Goal: Communication & Community: Answer question/provide support

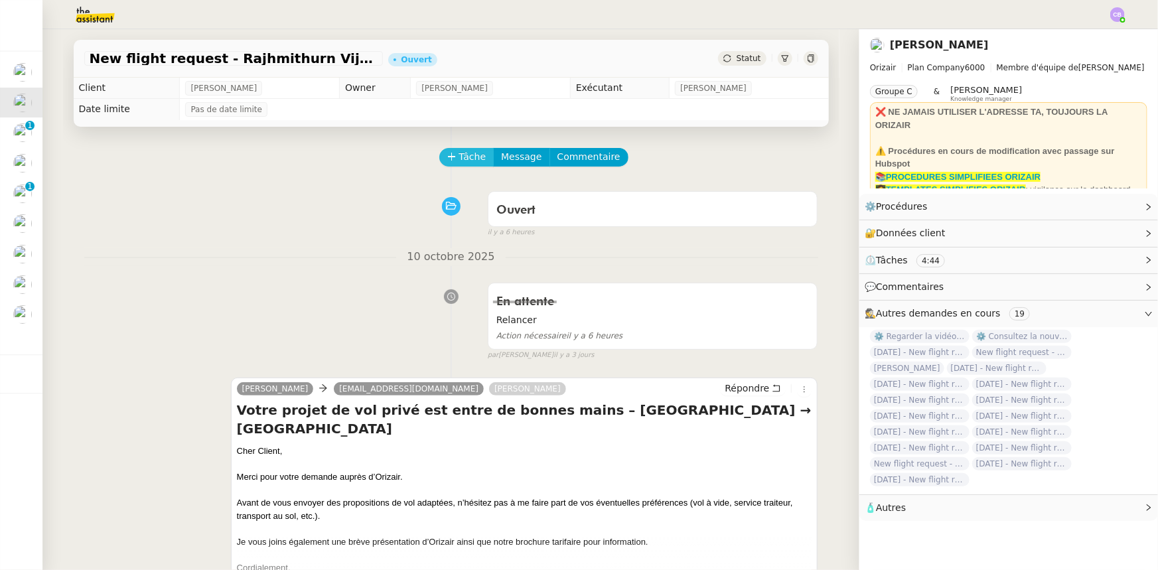
click at [459, 161] on span "Tâche" at bounding box center [472, 156] width 27 height 15
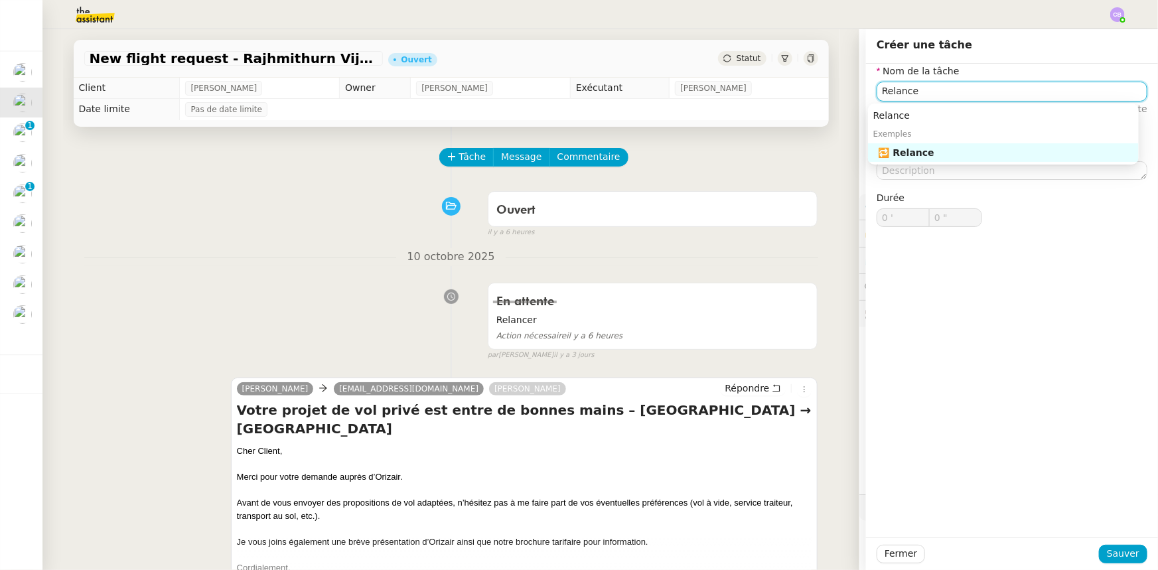
click at [771, 159] on nz-auto-option "🔁 Relance" at bounding box center [1003, 152] width 271 height 19
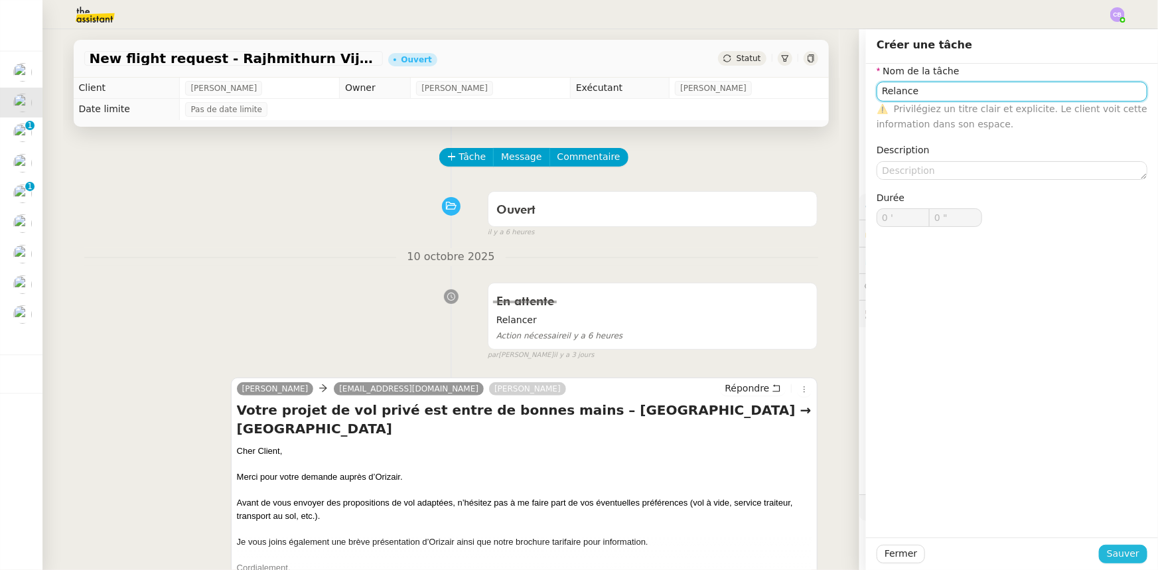
type input "Relance"
click at [771, 352] on span "Sauver" at bounding box center [1123, 553] width 33 height 15
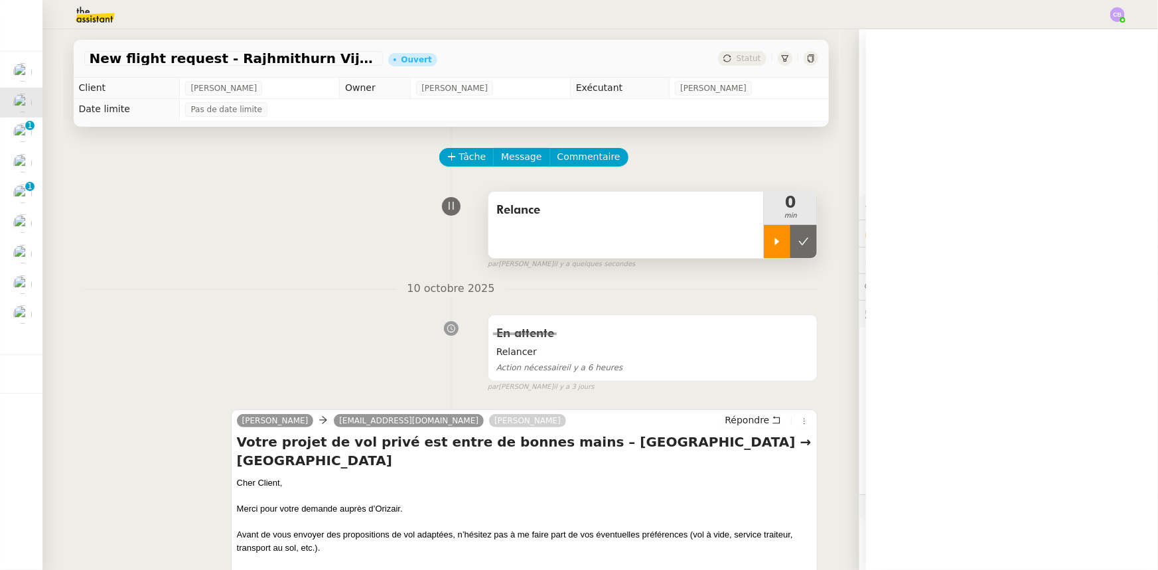
click at [771, 245] on icon at bounding box center [777, 241] width 11 height 11
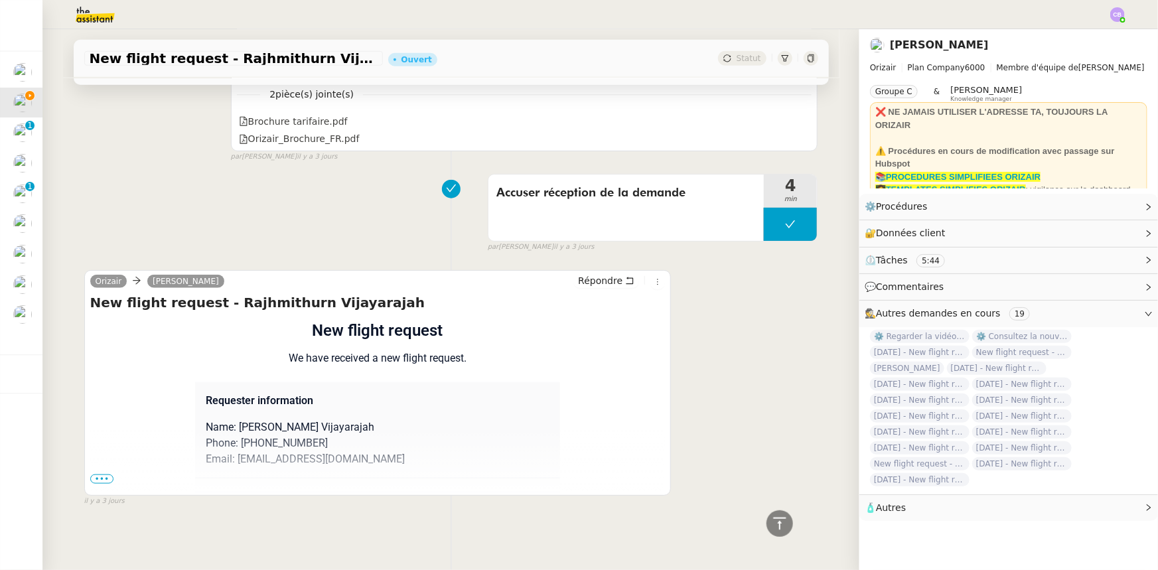
scroll to position [261, 0]
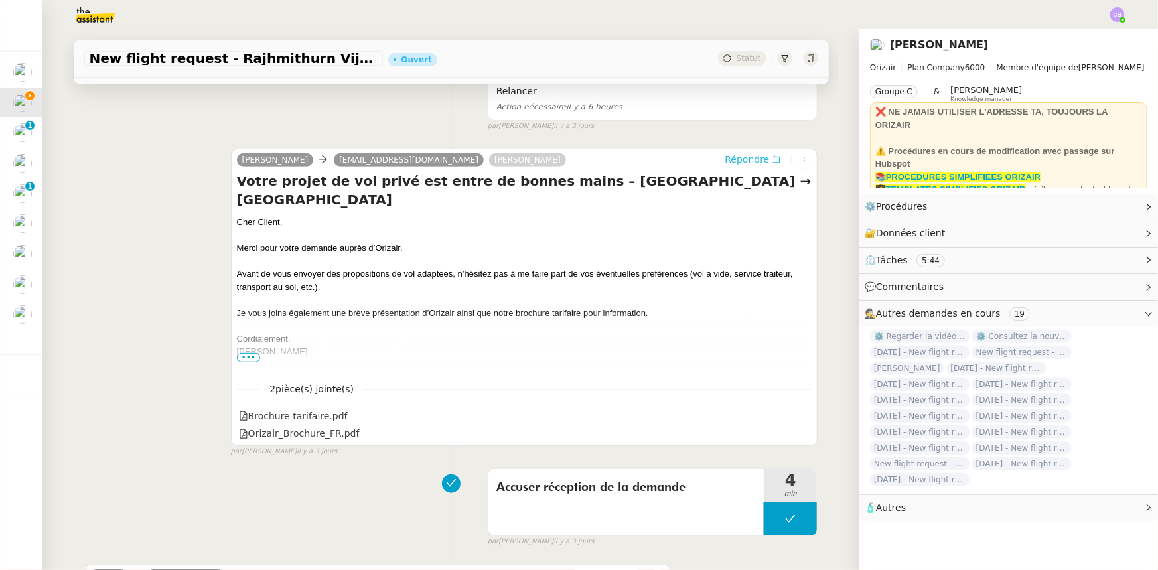
click at [736, 163] on span "Répondre" at bounding box center [747, 159] width 44 height 13
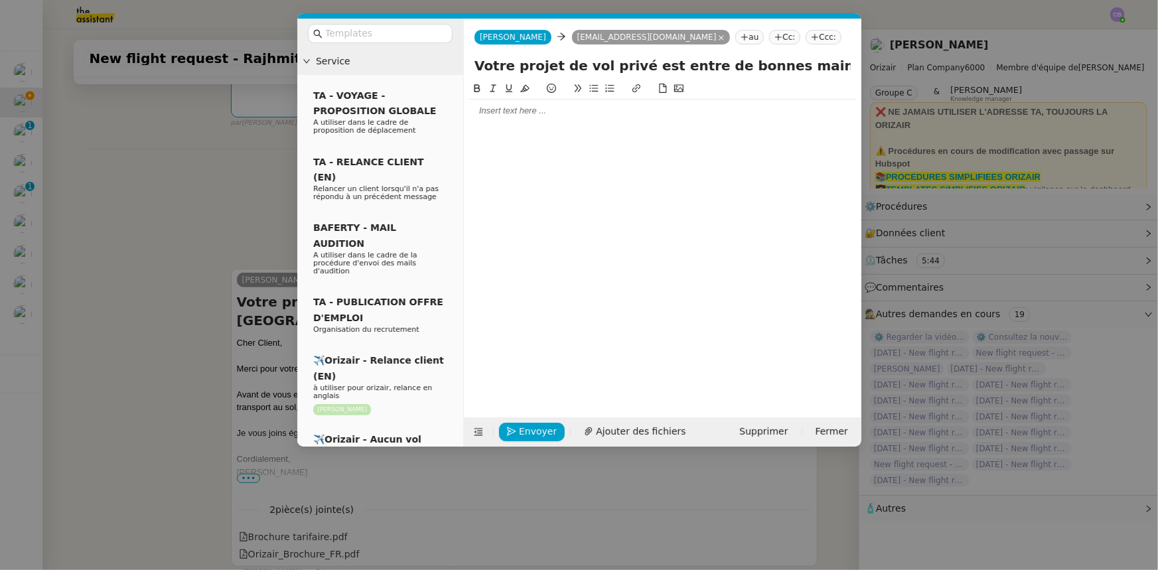
scroll to position [382, 0]
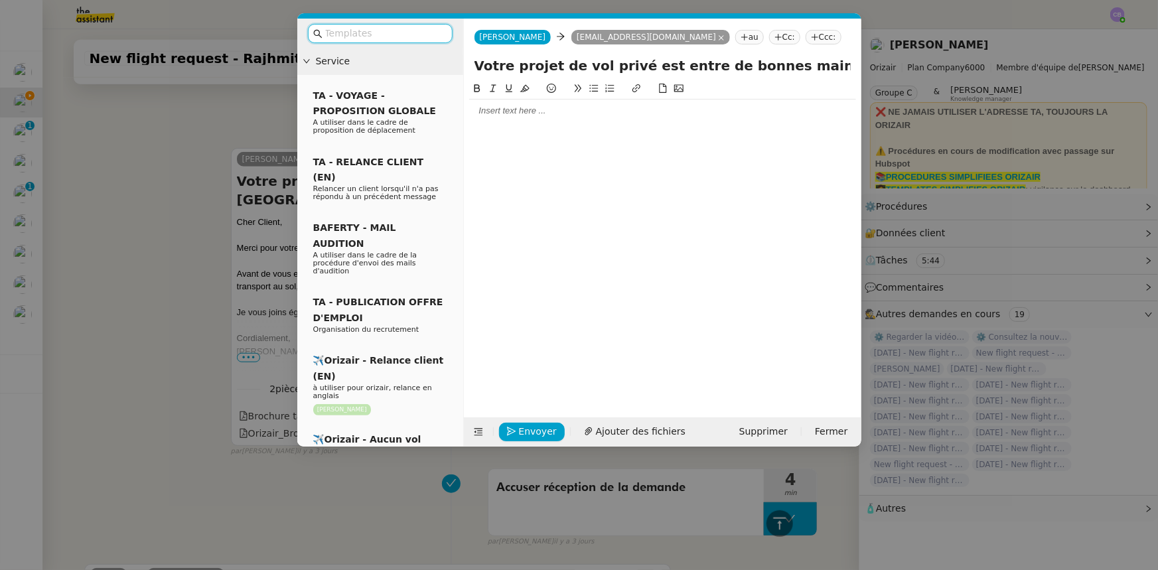
click at [386, 33] on input "text" at bounding box center [384, 33] width 119 height 15
type input "p"
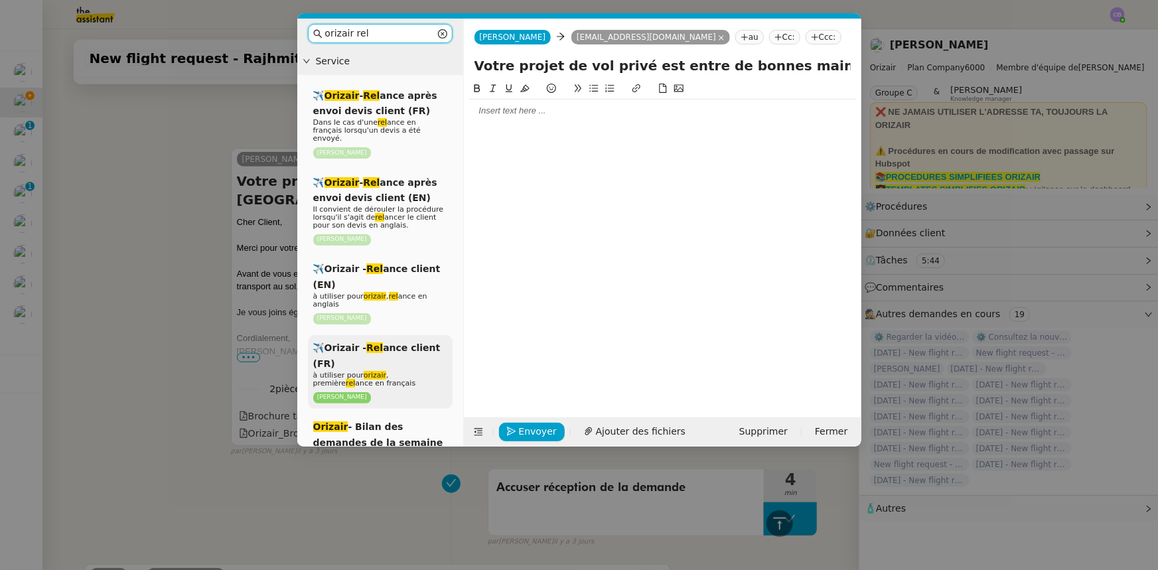
type input "orizair rel"
click at [380, 352] on span "à utiliser pour orizair , première rel ance en français" at bounding box center [364, 379] width 103 height 17
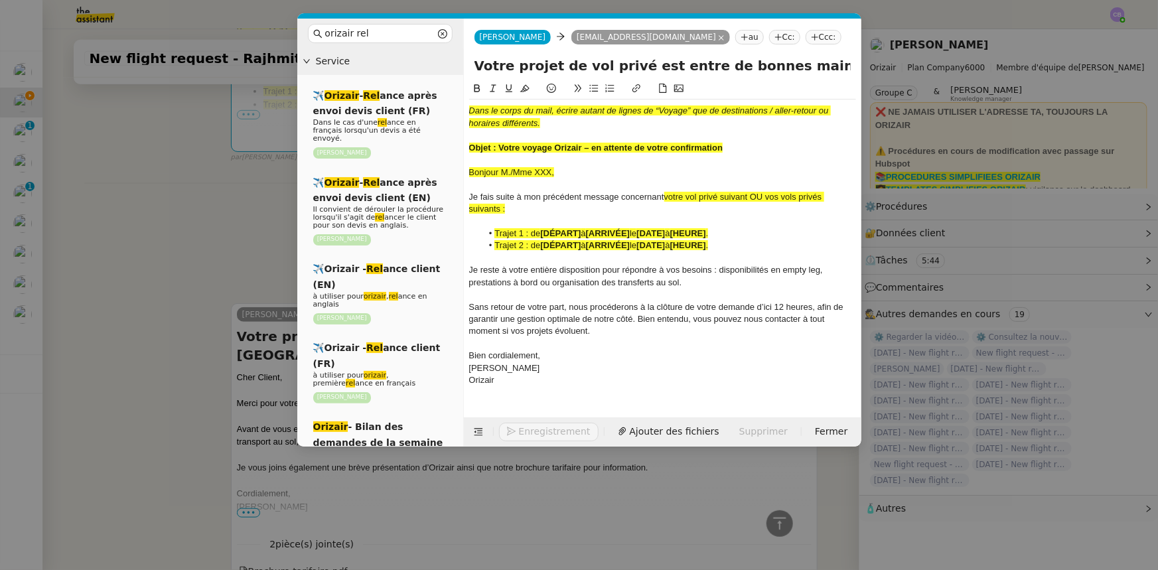
scroll to position [537, 0]
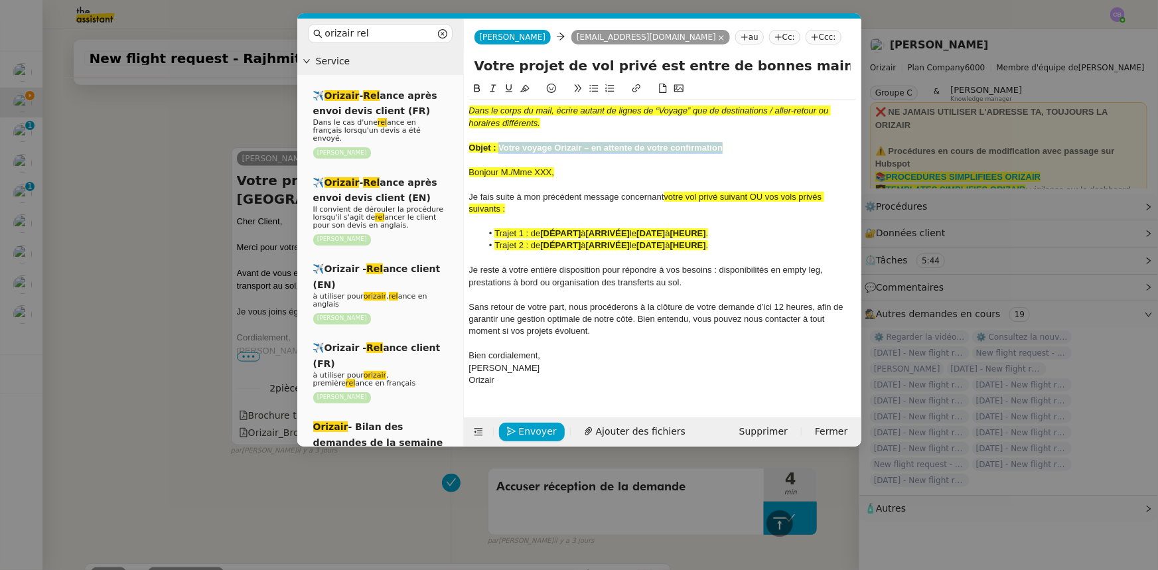
drag, startPoint x: 723, startPoint y: 148, endPoint x: 500, endPoint y: 147, distance: 222.9
click at [500, 147] on div "Objet : Votre voyage Orizair – en attente de votre confirmation" at bounding box center [662, 148] width 387 height 12
copy strong "Votre voyage Orizair – en attente de votre confirmation"
drag, startPoint x: 793, startPoint y: 67, endPoint x: 450, endPoint y: 66, distance: 343.0
click at [450, 66] on nz-layout "orizair rel Service ✈️ Orizair - Rel ance après envoi devis client (FR) Dans le…" at bounding box center [579, 233] width 564 height 428
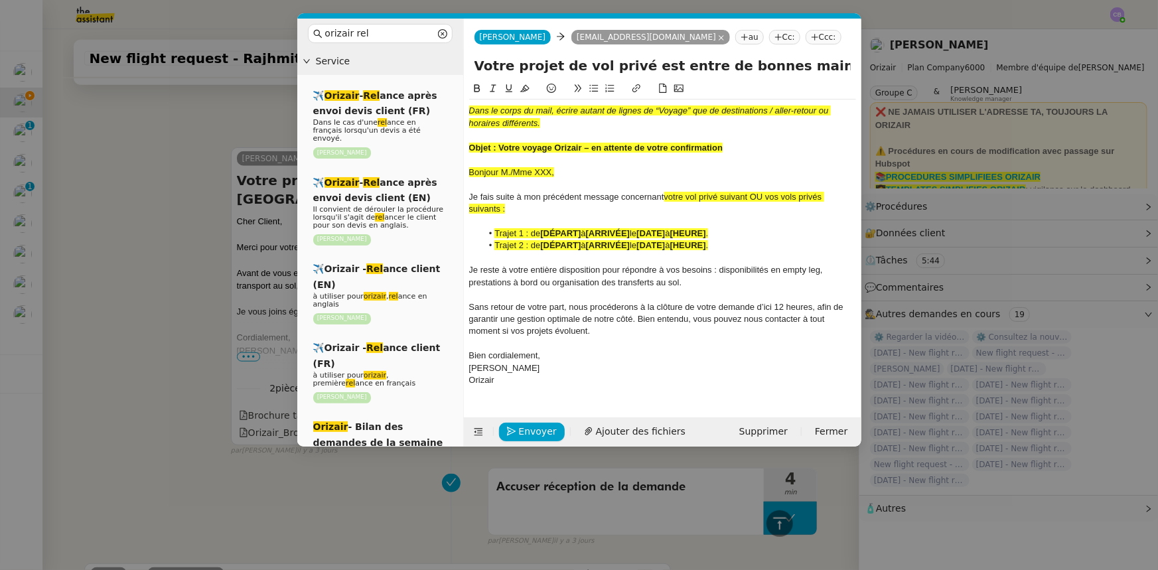
paste input "voyage Orizair – en attente de votre confirmation"
type input "Votre voyage Orizair – en attente de votre confirmation – [GEOGRAPHIC_DATA] → […"
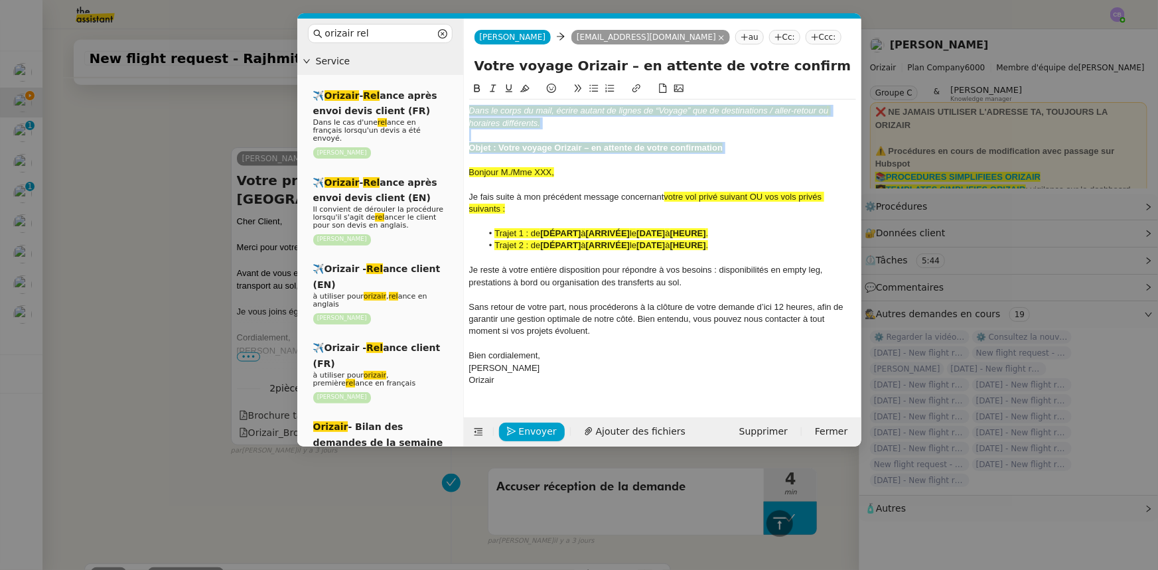
drag, startPoint x: 740, startPoint y: 155, endPoint x: 464, endPoint y: 110, distance: 279.6
click at [464, 110] on nz-spin "Dans le corps du mail, écrire autant de lignes de “Voyage” que de destinations …" at bounding box center [662, 241] width 397 height 321
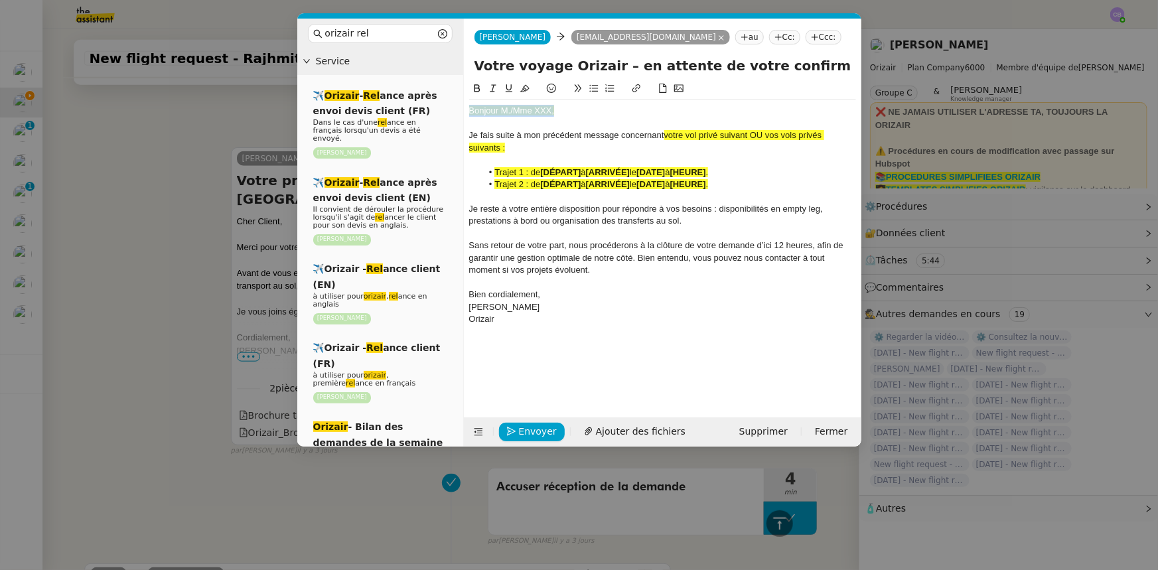
drag, startPoint x: 556, startPoint y: 109, endPoint x: 469, endPoint y: 111, distance: 86.9
click at [469, 111] on div "Bonjour M./Mme XXX," at bounding box center [662, 111] width 387 height 12
click at [526, 89] on icon at bounding box center [524, 88] width 9 height 9
drag, startPoint x: 499, startPoint y: 147, endPoint x: 751, endPoint y: 133, distance: 252.6
click at [751, 133] on span "votre vol privé suivant OU vos vols privés suivants :" at bounding box center [646, 141] width 355 height 22
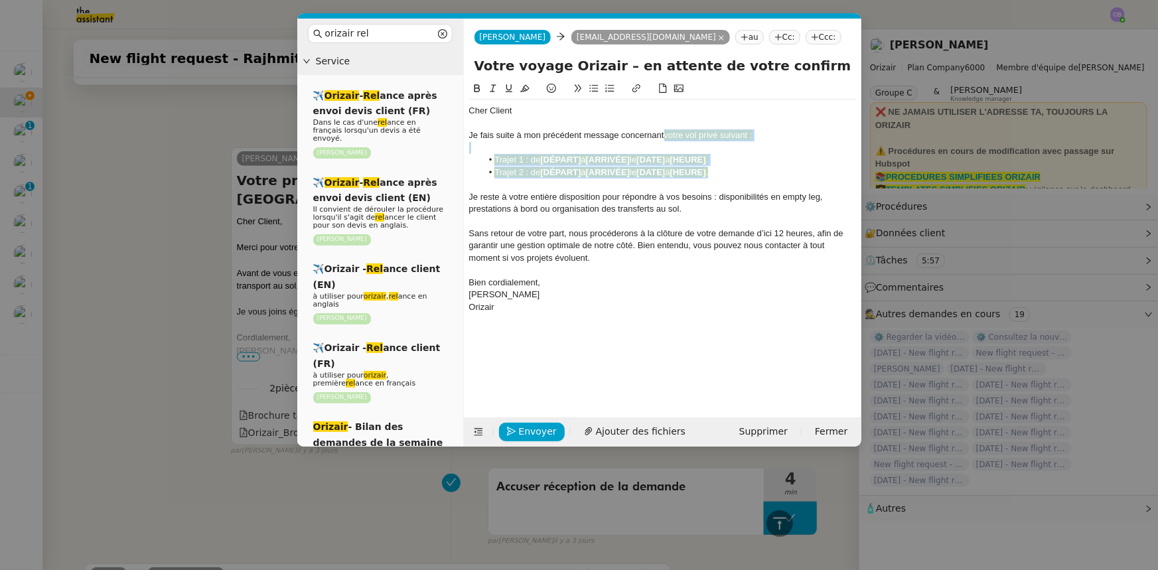
drag, startPoint x: 732, startPoint y: 171, endPoint x: 664, endPoint y: 130, distance: 79.8
click at [664, 130] on div "Cher Client Je fais suite à mon précédent message concernant votre vol privé su…" at bounding box center [662, 209] width 387 height 219
click at [522, 91] on icon at bounding box center [524, 88] width 9 height 7
click at [562, 216] on div at bounding box center [662, 221] width 387 height 12
drag, startPoint x: 723, startPoint y: 173, endPoint x: 490, endPoint y: 175, distance: 232.9
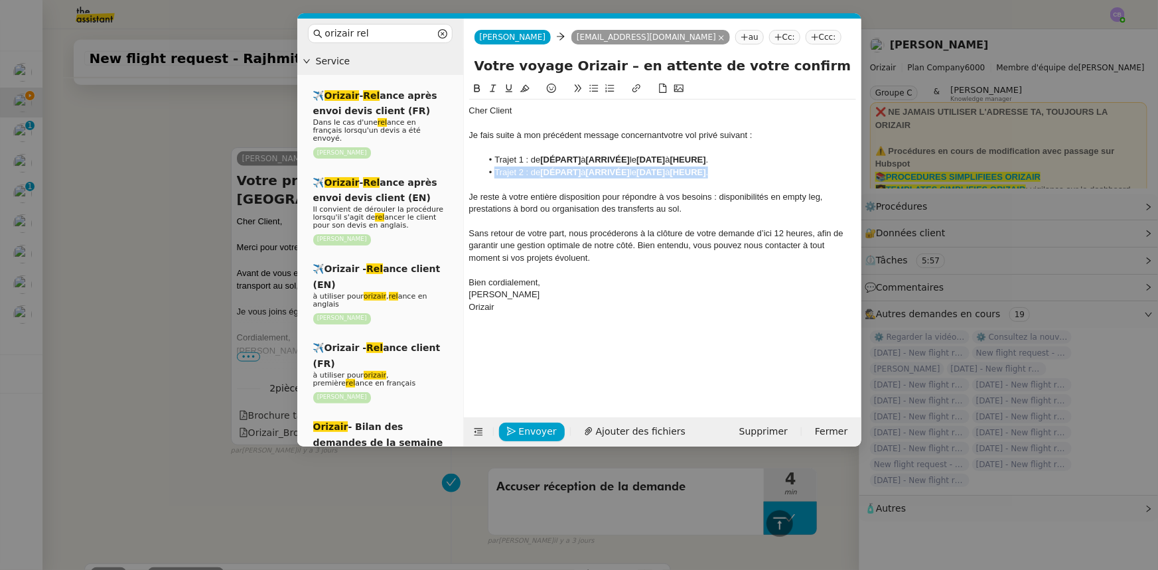
click at [490, 175] on li "Trajet 2 : de [DÉPART] à [ARRIVÉE] le [DATE] à [HEURE] ." at bounding box center [669, 173] width 374 height 12
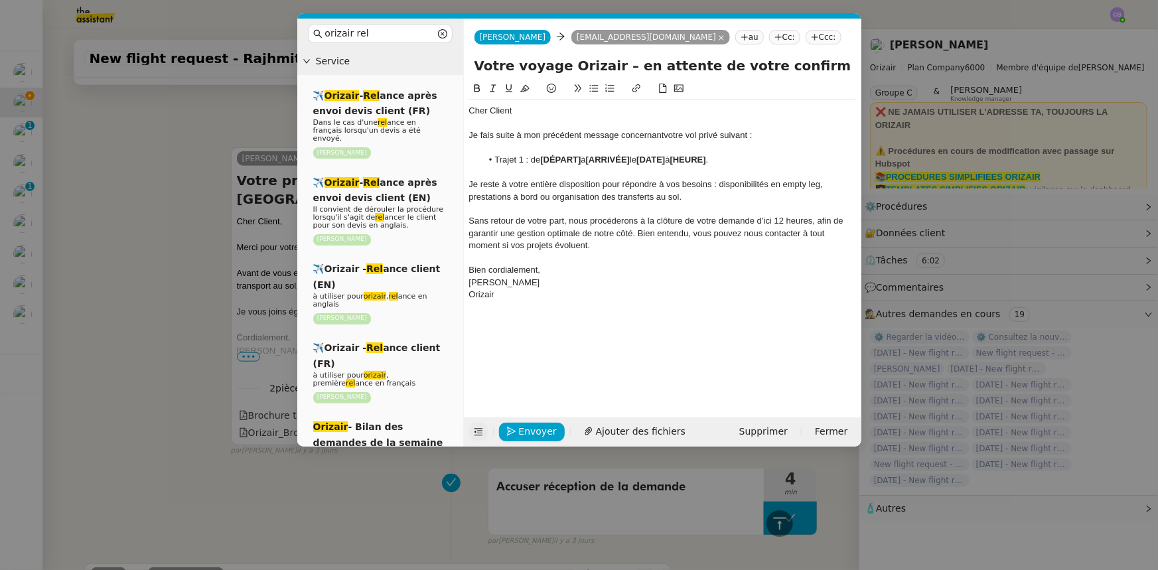
click at [476, 352] on icon at bounding box center [478, 431] width 9 height 9
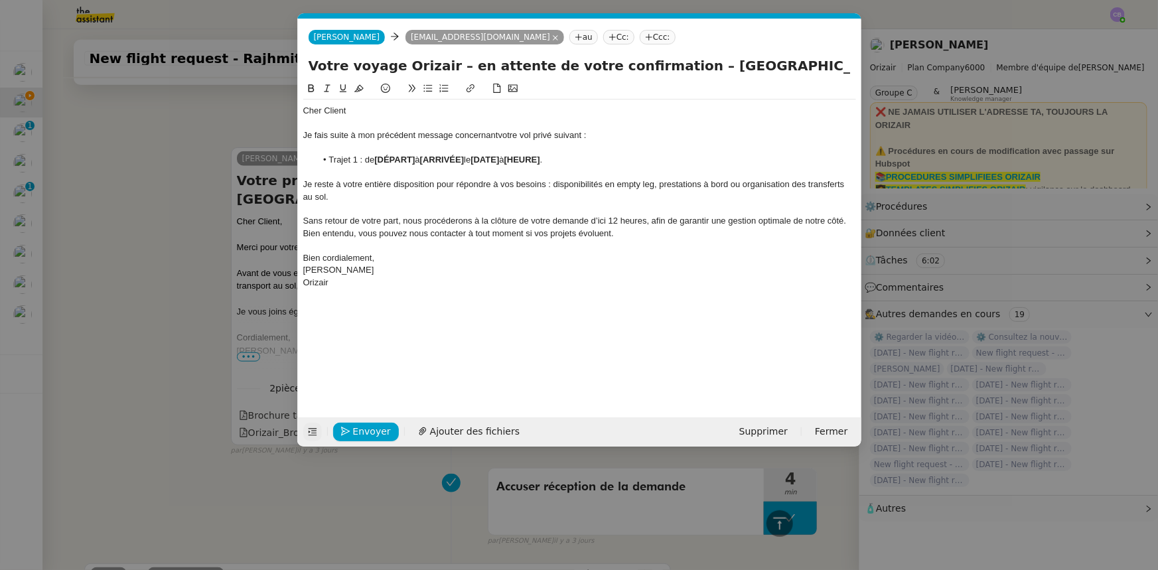
drag, startPoint x: 670, startPoint y: 64, endPoint x: 833, endPoint y: 66, distance: 163.2
click at [771, 66] on input "Votre voyage Orizair – en attente de votre confirmation – [GEOGRAPHIC_DATA] → […" at bounding box center [580, 66] width 542 height 20
click at [398, 157] on strong "[DÉPART]" at bounding box center [394, 160] width 40 height 10
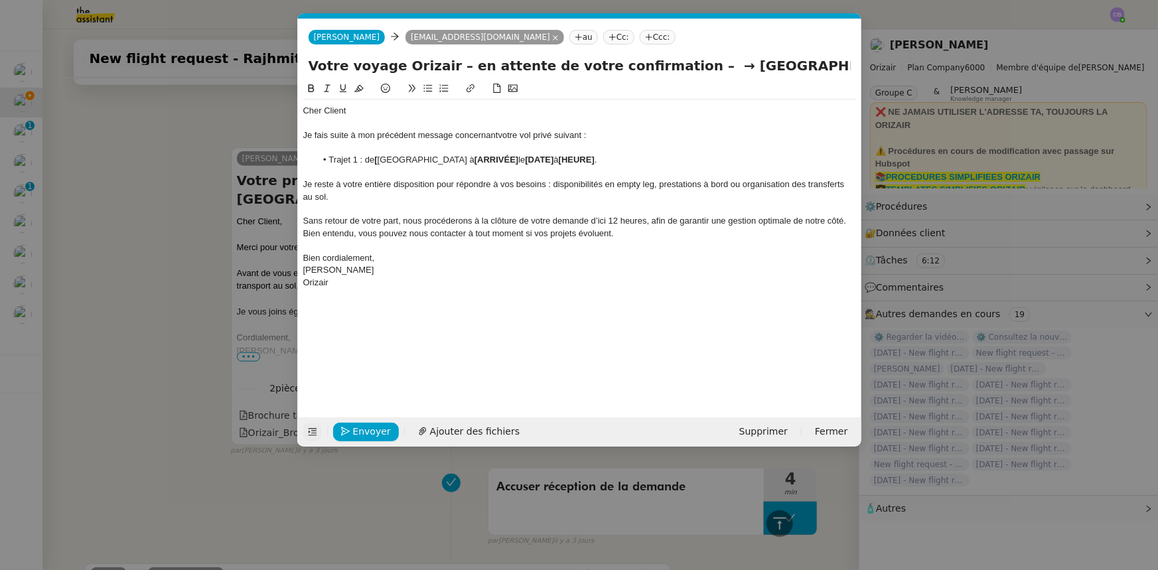
click at [377, 159] on strong "[" at bounding box center [375, 160] width 3 height 10
drag, startPoint x: 479, startPoint y: 158, endPoint x: 378, endPoint y: 159, distance: 100.9
click at [378, 159] on li "Trajet 1 : de [PERSON_NAME][GEOGRAPHIC_DATA] à [ARRIVÉE] le [DATE] à [HEURE] ." at bounding box center [586, 160] width 540 height 12
click at [310, 92] on icon at bounding box center [311, 88] width 9 height 9
drag, startPoint x: 686, startPoint y: 68, endPoint x: 809, endPoint y: 64, distance: 123.5
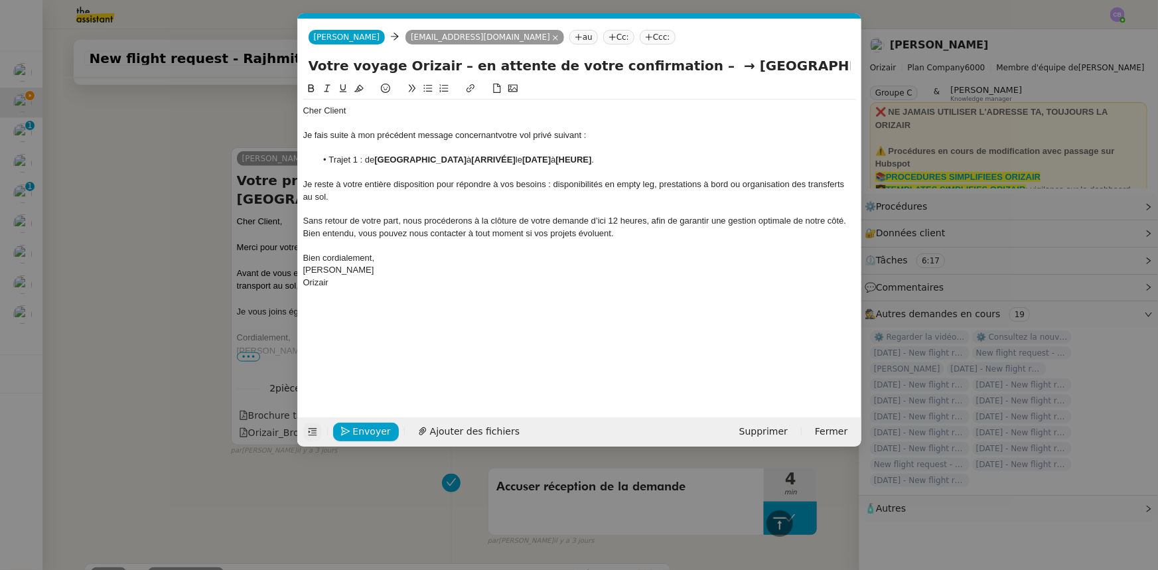
click at [771, 64] on input "Votre voyage Orizair – en attente de votre confirmation – → [GEOGRAPHIC_DATA]" at bounding box center [580, 66] width 542 height 20
click at [516, 159] on strong "[ARRIVÉE]" at bounding box center [494, 160] width 44 height 10
click at [501, 158] on li "Trajet 1 : de [GEOGRAPHIC_DATA] à [ [GEOGRAPHIC_DATA] le [DATE] à [HEURE] ." at bounding box center [586, 160] width 540 height 12
drag, startPoint x: 570, startPoint y: 159, endPoint x: 500, endPoint y: 159, distance: 70.3
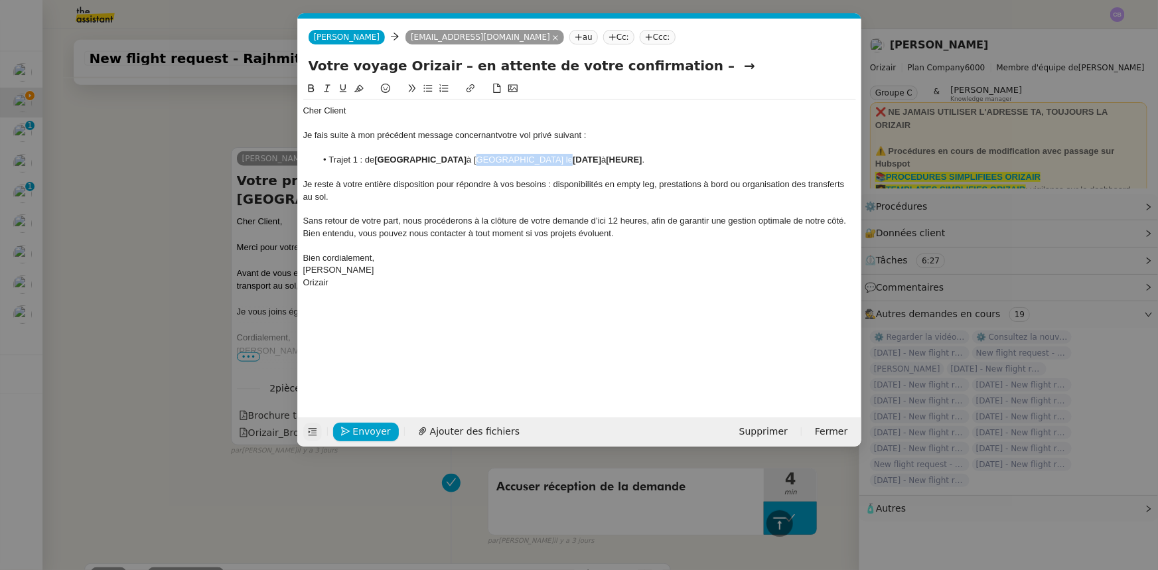
click at [500, 159] on li "Trajet 1 : de [GEOGRAPHIC_DATA] à [GEOGRAPHIC_DATA] le [DATE] à [HEURE] ." at bounding box center [586, 160] width 540 height 12
click at [311, 90] on icon at bounding box center [311, 88] width 9 height 9
drag, startPoint x: 691, startPoint y: 66, endPoint x: 656, endPoint y: 67, distance: 35.2
click at [656, 67] on input "Votre voyage Orizair – en attente de votre confirmation – →" at bounding box center [580, 66] width 542 height 20
type input "Votre voyage Orizair – en attente de votre confirmation"
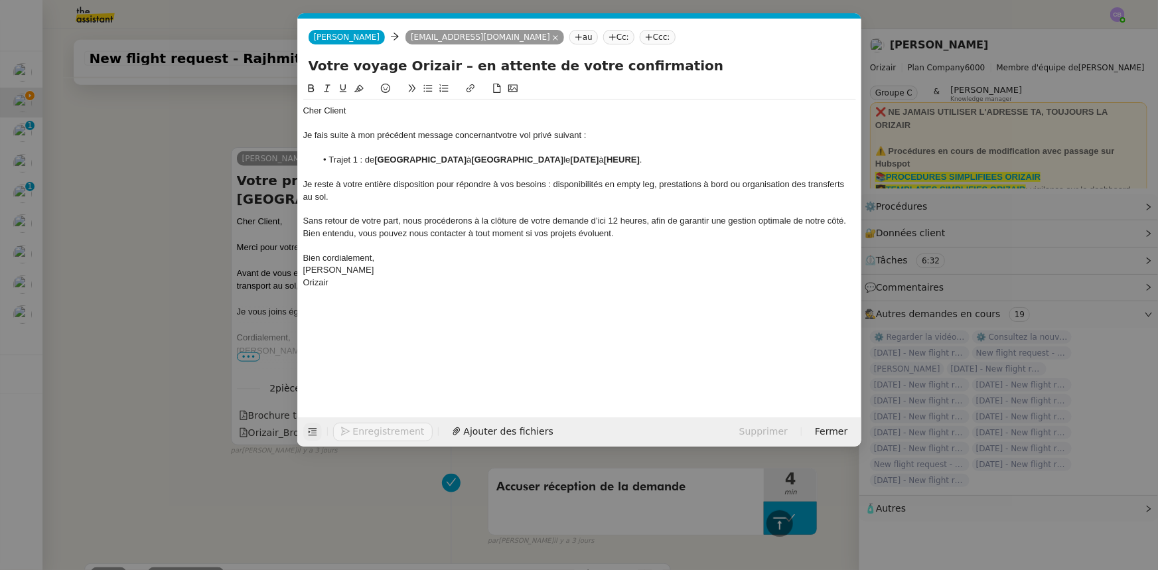
click at [599, 159] on strong "[DATE]" at bounding box center [585, 160] width 29 height 10
click at [593, 160] on strong "[[DATE]" at bounding box center [586, 160] width 31 height 10
click at [640, 159] on strong "[HEURE]" at bounding box center [622, 160] width 36 height 10
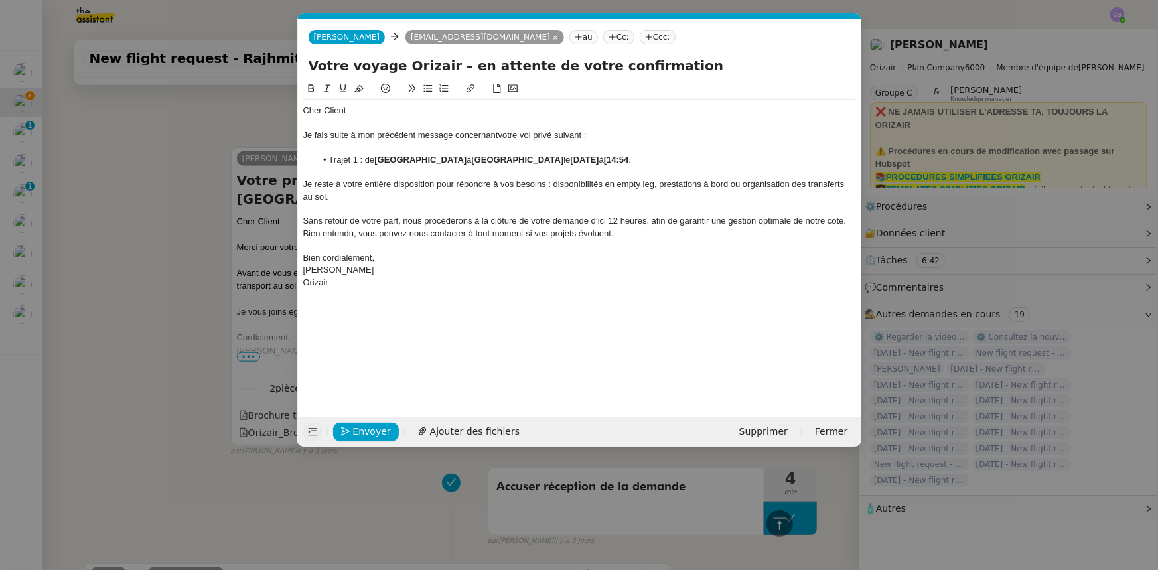
click at [629, 159] on strong "[14:54" at bounding box center [616, 160] width 25 height 10
click at [366, 160] on li "Trajet 1 : de [GEOGRAPHIC_DATA] à [GEOGRAPHIC_DATA] le [DATE] 14:54 ." at bounding box center [586, 160] width 540 height 12
click at [599, 222] on span "Sans retour de votre part, nous procéderons à la clôture de votre demande d’ici…" at bounding box center [575, 227] width 545 height 22
click at [0, 0] on lt-strong "d'ici à" at bounding box center [0, 0] width 0 height 0
click at [331, 269] on span "[PERSON_NAME]" at bounding box center [338, 270] width 71 height 10
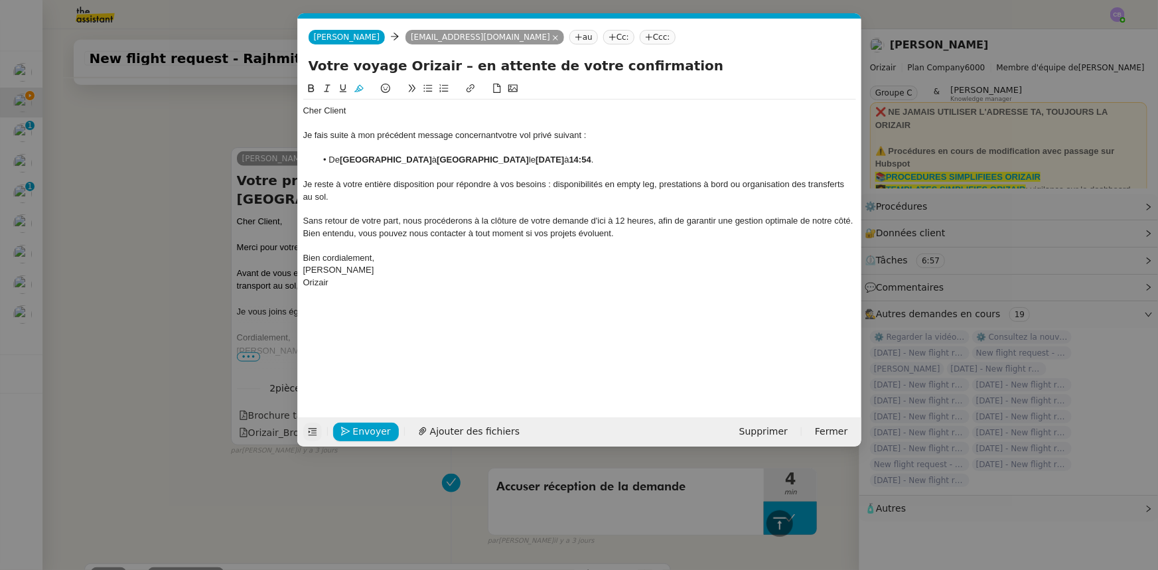
click at [0, 0] on lt-span "[PERSON_NAME]" at bounding box center [0, 0] width 0 height 0
click at [365, 352] on span "Envoyer" at bounding box center [372, 431] width 38 height 15
click at [393, 352] on span "Confirmer l'envoi" at bounding box center [393, 431] width 80 height 15
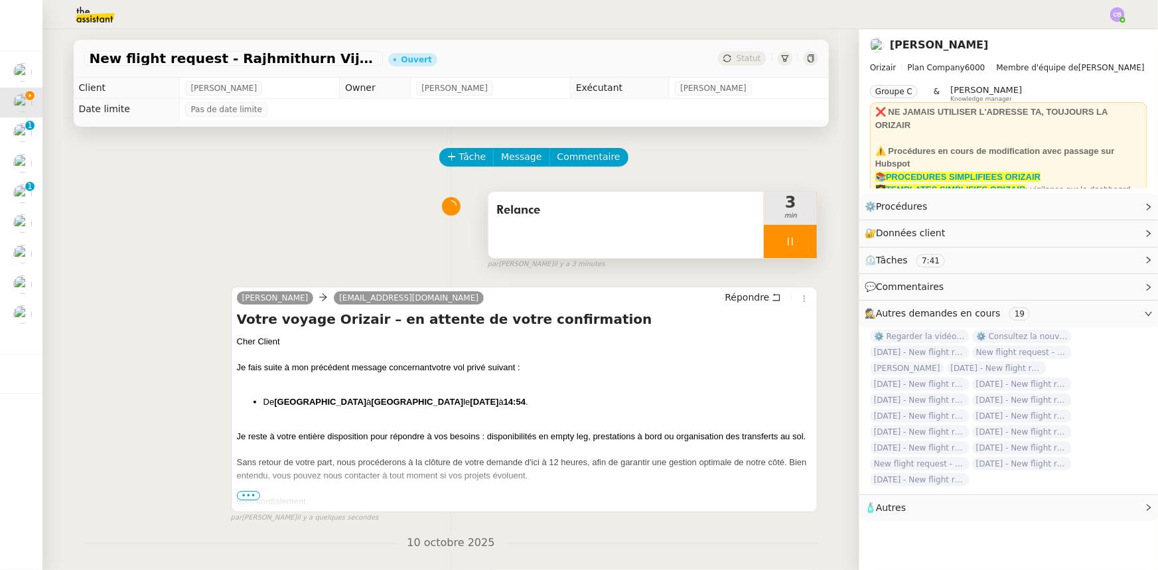
click at [764, 238] on div at bounding box center [790, 241] width 53 height 33
click at [771, 245] on icon at bounding box center [803, 241] width 11 height 11
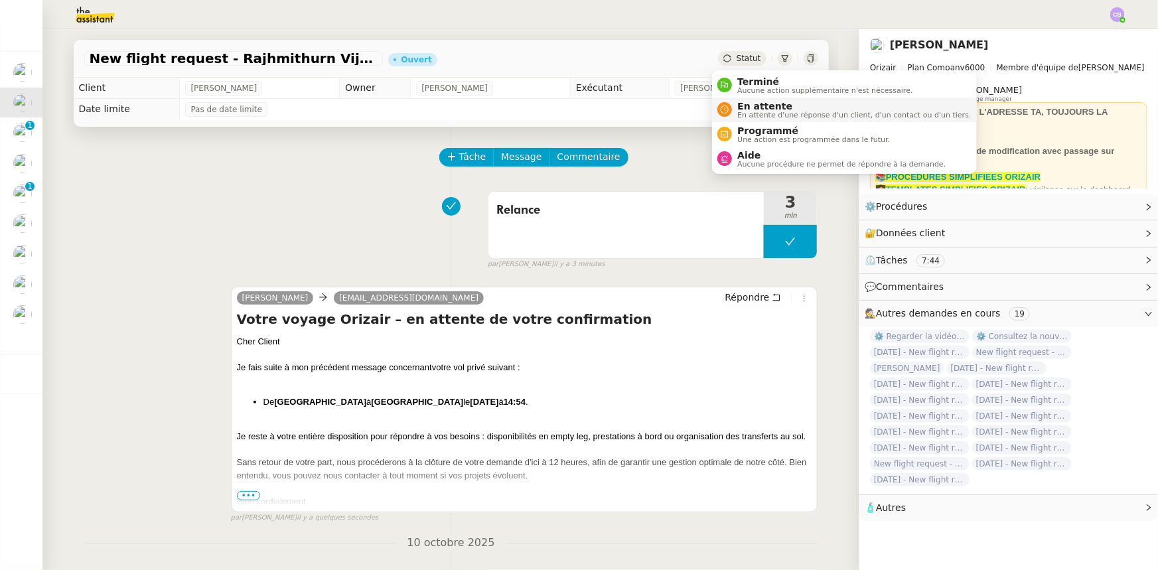
click at [752, 106] on span "En attente" at bounding box center [854, 106] width 234 height 11
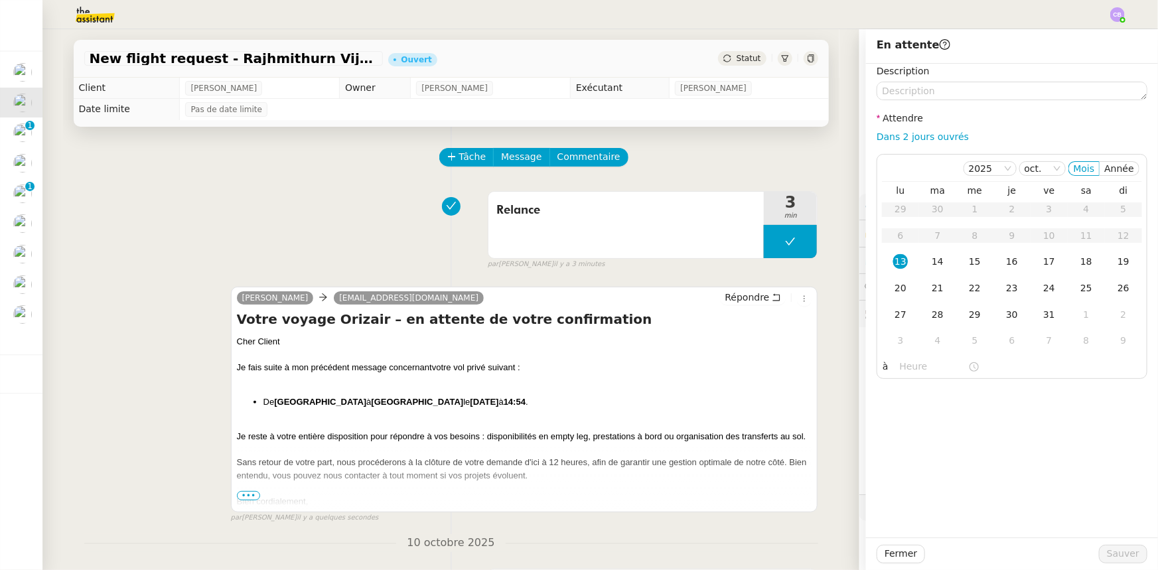
click at [771, 141] on link "Dans 2 jours ouvrés" at bounding box center [923, 136] width 92 height 11
type input "07:00"
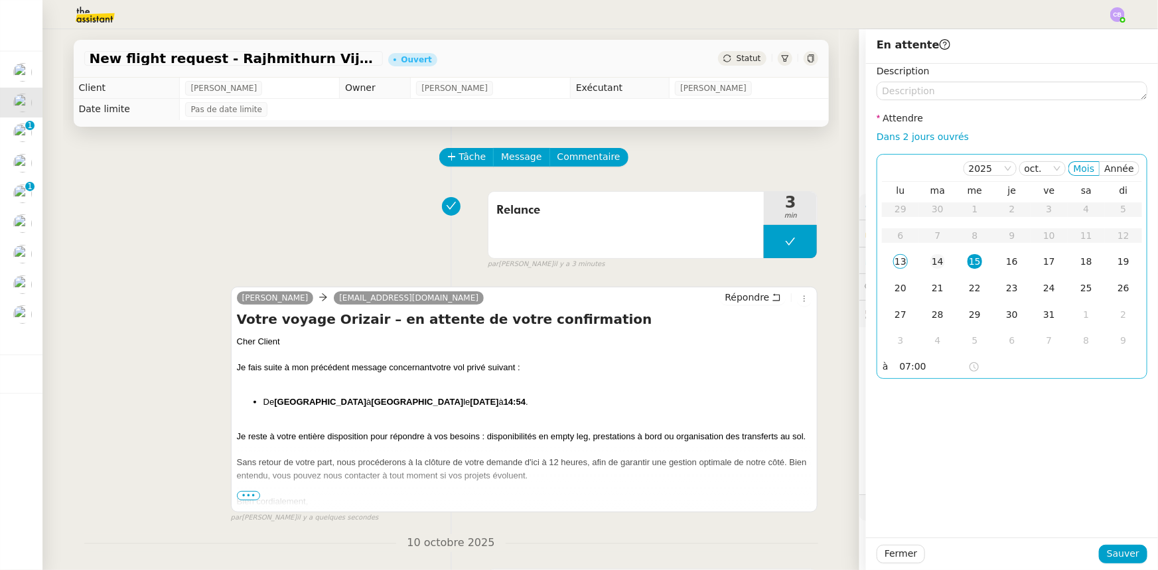
click at [771, 263] on div "14" at bounding box center [937, 261] width 15 height 15
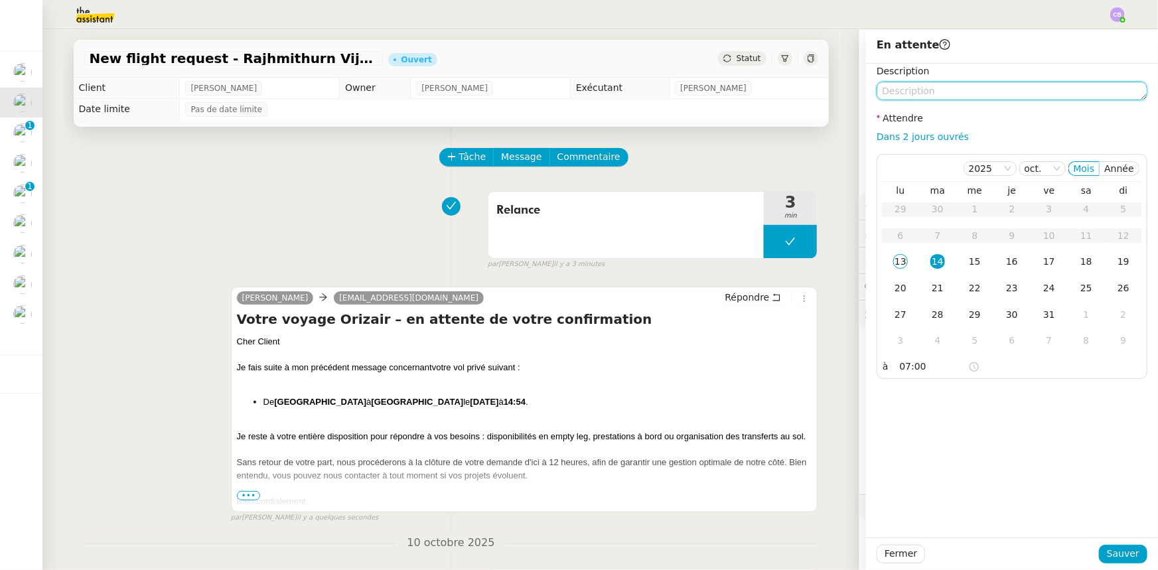
click at [771, 90] on textarea at bounding box center [1012, 91] width 271 height 19
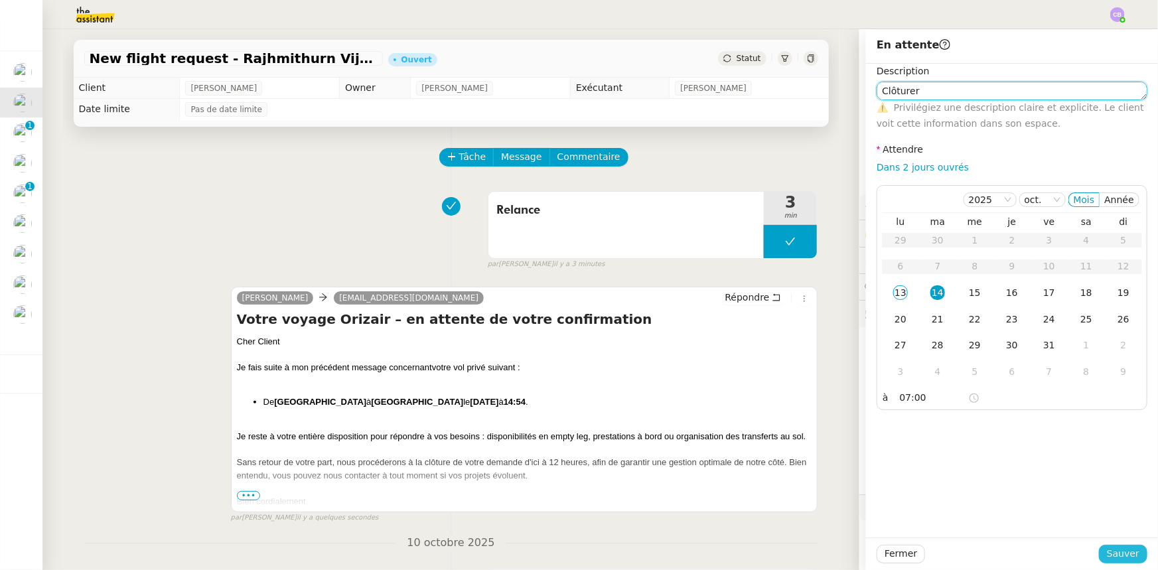
type textarea "Clôturer"
click at [771, 352] on span "Sauver" at bounding box center [1123, 553] width 33 height 15
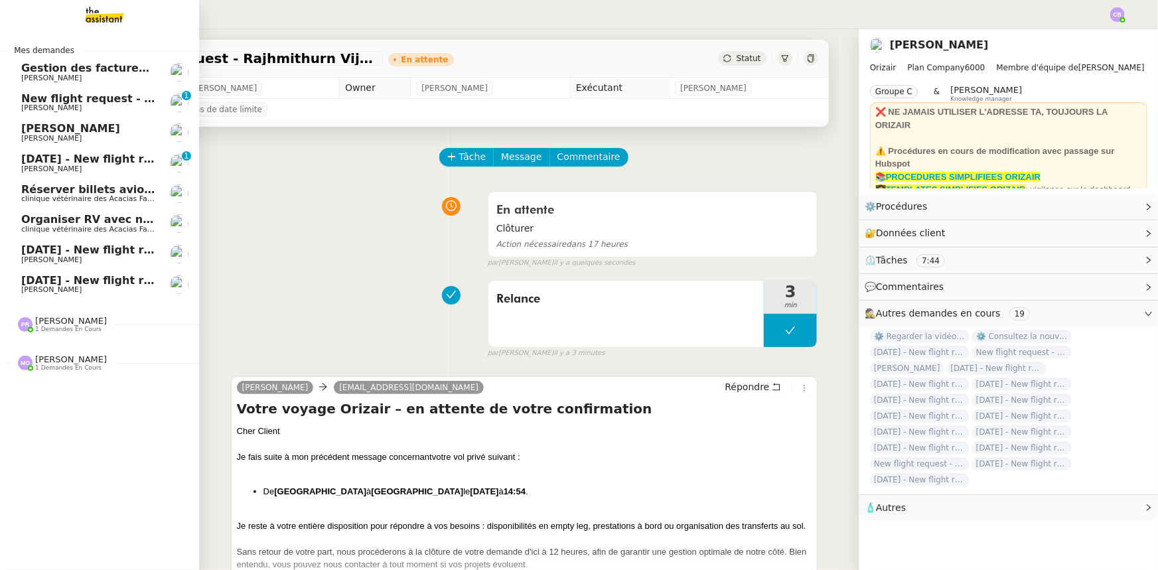
click at [105, 98] on span "New flight request - [PERSON_NAME]" at bounding box center [132, 98] width 222 height 13
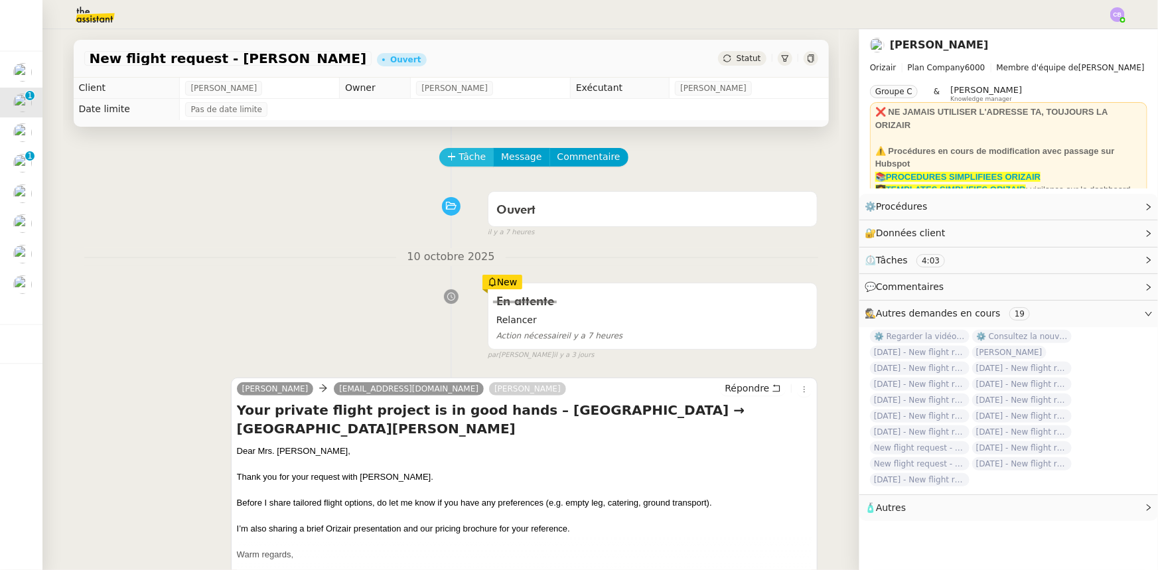
click at [459, 157] on span "Tâche" at bounding box center [472, 156] width 27 height 15
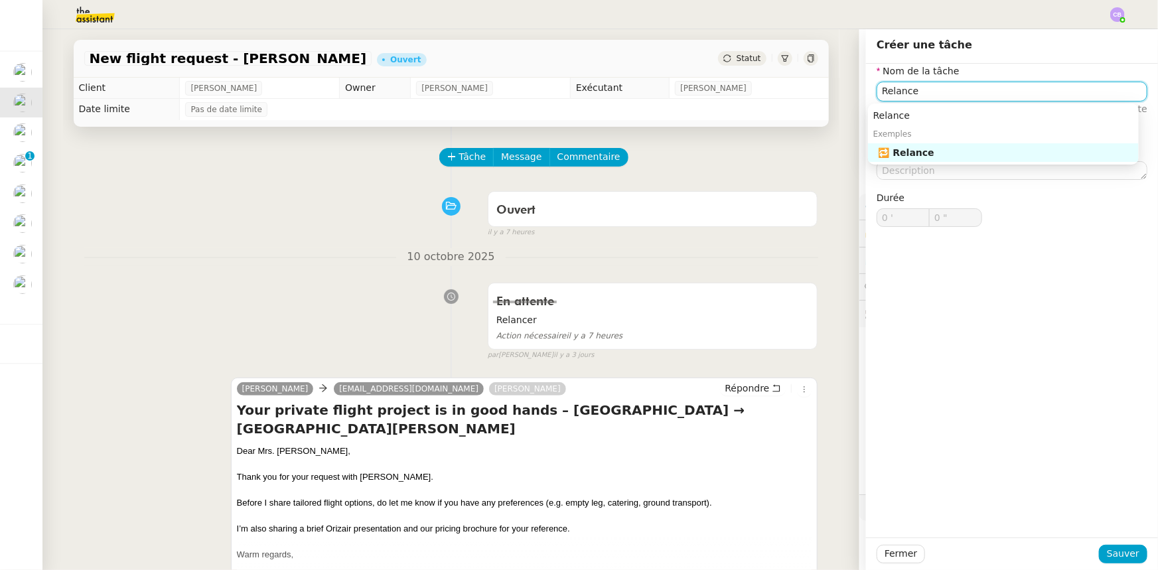
click at [771, 153] on div "🔁 Relance" at bounding box center [1005, 153] width 255 height 12
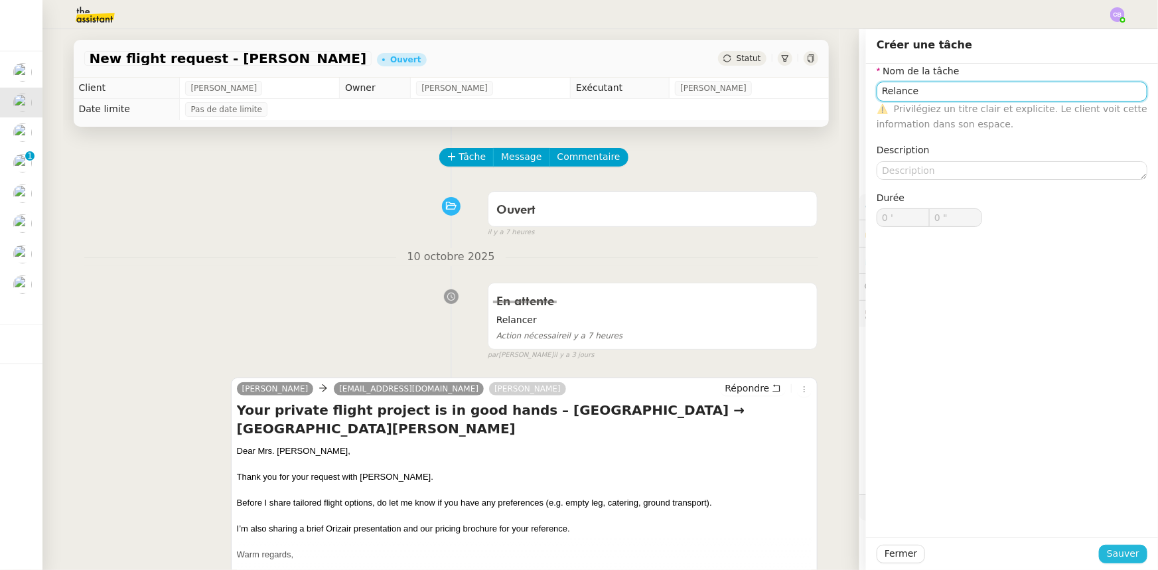
type input "Relance"
click at [771, 352] on span "Sauver" at bounding box center [1123, 553] width 33 height 15
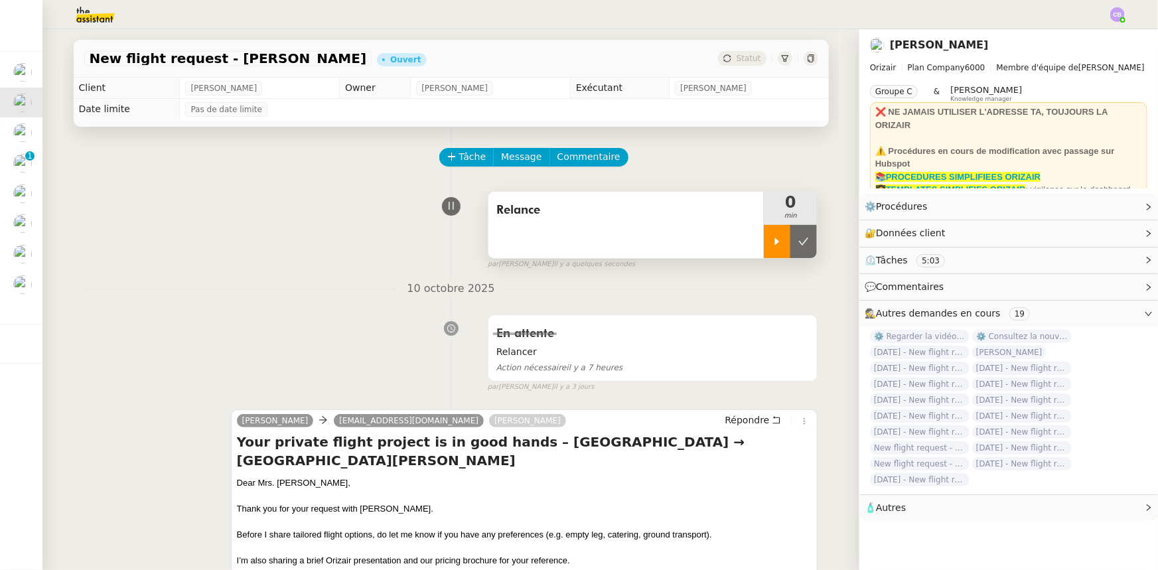
click at [771, 246] on icon at bounding box center [777, 241] width 11 height 11
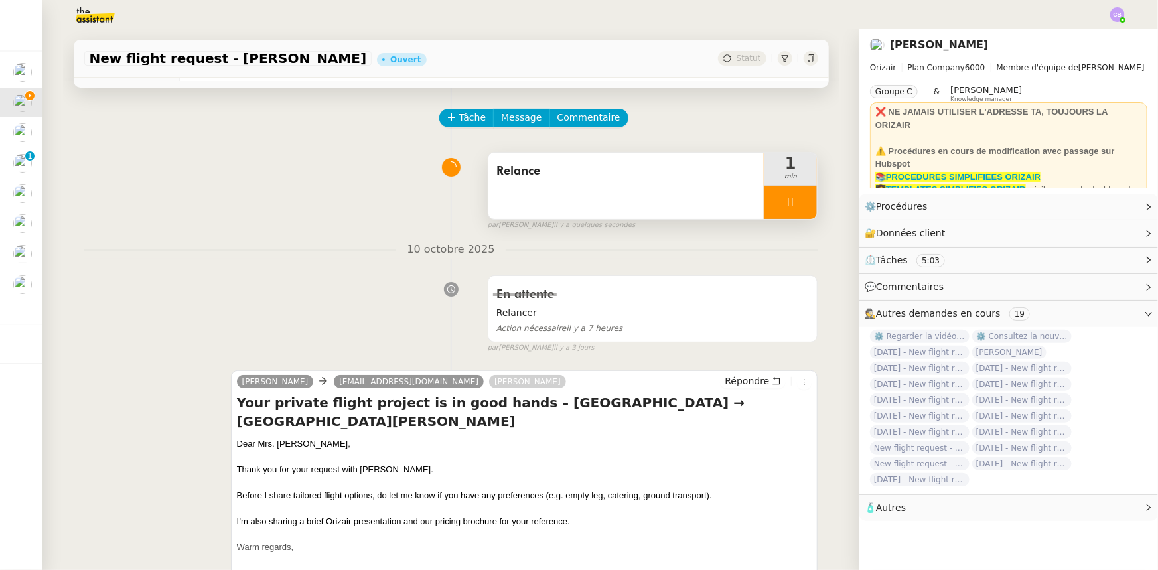
scroll to position [60, 0]
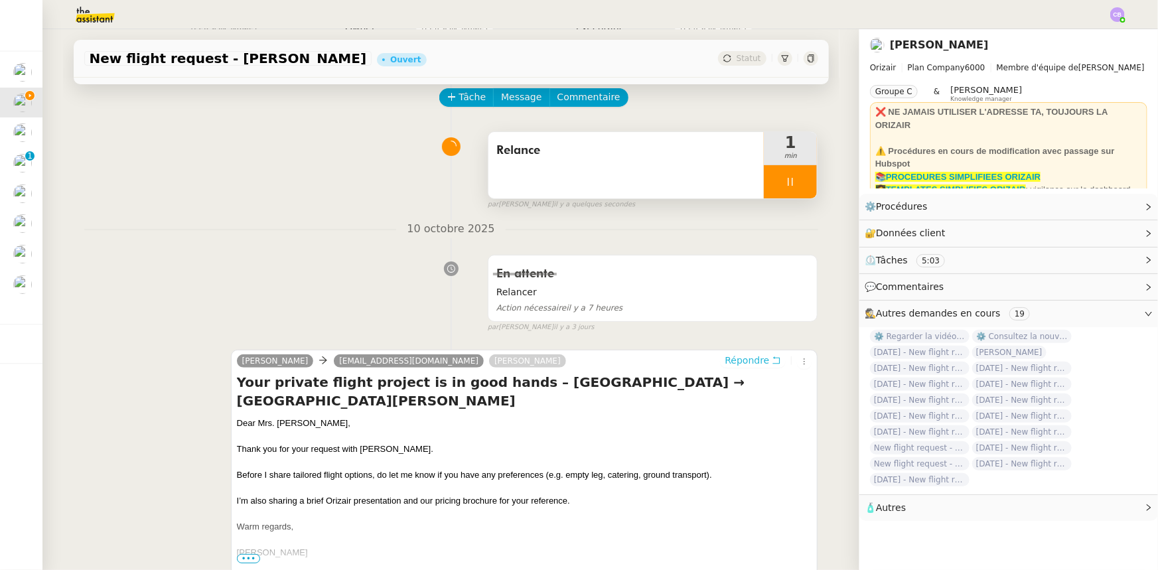
click at [736, 352] on span "Répondre" at bounding box center [747, 360] width 44 height 13
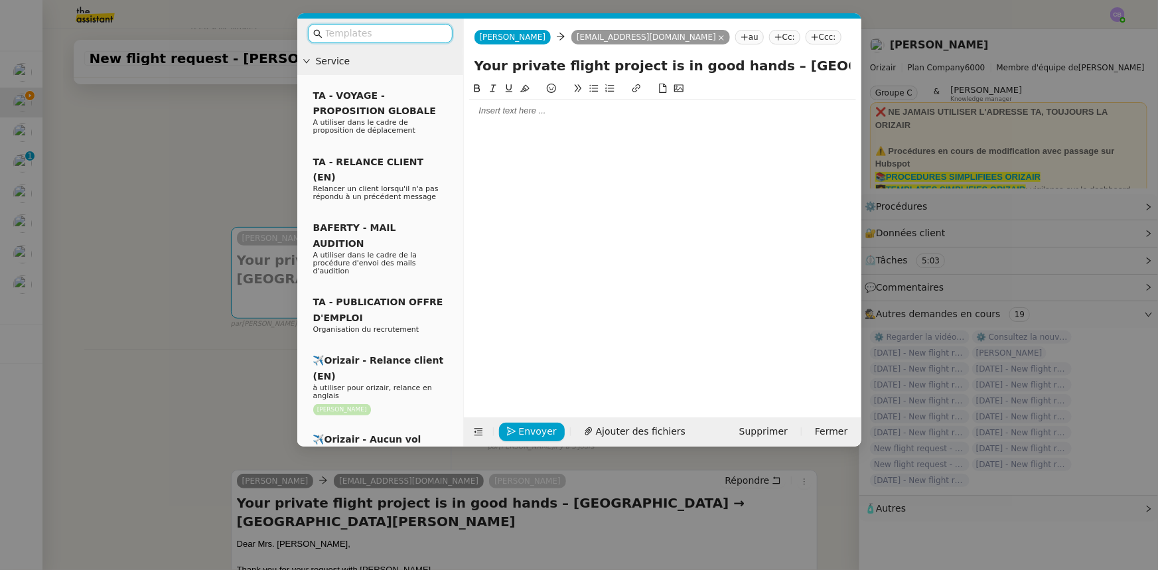
click at [414, 36] on input "text" at bounding box center [384, 33] width 119 height 15
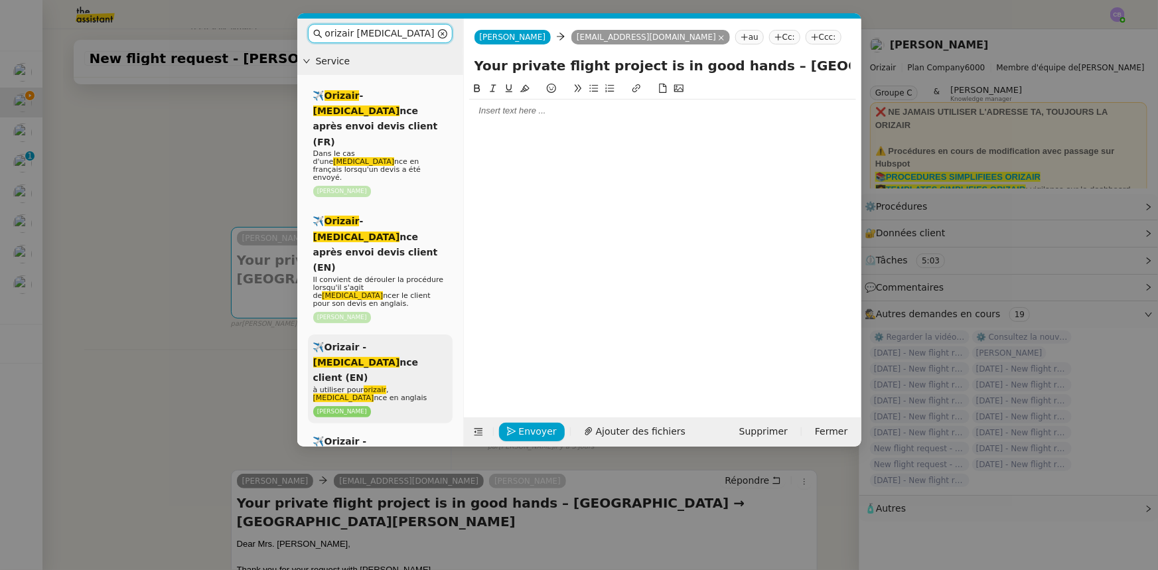
type input "orizair [MEDICAL_DATA]"
click at [397, 334] on div "✈️Orizair - [MEDICAL_DATA] nce client (EN) à utiliser pour orizair , [MEDICAL_D…" at bounding box center [380, 378] width 145 height 89
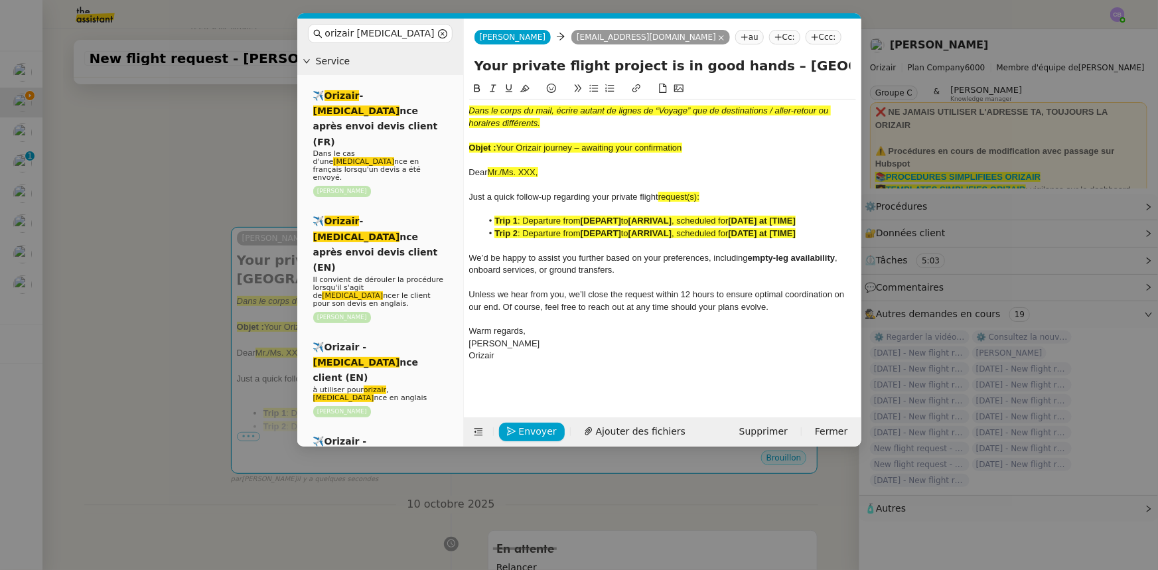
drag, startPoint x: 683, startPoint y: 149, endPoint x: 500, endPoint y: 147, distance: 183.8
click at [500, 147] on div "Objet : Your Orizair journey – awaiting your confirmation" at bounding box center [662, 148] width 387 height 12
copy span "Your Orizair journey – awaiting your confirmation"
drag, startPoint x: 741, startPoint y: 66, endPoint x: 467, endPoint y: 65, distance: 274.0
click at [467, 65] on div "Your private flight project is in good hands – [GEOGRAPHIC_DATA] → [GEOGRAPHIC_…" at bounding box center [662, 68] width 397 height 25
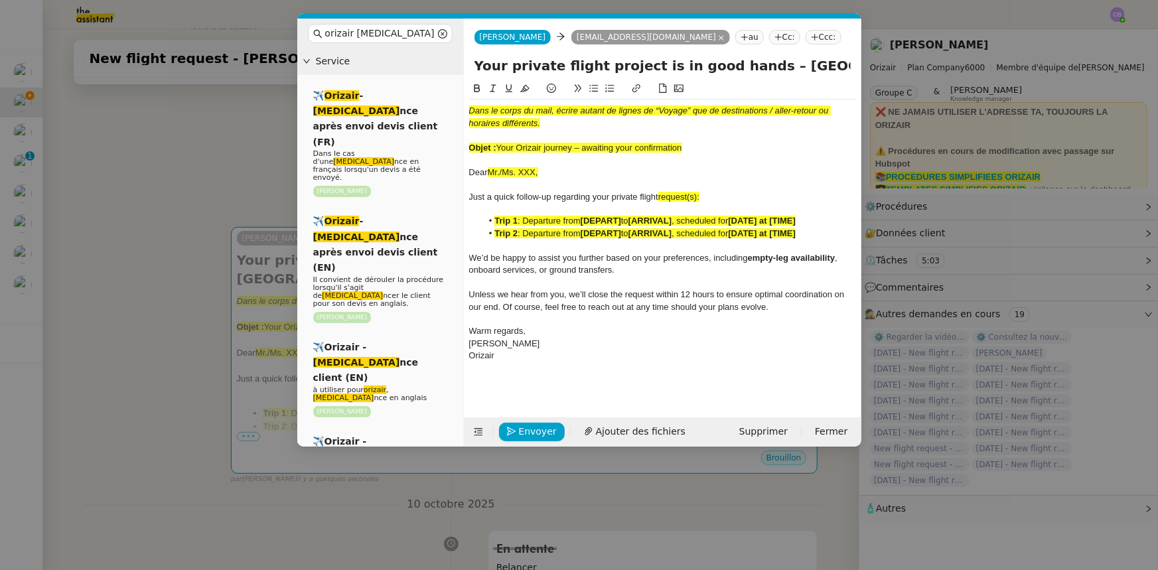
paste input "Orizair journey – awaiting your confirmation"
type input "Your Orizair journey – awaiting your confirmation – [GEOGRAPHIC_DATA] → [GEOGRA…"
drag, startPoint x: 707, startPoint y: 151, endPoint x: 467, endPoint y: 113, distance: 243.2
click at [467, 113] on nz-spin "Dans le corps du mail, écrire autant de lignes de “Voyage” que de destinations …" at bounding box center [662, 241] width 397 height 321
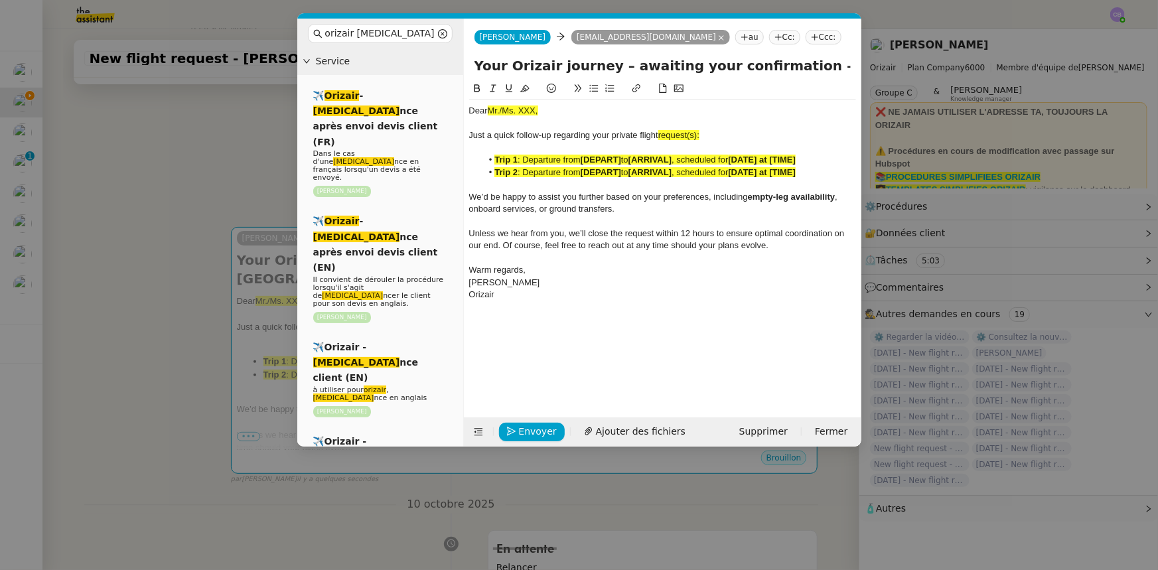
drag, startPoint x: 547, startPoint y: 111, endPoint x: 488, endPoint y: 107, distance: 58.5
click at [488, 107] on div "Dear Mr./Ms. XXX," at bounding box center [662, 111] width 387 height 12
click at [524, 88] on icon at bounding box center [524, 88] width 9 height 9
click at [502, 109] on div "Dear Mr./Ms. XXX," at bounding box center [662, 111] width 387 height 12
click at [244, 200] on nz-modal-container "orizair [MEDICAL_DATA] Service ✈️ Orizair - [MEDICAL_DATA] nce après envoi devi…" at bounding box center [579, 285] width 1158 height 570
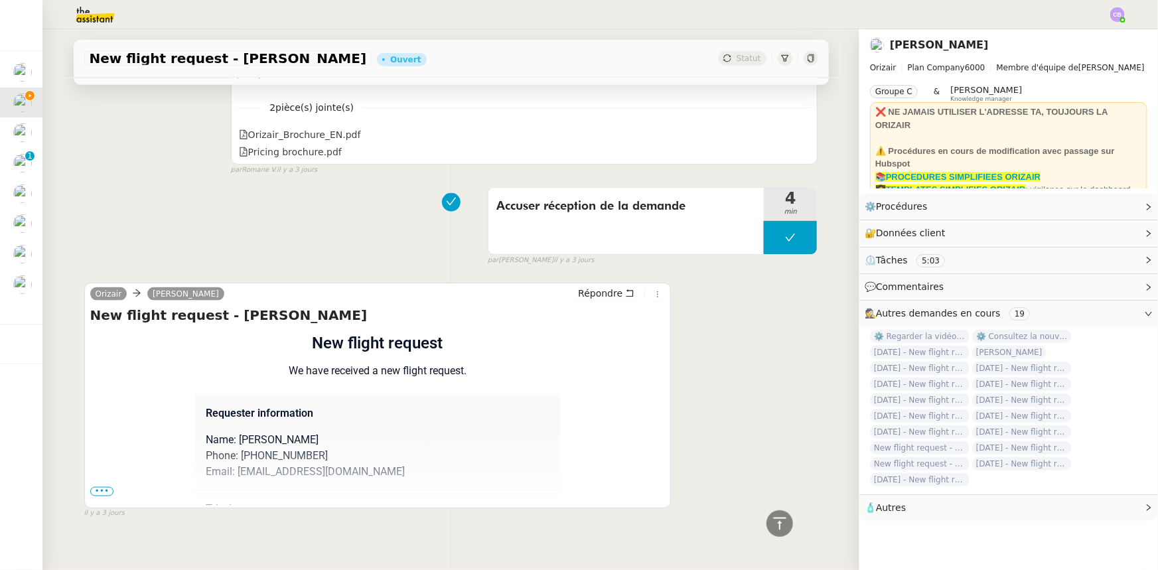
scroll to position [823, 0]
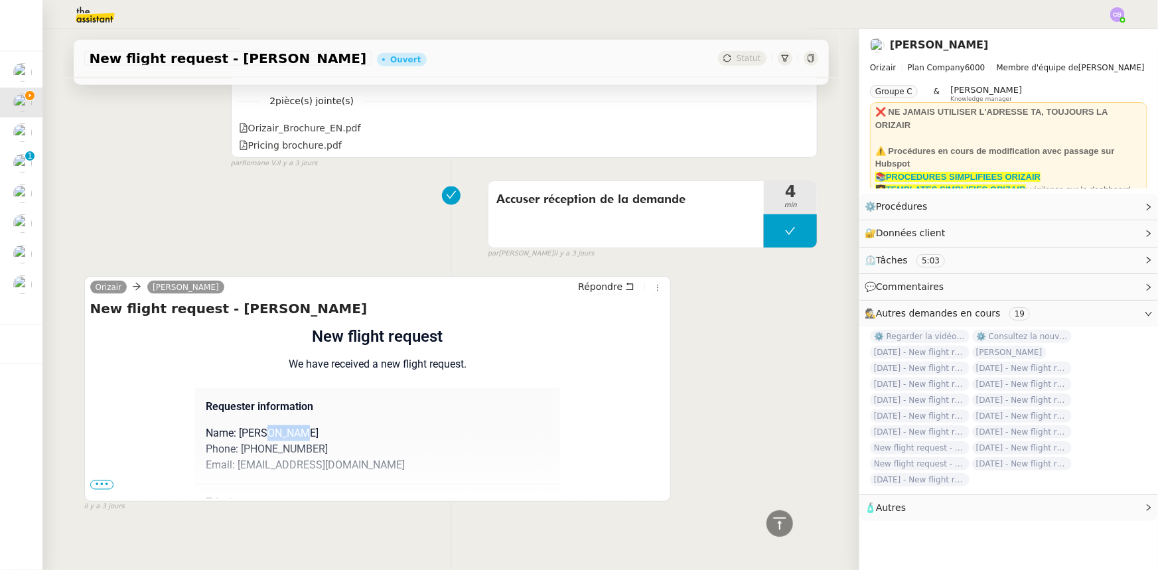
drag, startPoint x: 287, startPoint y: 438, endPoint x: 259, endPoint y: 434, distance: 27.5
click at [259, 352] on p "Name: [PERSON_NAME]" at bounding box center [378, 433] width 344 height 16
copy p "[PERSON_NAME]"
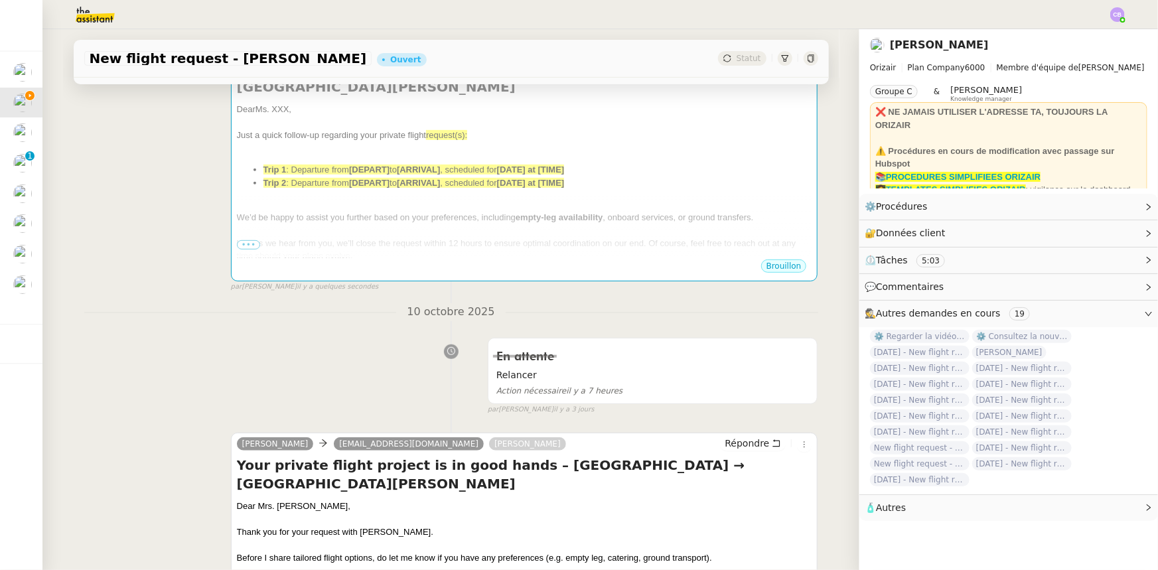
scroll to position [219, 0]
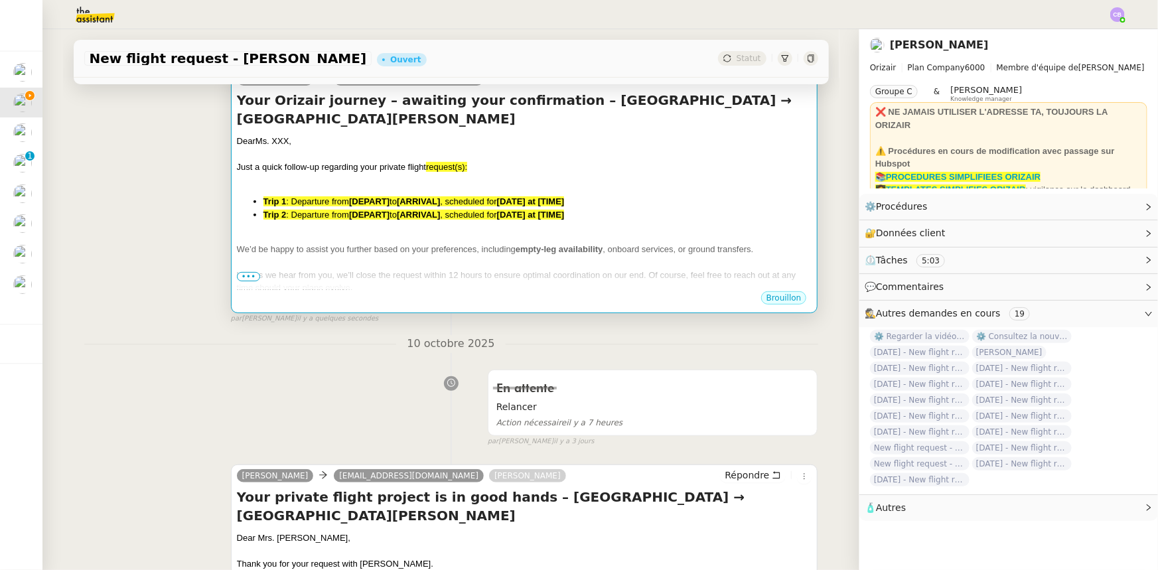
click at [404, 245] on span "We’d be happy to assist you further based on your preferences, including" at bounding box center [376, 249] width 279 height 10
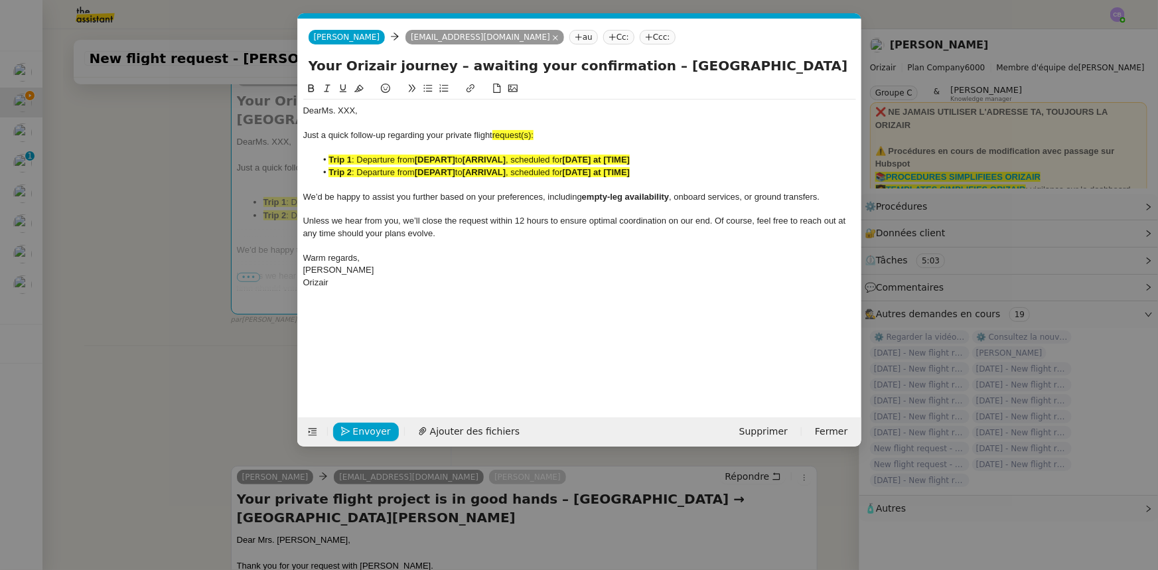
scroll to position [0, 70]
click at [356, 107] on div "Dear Ms. XXX," at bounding box center [579, 111] width 553 height 12
click at [532, 136] on span "request(s):" at bounding box center [512, 135] width 41 height 10
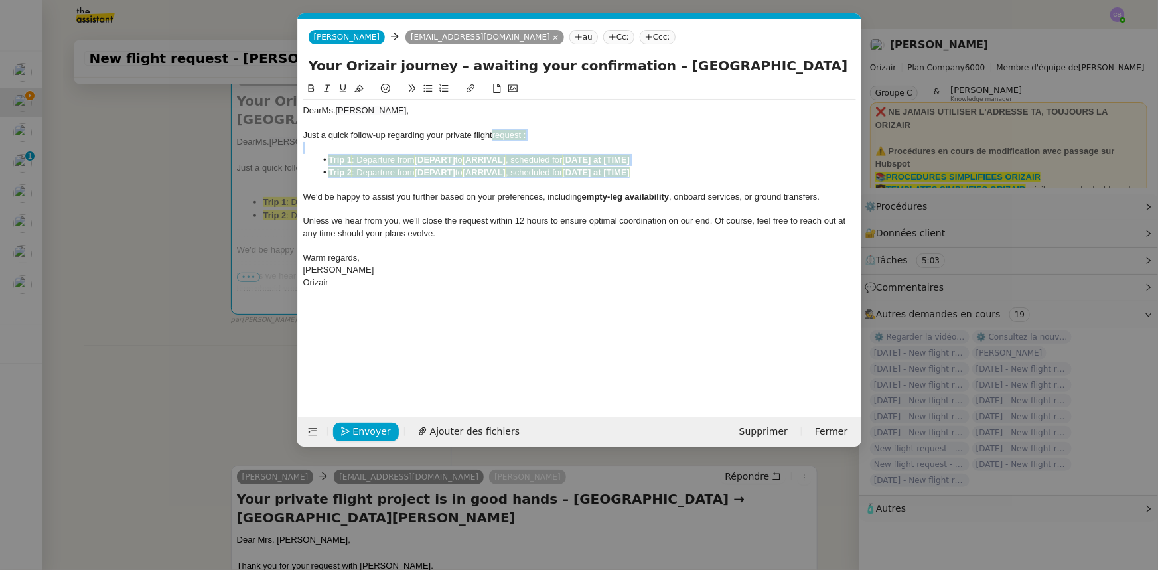
drag, startPoint x: 643, startPoint y: 173, endPoint x: 495, endPoint y: 135, distance: 152.6
click at [495, 135] on div "Dear Ms. [PERSON_NAME] a quick follow-up regarding your private flight request …" at bounding box center [579, 197] width 553 height 194
click at [358, 90] on icon at bounding box center [358, 88] width 9 height 9
click at [407, 216] on span "Unless we hear from you, we’ll close the request within 12 hours to ensure opti…" at bounding box center [575, 227] width 545 height 22
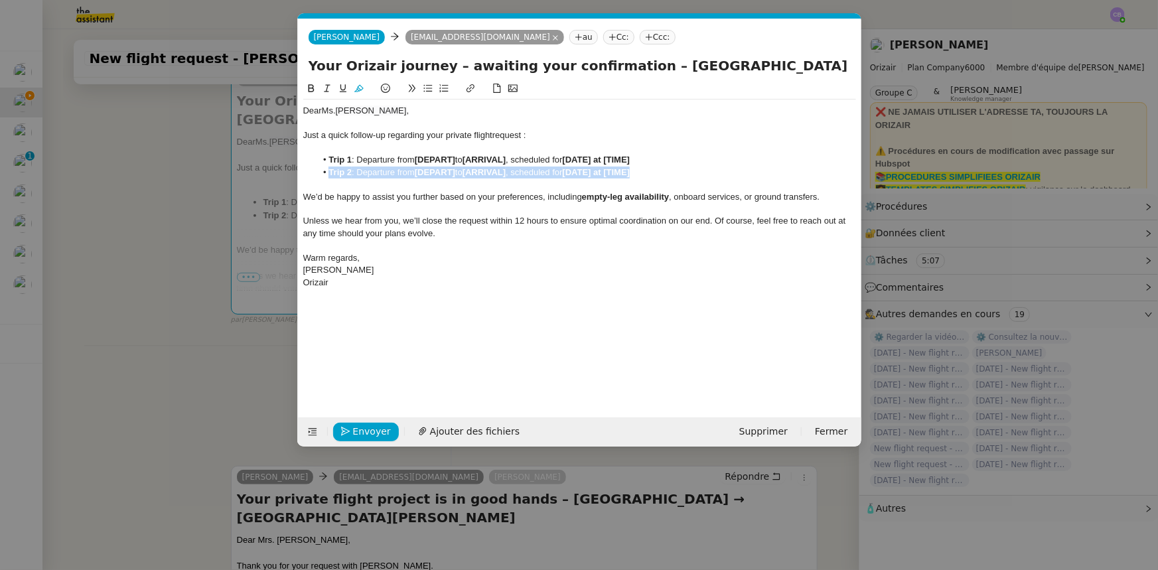
drag, startPoint x: 659, startPoint y: 174, endPoint x: 330, endPoint y: 171, distance: 328.5
click at [330, 171] on li "Trip 2 : Departure from [DEPART] to [ARRIVAL] , scheduled for [DATE] at [TIME]" at bounding box center [586, 173] width 540 height 12
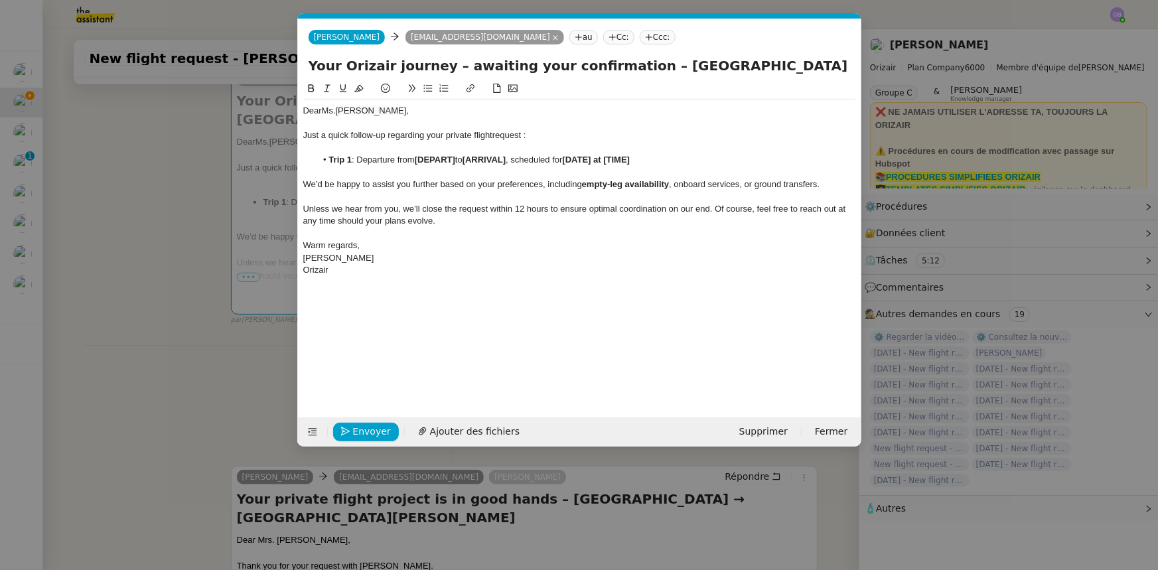
drag, startPoint x: 632, startPoint y: 65, endPoint x: 792, endPoint y: 64, distance: 160.6
click at [771, 64] on input "Your Orizair journey – awaiting your confirmation – [GEOGRAPHIC_DATA] → [GEOGRA…" at bounding box center [580, 66] width 542 height 20
click at [435, 159] on strong "[DEPART]" at bounding box center [435, 160] width 40 height 10
click at [419, 161] on li "Trip 1 : Departure from [ [GEOGRAPHIC_DATA] to [ARRIVAL] , scheduled for [DATE]…" at bounding box center [586, 160] width 540 height 12
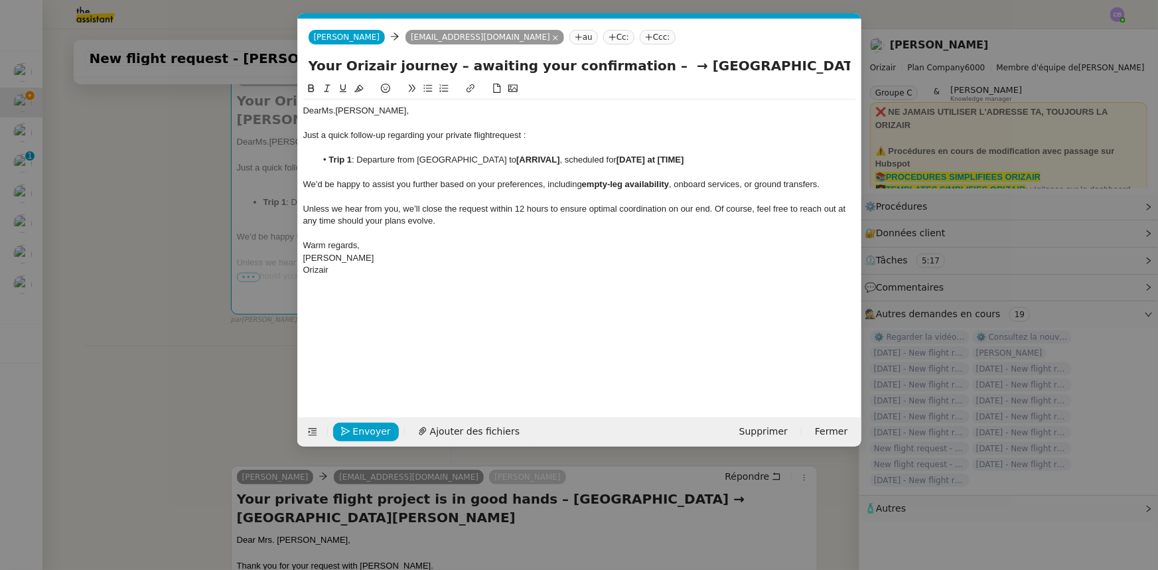
drag, startPoint x: 417, startPoint y: 160, endPoint x: 511, endPoint y: 159, distance: 94.2
click at [511, 159] on li "Trip 1 : Departure from [GEOGRAPHIC_DATA] to [ARRIVAL] , scheduled for [DATE] a…" at bounding box center [586, 160] width 540 height 12
click at [308, 89] on icon at bounding box center [311, 88] width 6 height 8
drag, startPoint x: 650, startPoint y: 64, endPoint x: 845, endPoint y: 66, distance: 194.4
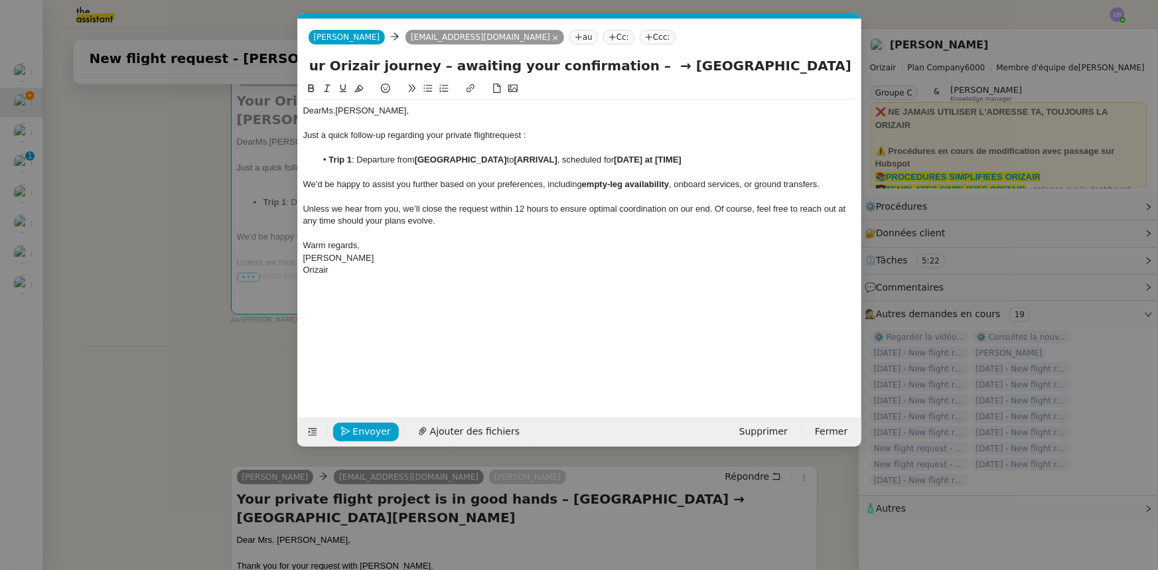
click at [771, 66] on input "Your Orizair journey – awaiting your confirmation – → [GEOGRAPHIC_DATA][PERSON_…" at bounding box center [580, 66] width 542 height 20
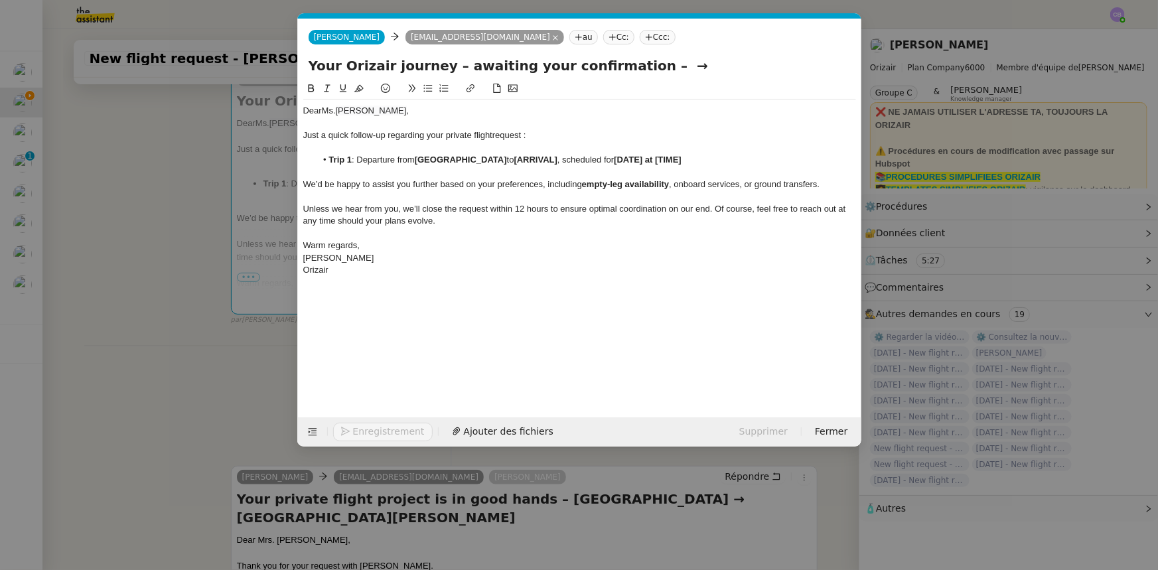
click at [552, 159] on strong "[ARRIVAL]" at bounding box center [535, 160] width 43 height 10
click at [517, 158] on strong "[" at bounding box center [515, 160] width 3 height 10
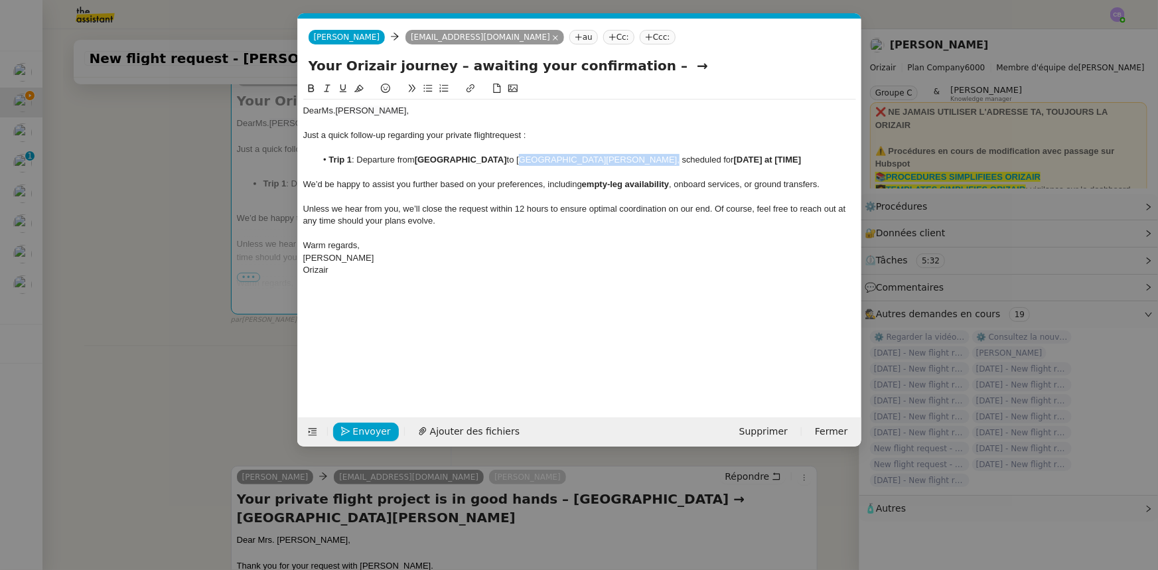
drag, startPoint x: 534, startPoint y: 159, endPoint x: 622, endPoint y: 159, distance: 88.2
click at [658, 158] on li "Trip 1 : Departure from [GEOGRAPHIC_DATA] to [GEOGRAPHIC_DATA][PERSON_NAME], sc…" at bounding box center [586, 160] width 540 height 12
click at [312, 91] on icon at bounding box center [311, 88] width 9 height 9
click at [650, 68] on input "Your Orizair journey – awaiting your confirmation – →" at bounding box center [580, 66] width 542 height 20
type input "Your Orizair journey – awaiting your confirmation"
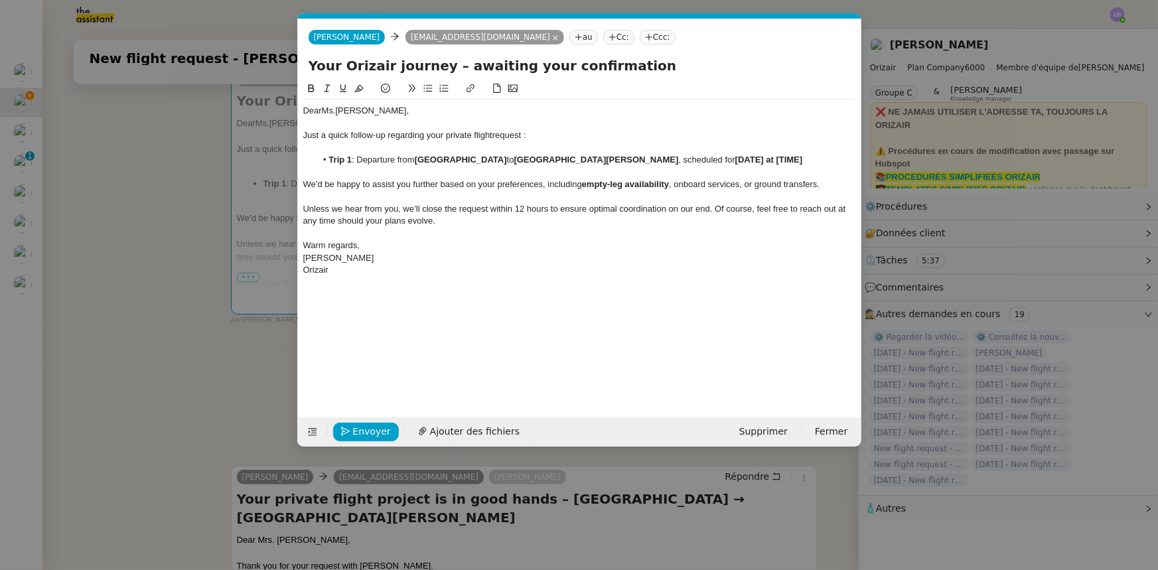
click at [358, 162] on li "Trip 1 : Departure from [GEOGRAPHIC_DATA] to [GEOGRAPHIC_DATA][PERSON_NAME] , s…" at bounding box center [586, 160] width 540 height 12
click at [715, 159] on strong "[DATE] at [TIME]" at bounding box center [741, 160] width 68 height 10
click at [707, 159] on strong "[[DATE] at [TIME]" at bounding box center [742, 160] width 70 height 10
click at [771, 159] on strong "[DATE] at [TIME]" at bounding box center [741, 160] width 68 height 10
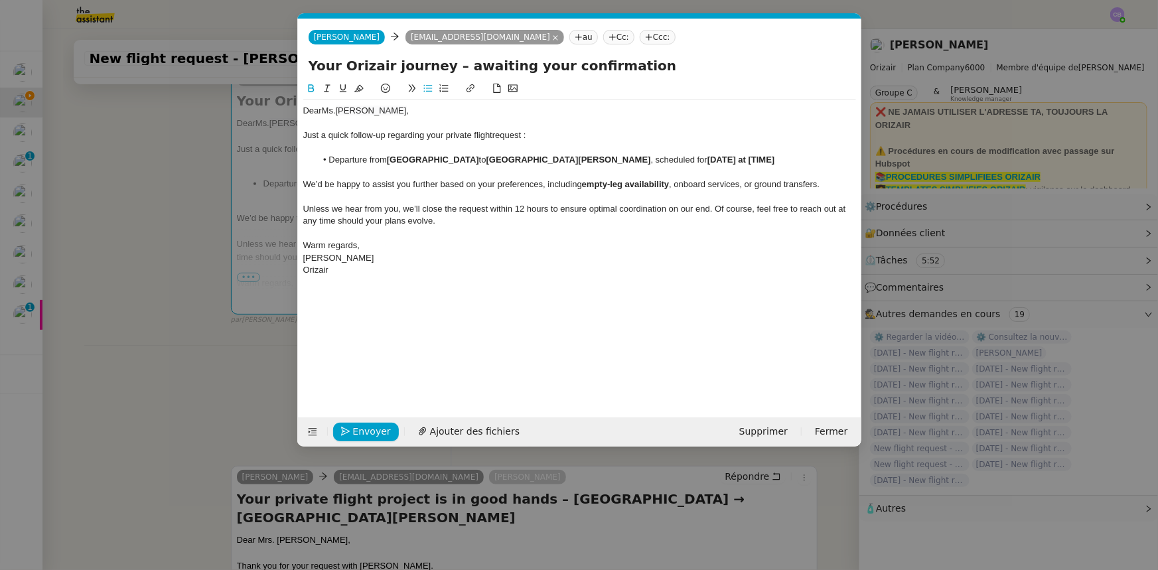
click at [771, 159] on strong "[DATE] at [TIME]" at bounding box center [741, 160] width 68 height 10
click at [771, 159] on strong "[DATE] at [12:06" at bounding box center [740, 160] width 66 height 10
click at [673, 198] on div at bounding box center [579, 197] width 553 height 12
click at [384, 352] on span "Envoyer" at bounding box center [372, 431] width 38 height 15
click at [384, 352] on span "Confirmer l'envoi" at bounding box center [393, 431] width 80 height 15
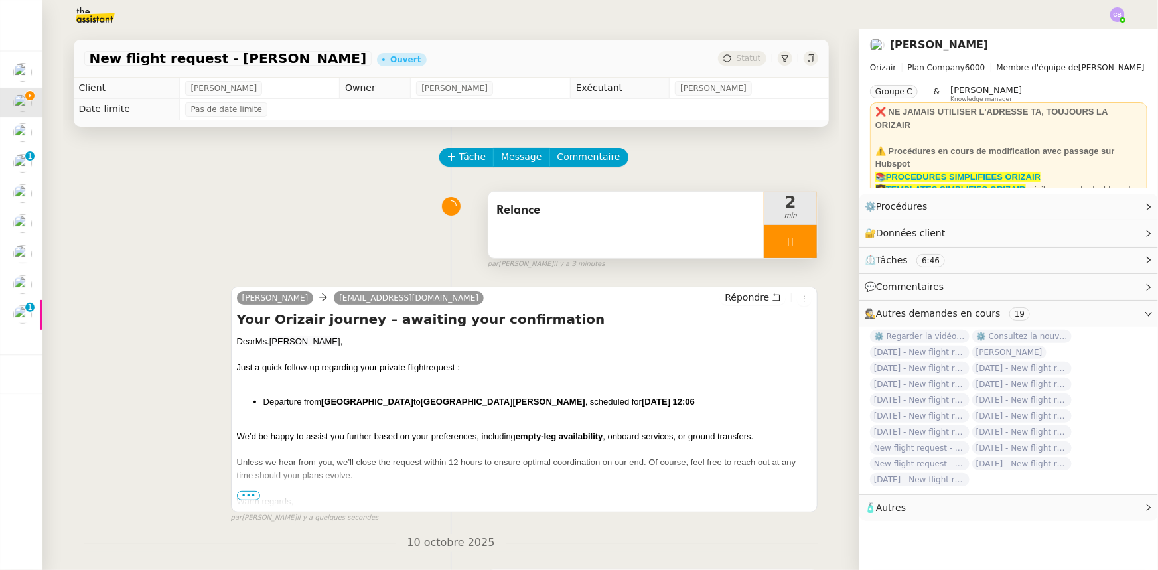
click at [764, 236] on div at bounding box center [790, 241] width 53 height 33
click at [771, 247] on icon at bounding box center [803, 241] width 11 height 11
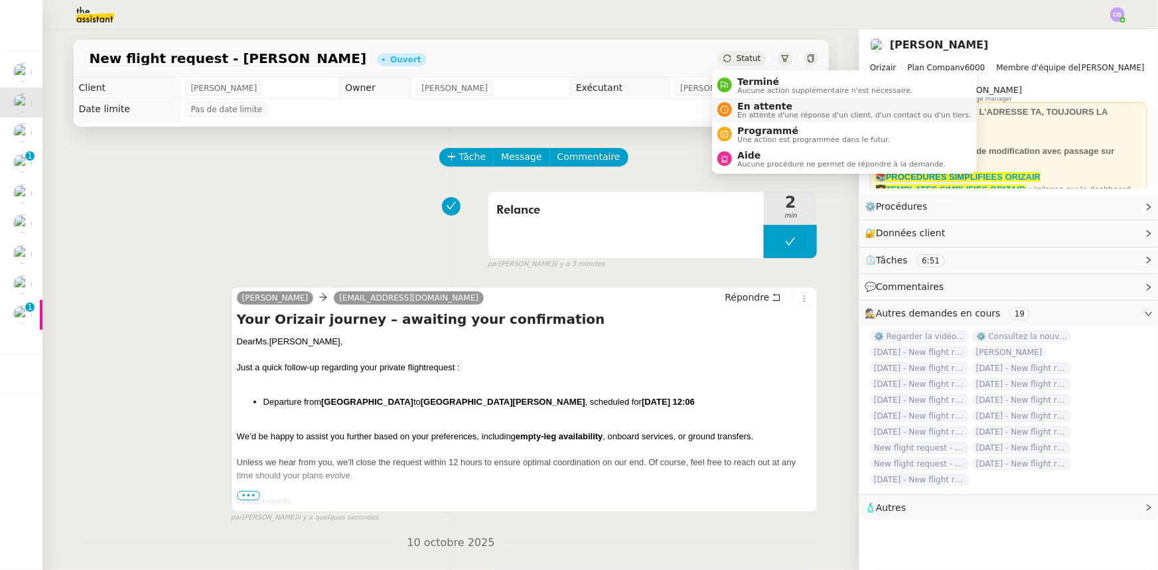
click at [752, 111] on span "En attente d'une réponse d'un client, d'un contact ou d'un tiers." at bounding box center [854, 114] width 234 height 7
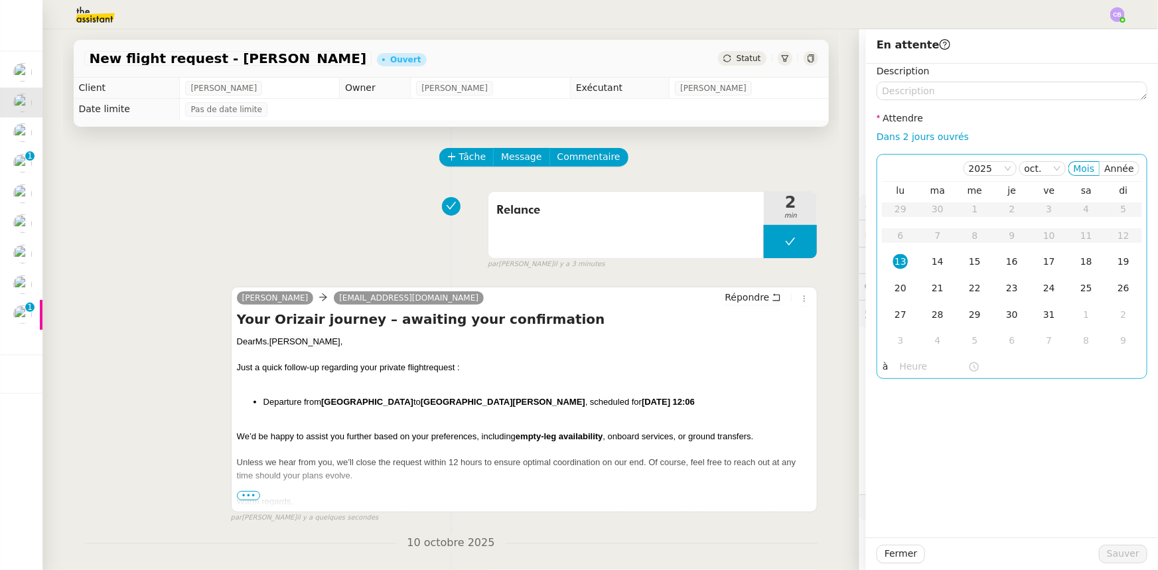
drag, startPoint x: 894, startPoint y: 137, endPoint x: 899, endPoint y: 169, distance: 32.3
click at [771, 137] on link "Dans 2 jours ouvrés" at bounding box center [923, 136] width 92 height 11
type input "07:00"
click at [771, 260] on div "14" at bounding box center [937, 261] width 15 height 15
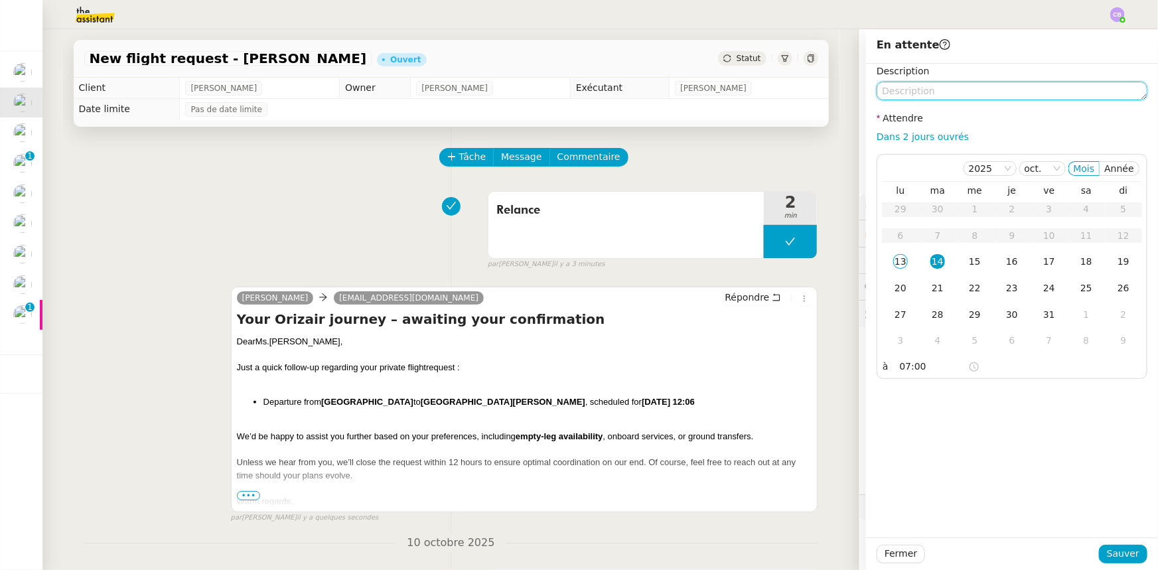
click at [771, 88] on textarea at bounding box center [1012, 91] width 271 height 19
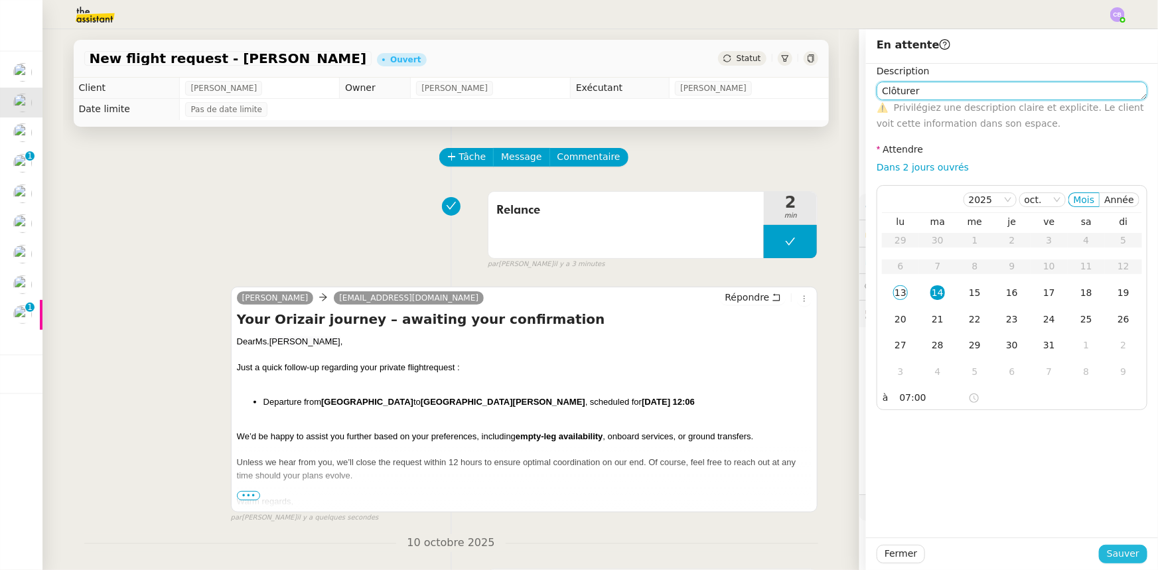
type textarea "Clôturer"
click at [771, 352] on span "Sauver" at bounding box center [1123, 553] width 33 height 15
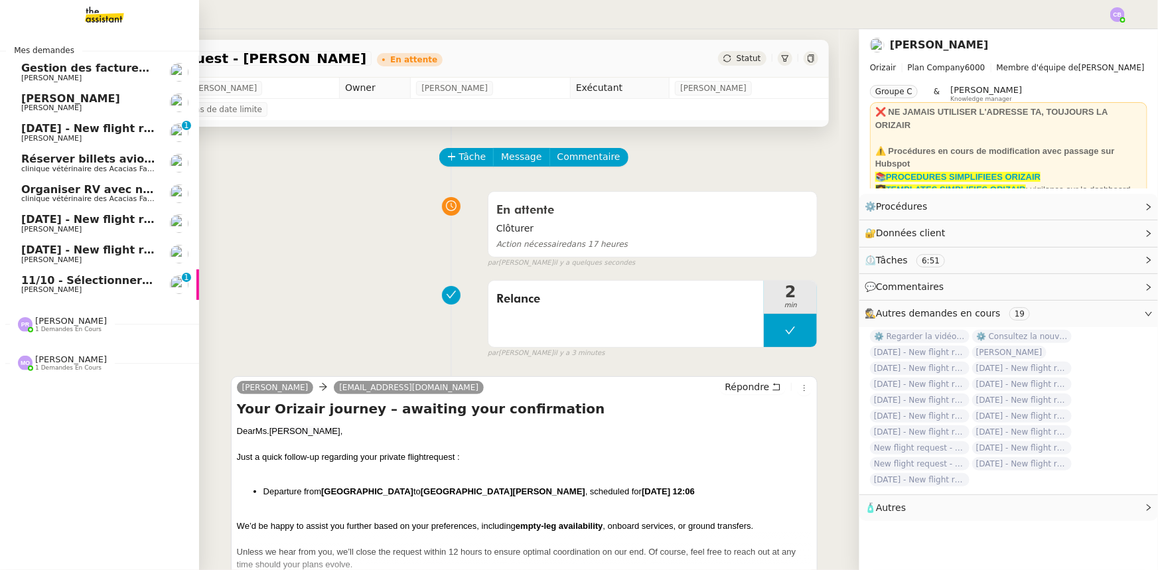
click at [38, 283] on span "11/10 - Sélectionner un restaurant à [GEOGRAPHIC_DATA] RER B" at bounding box center [213, 280] width 385 height 13
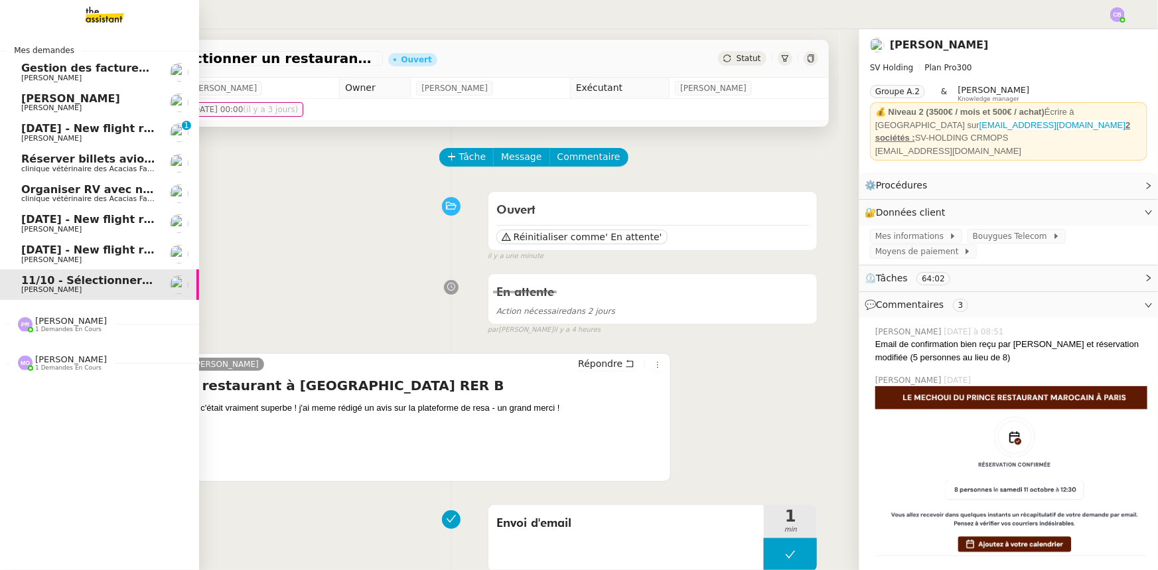
click at [28, 102] on span "[PERSON_NAME]" at bounding box center [70, 98] width 99 height 13
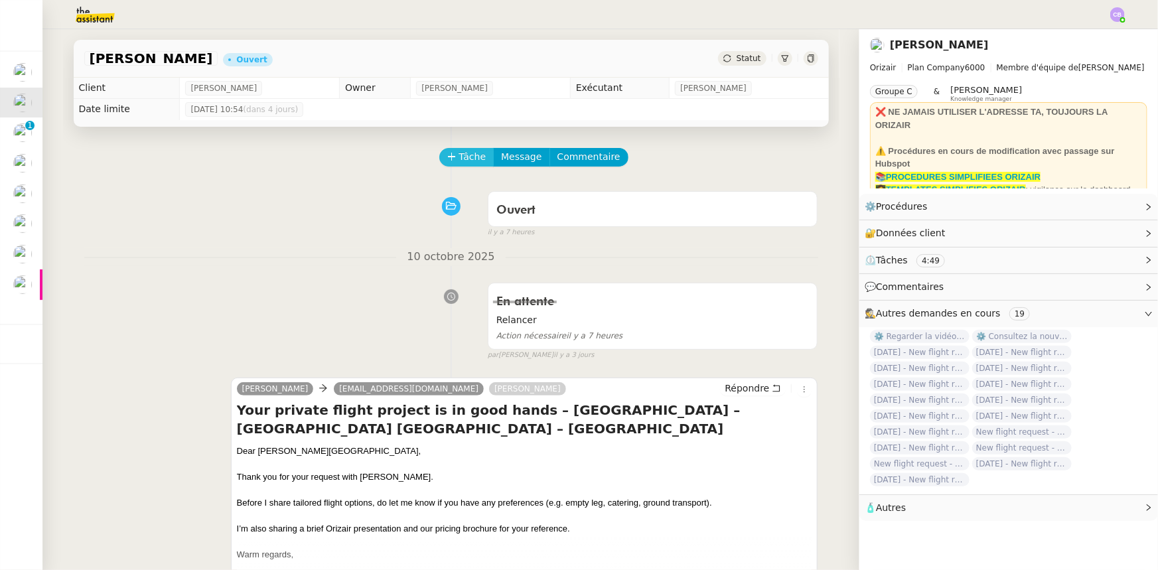
click at [459, 162] on span "Tâche" at bounding box center [472, 156] width 27 height 15
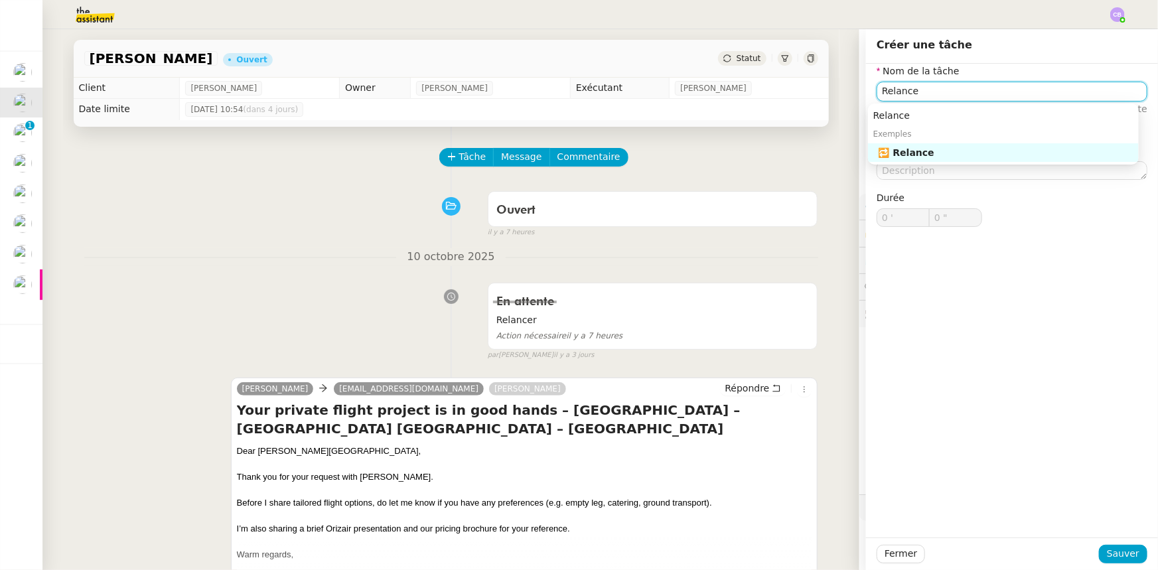
click at [771, 154] on div "🔁 Relance" at bounding box center [1005, 153] width 255 height 12
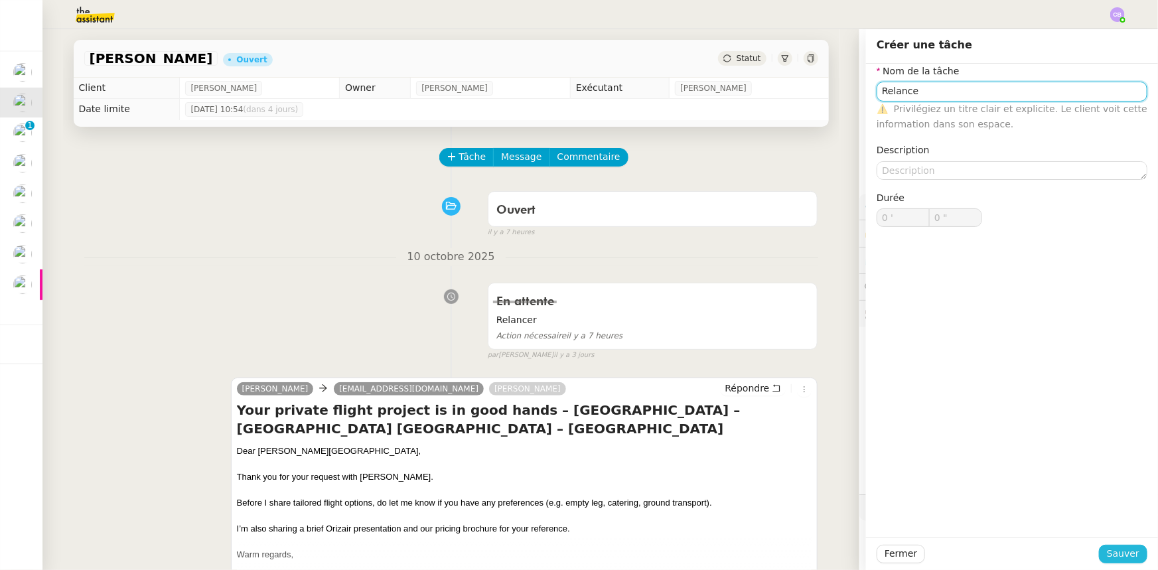
type input "Relance"
click at [771, 352] on span "Sauver" at bounding box center [1123, 553] width 33 height 15
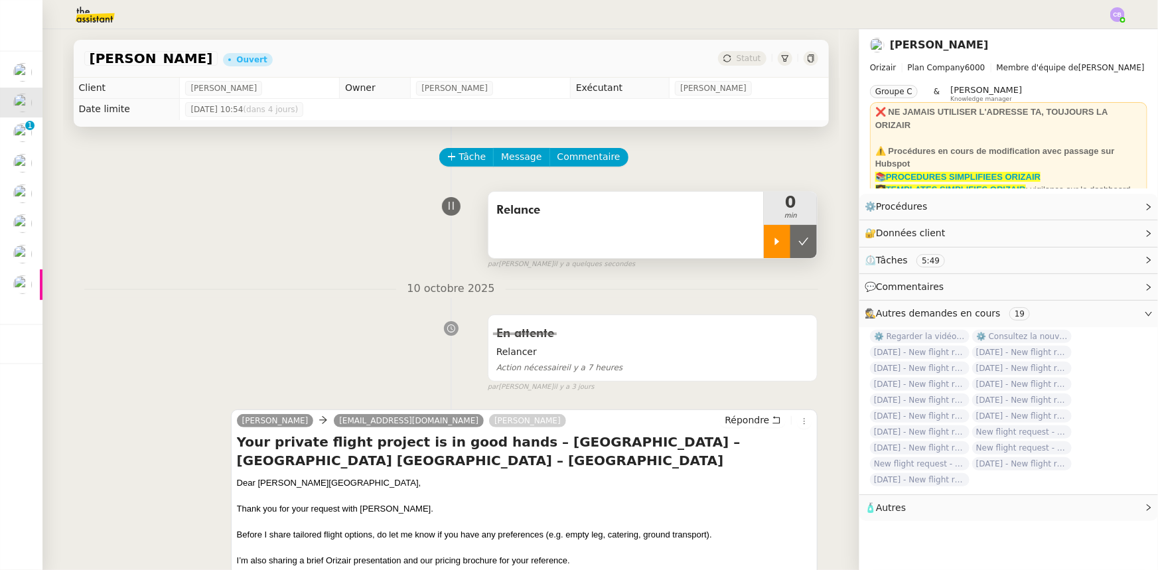
click at [771, 246] on icon at bounding box center [777, 241] width 11 height 11
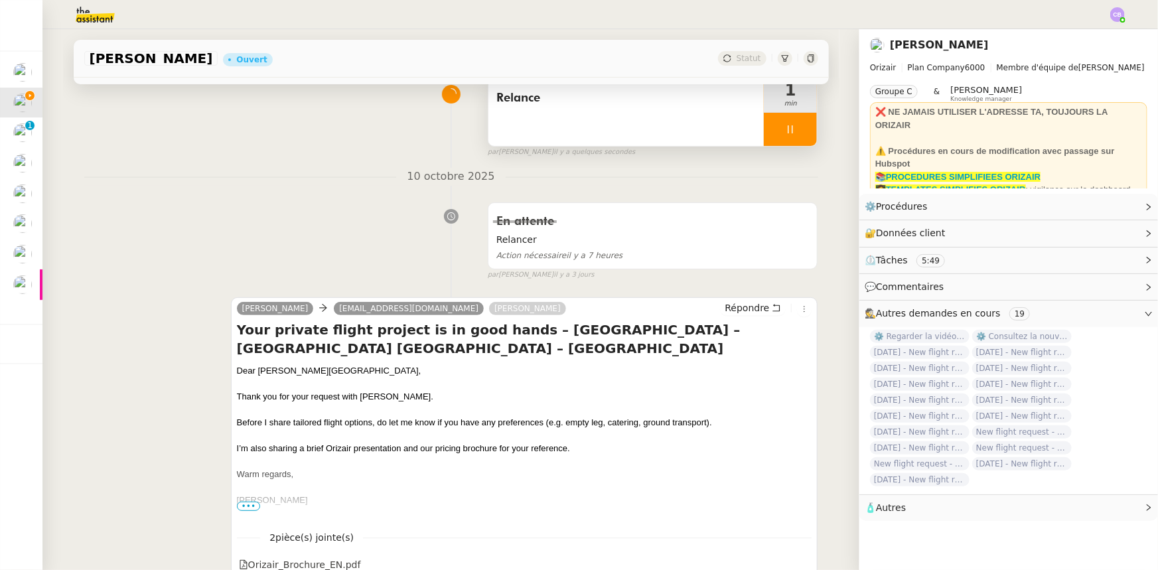
scroll to position [120, 0]
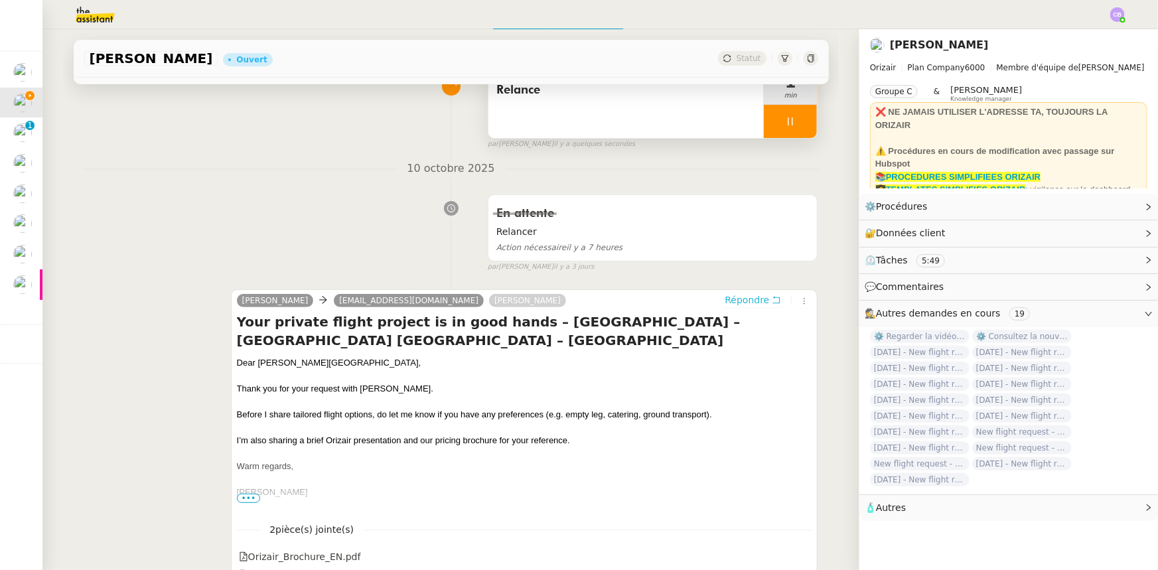
click at [730, 302] on span "Répondre" at bounding box center [747, 299] width 44 height 13
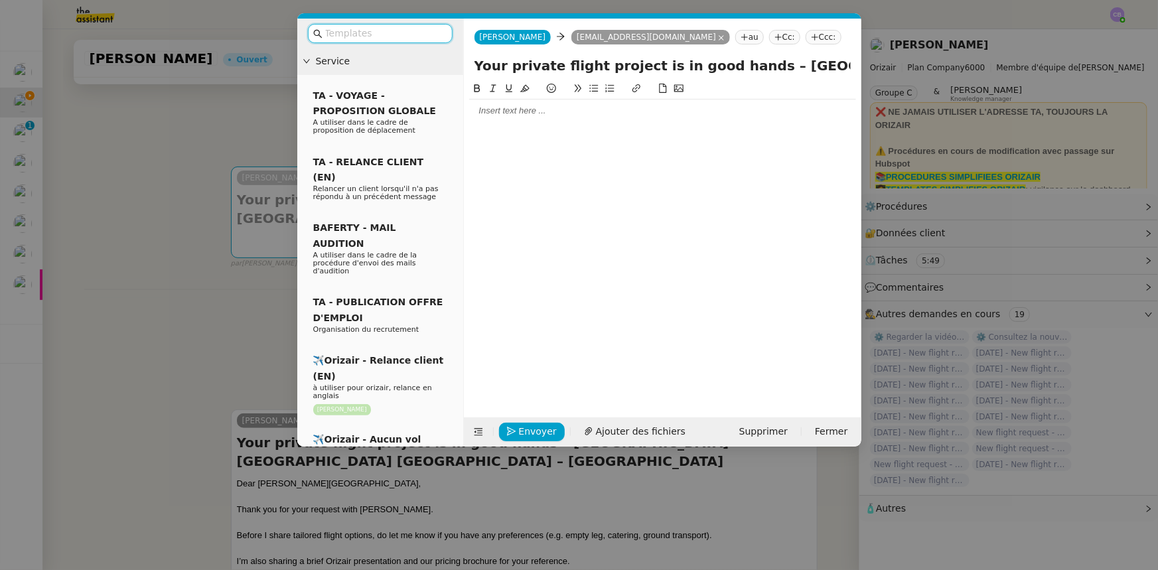
click at [370, 36] on input "text" at bounding box center [384, 33] width 119 height 15
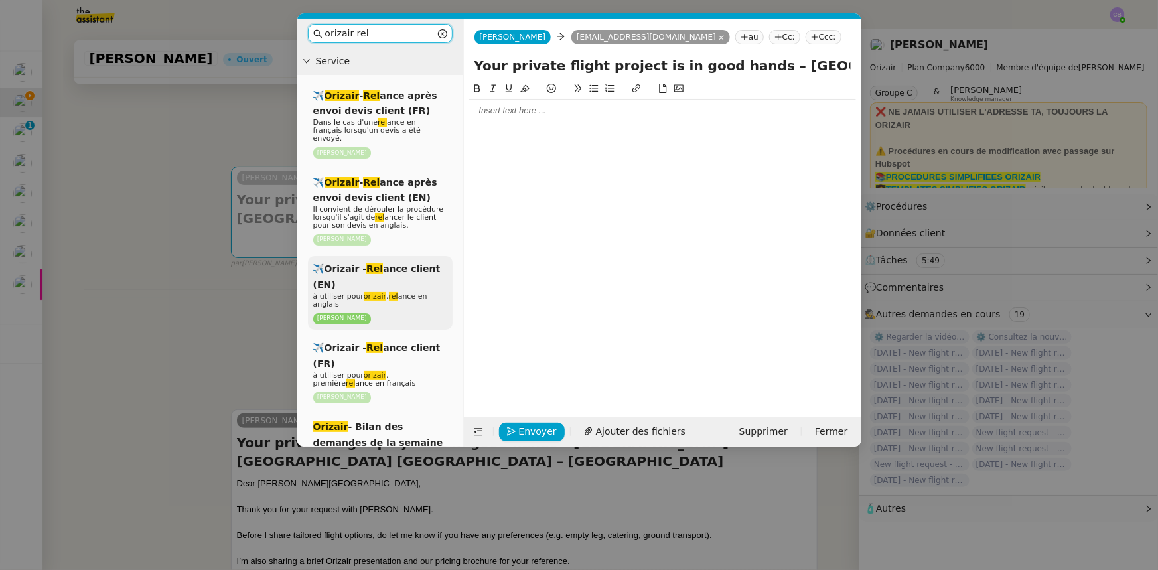
type input "orizair rel"
click at [380, 292] on span "à utiliser pour orizair , rel ance en anglais" at bounding box center [370, 300] width 114 height 17
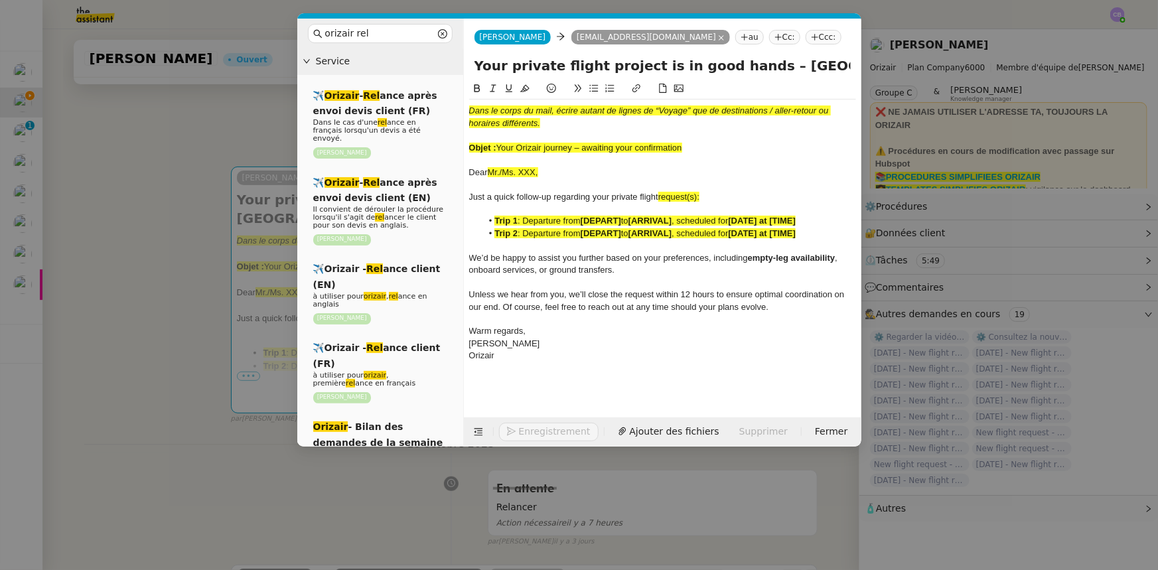
click at [186, 284] on nz-modal-container "orizair rel Service ✈️ Orizair - Rel ance après envoi devis client (FR) Dans le…" at bounding box center [579, 285] width 1158 height 570
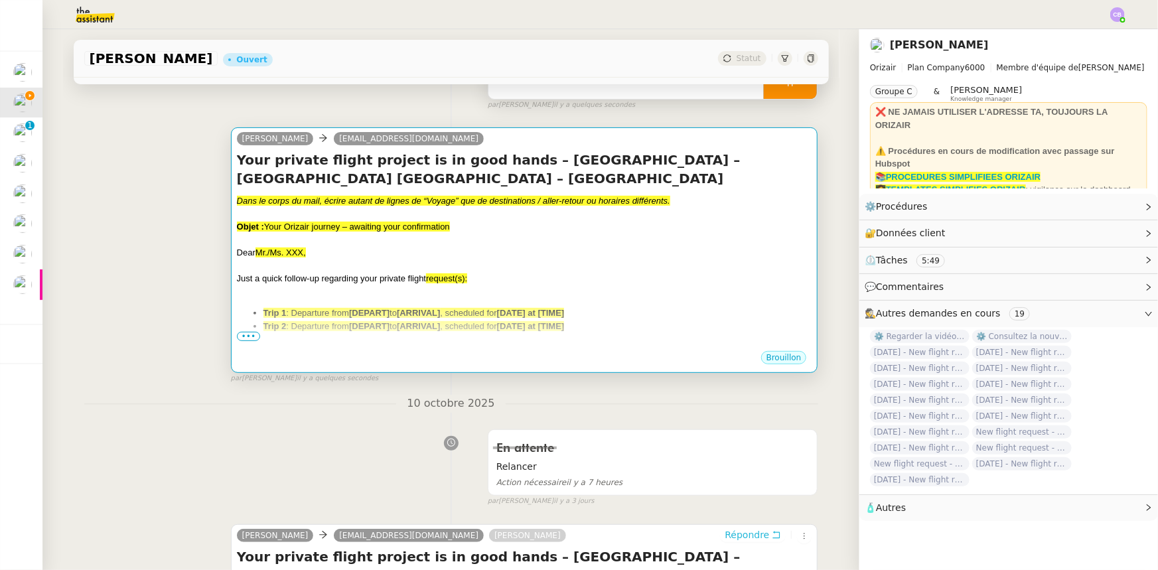
scroll to position [0, 0]
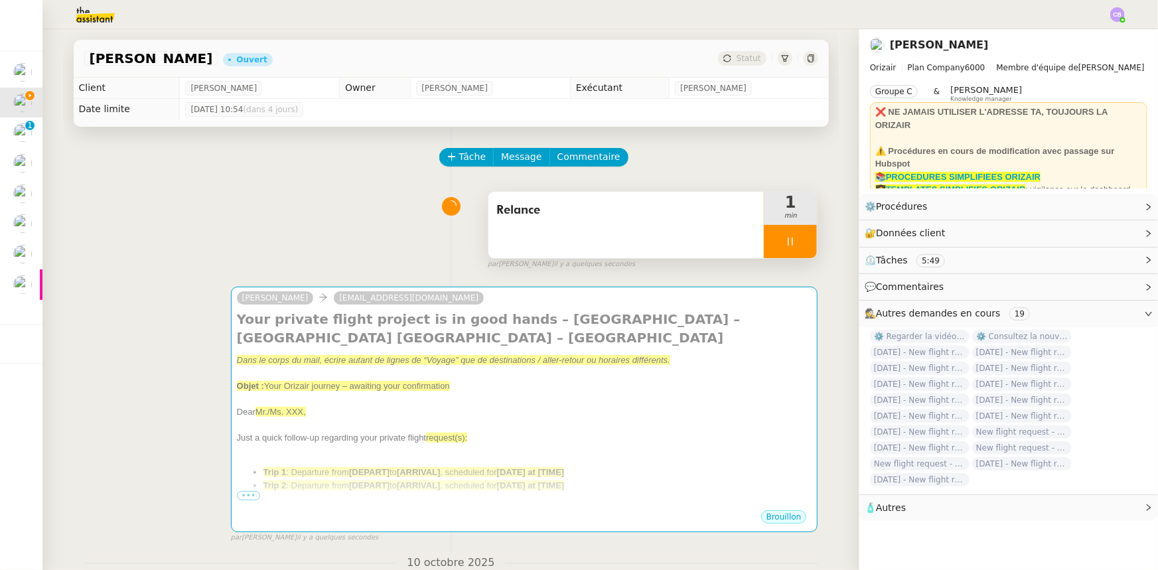
click at [769, 244] on div at bounding box center [790, 241] width 53 height 33
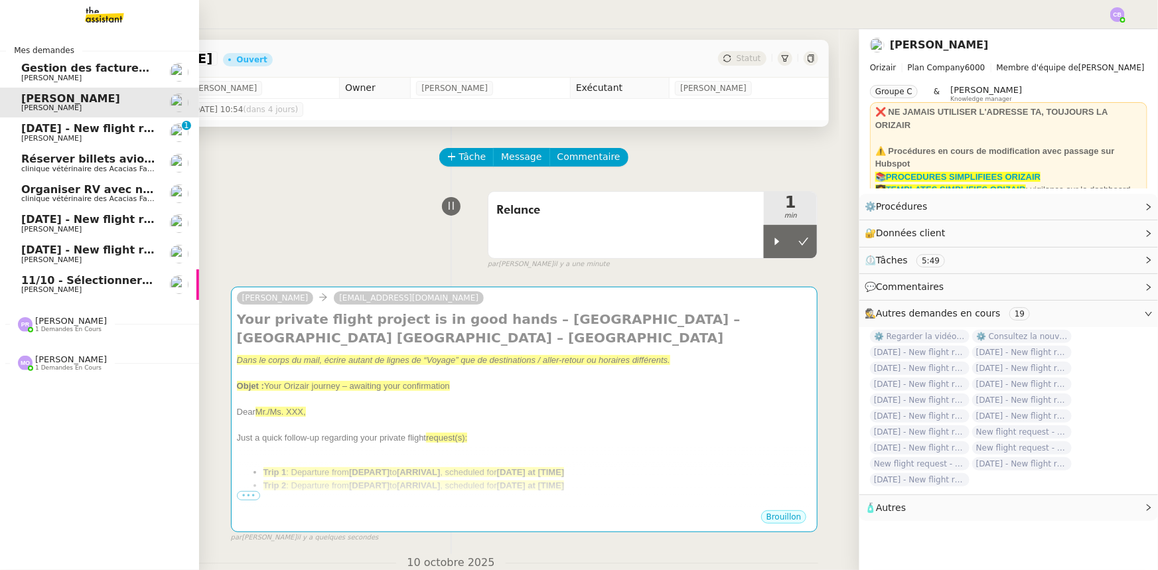
drag, startPoint x: 30, startPoint y: 282, endPoint x: 119, endPoint y: 286, distance: 89.7
click at [30, 282] on span "11/10 - Sélectionner un restaurant à [GEOGRAPHIC_DATA] RER B" at bounding box center [213, 280] width 385 height 13
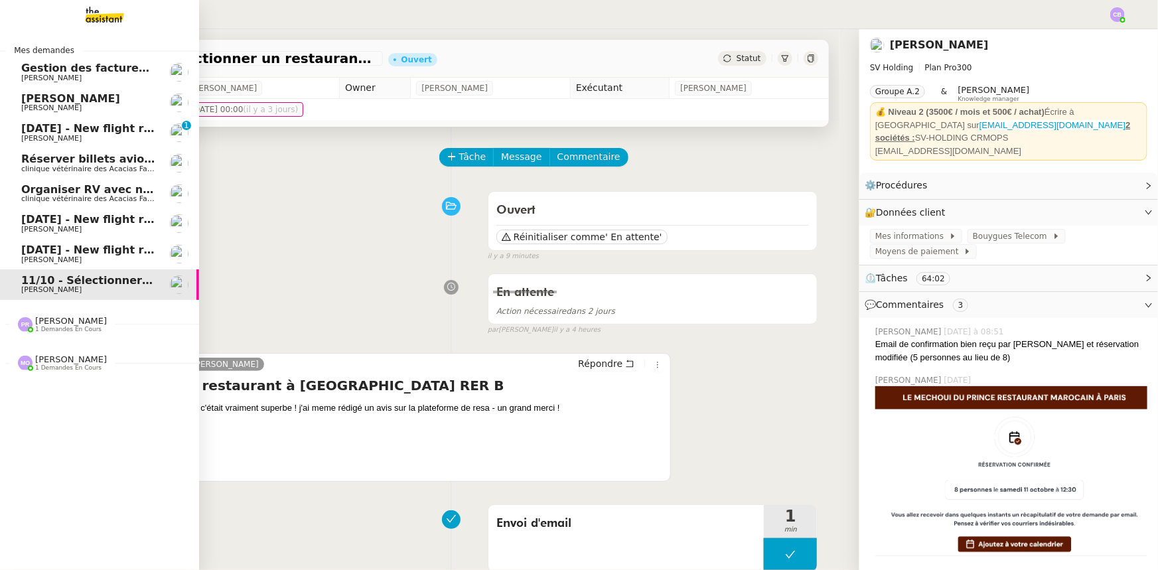
click at [52, 102] on span "[PERSON_NAME]" at bounding box center [70, 98] width 99 height 13
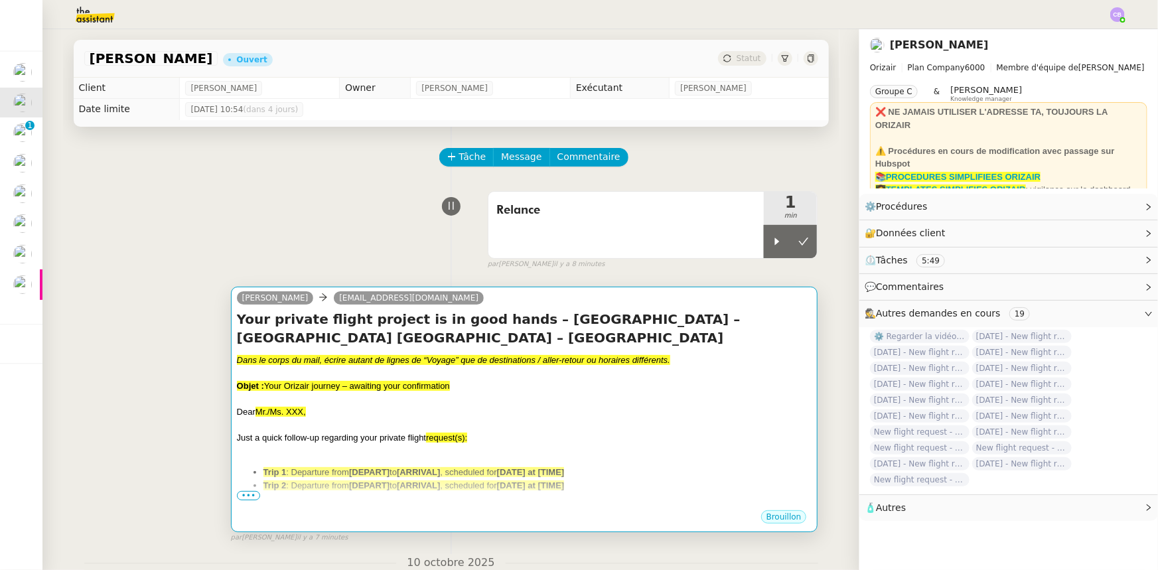
scroll to position [60, 0]
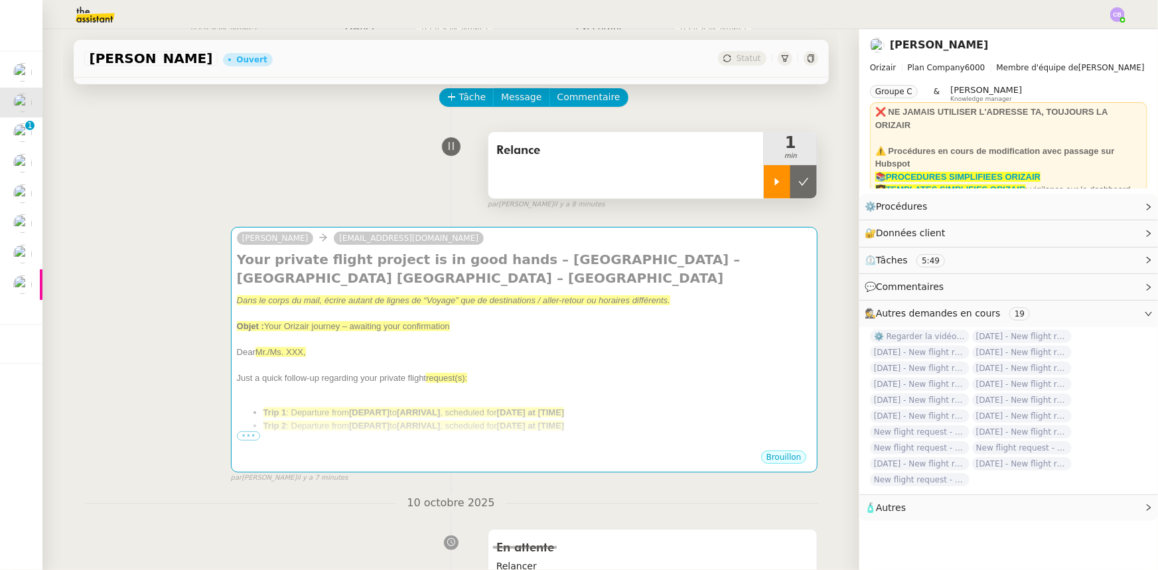
click at [771, 184] on icon at bounding box center [777, 181] width 11 height 11
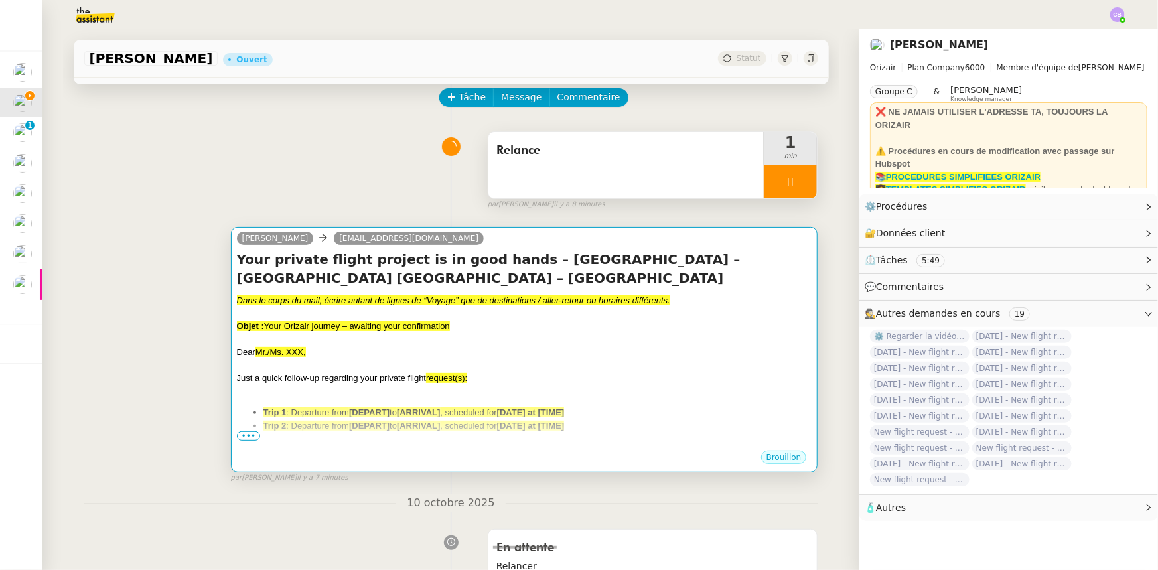
click at [559, 349] on div "Dear Mr./Ms. XXX," at bounding box center [524, 352] width 575 height 13
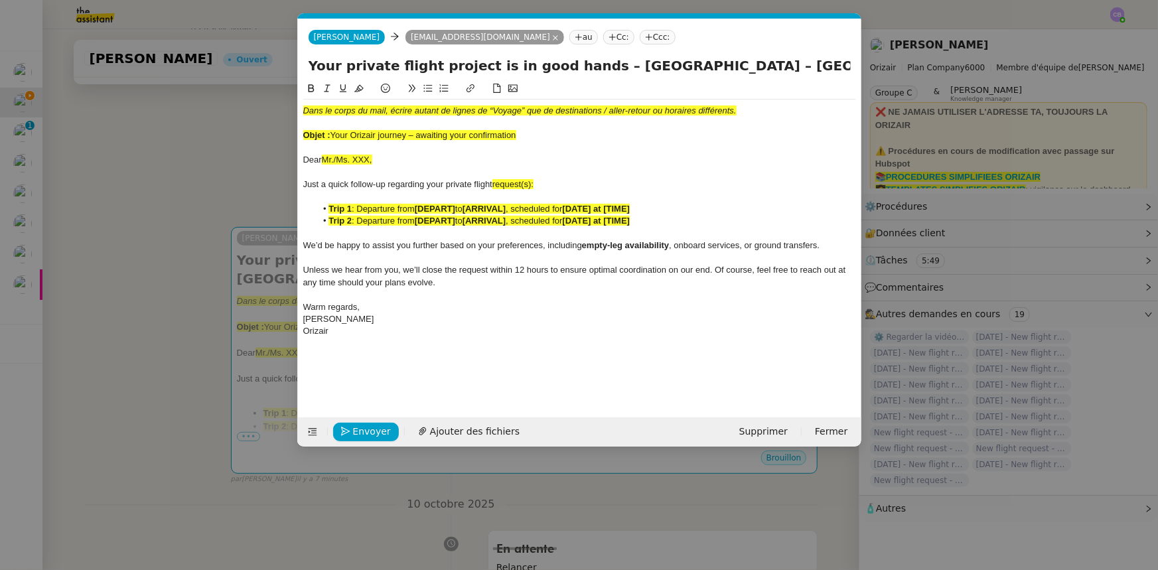
scroll to position [0, 28]
click at [334, 133] on div "Objet : Your Orizair journey – awaiting your confirmation" at bounding box center [579, 135] width 553 height 12
copy span "Your Orizair journey – awaiting your confirmation"
drag, startPoint x: 573, startPoint y: 66, endPoint x: 309, endPoint y: 63, distance: 264.8
click at [309, 63] on input "Your private flight project is in good hands – [GEOGRAPHIC_DATA] – [GEOGRAPHIC_…" at bounding box center [580, 66] width 542 height 20
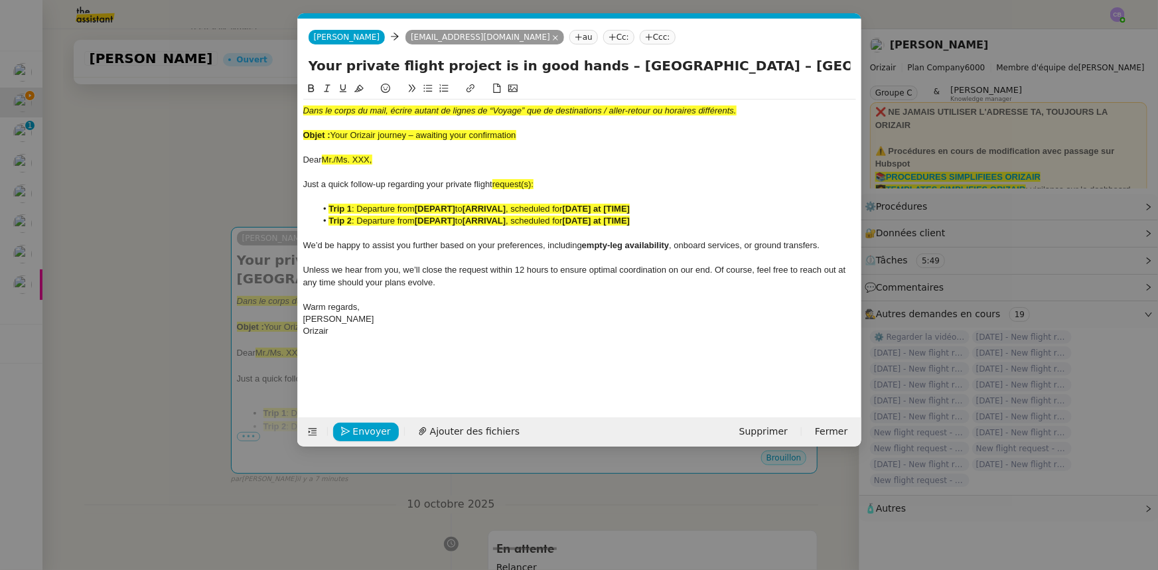
paste input "Orizair journey – awaiting your confirmation"
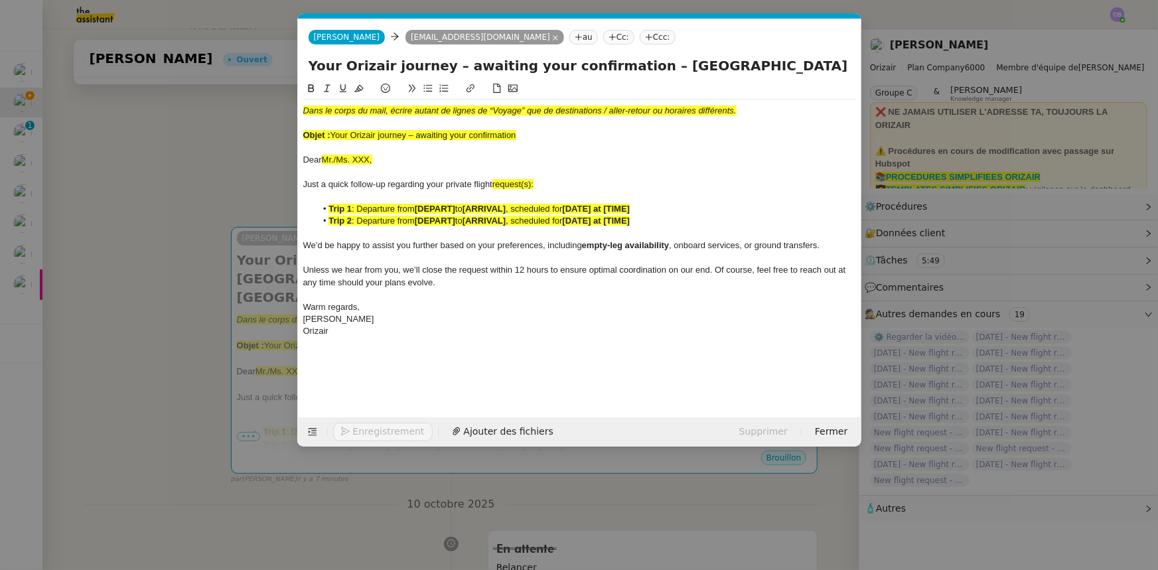
type input "Your Orizair journey – awaiting your confirmation – [GEOGRAPHIC_DATA] – [GEOGRA…"
drag, startPoint x: 527, startPoint y: 139, endPoint x: 295, endPoint y: 109, distance: 233.6
click at [295, 109] on nz-modal-container "Service TA - VOYAGE - PROPOSITION GLOBALE A utiliser dans le cadre de propositi…" at bounding box center [579, 285] width 1158 height 570
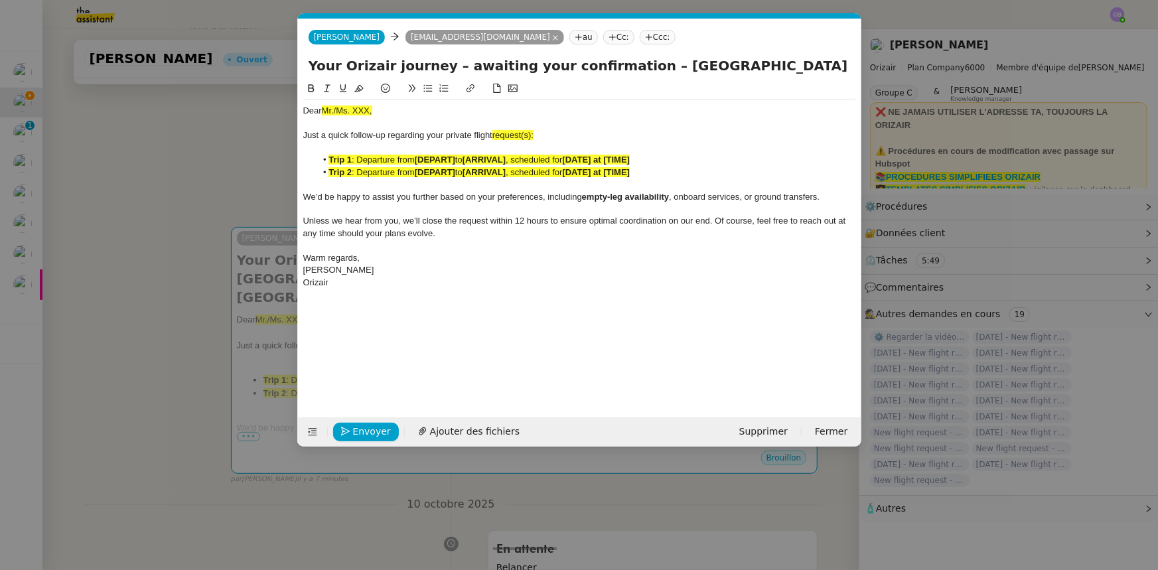
click at [268, 179] on nz-modal-container "Service TA - VOYAGE - PROPOSITION GLOBALE A utiliser dans le cadre de propositi…" at bounding box center [579, 285] width 1158 height 570
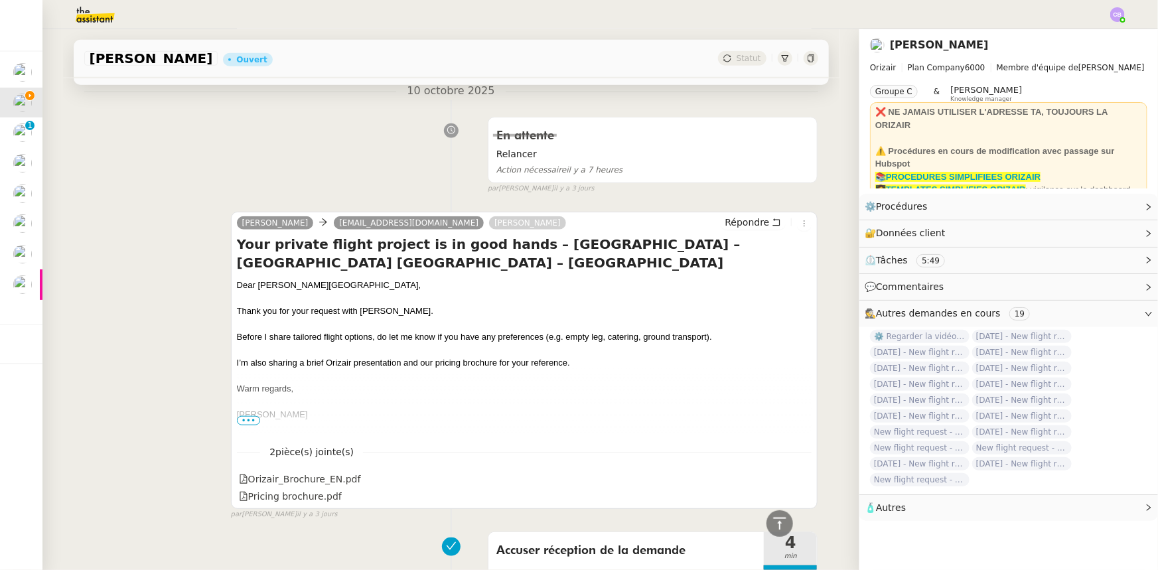
scroll to position [482, 0]
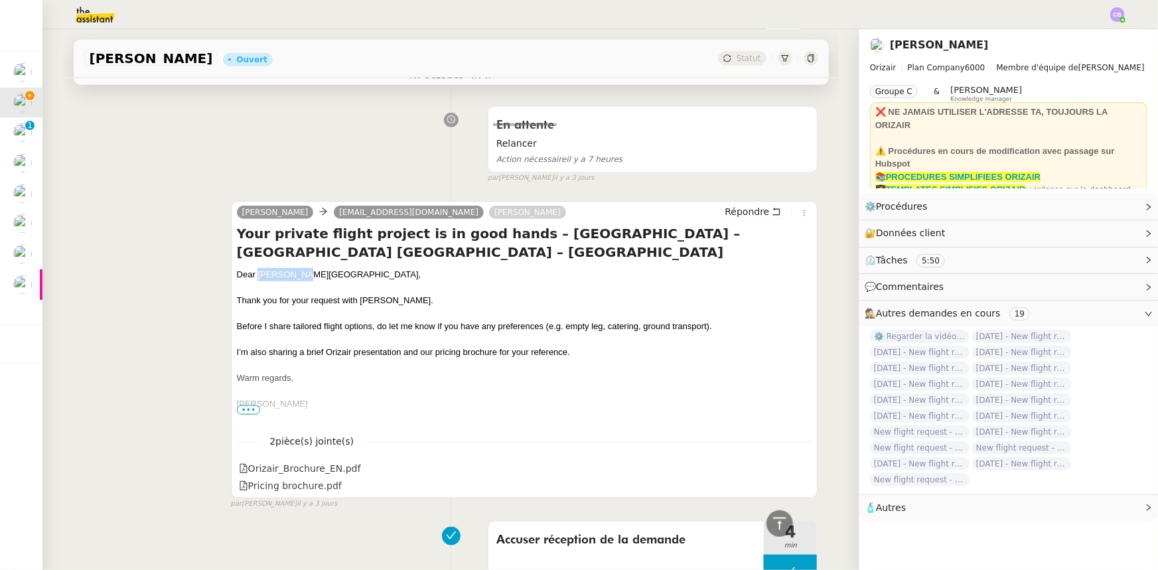
drag, startPoint x: 293, startPoint y: 277, endPoint x: 252, endPoint y: 273, distance: 40.7
click at [252, 273] on div "Dear [PERSON_NAME][GEOGRAPHIC_DATA]," at bounding box center [524, 274] width 575 height 13
copy div "[PERSON_NAME][GEOGRAPHIC_DATA]"
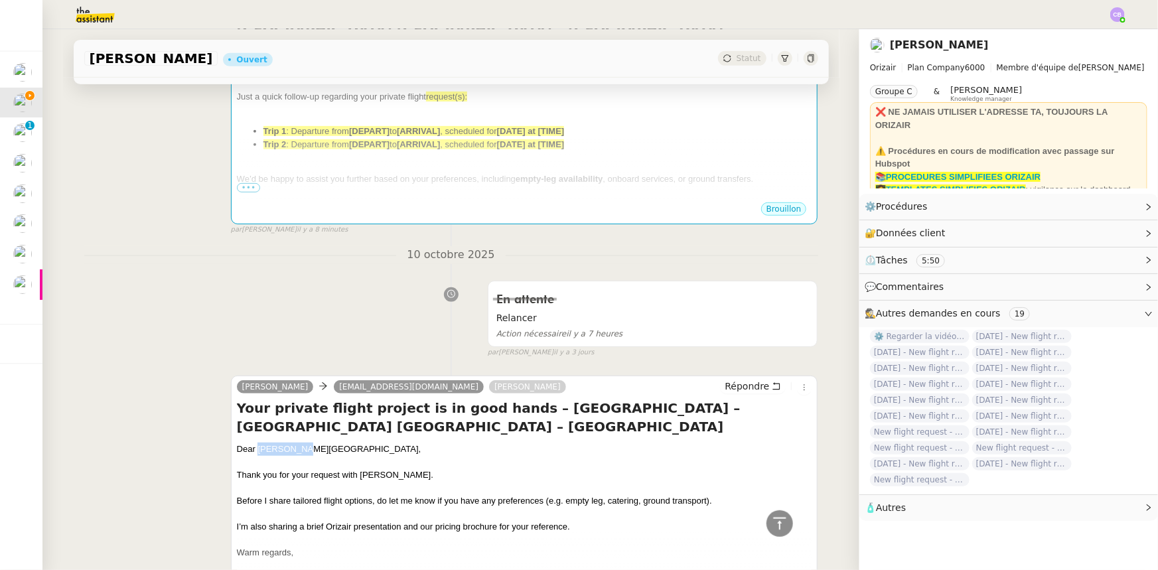
scroll to position [180, 0]
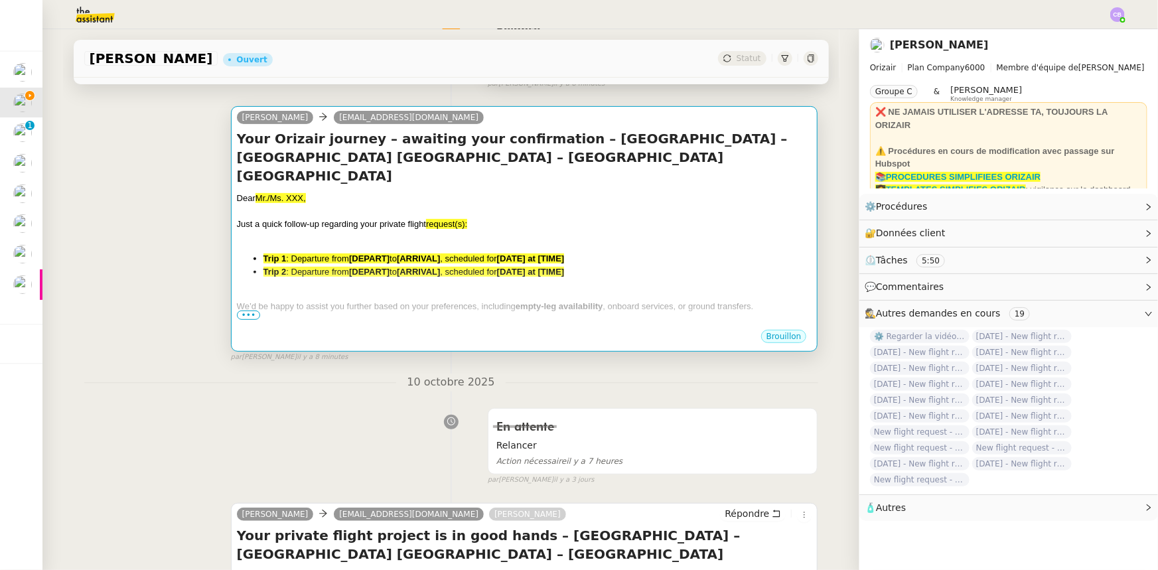
click at [320, 267] on span ": Departure from" at bounding box center [317, 272] width 63 height 10
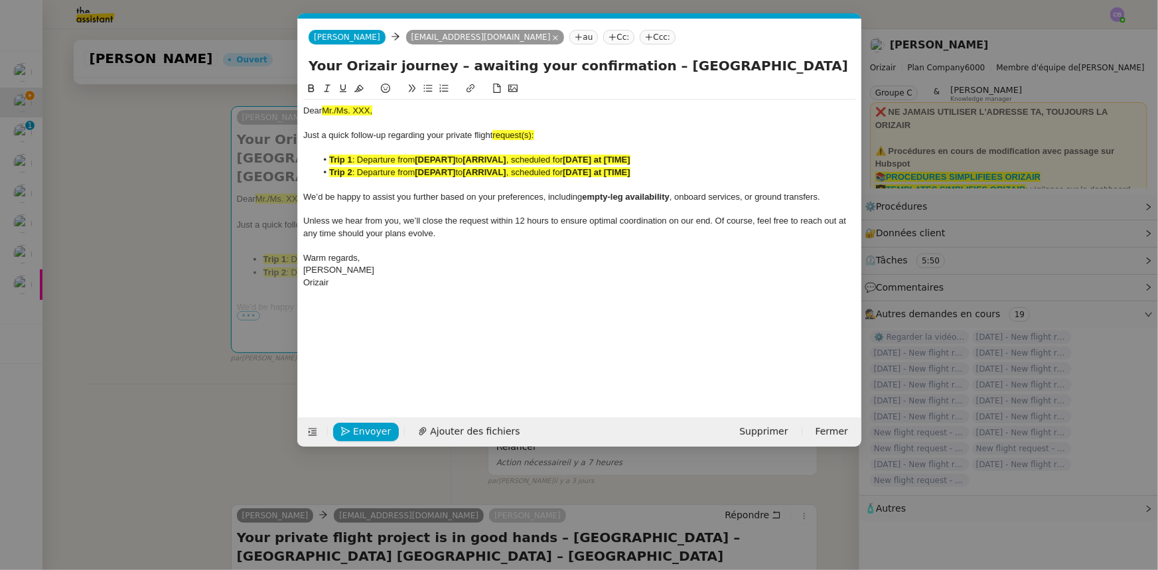
scroll to position [0, 28]
drag, startPoint x: 374, startPoint y: 111, endPoint x: 319, endPoint y: 110, distance: 55.1
click at [319, 110] on div "Dear Mr./Ms. XXX," at bounding box center [579, 111] width 553 height 12
click at [374, 115] on div "Dear Mr./Ms. XXX," at bounding box center [579, 111] width 553 height 12
click at [320, 111] on div "Dear Mr./Ms. XXX," at bounding box center [579, 111] width 553 height 12
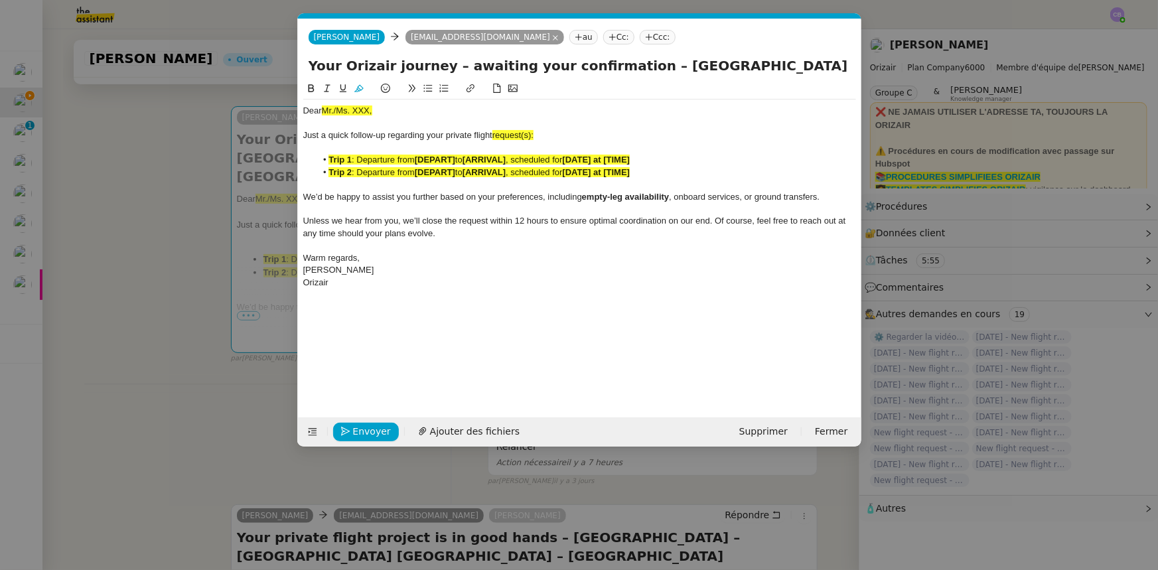
click at [358, 92] on icon at bounding box center [358, 88] width 9 height 7
click at [533, 136] on span "request(s):" at bounding box center [512, 135] width 41 height 10
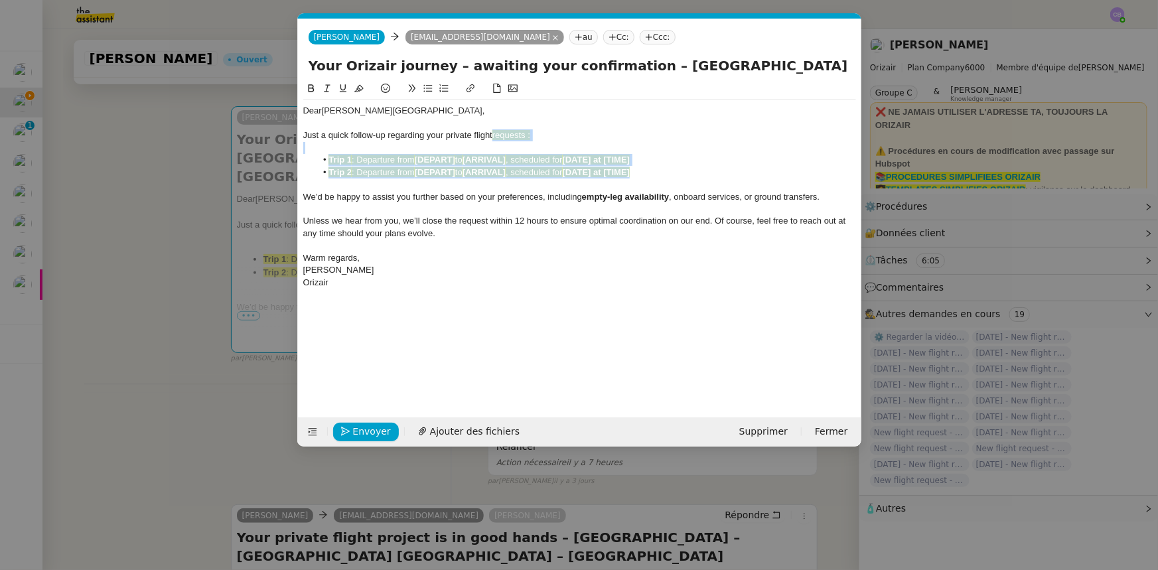
drag, startPoint x: 647, startPoint y: 173, endPoint x: 496, endPoint y: 137, distance: 155.3
click at [496, 137] on div "Dear [PERSON_NAME] a quick follow-up regarding your private flight requests : T…" at bounding box center [579, 197] width 553 height 194
click at [357, 91] on icon at bounding box center [358, 88] width 9 height 9
click at [409, 214] on div at bounding box center [579, 209] width 553 height 12
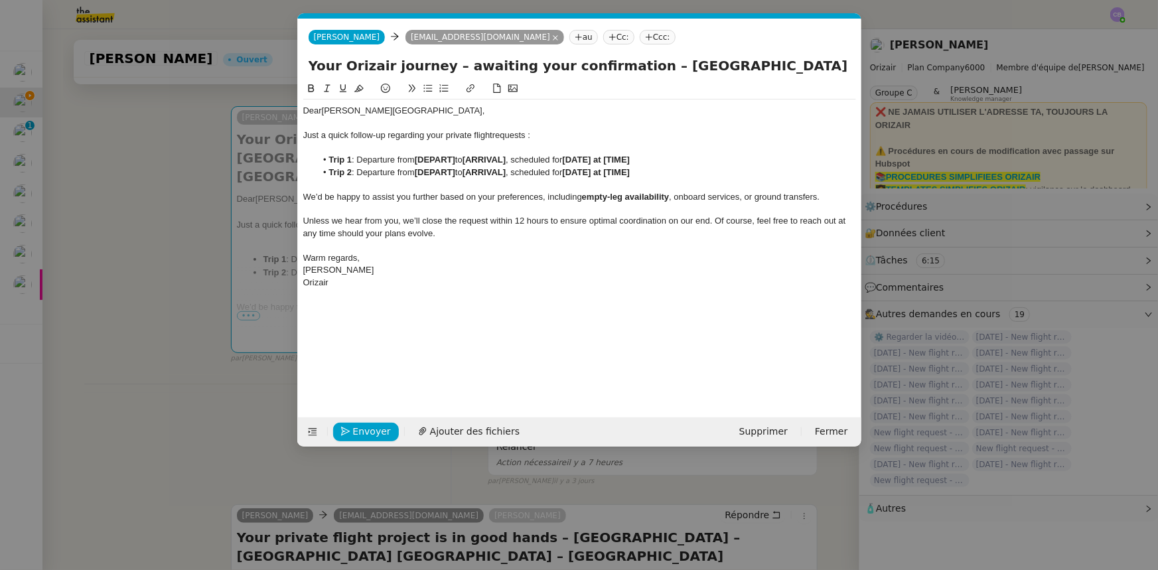
drag, startPoint x: 634, startPoint y: 64, endPoint x: 796, endPoint y: 64, distance: 161.2
click at [771, 64] on input "Your Orizair journey – awaiting your confirmation – [GEOGRAPHIC_DATA] – [GEOGRA…" at bounding box center [580, 66] width 542 height 20
click at [441, 159] on strong "[DEPART]" at bounding box center [435, 160] width 40 height 10
click at [417, 161] on strong "[" at bounding box center [416, 160] width 3 height 10
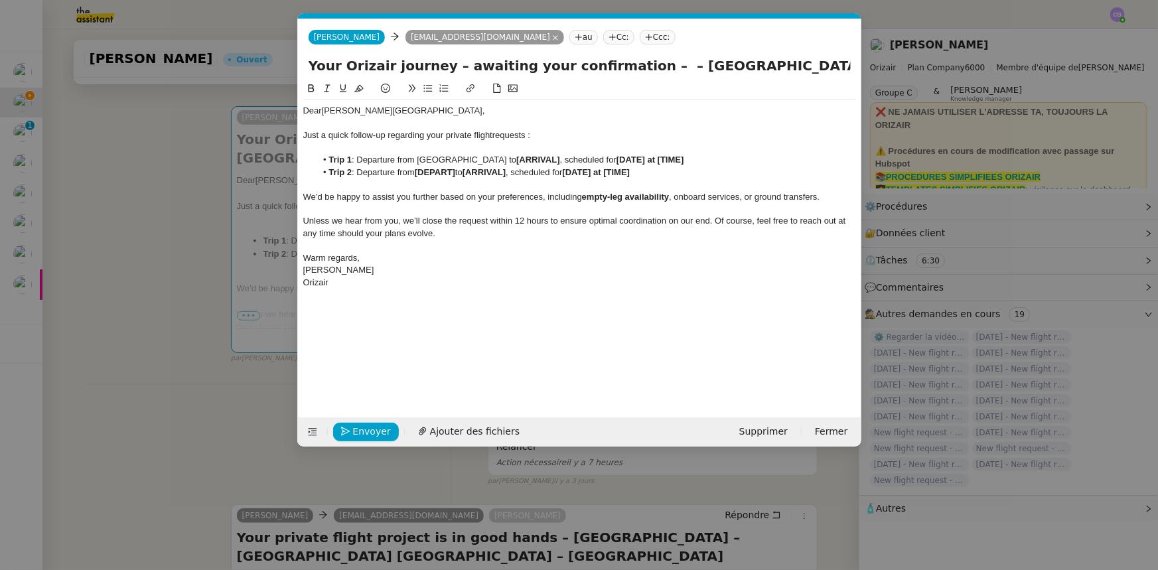
drag, startPoint x: 417, startPoint y: 157, endPoint x: 514, endPoint y: 159, distance: 96.2
click at [514, 159] on li "Trip 1 : Departure from [GEOGRAPHIC_DATA] to [ARRIVAL] , scheduled for [DATE] a…" at bounding box center [586, 160] width 540 height 12
click at [313, 89] on icon at bounding box center [311, 88] width 9 height 9
drag, startPoint x: 648, startPoint y: 65, endPoint x: 827, endPoint y: 65, distance: 179.1
click at [771, 65] on input "Your Orizair journey – awaiting your confirmation – – [GEOGRAPHIC_DATA] [GEOGRA…" at bounding box center [580, 66] width 542 height 20
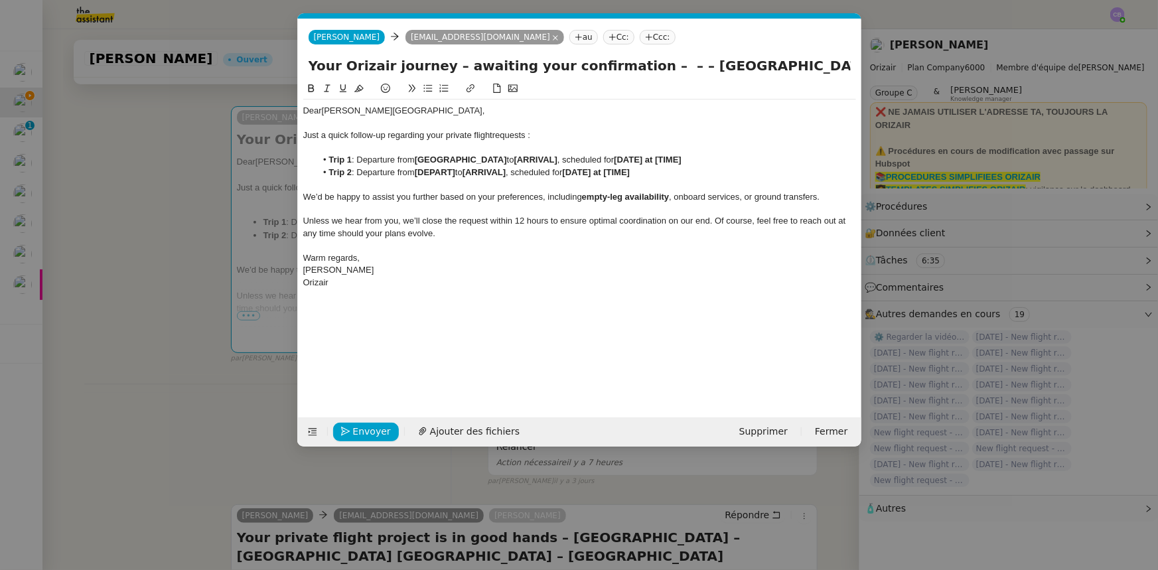
click at [557, 160] on strong "[ARRIVAL]" at bounding box center [535, 160] width 43 height 10
click at [539, 161] on li "Trip 1 : Departure from [GEOGRAPHIC_DATA] to [ [GEOGRAPHIC_DATA], scheduled for…" at bounding box center [586, 160] width 540 height 12
drag, startPoint x: 537, startPoint y: 159, endPoint x: 643, endPoint y: 157, distance: 105.5
click at [643, 157] on li "Trip 1 : Departure from [GEOGRAPHIC_DATA] to [GEOGRAPHIC_DATA] Schiphol, schedu…" at bounding box center [586, 160] width 540 height 12
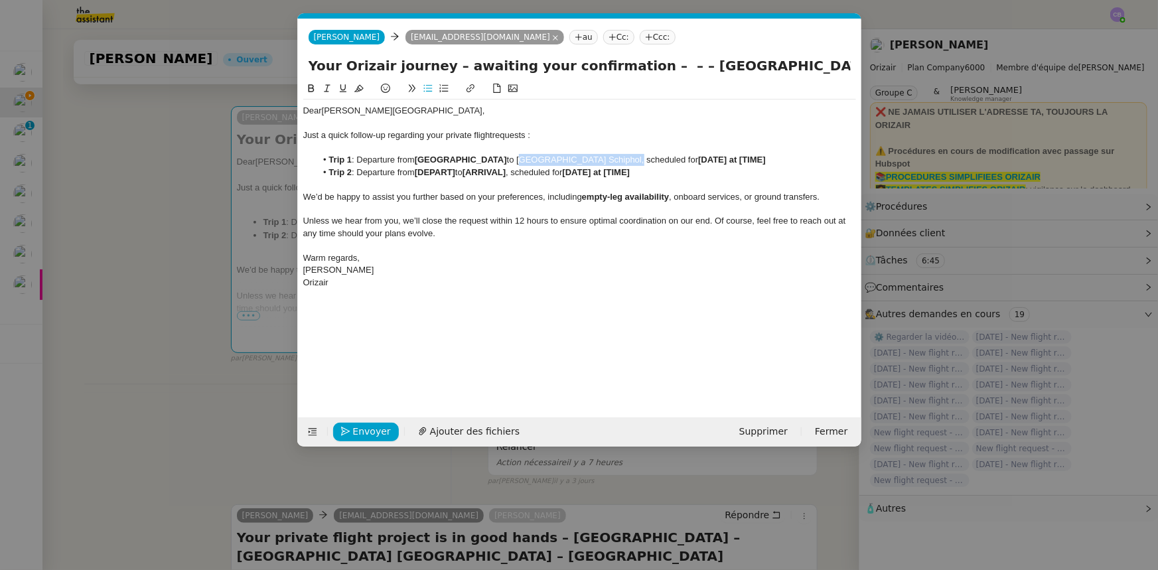
click at [311, 89] on icon at bounding box center [311, 88] width 6 height 8
click at [729, 159] on strong "[DATE] at [TIME]" at bounding box center [735, 160] width 68 height 10
click at [717, 156] on strong "[[DATE] at [TIME]" at bounding box center [736, 160] width 70 height 10
click at [769, 160] on strong "[DATE] at [TIME]" at bounding box center [735, 160] width 68 height 10
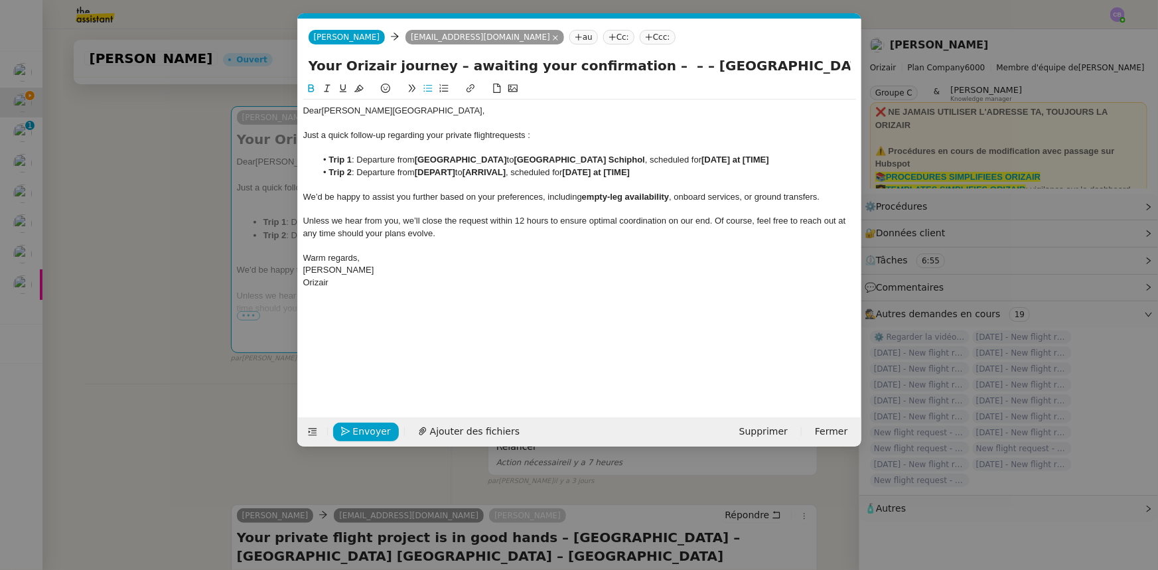
click at [769, 160] on strong "[DATE] at [TIME]" at bounding box center [735, 160] width 68 height 10
click at [767, 160] on strong "[DATE] at [09:54" at bounding box center [734, 160] width 66 height 10
drag, startPoint x: 524, startPoint y: 158, endPoint x: 418, endPoint y: 159, distance: 105.5
click at [418, 159] on strong "[GEOGRAPHIC_DATA]" at bounding box center [461, 160] width 92 height 10
copy strong "[GEOGRAPHIC_DATA]"
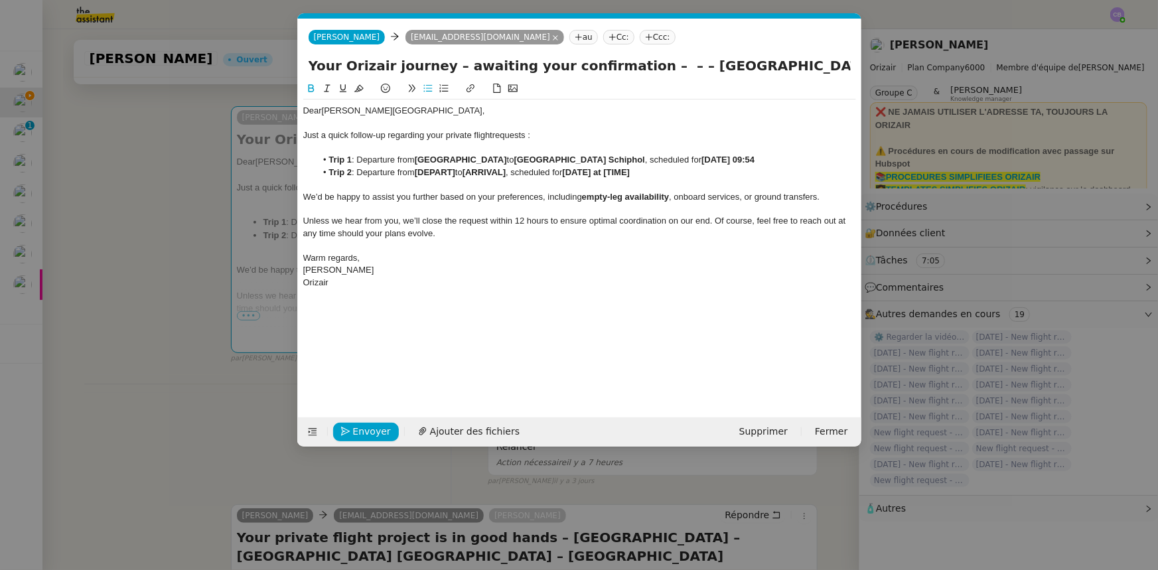
click at [435, 169] on strong "[DEPART]" at bounding box center [435, 172] width 40 height 10
click at [421, 176] on strong "[[GEOGRAPHIC_DATA]" at bounding box center [462, 172] width 95 height 10
drag, startPoint x: 656, startPoint y: 66, endPoint x: 808, endPoint y: 64, distance: 152.0
click at [771, 64] on input "Your Orizair journey – awaiting your confirmation – – – [GEOGRAPHIC_DATA]" at bounding box center [580, 66] width 542 height 20
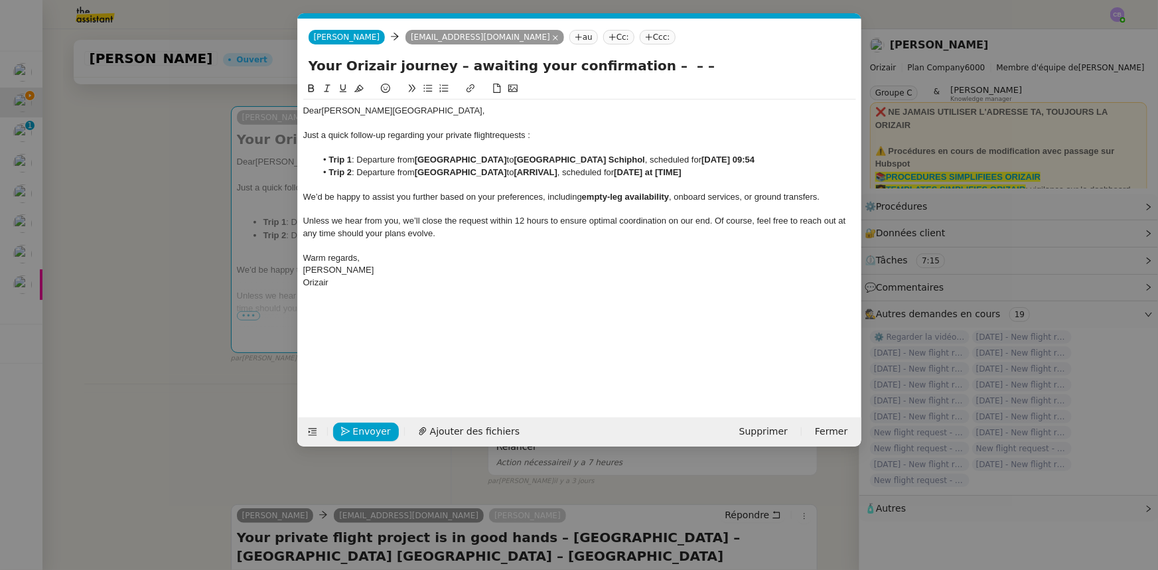
click at [557, 173] on strong "[ARRIVAL]" at bounding box center [535, 172] width 43 height 10
click at [543, 170] on li "Trip 2 : Departure from [GEOGRAPHIC_DATA] to [ [GEOGRAPHIC_DATA], scheduled for…" at bounding box center [586, 173] width 540 height 12
drag, startPoint x: 539, startPoint y: 172, endPoint x: 331, endPoint y: 113, distance: 215.9
click at [630, 172] on li "Trip 2 : Departure from [GEOGRAPHIC_DATA] to [GEOGRAPHIC_DATA], scheduled for […" at bounding box center [586, 173] width 540 height 12
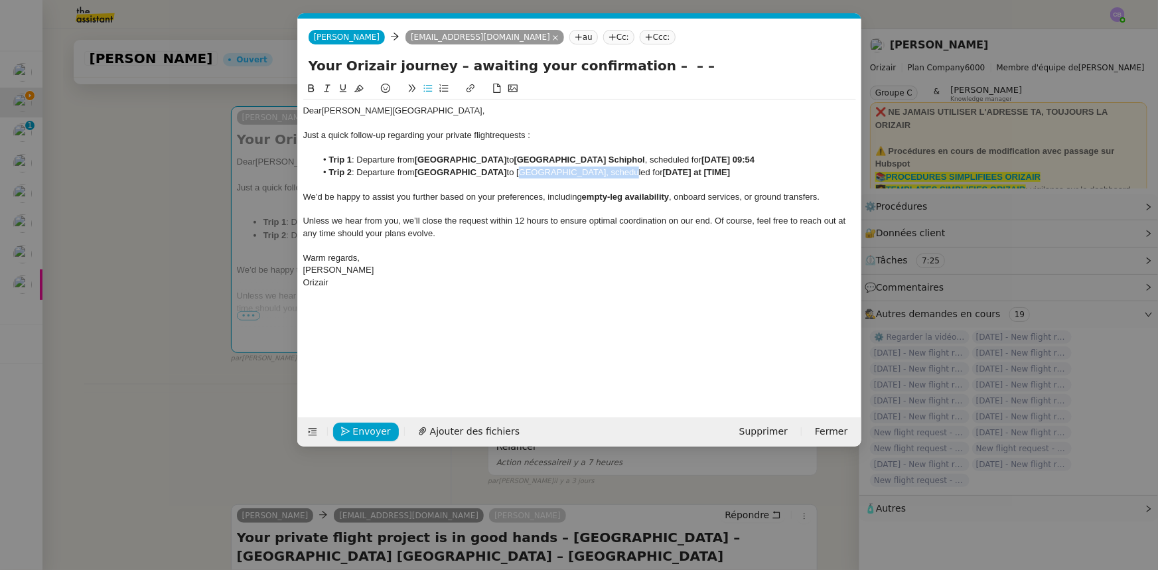
click at [313, 88] on icon at bounding box center [311, 88] width 9 height 9
click at [757, 171] on strong "[DATE] at [TIME]" at bounding box center [791, 172] width 68 height 10
click at [757, 172] on strong "[[DATE] at [TIME]" at bounding box center [792, 172] width 70 height 10
click at [771, 173] on strong "[DATE] at [TIME]" at bounding box center [791, 172] width 68 height 10
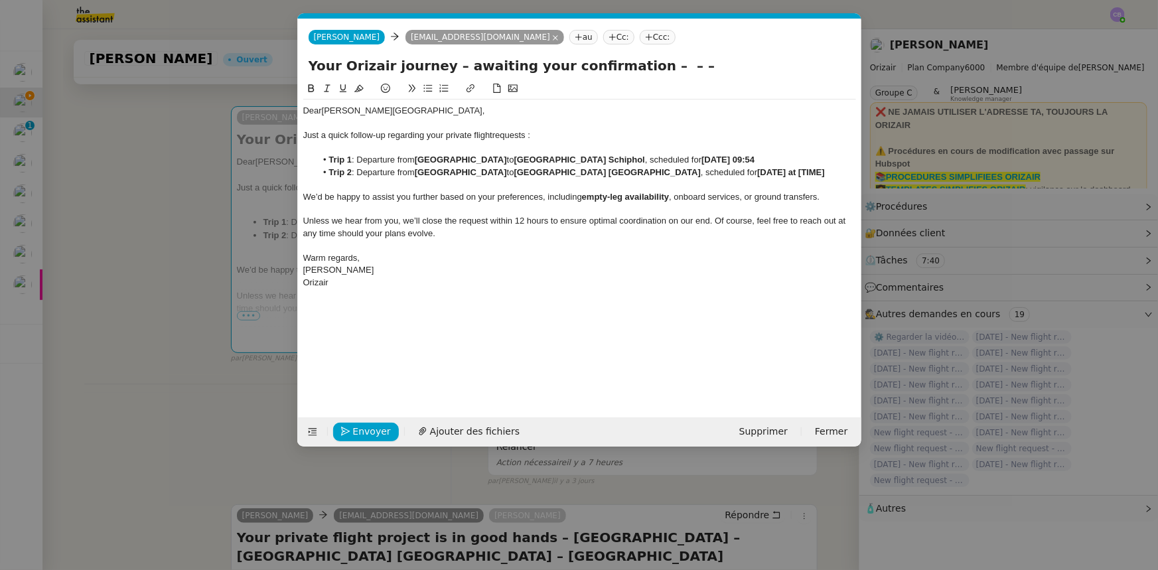
click at [771, 173] on strong "[DATE] at [TIME]" at bounding box center [791, 172] width 68 height 10
click at [771, 173] on strong "[DATE] at [09:54" at bounding box center [790, 172] width 66 height 10
drag, startPoint x: 657, startPoint y: 65, endPoint x: 622, endPoint y: 66, distance: 34.5
click at [622, 66] on input "Your Orizair journey – awaiting your confirmation – – –" at bounding box center [580, 66] width 542 height 20
type input "Your Orizair journey – awaiting your confirmation"
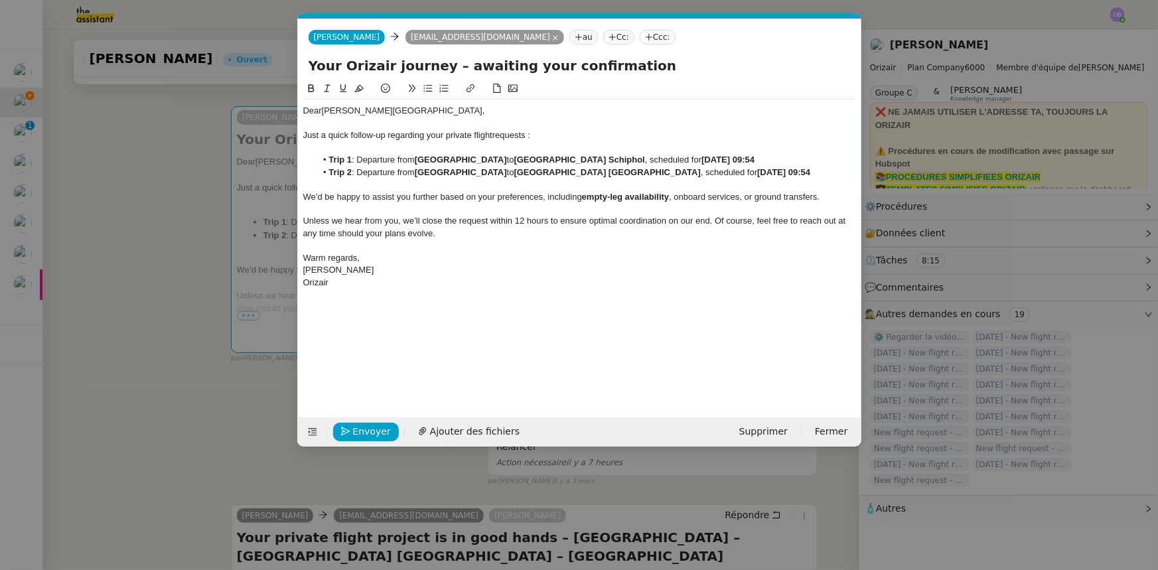
drag, startPoint x: 134, startPoint y: 208, endPoint x: 282, endPoint y: 221, distance: 148.6
click at [134, 208] on nz-modal-container "Service TA - VOYAGE - PROPOSITION GLOBALE A utiliser dans le cadre de propositi…" at bounding box center [579, 285] width 1158 height 570
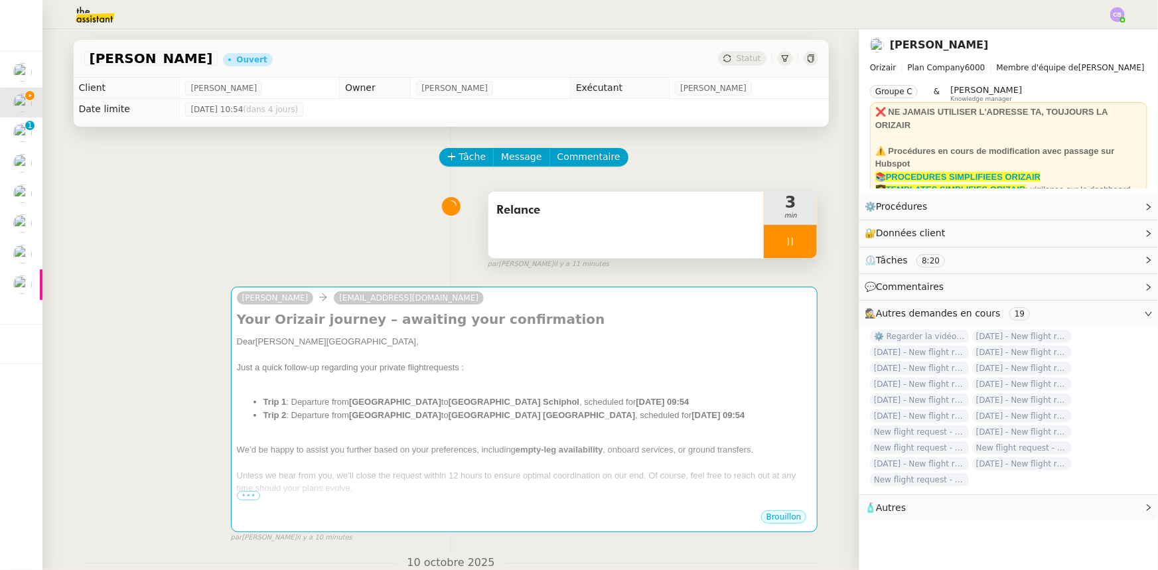
click at [764, 244] on div at bounding box center [790, 241] width 53 height 33
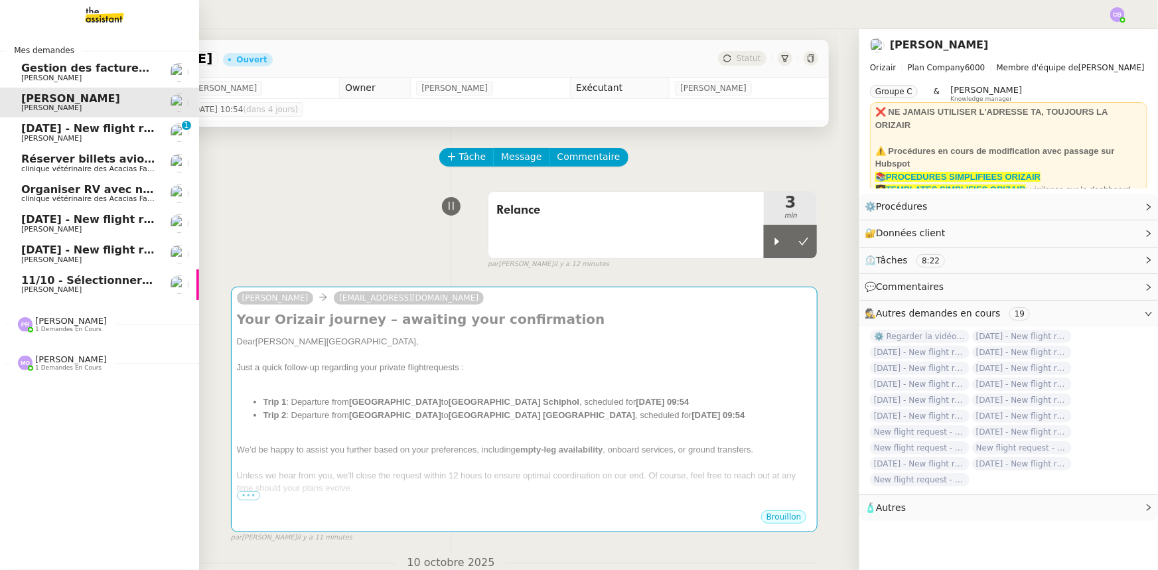
click at [57, 352] on span "[PERSON_NAME]" at bounding box center [71, 359] width 72 height 10
click at [66, 352] on span "Convertir fichiers audio en tâches sur Evernote - 13 octobre 2025" at bounding box center [221, 388] width 401 height 13
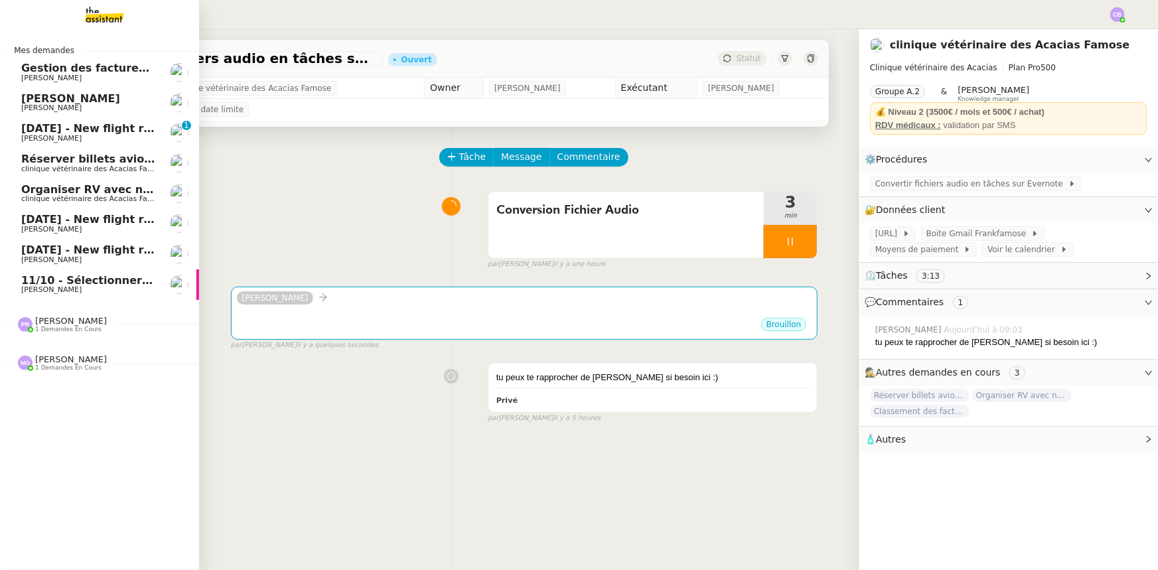
click at [63, 102] on span "[PERSON_NAME]" at bounding box center [70, 98] width 99 height 13
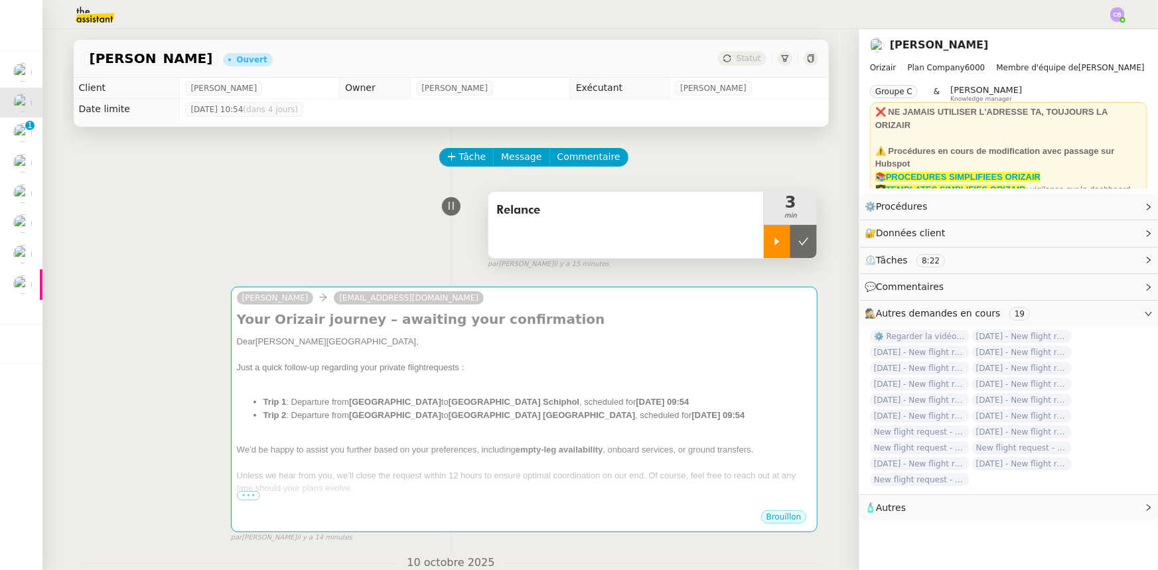
click at [764, 247] on div at bounding box center [777, 241] width 27 height 33
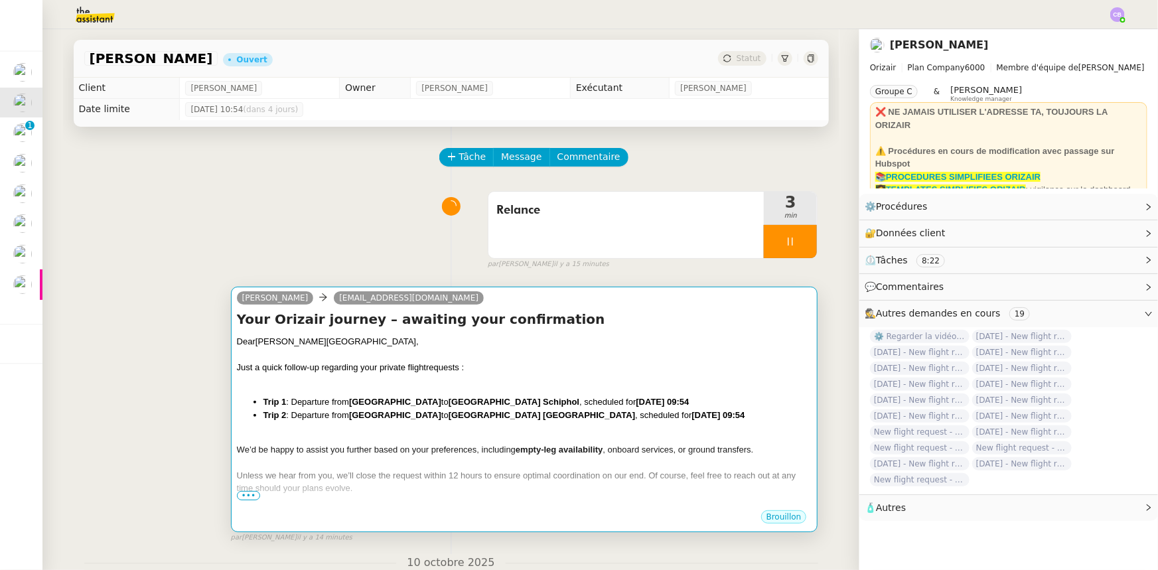
click at [707, 348] on div "Dear [PERSON_NAME][GEOGRAPHIC_DATA]," at bounding box center [524, 341] width 575 height 13
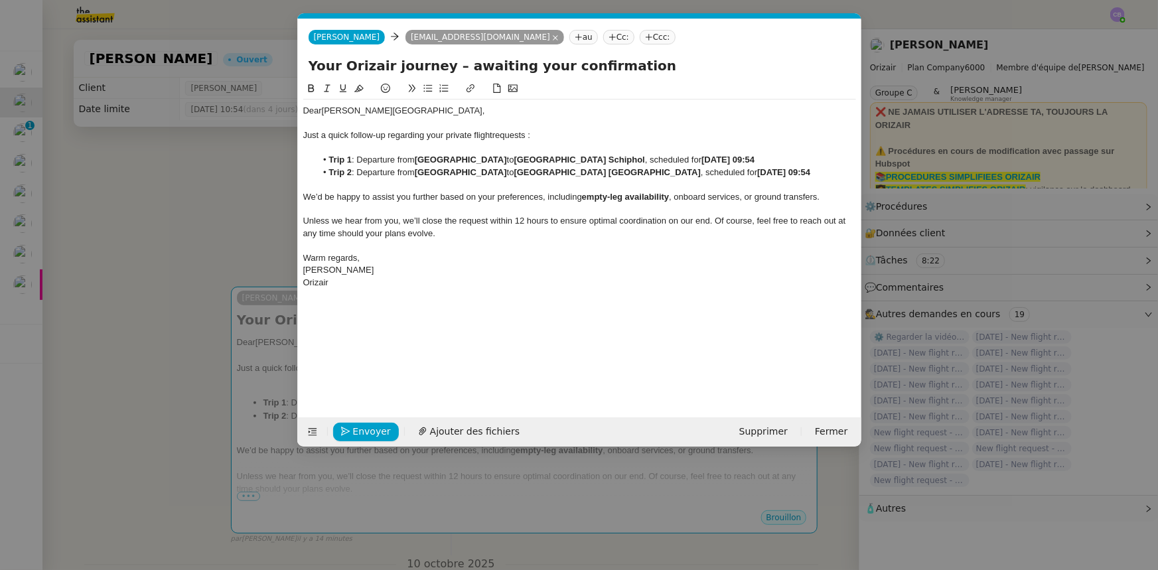
scroll to position [0, 28]
click at [368, 352] on span "Envoyer" at bounding box center [372, 431] width 38 height 15
click at [368, 352] on span "Confirmer l'envoi" at bounding box center [393, 431] width 80 height 15
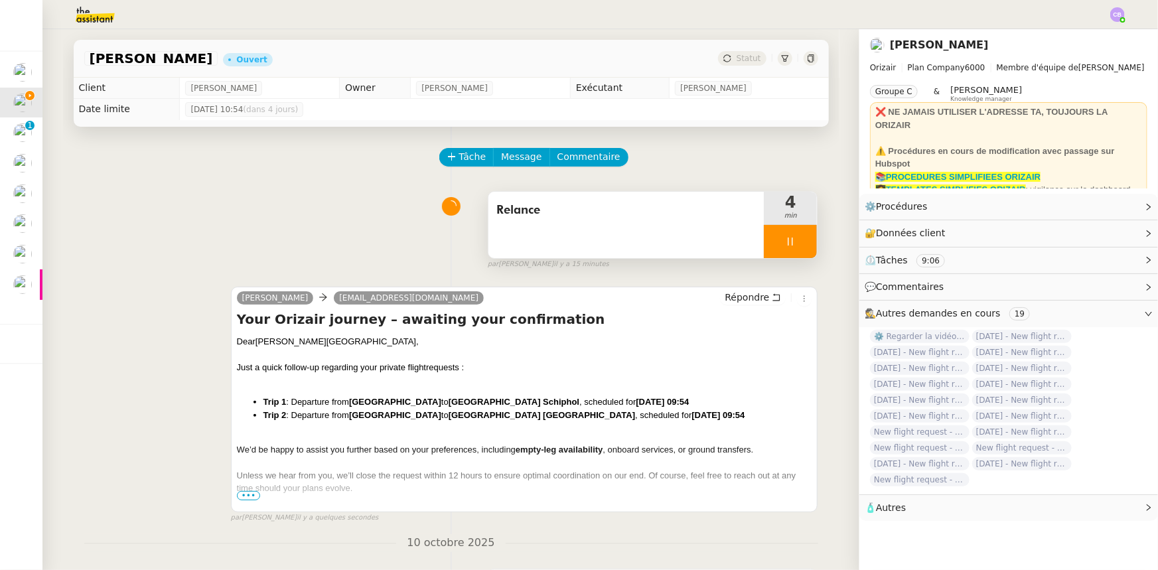
click at [764, 238] on div at bounding box center [790, 241] width 53 height 33
click at [771, 249] on button at bounding box center [803, 241] width 27 height 33
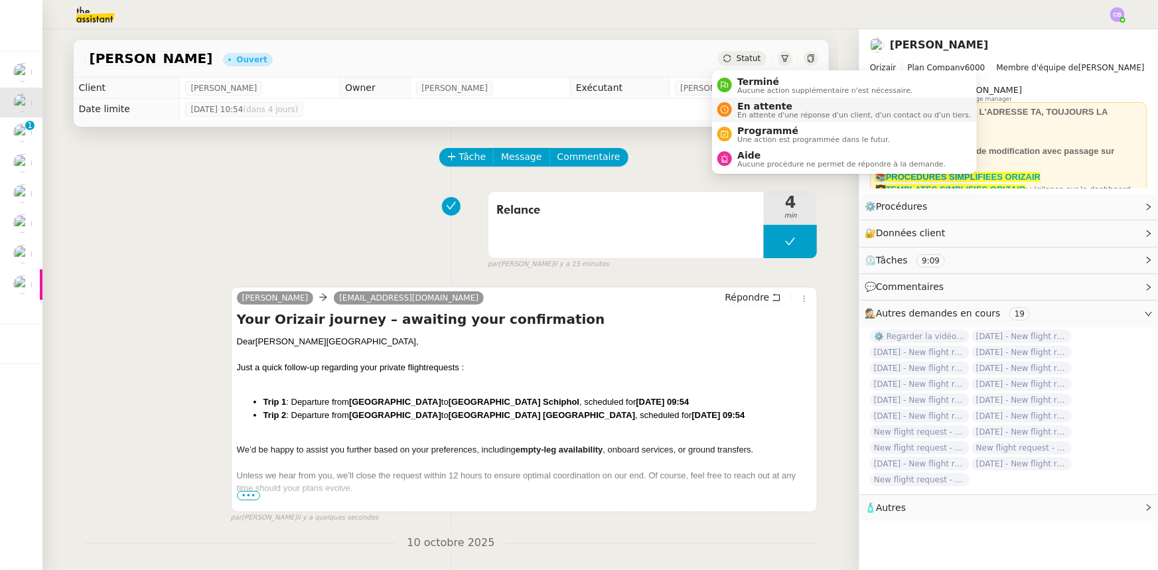
click at [753, 106] on span "En attente" at bounding box center [854, 106] width 234 height 11
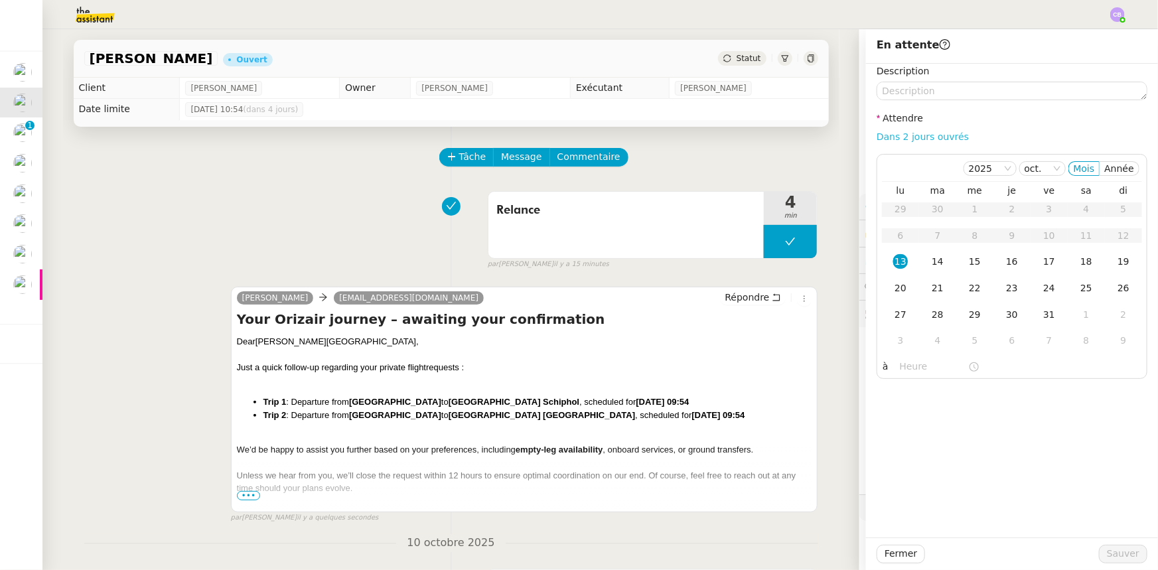
click at [771, 138] on link "Dans 2 jours ouvrés" at bounding box center [923, 136] width 92 height 11
type input "07:00"
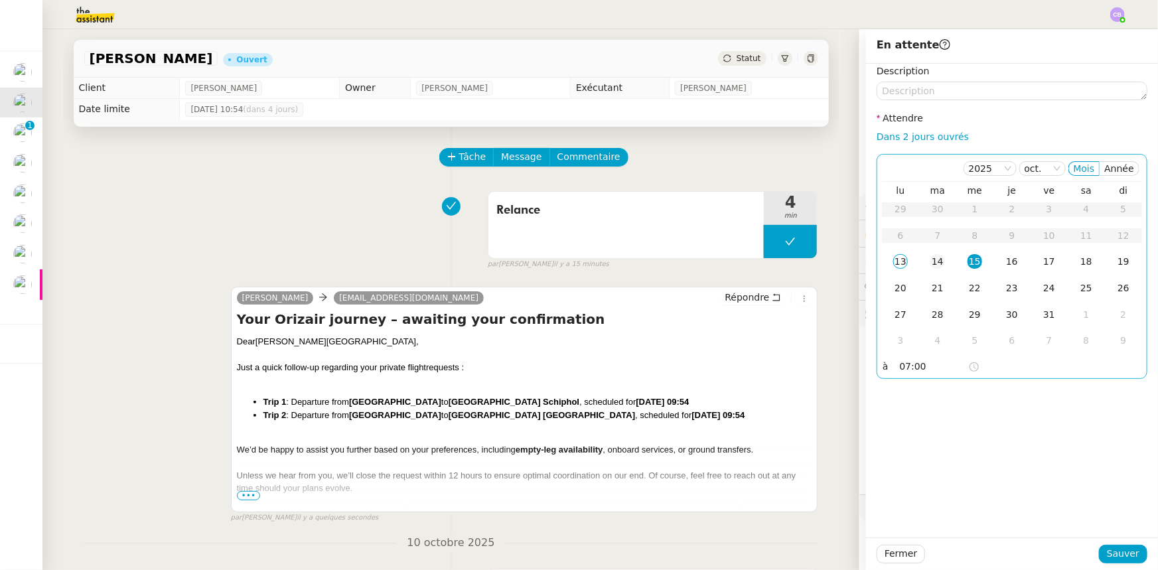
click at [771, 263] on div "14" at bounding box center [937, 261] width 15 height 15
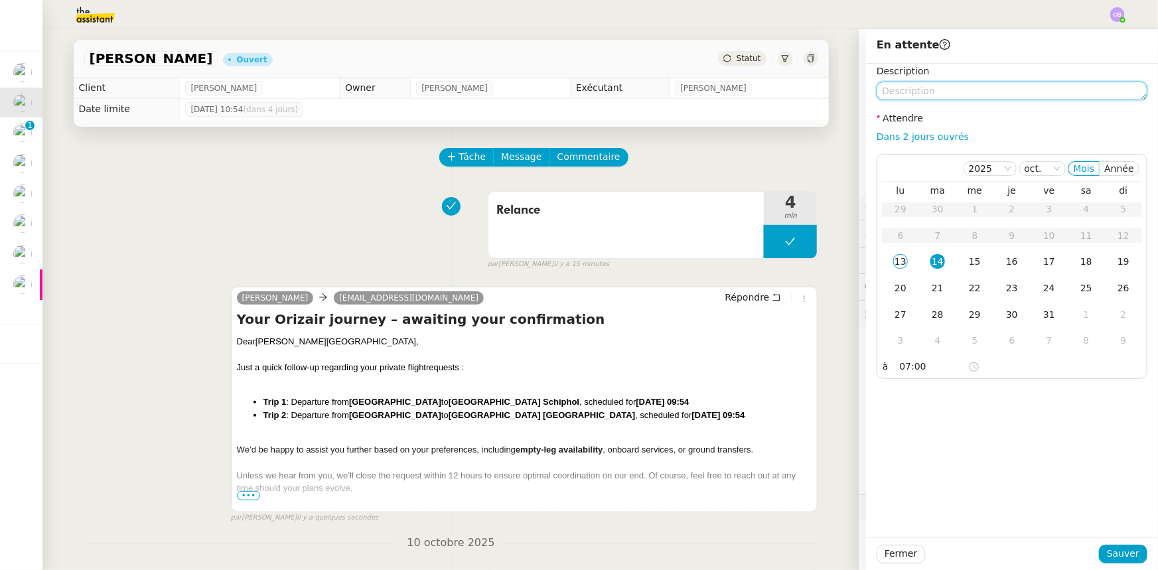
click at [771, 92] on textarea at bounding box center [1012, 91] width 271 height 19
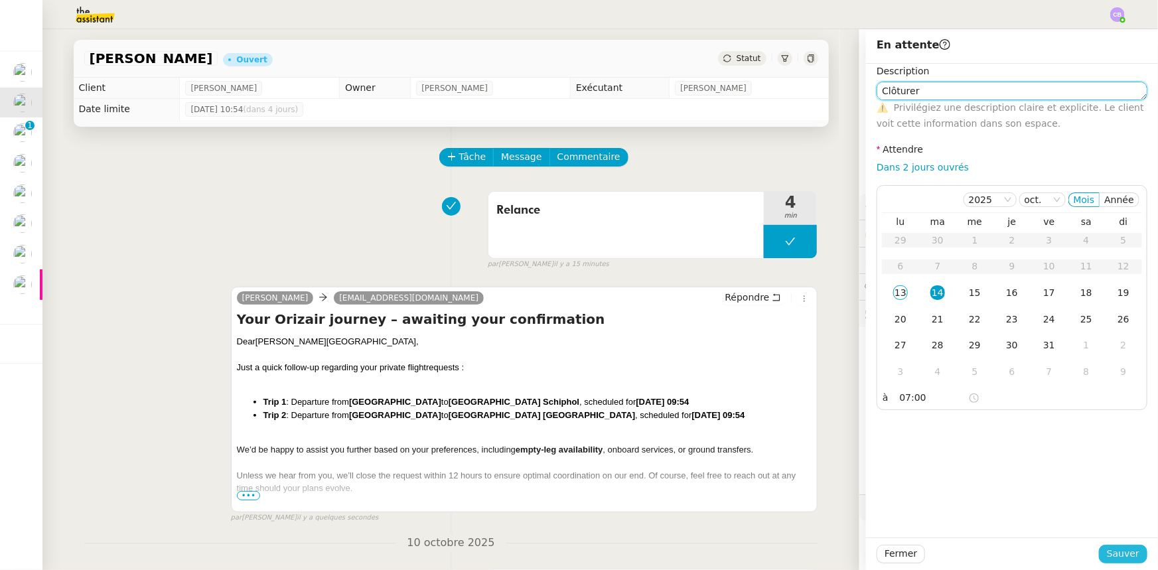
type textarea "Clôturer"
click at [771, 352] on span "Sauver" at bounding box center [1123, 553] width 33 height 15
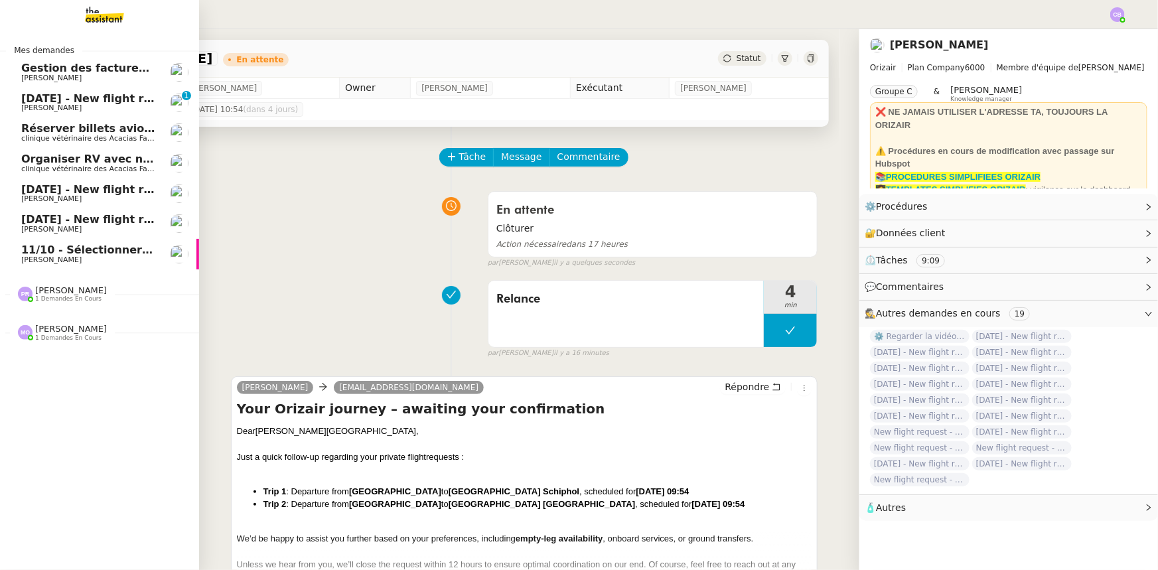
click at [55, 99] on span "[DATE] - New flight request - [PERSON_NAME]" at bounding box center [158, 98] width 274 height 13
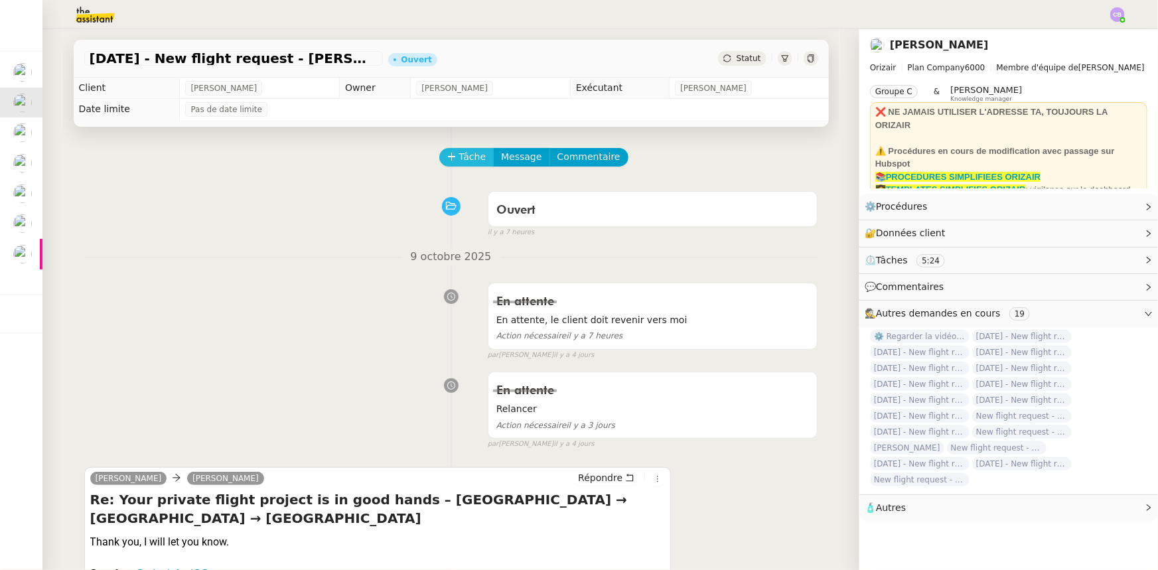
click at [467, 161] on span "Tâche" at bounding box center [472, 156] width 27 height 15
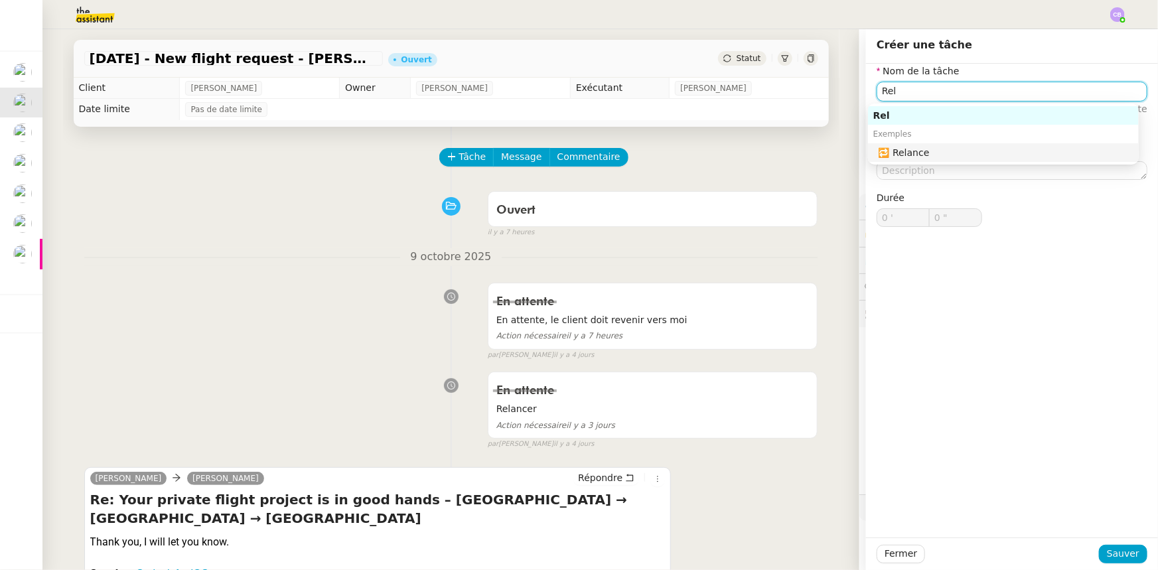
click at [771, 153] on div "🔁 Relance" at bounding box center [1005, 153] width 255 height 12
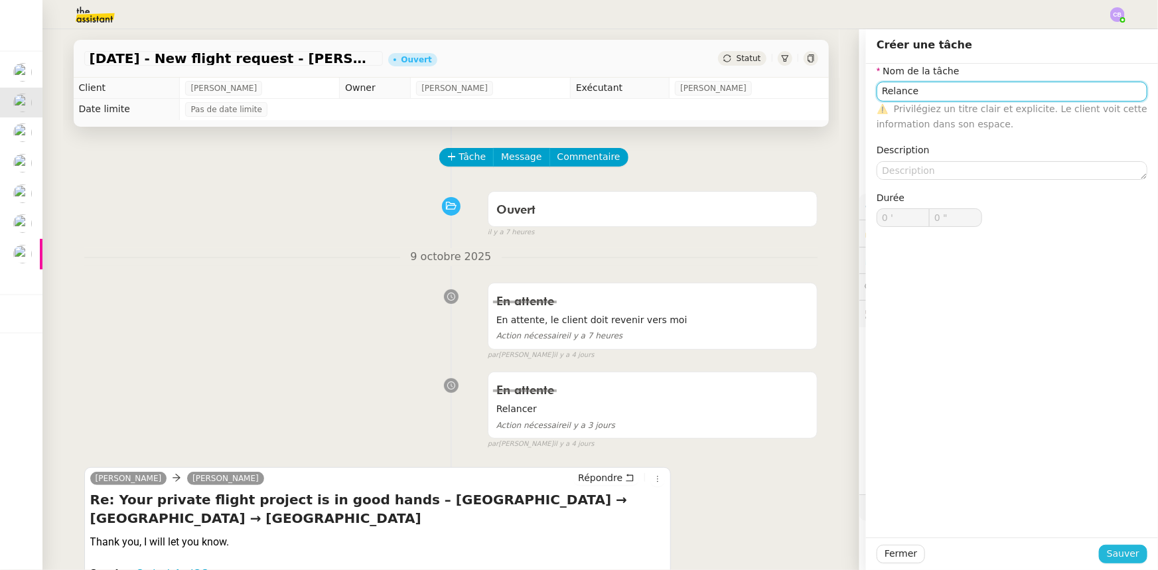
type input "Relance"
click at [771, 352] on span "Sauver" at bounding box center [1123, 553] width 33 height 15
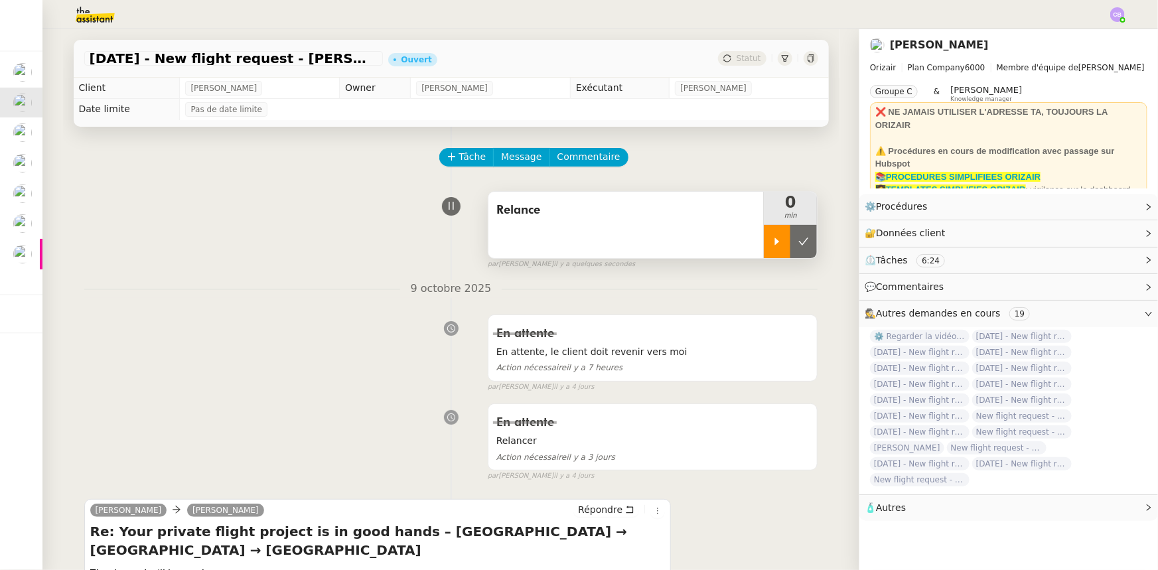
click at [771, 242] on icon at bounding box center [777, 241] width 5 height 7
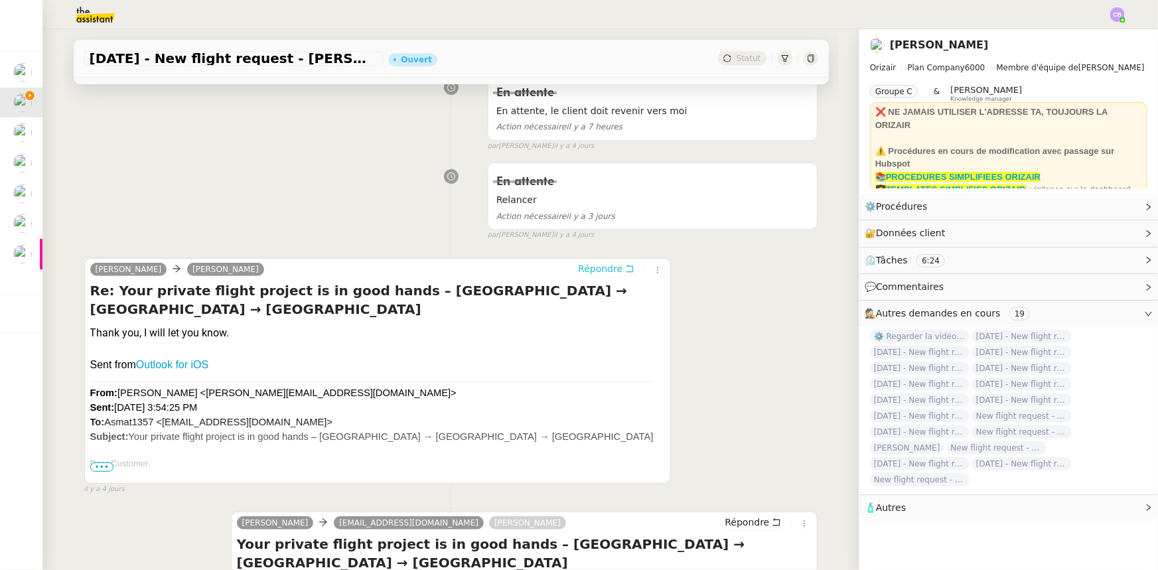
click at [586, 272] on span "Répondre" at bounding box center [600, 268] width 44 height 13
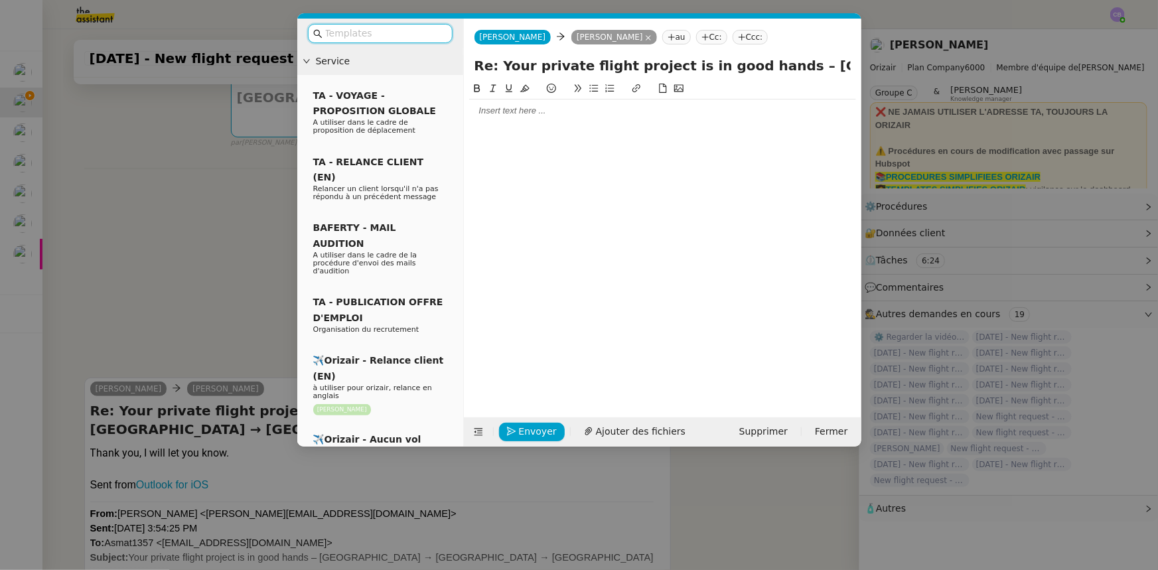
click at [392, 31] on input "text" at bounding box center [384, 33] width 119 height 15
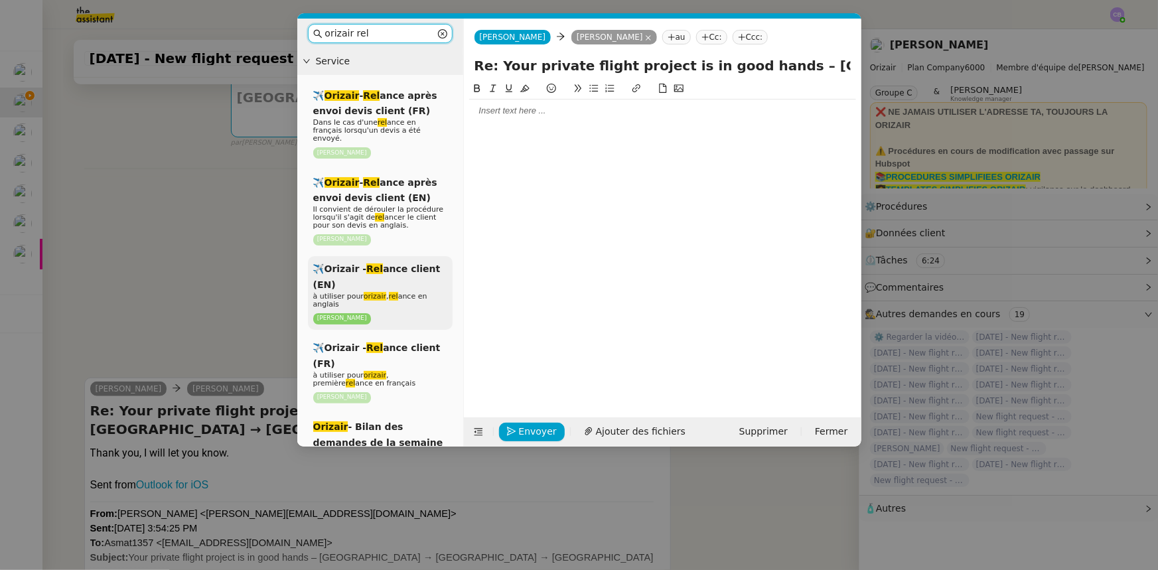
type input "orizair rel"
click at [408, 292] on span "à utiliser pour orizair , rel ance en anglais" at bounding box center [370, 300] width 114 height 17
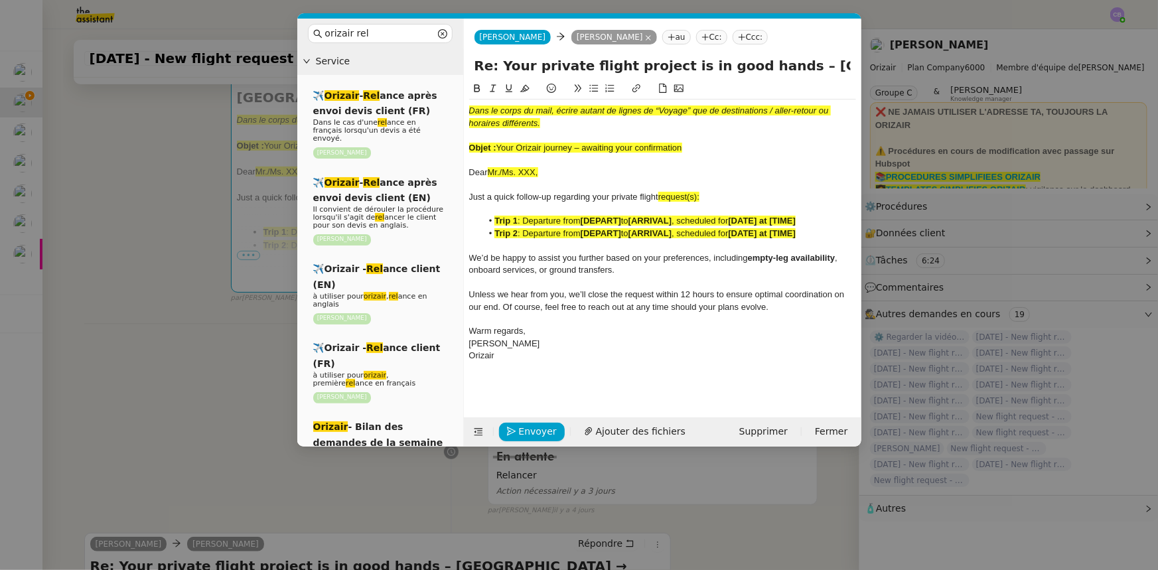
drag, startPoint x: 678, startPoint y: 147, endPoint x: 500, endPoint y: 145, distance: 178.5
click at [500, 145] on span "Your Orizair journey – awaiting your confirmation" at bounding box center [589, 148] width 186 height 10
copy span "Your Orizair journey – awaiting your confirmation"
drag, startPoint x: 762, startPoint y: 67, endPoint x: 475, endPoint y: 62, distance: 287.3
click at [475, 62] on input "Re: Your private flight project is in good hands – [GEOGRAPHIC_DATA] → [GEOGRAP…" at bounding box center [662, 66] width 376 height 20
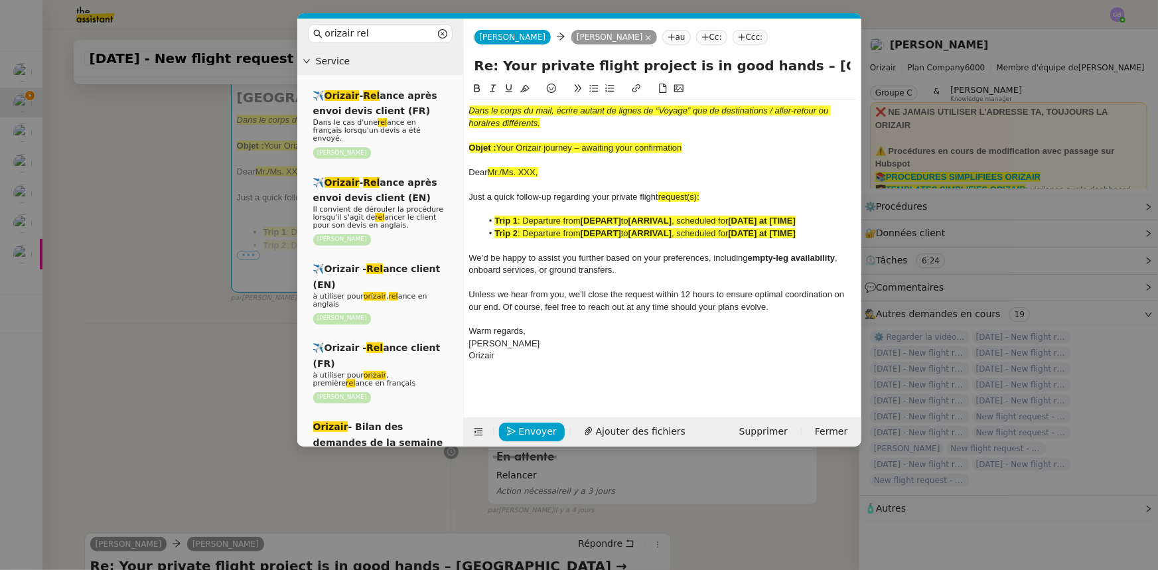
paste input "Your Orizair journey – awaiting your confirmation"
type input "Your Orizair journey – awaiting your confirmation – [GEOGRAPHIC_DATA] → [GEOGRA…"
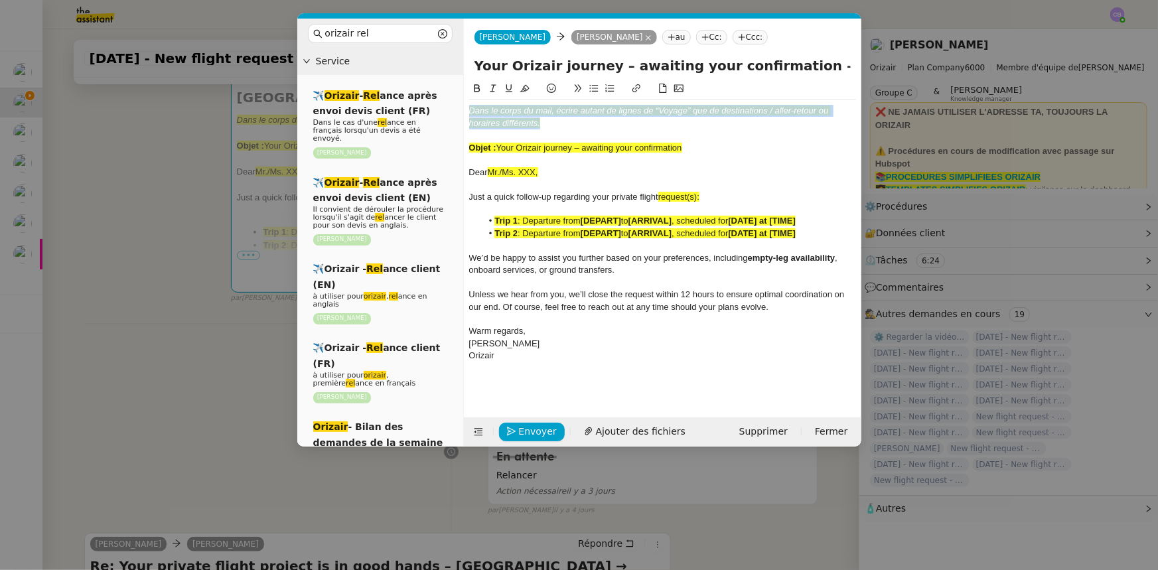
drag, startPoint x: 554, startPoint y: 119, endPoint x: 470, endPoint y: 103, distance: 85.1
click at [470, 103] on div "Dans le corps du mail, écrire autant de lignes de “Voyage” que de destinations …" at bounding box center [662, 234] width 387 height 268
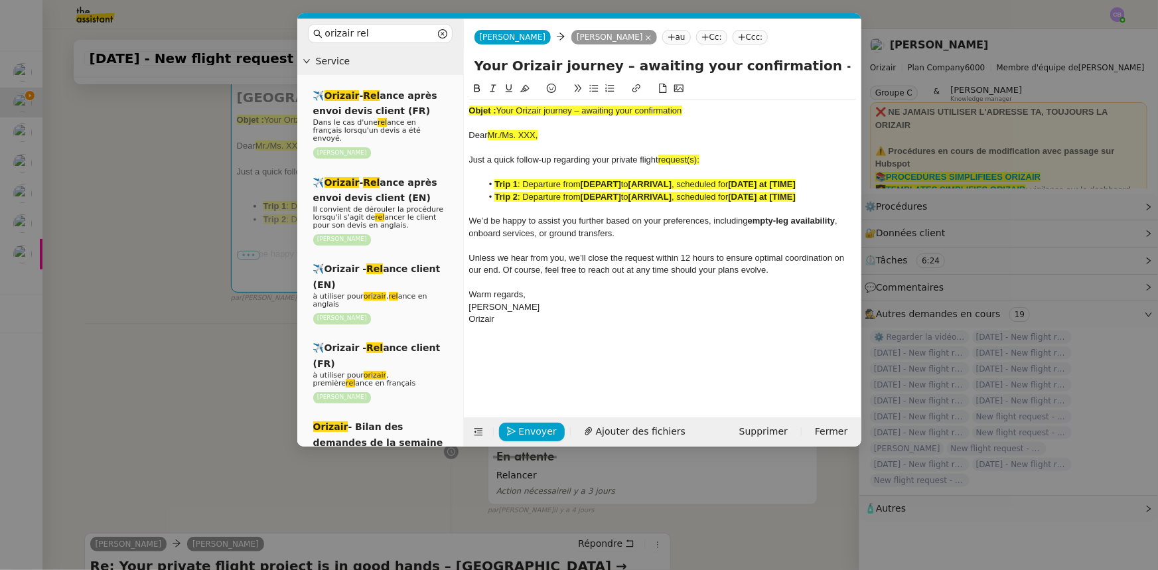
drag, startPoint x: 687, startPoint y: 112, endPoint x: 466, endPoint y: 110, distance: 220.3
click at [466, 110] on nz-spin "Objet : Your Orizair journey – awaiting your confirmation Dear Mr./Ms. XXX, Jus…" at bounding box center [662, 241] width 397 height 321
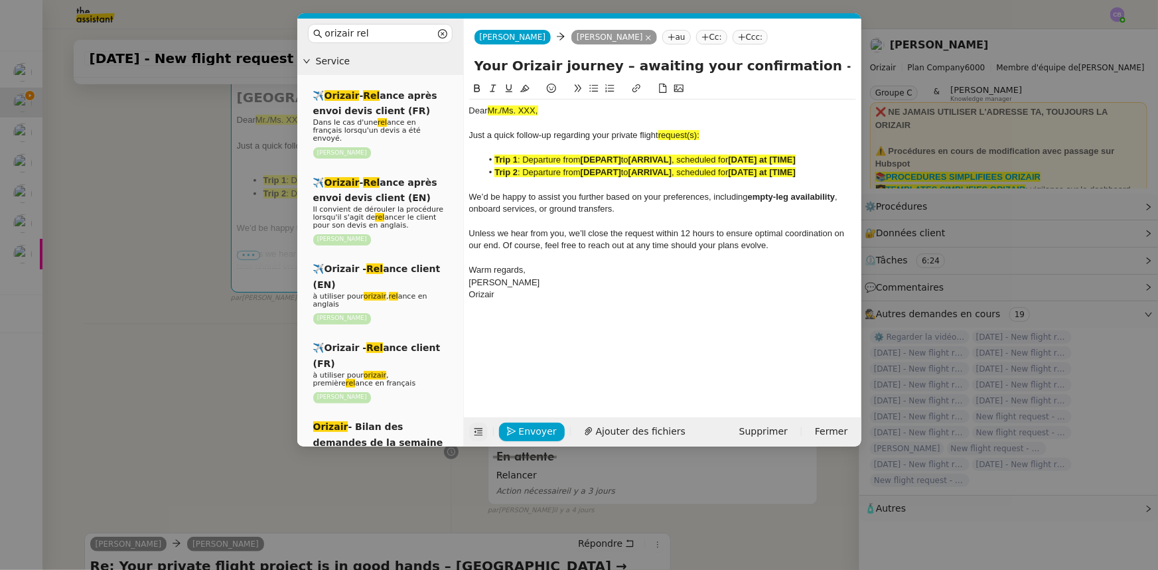
click at [476, 352] on icon at bounding box center [478, 431] width 9 height 9
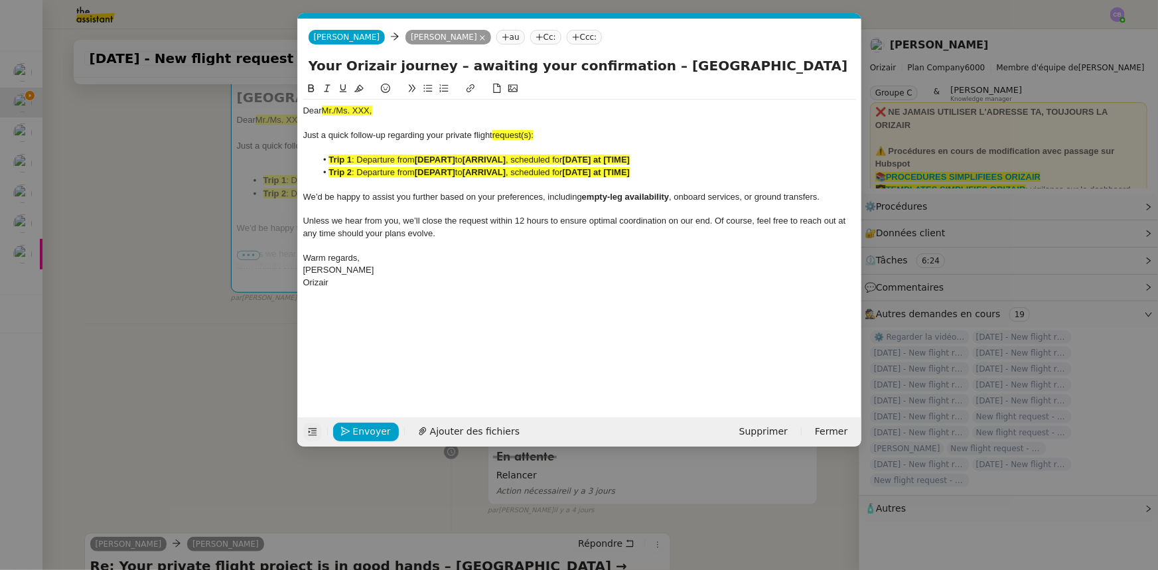
click at [206, 352] on nz-modal-container "orizair rel Service ✈️ Orizair - Rel ance après envoi devis client (FR) Dans le…" at bounding box center [579, 285] width 1158 height 570
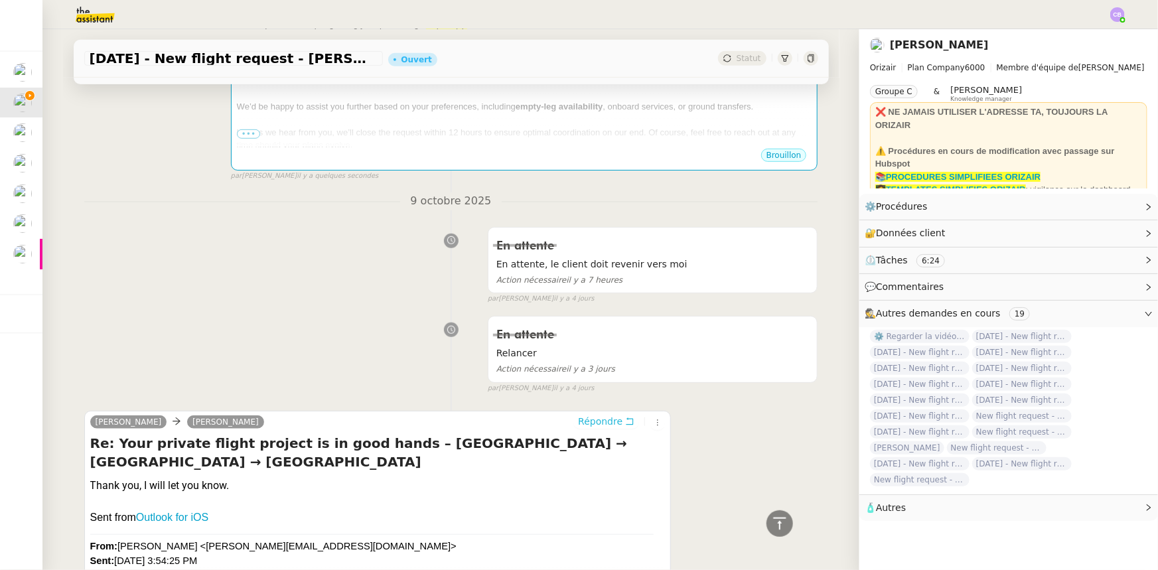
scroll to position [60, 0]
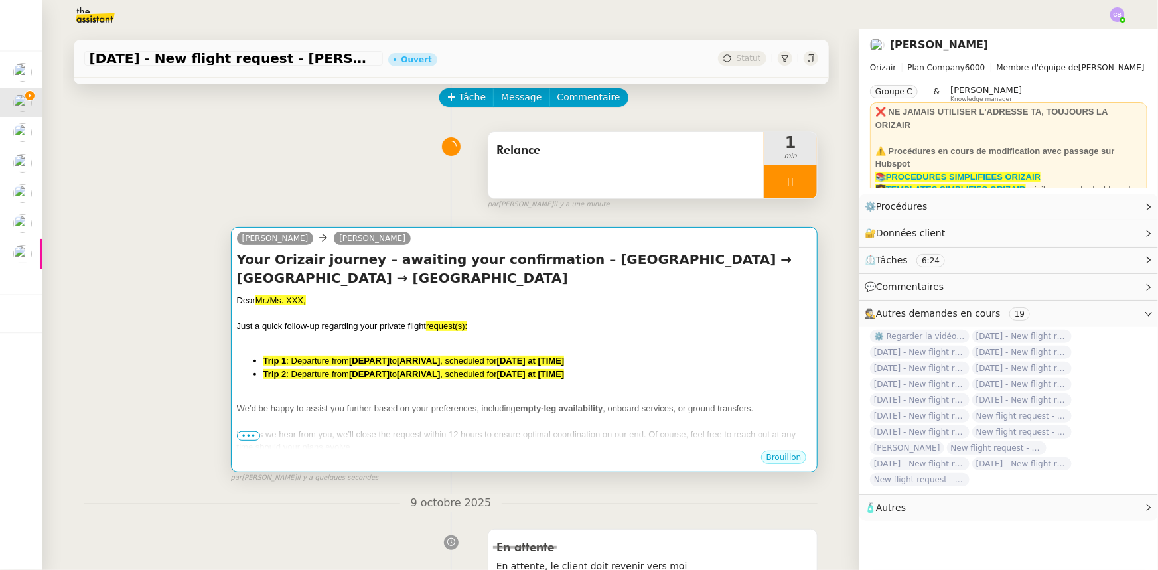
click at [390, 346] on div at bounding box center [524, 339] width 575 height 13
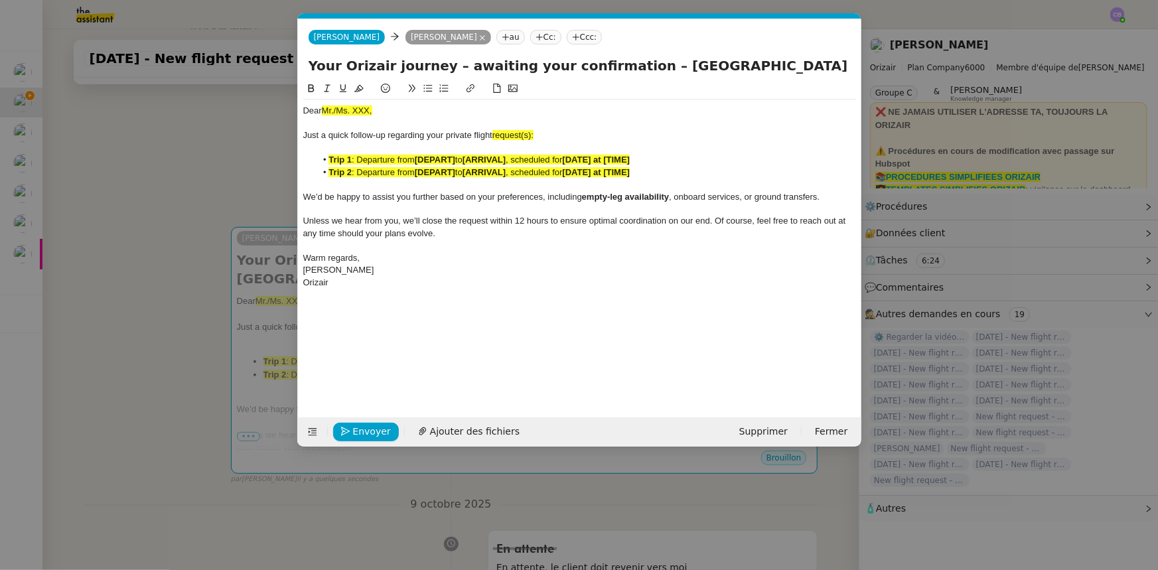
scroll to position [0, 66]
drag, startPoint x: 380, startPoint y: 113, endPoint x: 321, endPoint y: 109, distance: 58.6
click at [321, 109] on div "Dear Mr./Ms. XXX," at bounding box center [579, 111] width 553 height 12
click at [358, 90] on icon at bounding box center [358, 88] width 9 height 9
click at [533, 133] on span "request(s):" at bounding box center [512, 135] width 41 height 10
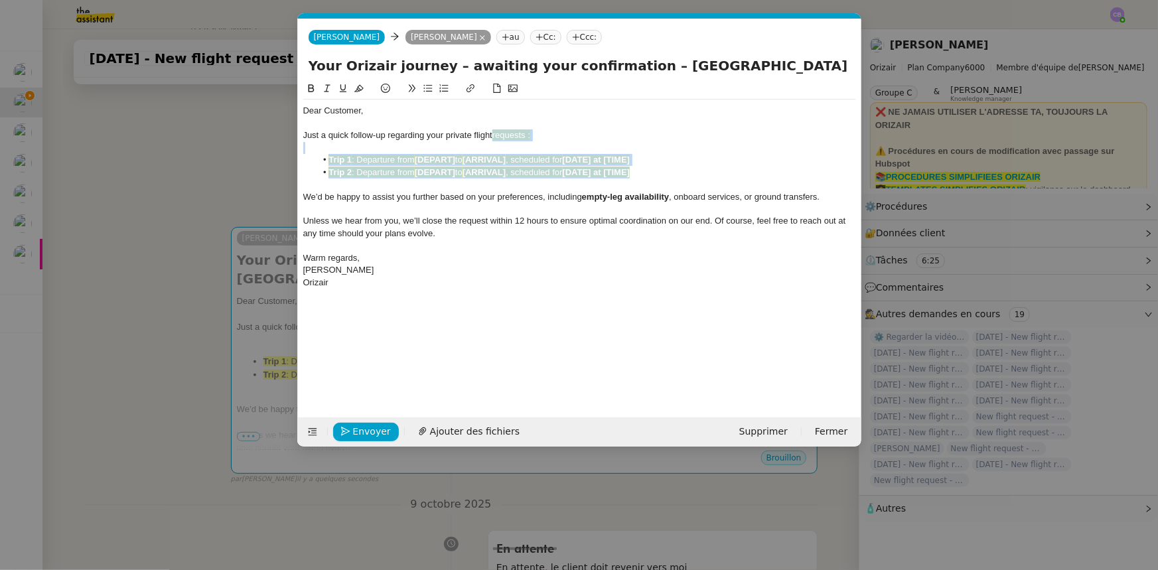
drag, startPoint x: 644, startPoint y: 173, endPoint x: 496, endPoint y: 137, distance: 152.1
click at [496, 137] on div "Dear Customer, Just a quick follow-up regarding your private flight requests : …" at bounding box center [579, 197] width 553 height 194
click at [359, 86] on icon at bounding box center [358, 88] width 9 height 9
click at [389, 198] on span "We’d be happy to assist you further based on your preferences, including" at bounding box center [442, 197] width 279 height 10
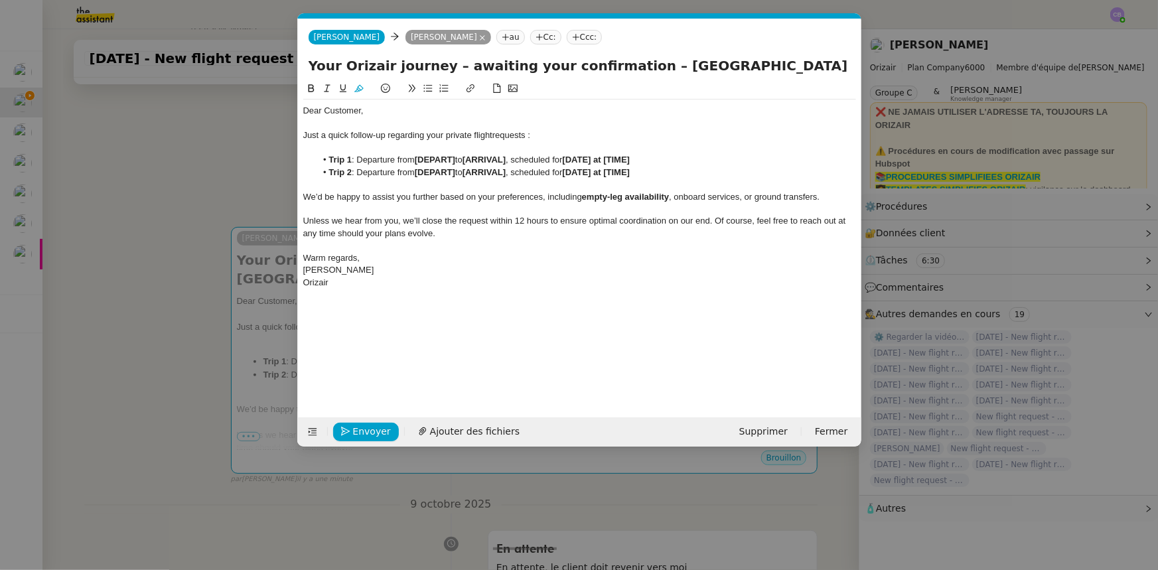
drag, startPoint x: 632, startPoint y: 66, endPoint x: 798, endPoint y: 63, distance: 165.9
click at [771, 63] on input "Your Orizair journey – awaiting your confirmation – [GEOGRAPHIC_DATA] → [GEOGRA…" at bounding box center [580, 66] width 542 height 20
click at [440, 159] on strong "[DEPART]" at bounding box center [435, 160] width 40 height 10
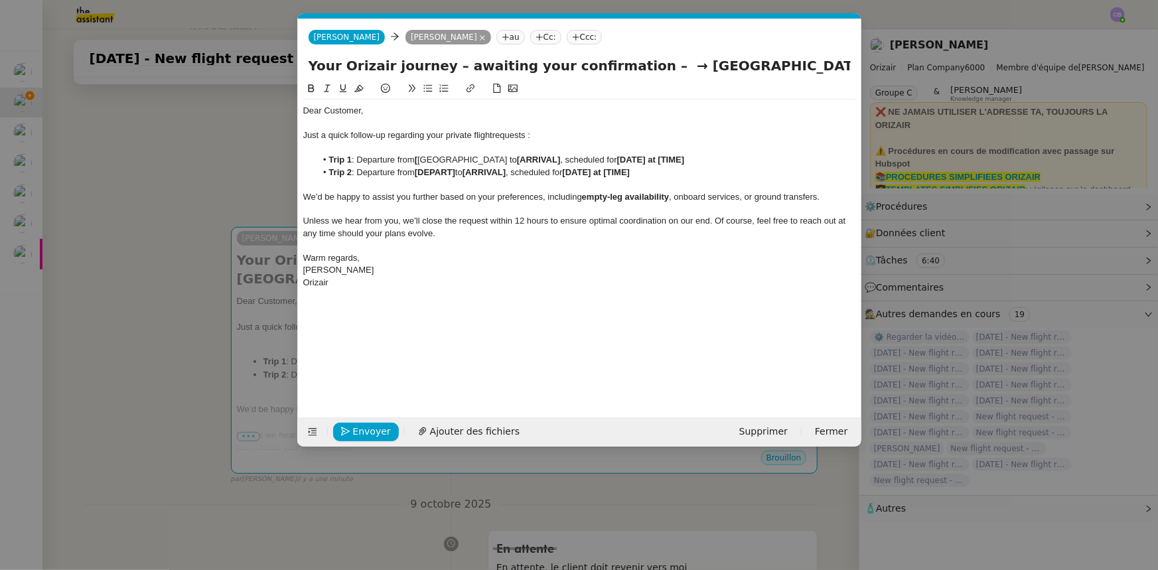
click at [417, 157] on strong "[" at bounding box center [416, 160] width 3 height 10
drag, startPoint x: 417, startPoint y: 161, endPoint x: 519, endPoint y: 159, distance: 101.5
click at [519, 159] on li "Trip 1 : Departure from [GEOGRAPHIC_DATA] to [ARRIVAL] , scheduled for [DATE] a…" at bounding box center [586, 160] width 540 height 12
click at [310, 88] on icon at bounding box center [311, 88] width 9 height 9
drag, startPoint x: 653, startPoint y: 68, endPoint x: 810, endPoint y: 70, distance: 157.3
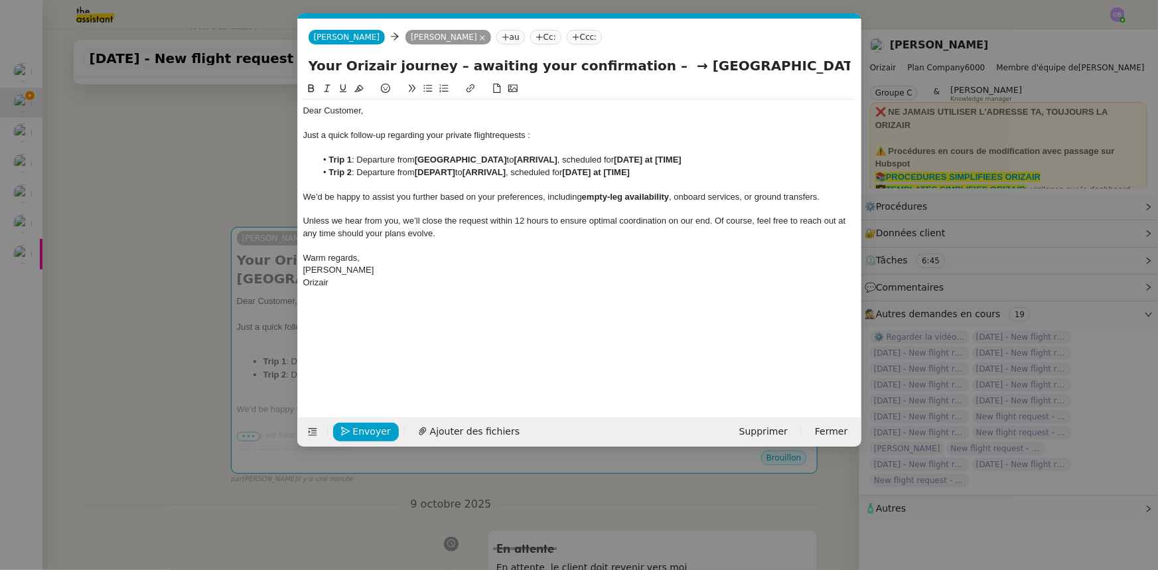
click at [771, 70] on input "Your Orizair journey – awaiting your confirmation – → [GEOGRAPHIC_DATA] → [GEOG…" at bounding box center [580, 66] width 542 height 20
click at [555, 159] on strong "[ARRIVAL]" at bounding box center [535, 160] width 43 height 10
click at [544, 158] on li "Trip 1 : Departure from [GEOGRAPHIC_DATA] to [ [GEOGRAPHIC_DATA], scheduled for…" at bounding box center [586, 160] width 540 height 12
drag, startPoint x: 541, startPoint y: 159, endPoint x: 635, endPoint y: 160, distance: 93.6
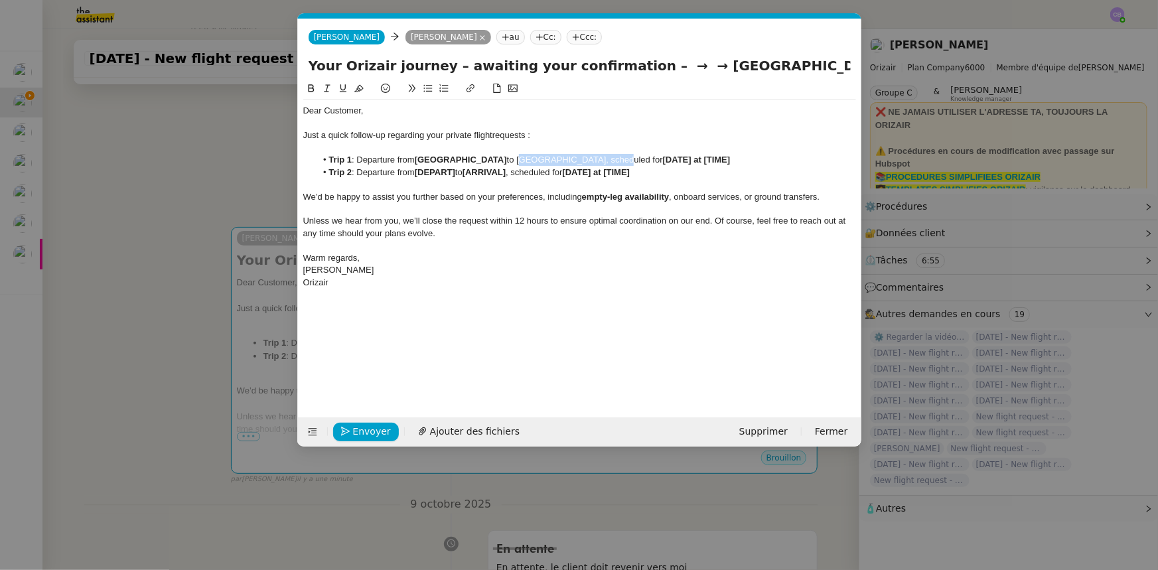
click at [635, 160] on li "Trip 1 : Departure from [GEOGRAPHIC_DATA] to [GEOGRAPHIC_DATA], scheduled for […" at bounding box center [586, 160] width 540 height 12
click at [315, 87] on icon at bounding box center [311, 88] width 9 height 9
click at [602, 189] on div at bounding box center [579, 184] width 553 height 12
click at [719, 161] on strong "[DATE] at [TIME]" at bounding box center [697, 160] width 68 height 10
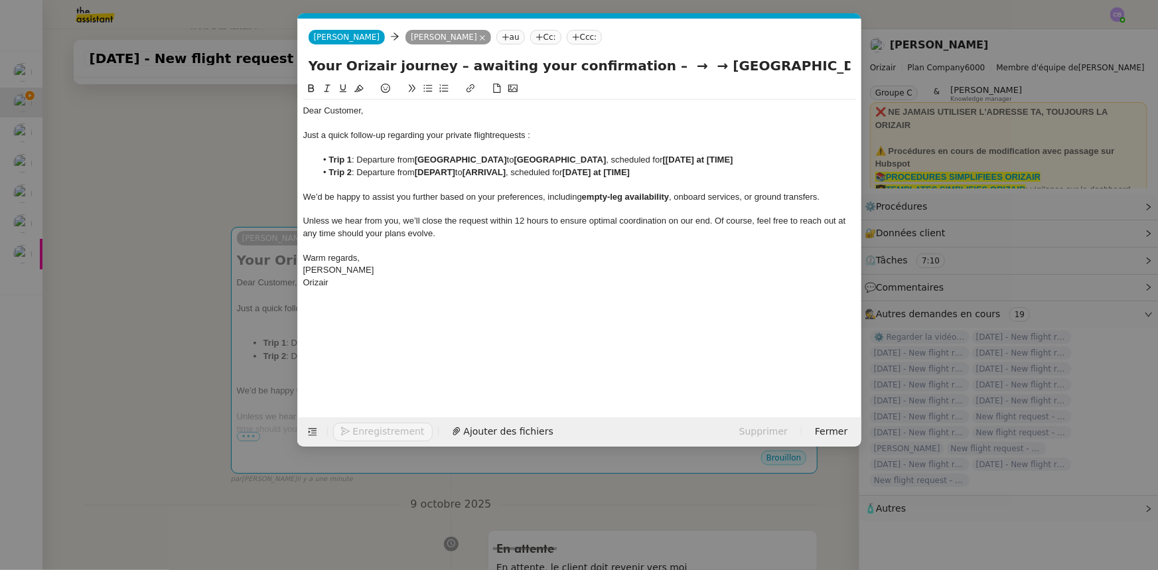
click at [707, 159] on strong "[[DATE] at [TIME]" at bounding box center [698, 160] width 70 height 10
click at [731, 159] on strong "[DATE] at [TIME]" at bounding box center [697, 160] width 68 height 10
click at [729, 159] on strong "[DATE] at [15:32" at bounding box center [696, 160] width 66 height 10
drag, startPoint x: 541, startPoint y: 162, endPoint x: 644, endPoint y: 159, distance: 102.2
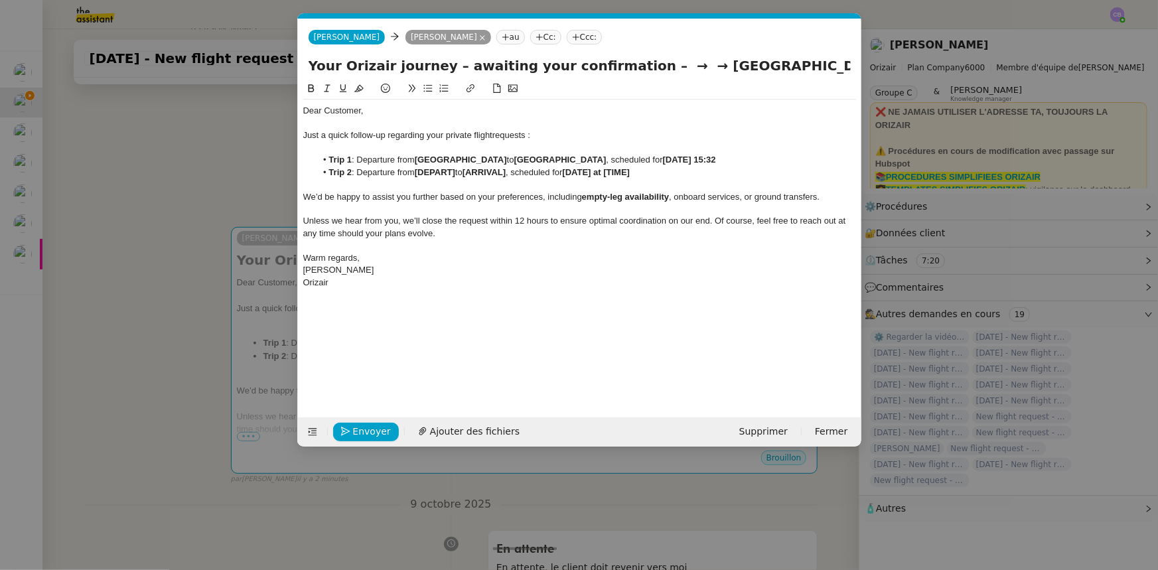
click at [606, 159] on strong "[GEOGRAPHIC_DATA]" at bounding box center [560, 160] width 92 height 10
copy strong "[GEOGRAPHIC_DATA]"
click at [441, 172] on strong "[DEPART]" at bounding box center [435, 172] width 40 height 10
click at [422, 174] on strong "[[GEOGRAPHIC_DATA]" at bounding box center [462, 172] width 95 height 10
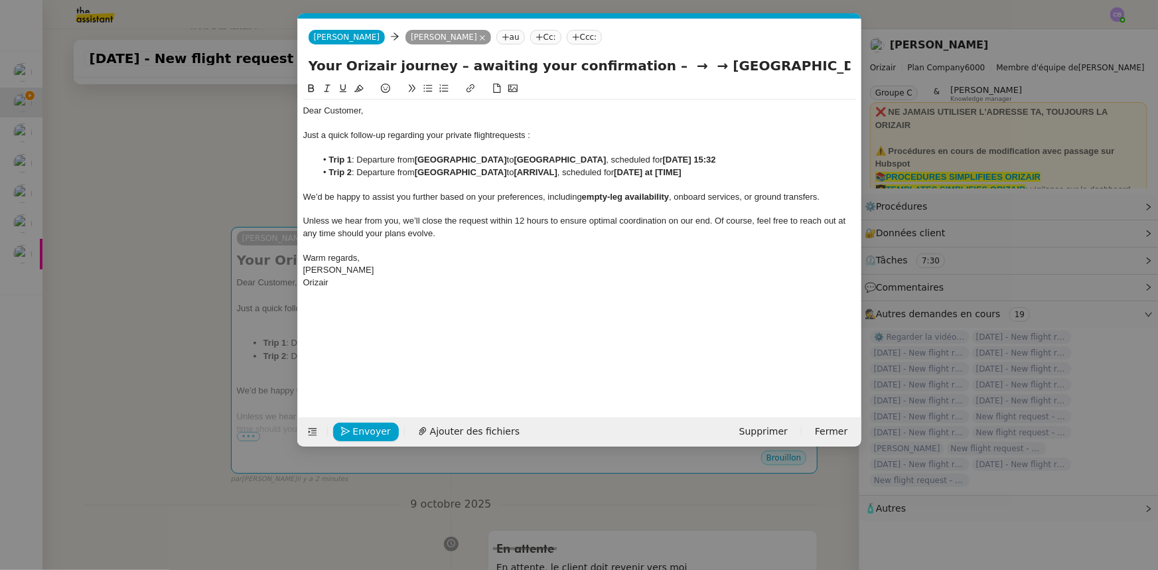
drag, startPoint x: 418, startPoint y: 159, endPoint x: 528, endPoint y: 161, distance: 110.2
click at [507, 161] on strong "[GEOGRAPHIC_DATA]" at bounding box center [461, 160] width 92 height 10
copy strong "[GEOGRAPHIC_DATA]"
click at [557, 171] on strong "[ARRIVAL]" at bounding box center [535, 172] width 43 height 10
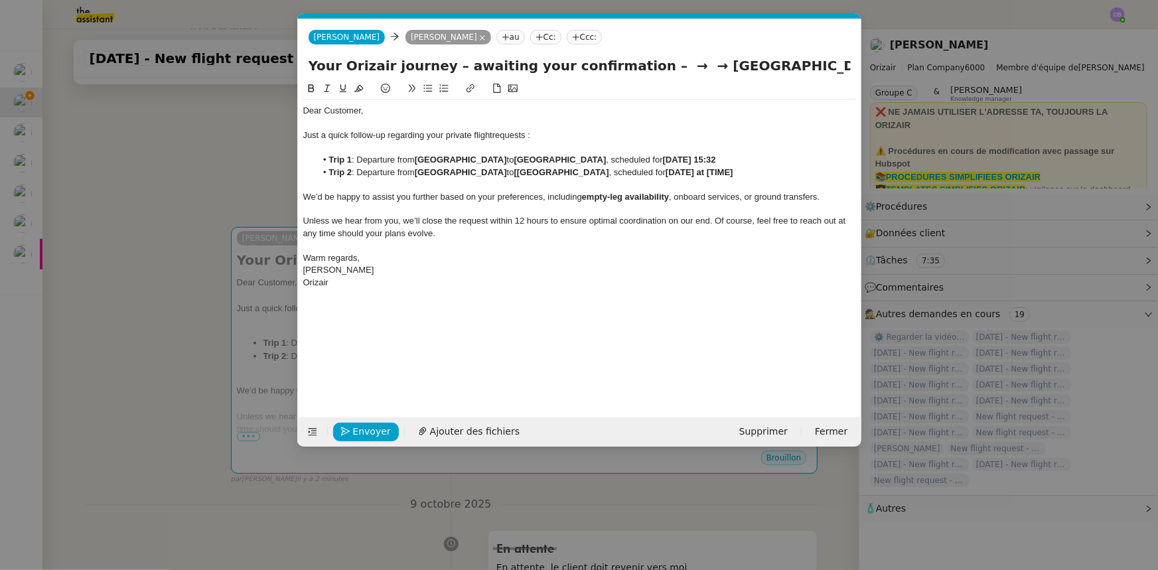
click at [537, 173] on strong "[[GEOGRAPHIC_DATA]" at bounding box center [561, 172] width 95 height 10
click at [719, 173] on strong "[DATE] at [TIME]" at bounding box center [697, 172] width 68 height 10
click at [709, 171] on strong "[[DATE] at [TIME]" at bounding box center [698, 172] width 70 height 10
click at [731, 173] on strong "[DATE] at [TIME]" at bounding box center [697, 172] width 68 height 10
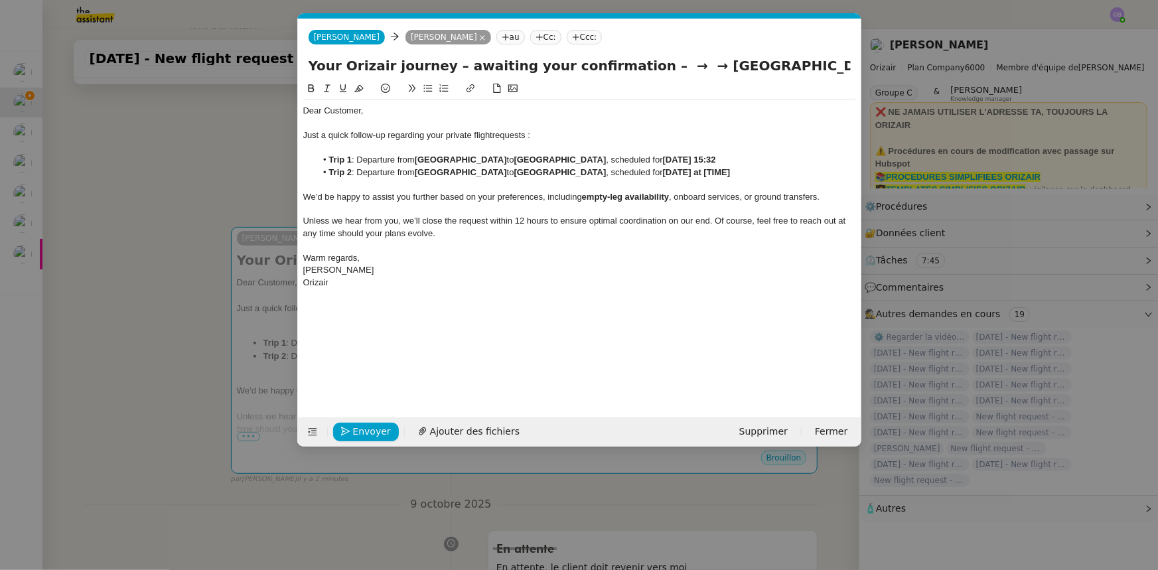
click at [731, 173] on strong "[DATE] at [TIME]" at bounding box center [697, 172] width 68 height 10
click at [729, 173] on strong "[DATE] at [15:32" at bounding box center [696, 172] width 66 height 10
drag, startPoint x: 836, startPoint y: 65, endPoint x: 623, endPoint y: 68, distance: 213.0
click at [623, 68] on input "Your Orizair journey – awaiting your confirmation – → → [GEOGRAPHIC_DATA]" at bounding box center [580, 66] width 542 height 20
type input "Your Orizair journey – awaiting your confirmation"
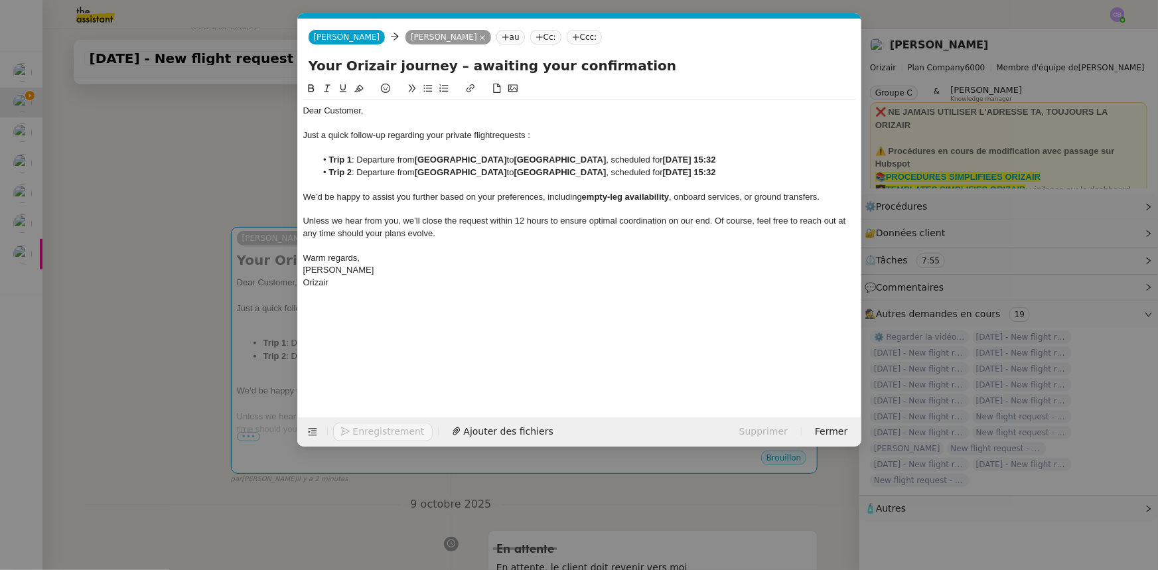
click at [591, 136] on div "Just a quick follow-up regarding your private flight requests :" at bounding box center [579, 135] width 553 height 12
click at [482, 165] on li "Trip 1 : Departure from [GEOGRAPHIC_DATA] to [GEOGRAPHIC_DATA] , scheduled for …" at bounding box center [586, 160] width 540 height 12
click at [486, 163] on strong "[GEOGRAPHIC_DATA]" at bounding box center [461, 160] width 92 height 10
click at [500, 148] on div at bounding box center [579, 148] width 553 height 12
click at [716, 173] on strong "[DATE] 15:32" at bounding box center [689, 172] width 53 height 10
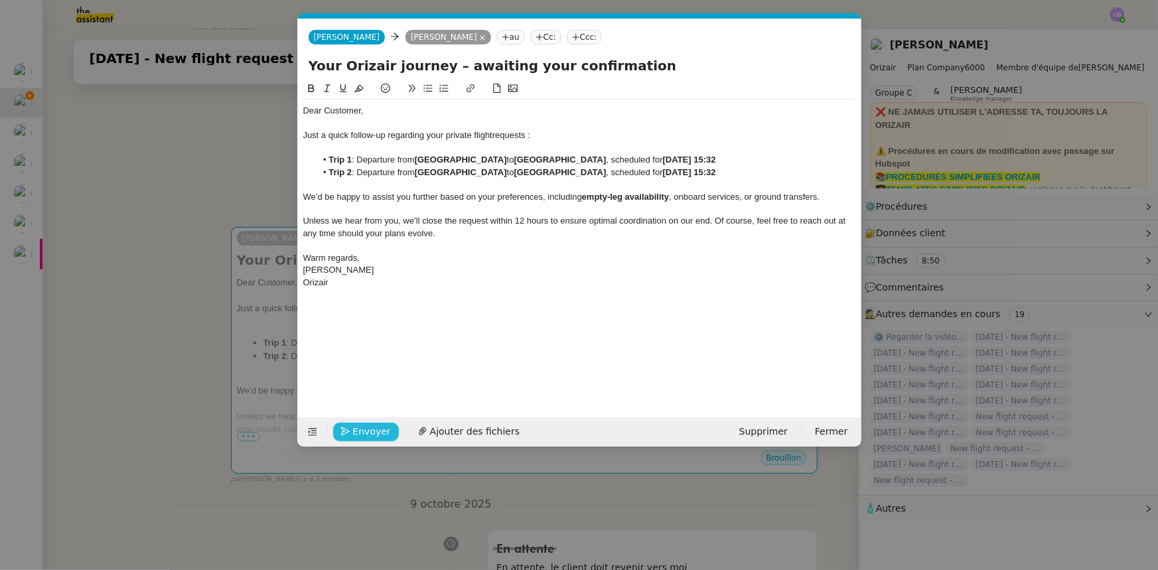
click at [385, 352] on span "Envoyer" at bounding box center [372, 431] width 38 height 15
click at [393, 352] on span "Confirmer l'envoi" at bounding box center [393, 431] width 80 height 15
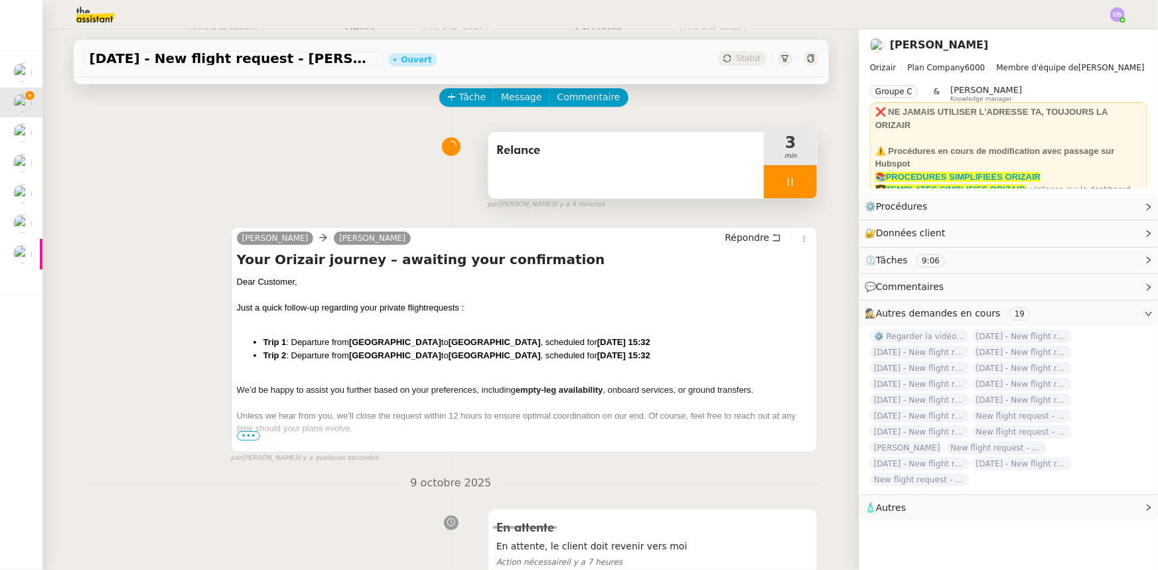
click at [764, 179] on div at bounding box center [790, 181] width 53 height 33
click at [771, 188] on button at bounding box center [803, 181] width 27 height 33
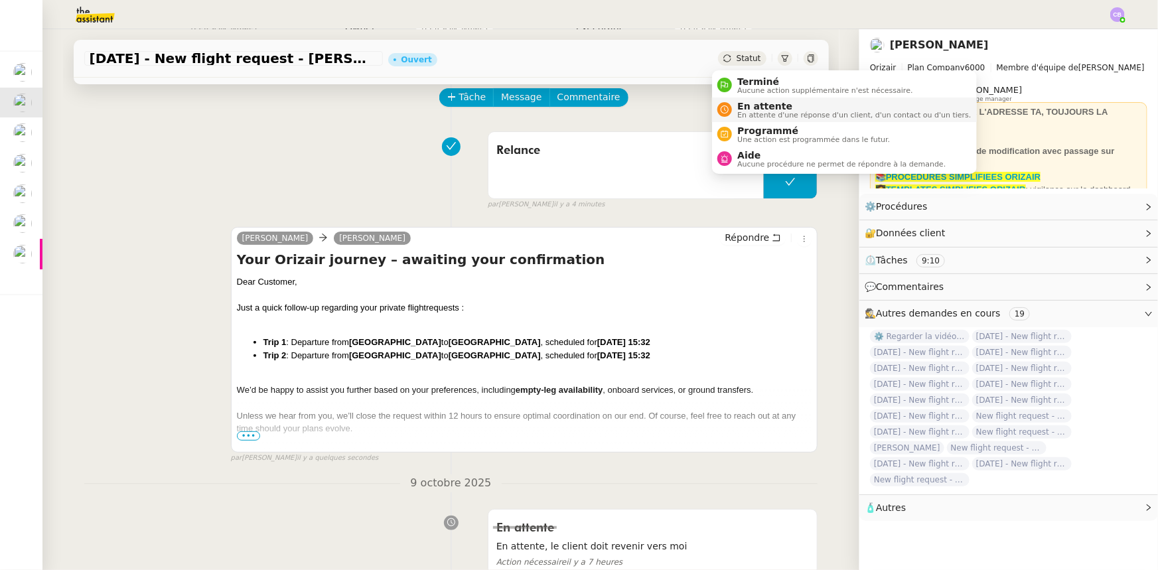
click at [742, 111] on span "En attente d'une réponse d'un client, d'un contact ou d'un tiers." at bounding box center [854, 114] width 234 height 7
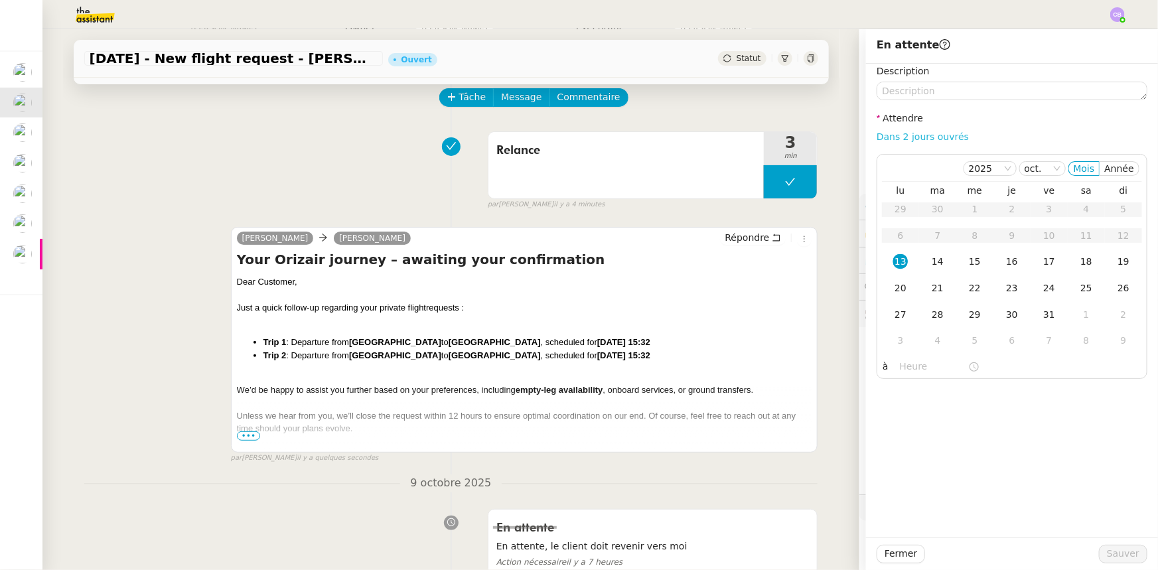
click at [771, 137] on link "Dans 2 jours ouvrés" at bounding box center [923, 136] width 92 height 11
type input "07:00"
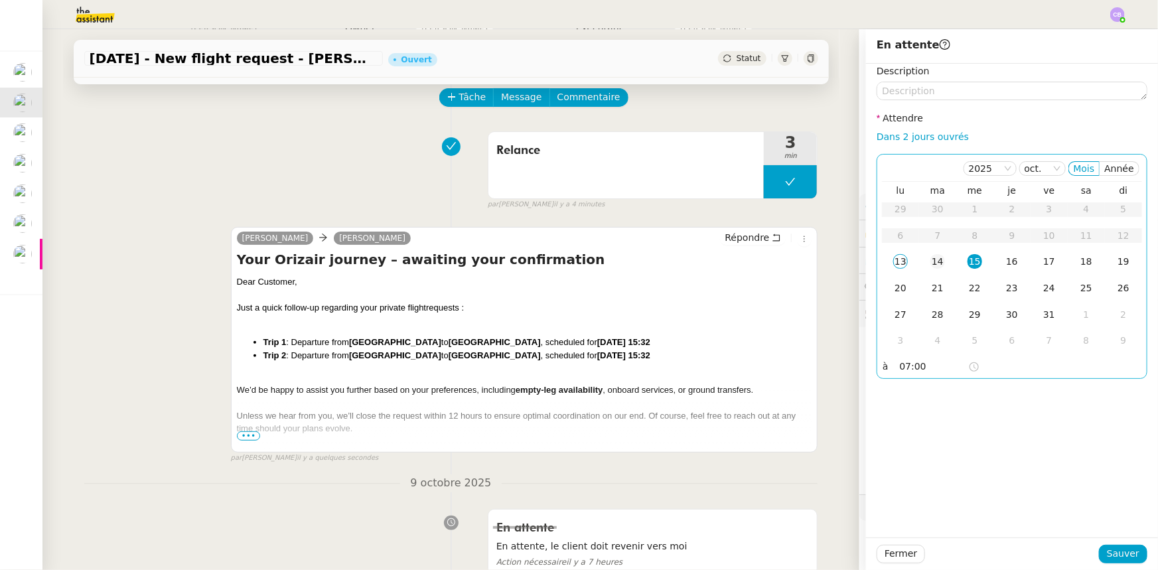
click at [771, 261] on div "14" at bounding box center [937, 261] width 15 height 15
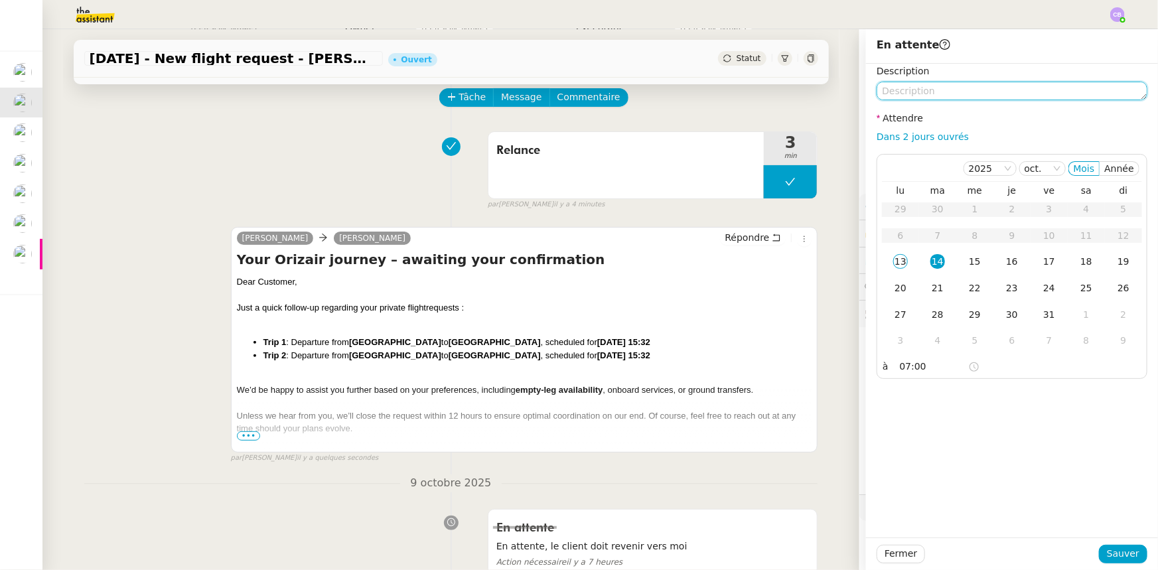
click at [771, 94] on textarea at bounding box center [1012, 91] width 271 height 19
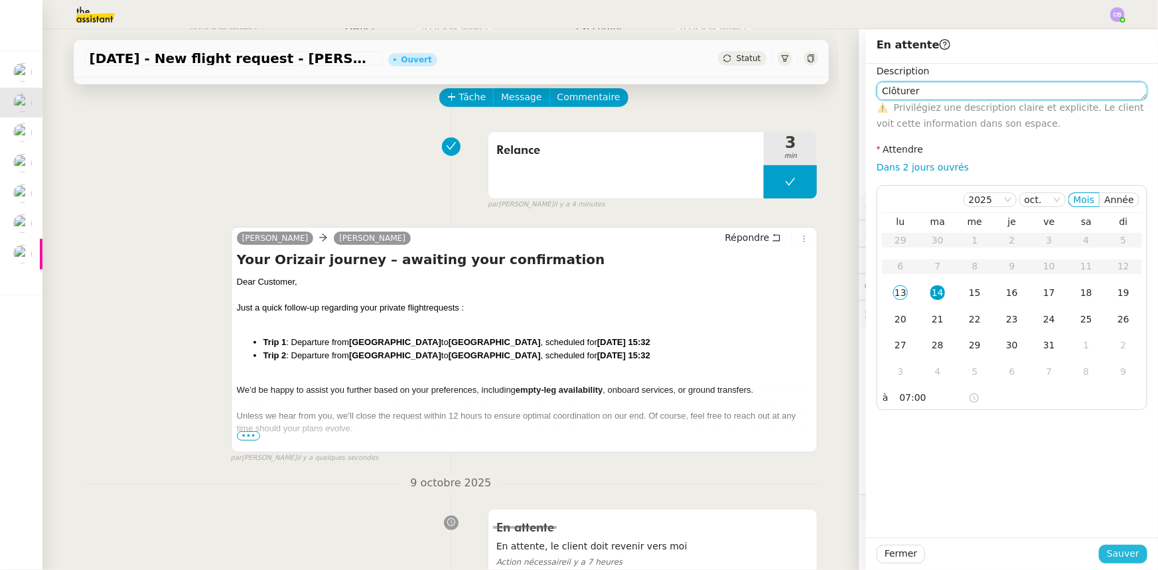
type textarea "Clôturer"
click at [771, 352] on span "Sauver" at bounding box center [1123, 553] width 33 height 15
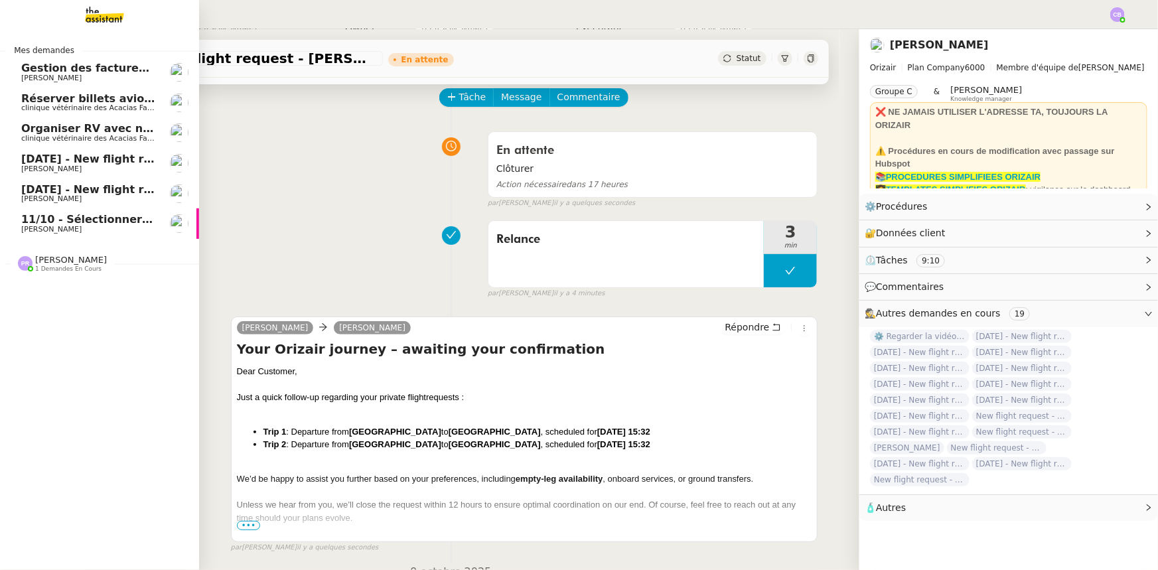
click at [100, 161] on span "[DATE] - New flight request - [PERSON_NAME]" at bounding box center [158, 159] width 274 height 13
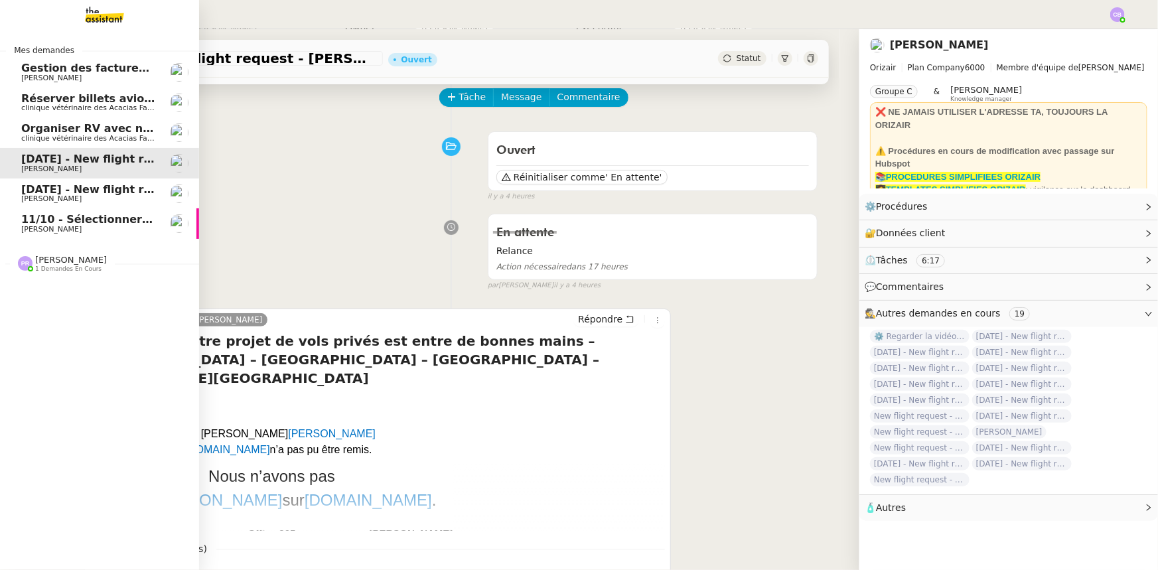
click at [70, 191] on span "[DATE] - New flight request - [PERSON_NAME]" at bounding box center [158, 189] width 274 height 13
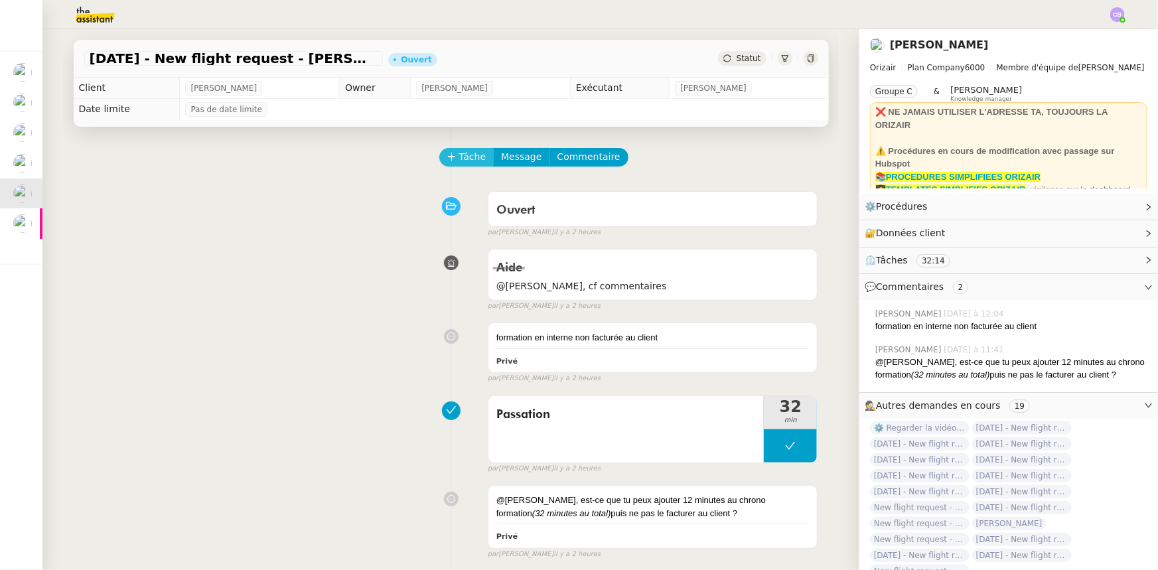
click at [459, 163] on span "Tâche" at bounding box center [472, 156] width 27 height 15
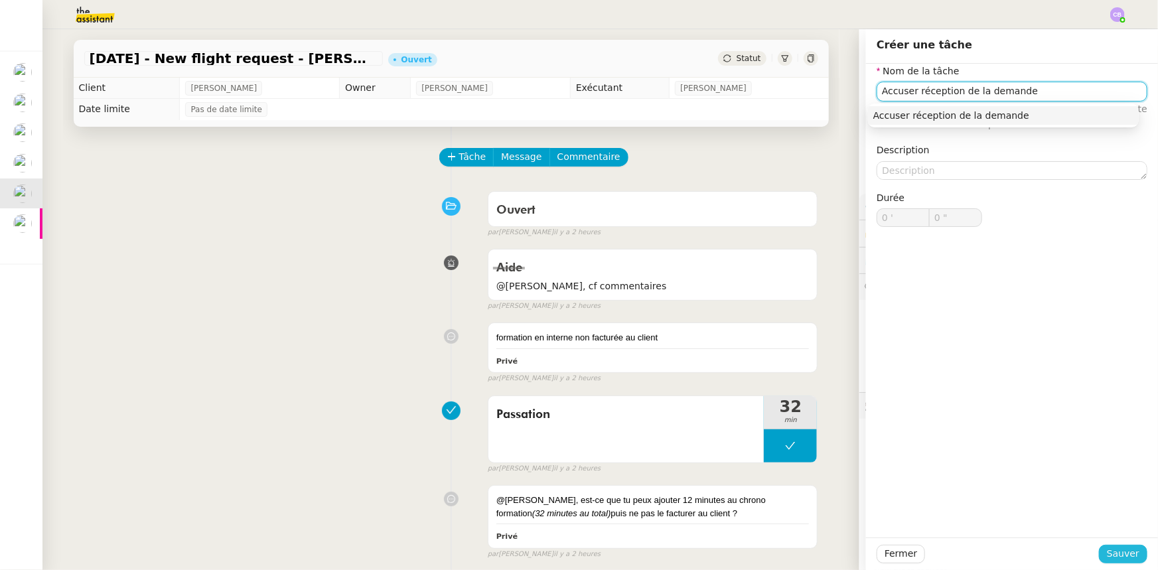
type input "Accuser réception de la demande"
click at [771, 352] on span "Sauver" at bounding box center [1123, 553] width 33 height 15
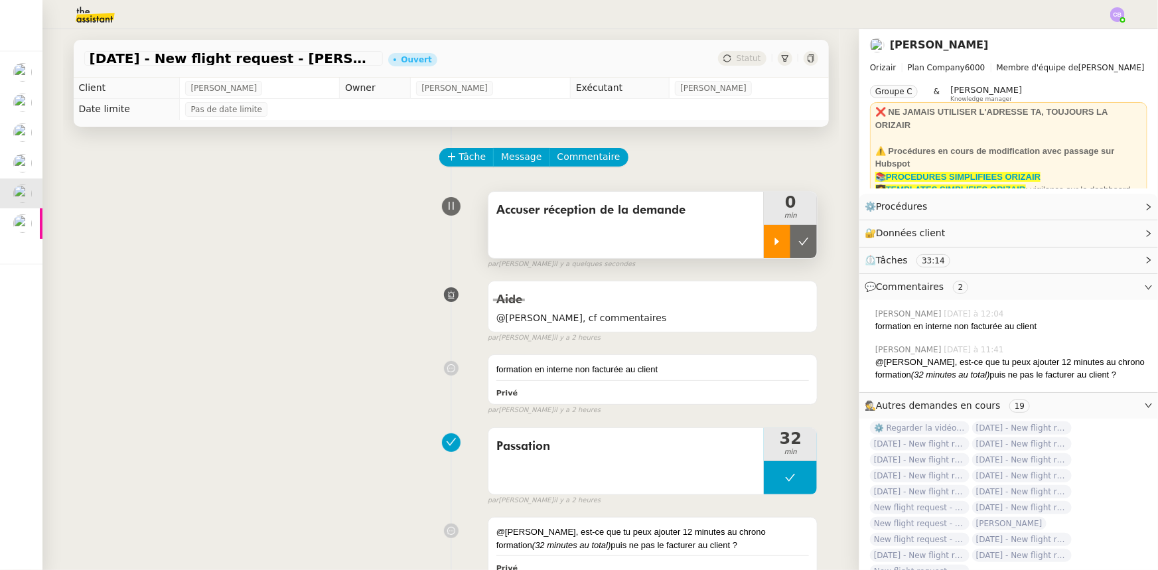
click at [764, 246] on div at bounding box center [777, 241] width 27 height 33
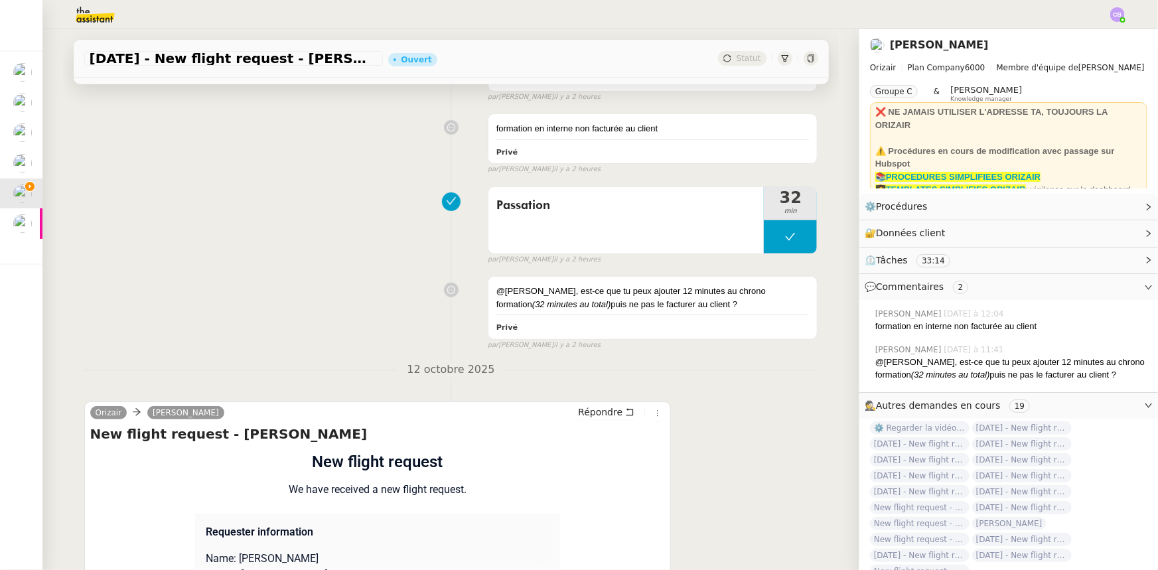
scroll to position [380, 0]
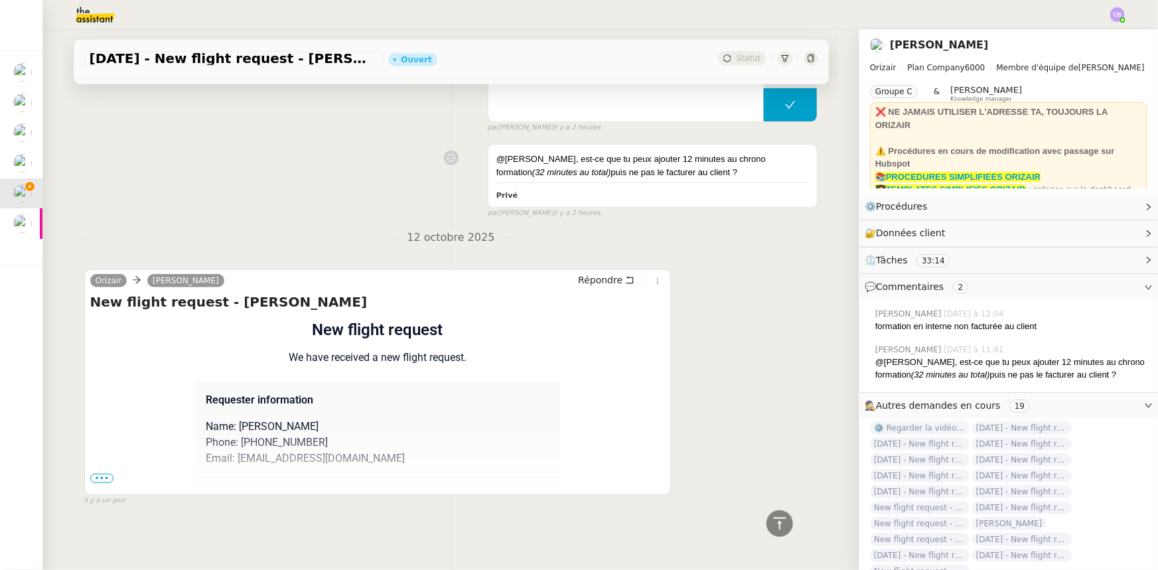
drag, startPoint x: 101, startPoint y: 475, endPoint x: 157, endPoint y: 407, distance: 88.2
click at [101, 352] on span "•••" at bounding box center [102, 478] width 24 height 9
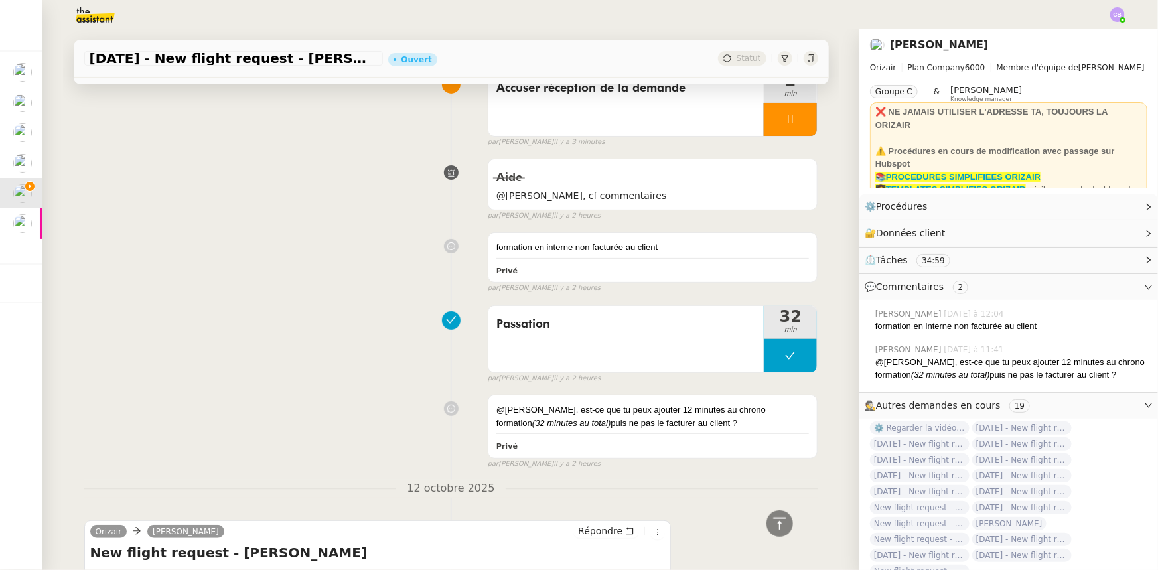
scroll to position [0, 0]
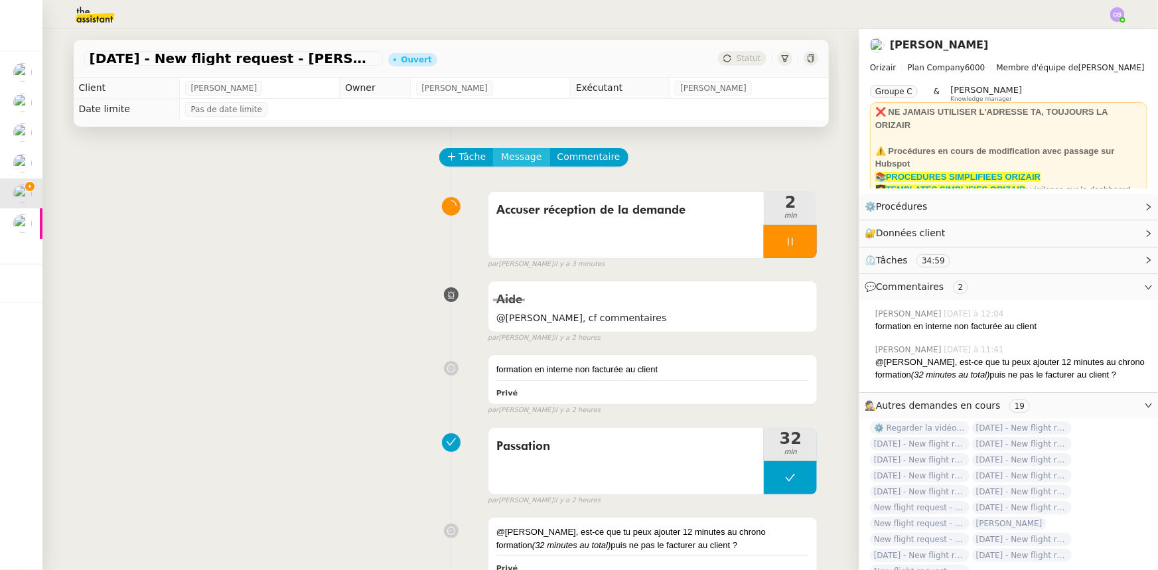
click at [505, 161] on span "Message" at bounding box center [521, 156] width 40 height 15
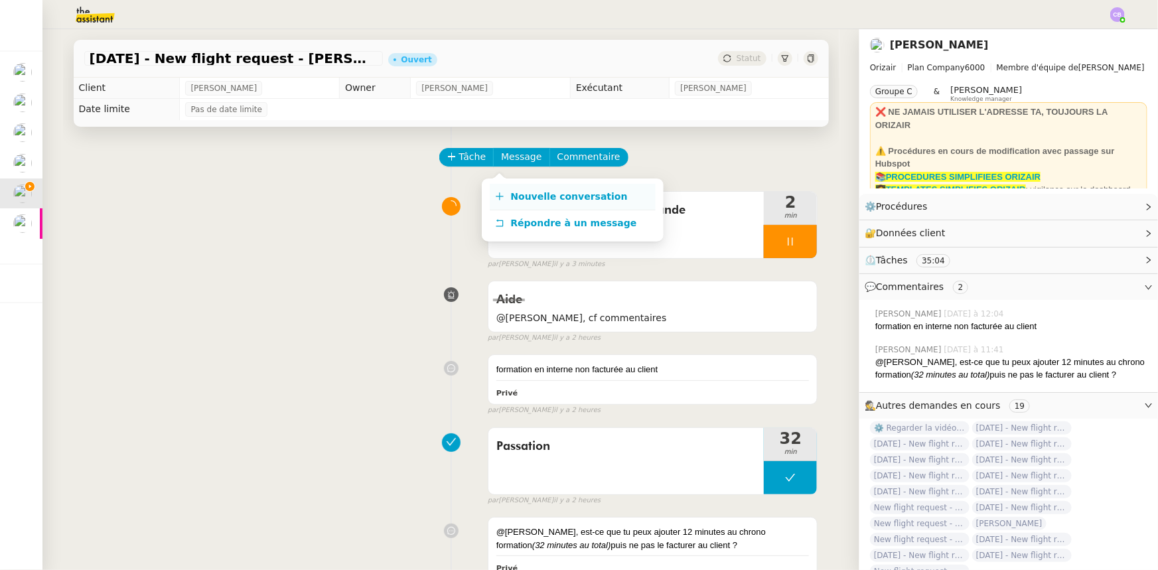
click at [537, 194] on span "Nouvelle conversation" at bounding box center [569, 196] width 117 height 11
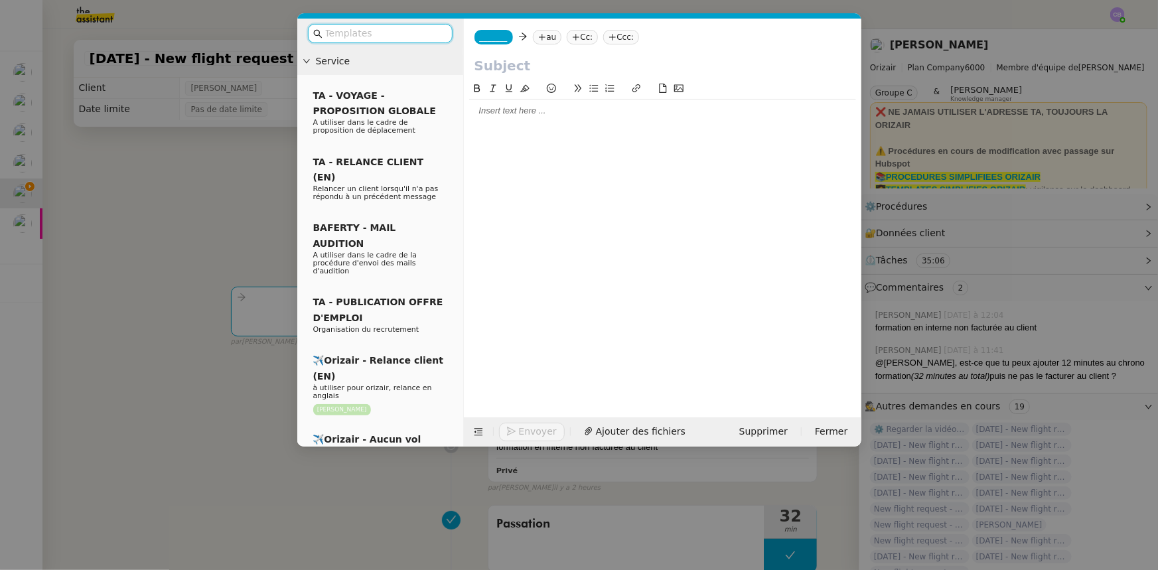
click at [425, 33] on input "text" at bounding box center [384, 33] width 119 height 15
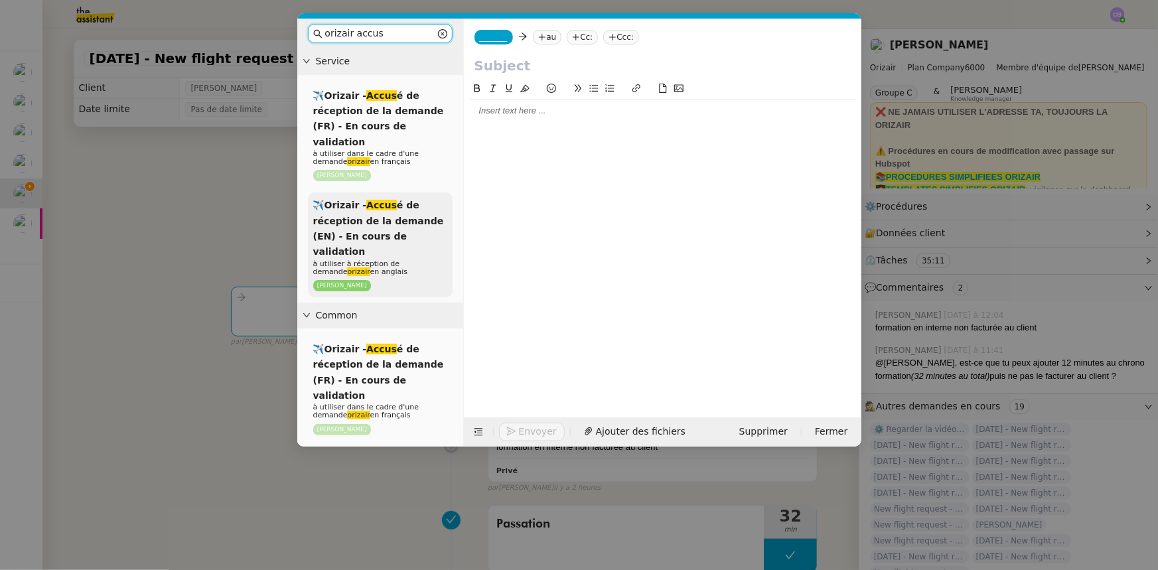
type input "orizair accus"
click at [405, 210] on span "✈️Orizair - Accus é de réception de la demande (EN) - En cours de validation" at bounding box center [378, 228] width 131 height 57
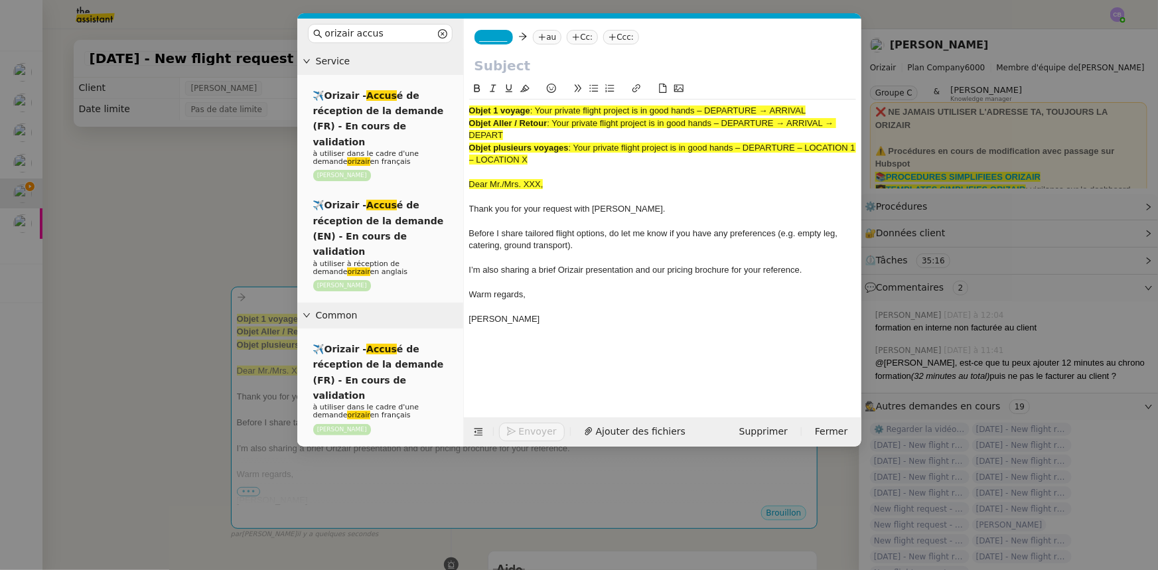
drag, startPoint x: 510, startPoint y: 137, endPoint x: 555, endPoint y: 123, distance: 47.7
click at [555, 123] on div "Objet Aller / Retour : Your private flight project is in good hands – DEPARTURE…" at bounding box center [662, 129] width 387 height 25
copy span "Your private flight project is in good hands – DEPARTURE → ARRIVAL → DEPART"
click at [506, 60] on input "text" at bounding box center [662, 66] width 376 height 20
paste input "Your private flight project is in good hands – DEPARTURE → ARRIVAL → DEPART"
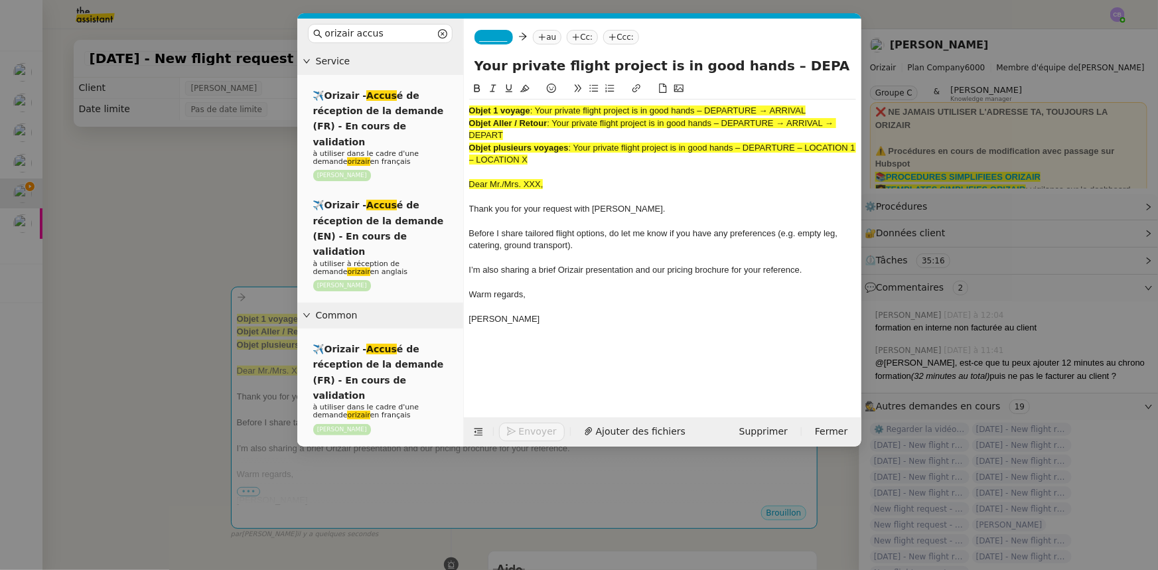
scroll to position [0, 125]
type input "Your private flight project is in good hands – DEPARTURE → ARRIVAL → DEPART"
drag, startPoint x: 542, startPoint y: 159, endPoint x: 469, endPoint y: 111, distance: 87.6
click at [469, 111] on div "Objet 1 voyage : Your private flight project is in good hands – DEPARTURE → ARR…" at bounding box center [662, 222] width 387 height 244
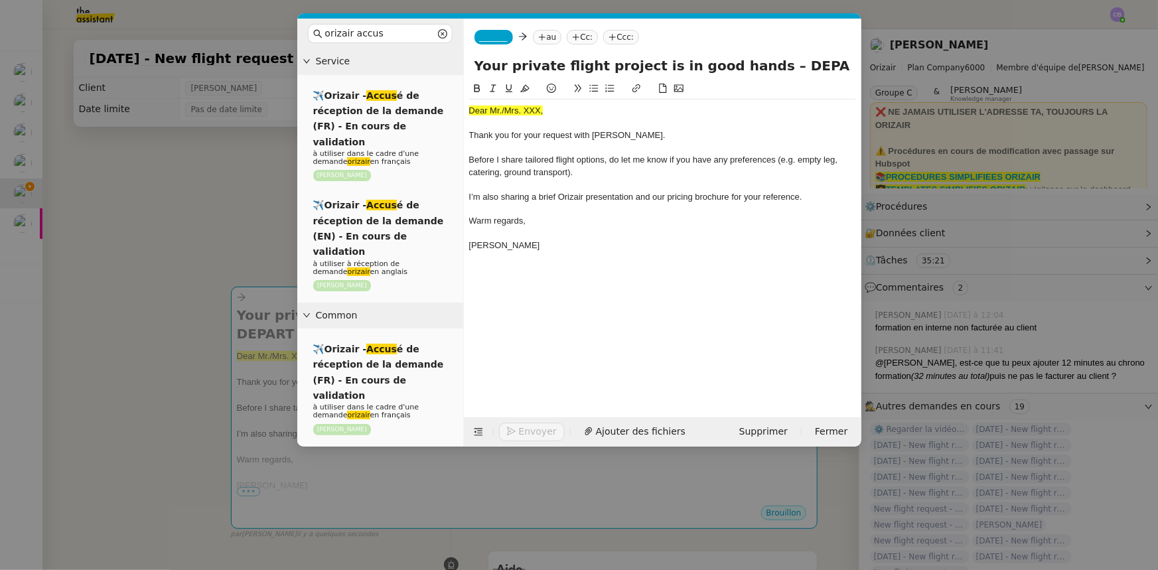
click at [242, 222] on nz-modal-container "orizair accus Service ✈️Orizair - Accus é de réception de la demande (FR) - En …" at bounding box center [579, 285] width 1158 height 570
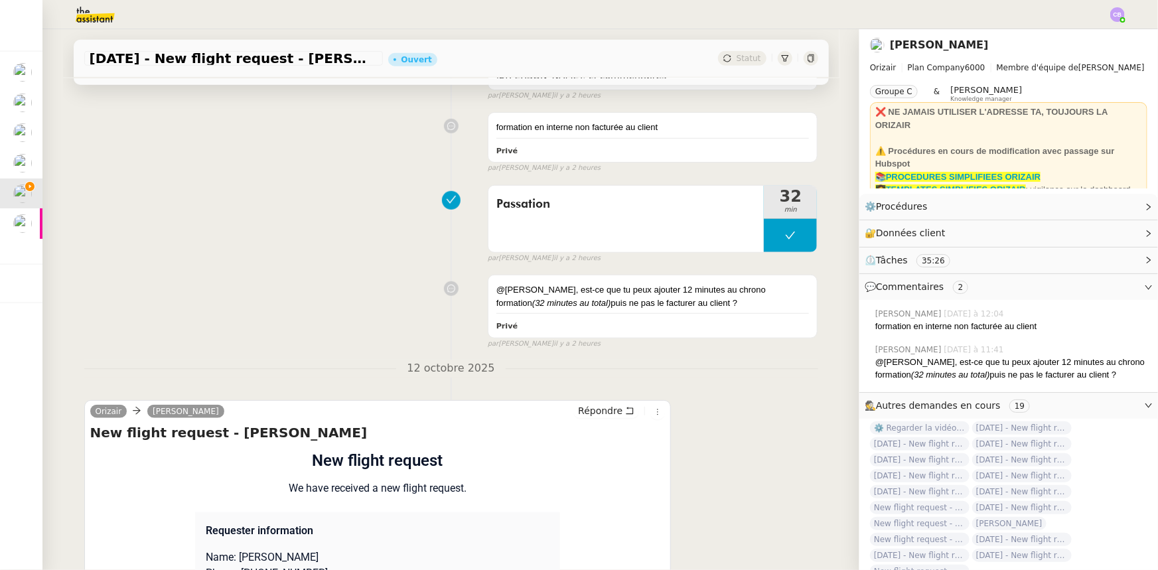
scroll to position [603, 0]
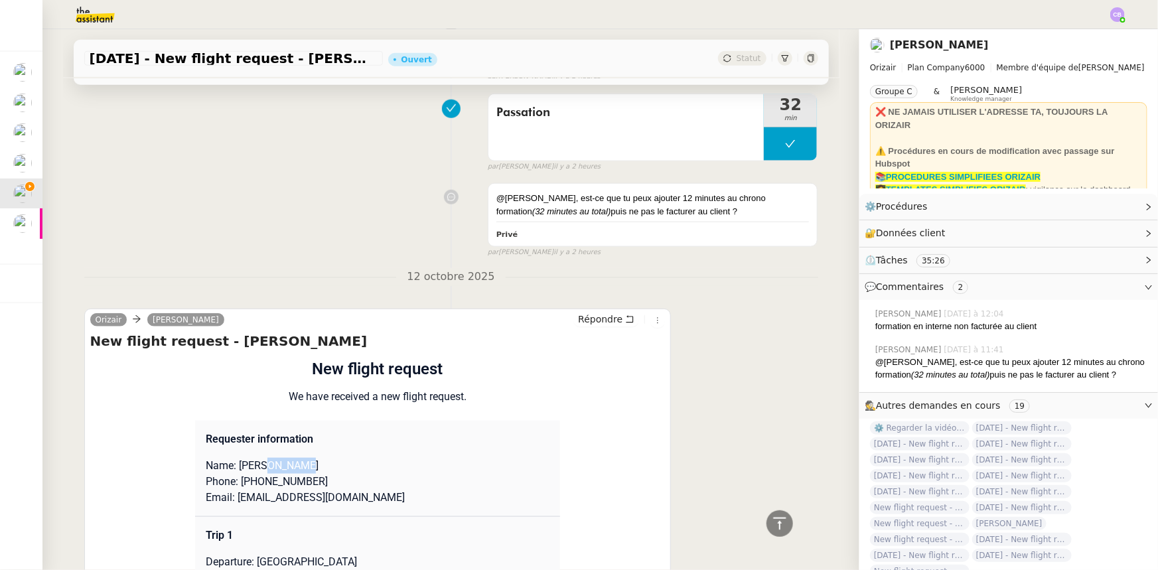
drag, startPoint x: 289, startPoint y: 448, endPoint x: 259, endPoint y: 449, distance: 30.6
click at [259, 352] on p "Name: [PERSON_NAME]" at bounding box center [378, 466] width 344 height 16
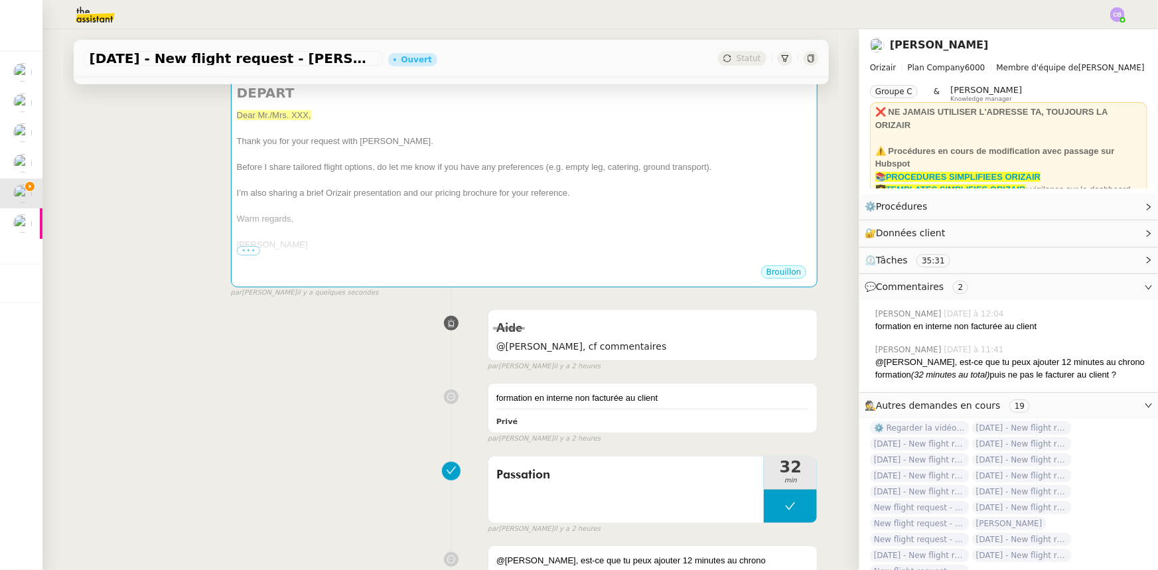
scroll to position [0, 0]
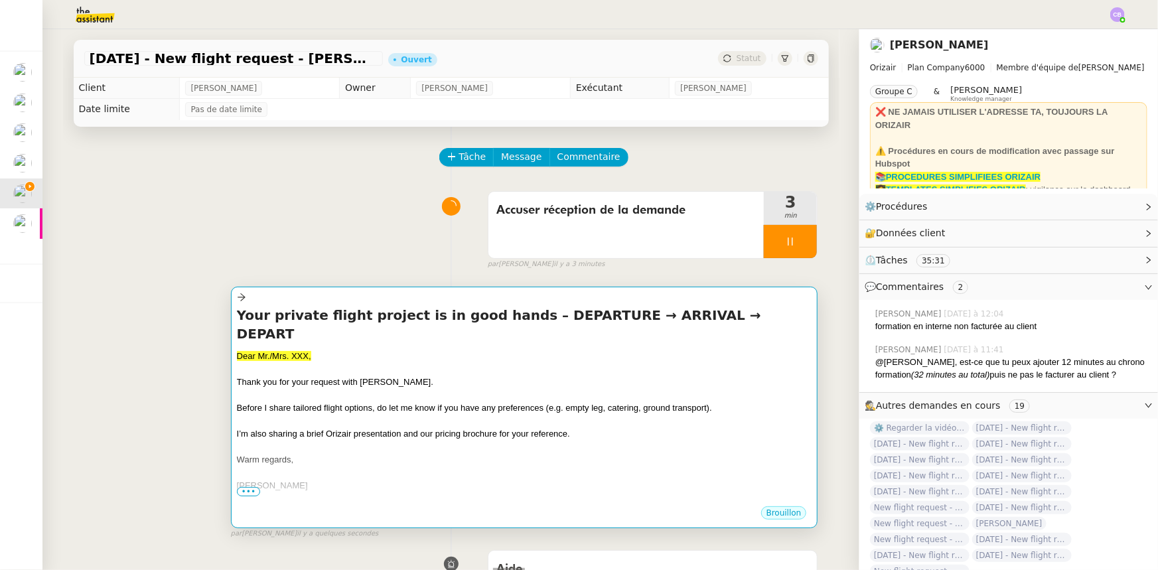
click at [422, 352] on div "Dear Mr./Mrs. XXX, Thank you for your request with [PERSON_NAME]. Before I shar…" at bounding box center [524, 427] width 575 height 155
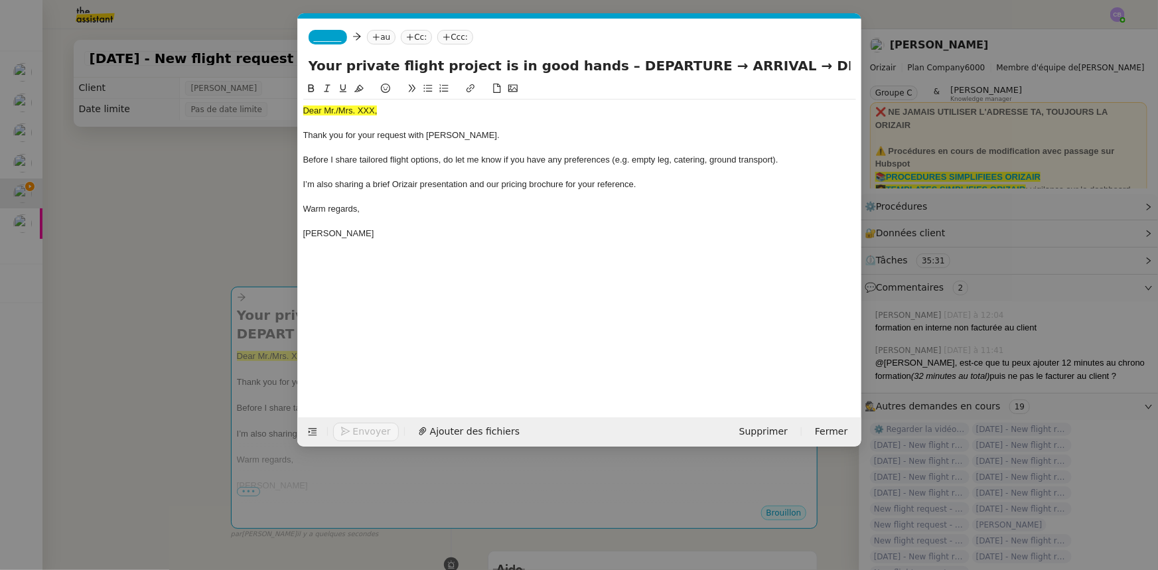
scroll to position [0, 78]
drag, startPoint x: 378, startPoint y: 111, endPoint x: 303, endPoint y: 111, distance: 75.0
click at [303, 111] on div "Dear Mr./Mrs. XXX," at bounding box center [579, 111] width 553 height 12
click at [358, 87] on icon at bounding box center [358, 88] width 9 height 9
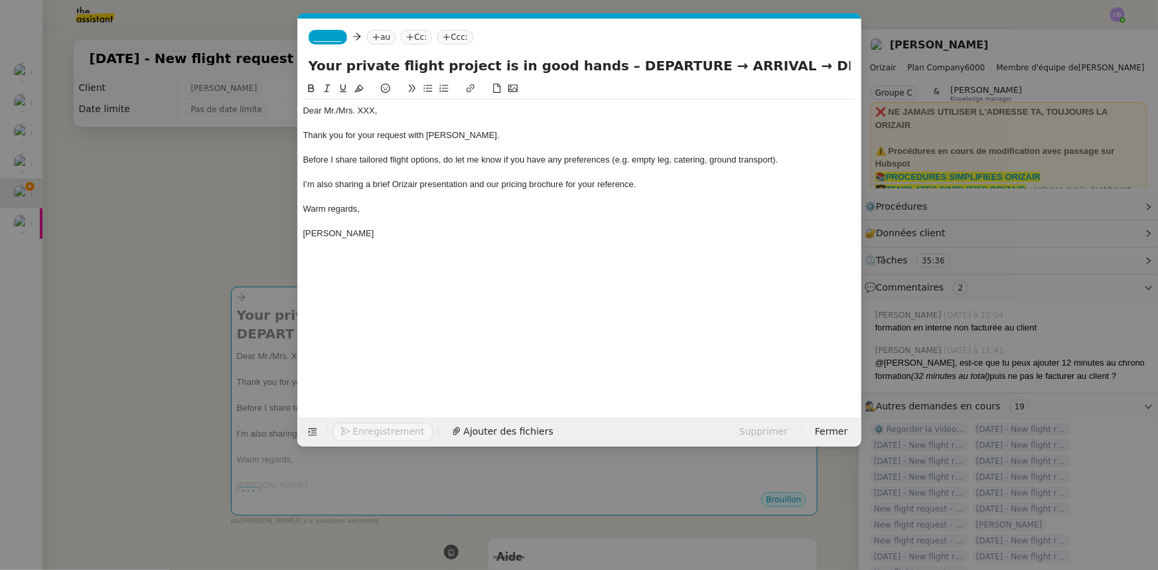
click at [375, 110] on div "Dear Mr./Mrs. XXX," at bounding box center [579, 111] width 553 height 12
drag, startPoint x: 662, startPoint y: 65, endPoint x: 593, endPoint y: 62, distance: 69.1
click at [593, 62] on input "Your private flight project is in good hands – DEPARTURE → ARRIVAL → DEPART" at bounding box center [580, 66] width 542 height 20
drag, startPoint x: 754, startPoint y: 67, endPoint x: 590, endPoint y: 64, distance: 163.9
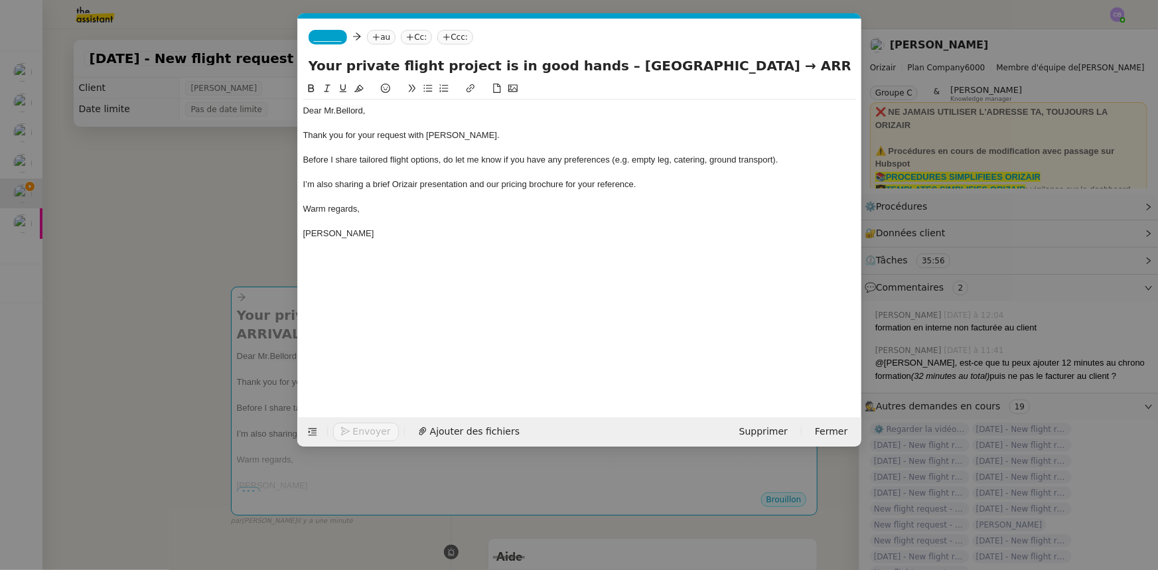
click at [590, 64] on input "Your private flight project is in good hands – [GEOGRAPHIC_DATA] → ARRIVAL → DE…" at bounding box center [580, 66] width 542 height 20
click at [771, 64] on input "Your private flight project is in good hands – [GEOGRAPHIC_DATA] → ARRIVAL → DE…" at bounding box center [580, 66] width 542 height 20
drag, startPoint x: 800, startPoint y: 66, endPoint x: 843, endPoint y: 67, distance: 43.8
click at [771, 67] on input "Your private flight project is in good hands – [GEOGRAPHIC_DATA] → ARRIVAL → DE…" at bounding box center [580, 66] width 542 height 20
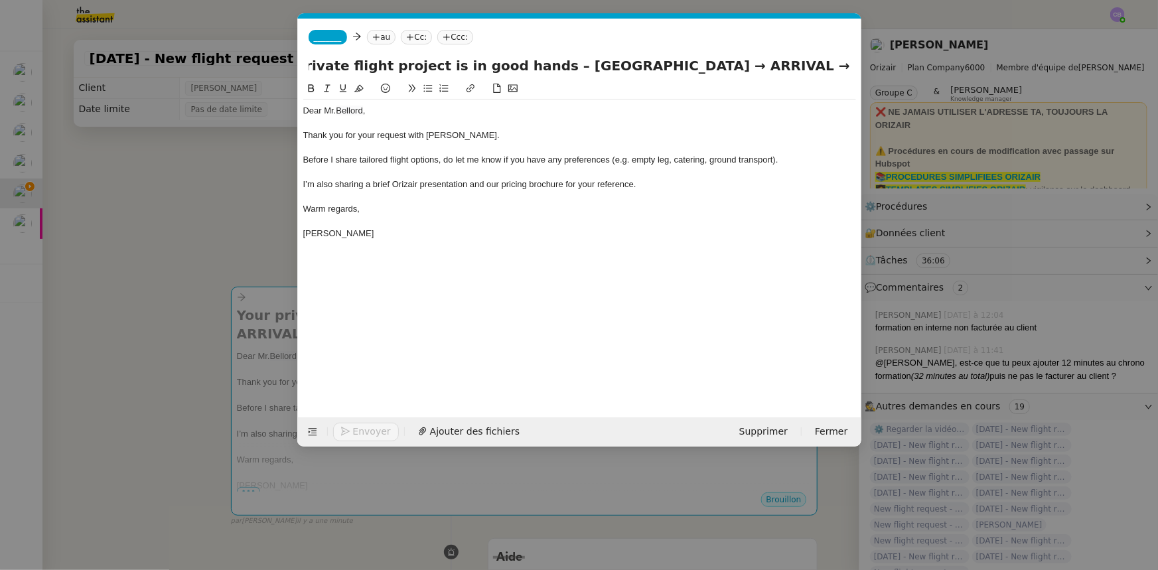
paste input "[GEOGRAPHIC_DATA]"
drag, startPoint x: 664, startPoint y: 66, endPoint x: 614, endPoint y: 64, distance: 50.5
click at [614, 64] on input "Your private flight project is in good hands – [GEOGRAPHIC_DATA] → ARRIVAL → [G…" at bounding box center [580, 66] width 542 height 20
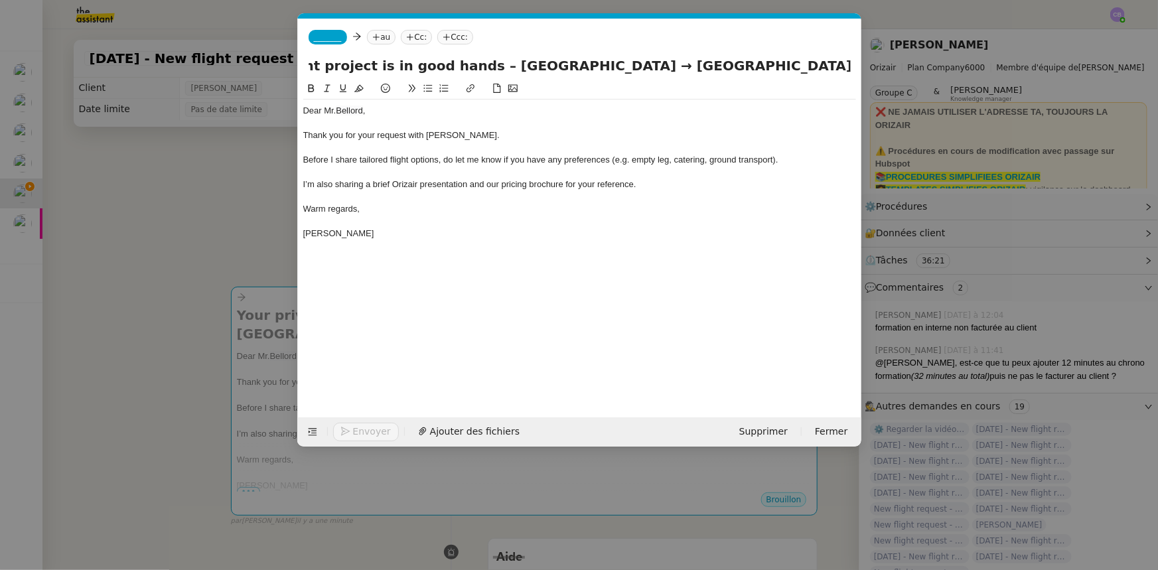
type input "Your private flight project is in good hands – [GEOGRAPHIC_DATA] → [GEOGRAPHIC_…"
click at [326, 39] on span "_______" at bounding box center [328, 37] width 28 height 9
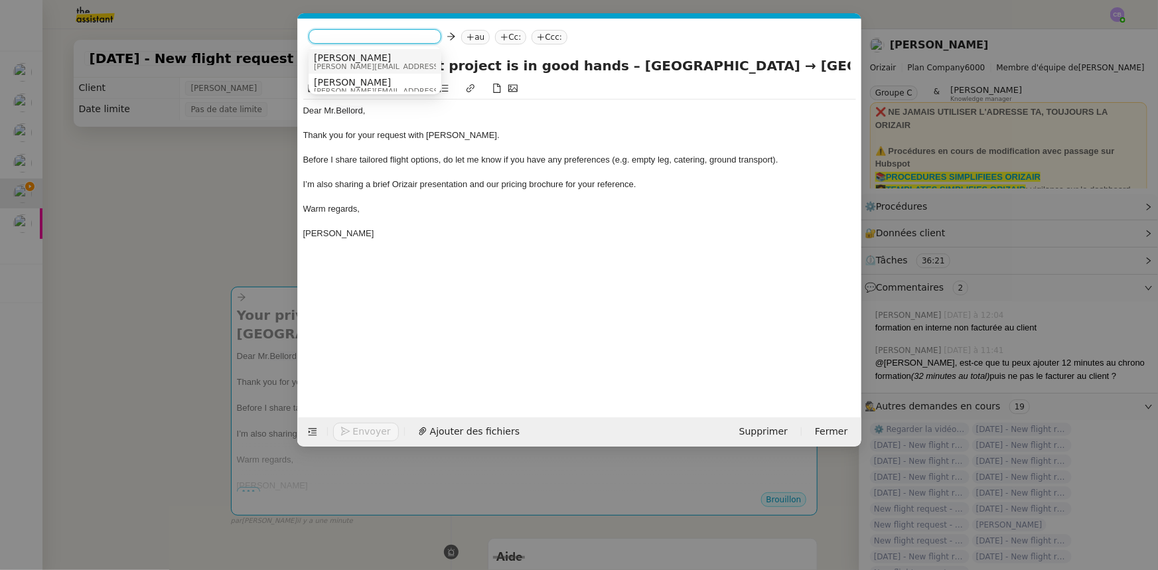
click at [344, 66] on span "[PERSON_NAME][EMAIL_ADDRESS][DOMAIN_NAME]" at bounding box center [408, 66] width 188 height 7
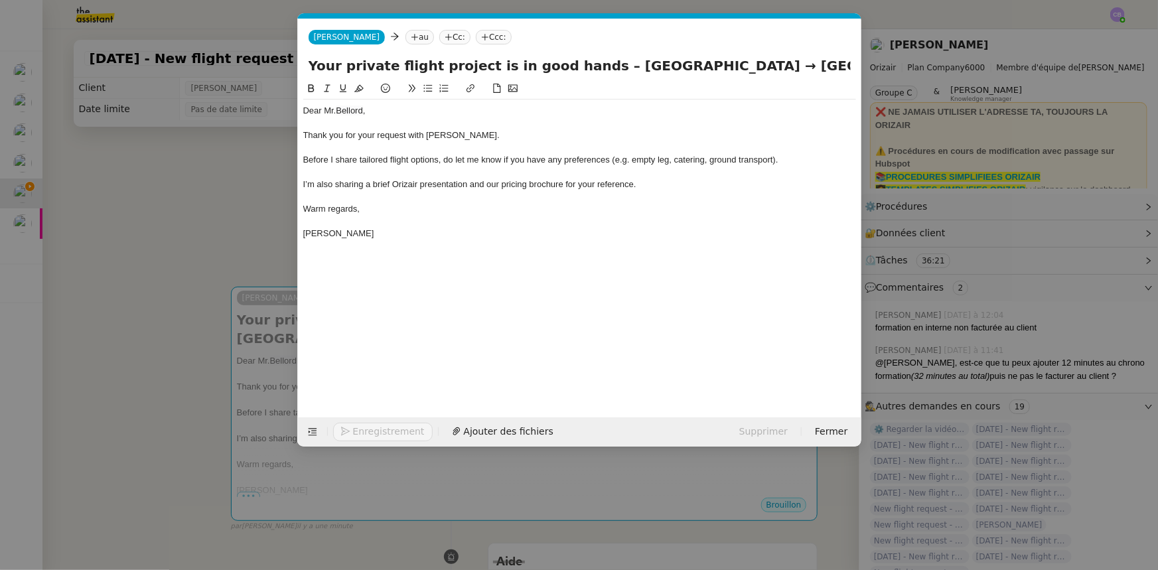
click at [434, 151] on div at bounding box center [579, 148] width 553 height 12
click at [214, 241] on nz-modal-container "orizair accus Service ✈️Orizair - Accus é de réception de la demande (FR) - En …" at bounding box center [579, 285] width 1158 height 570
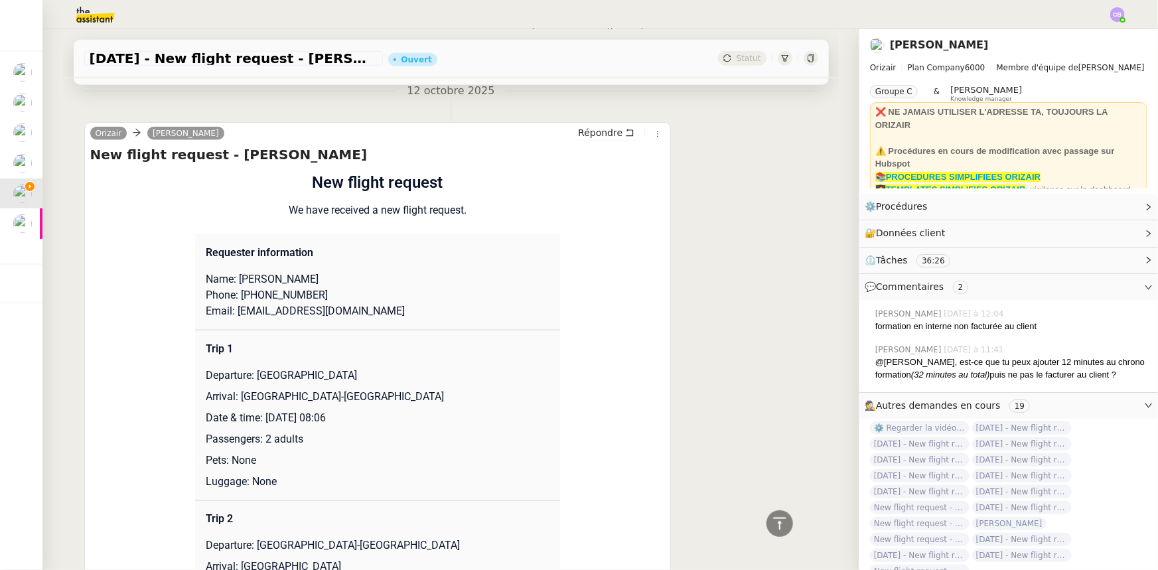
scroll to position [784, 0]
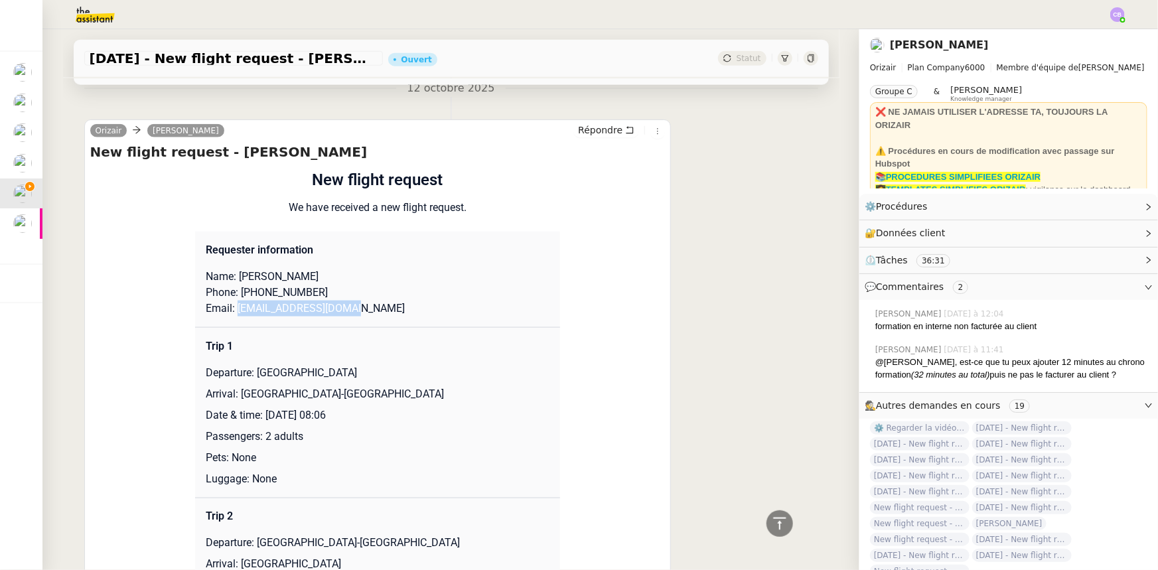
drag, startPoint x: 339, startPoint y: 310, endPoint x: 229, endPoint y: 308, distance: 110.2
click at [229, 308] on p "Email: [EMAIL_ADDRESS][DOMAIN_NAME]" at bounding box center [378, 309] width 344 height 16
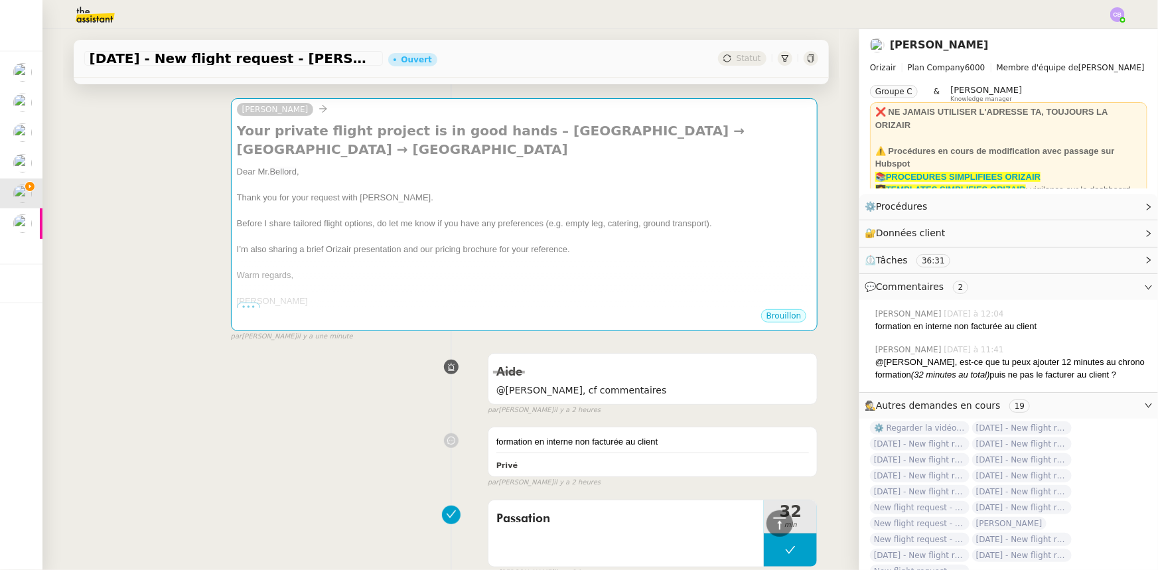
scroll to position [0, 0]
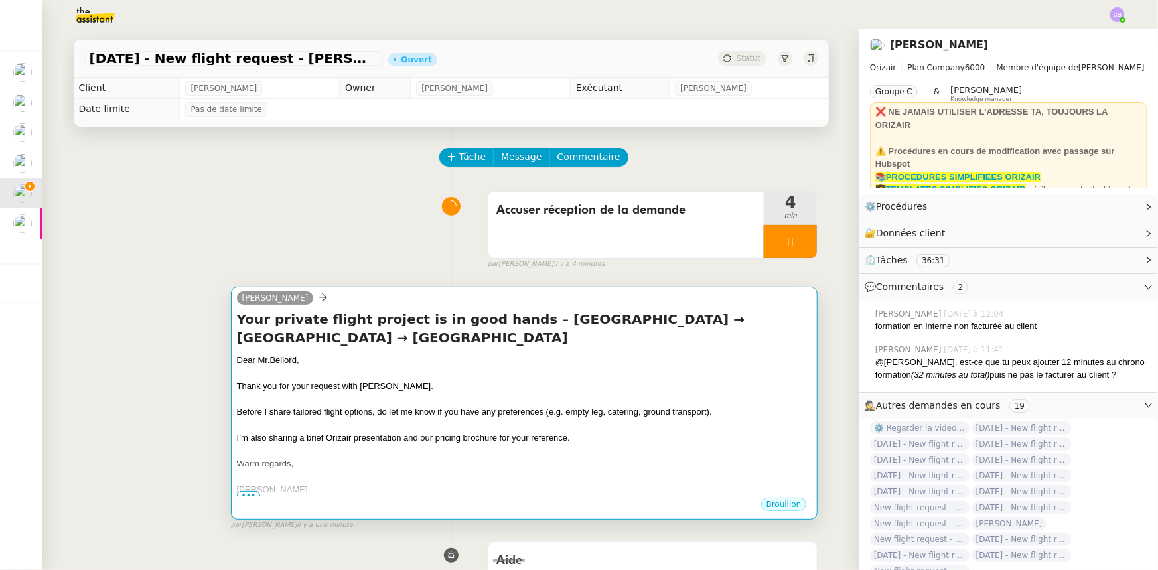
click at [487, 352] on div "Thank you for your request with [PERSON_NAME]." at bounding box center [524, 386] width 575 height 13
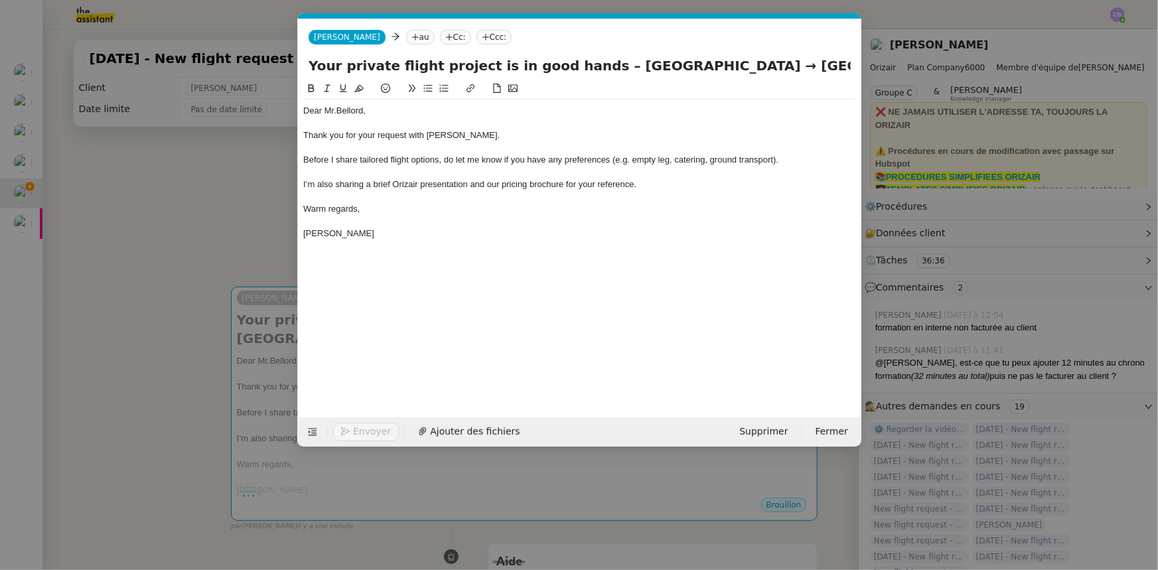
scroll to position [0, 78]
click at [405, 38] on nz-tag "au" at bounding box center [419, 37] width 29 height 15
paste input "[EMAIL_ADDRESS][DOMAIN_NAME]"
type input "[EMAIL_ADDRESS][DOMAIN_NAME]"
click at [407, 57] on span "[EMAIL_ADDRESS][DOMAIN_NAME]" at bounding box center [465, 57] width 163 height 11
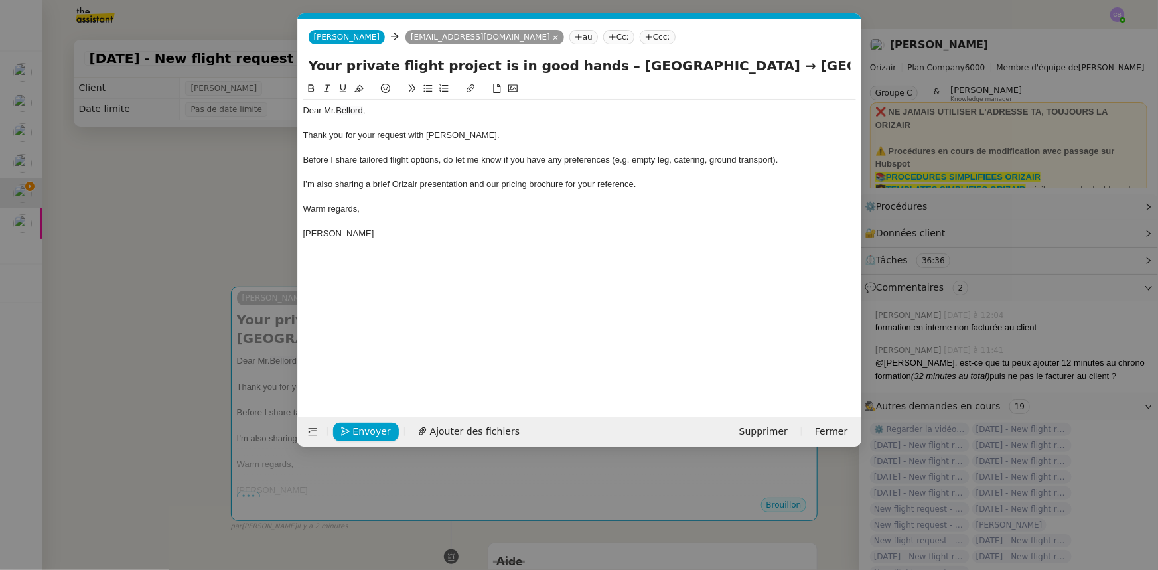
click at [640, 37] on nz-tag "Ccc:" at bounding box center [658, 37] width 36 height 15
type input "[PERSON_NAME]"
click at [584, 57] on span "[PERSON_NAME]" at bounding box center [659, 57] width 188 height 11
click at [771, 62] on input "Your private flight project is in good hands – [GEOGRAPHIC_DATA] → [GEOGRAPHIC_…" at bounding box center [580, 66] width 542 height 20
type input "Your private flight project is in good hands – [GEOGRAPHIC_DATA] → [GEOGRAPHIC_…"
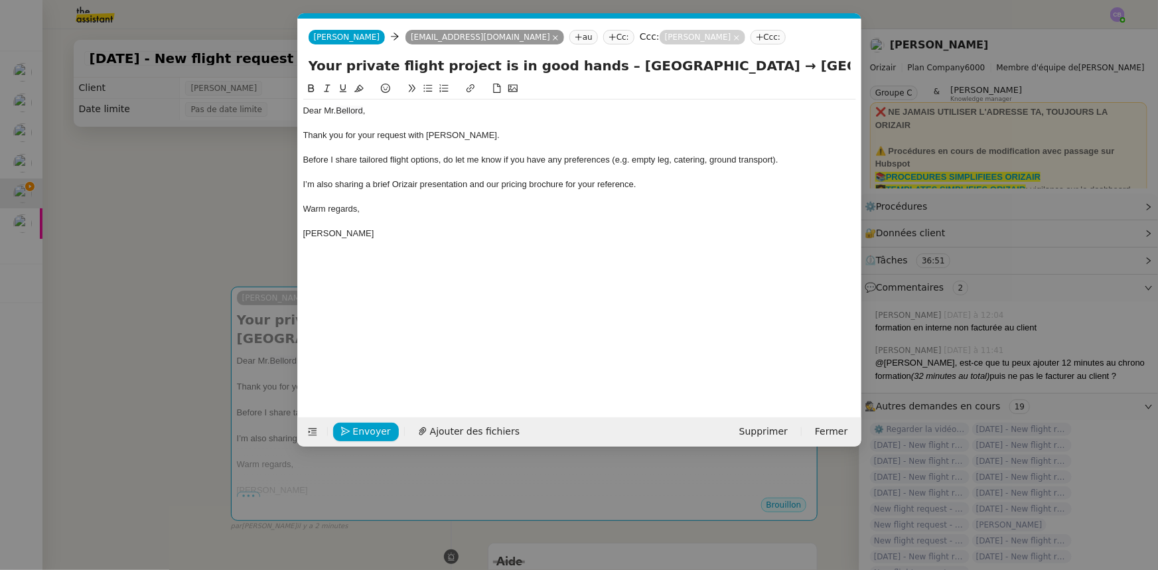
click at [508, 145] on div at bounding box center [579, 148] width 553 height 12
click at [484, 352] on span "Ajouter des fichiers" at bounding box center [475, 431] width 90 height 15
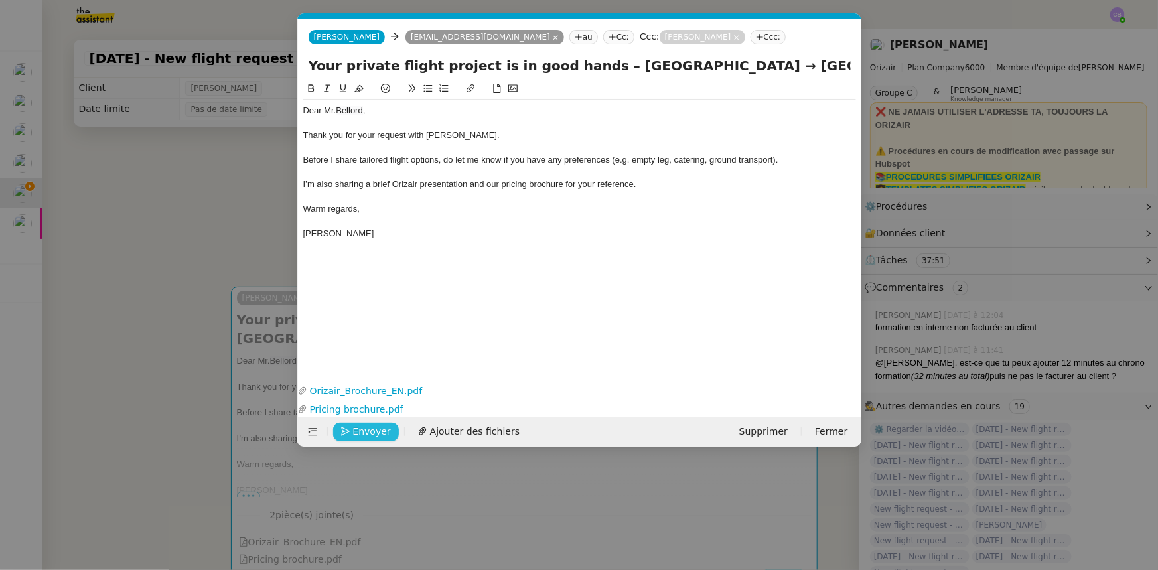
click at [376, 352] on span "Envoyer" at bounding box center [372, 431] width 38 height 15
click at [376, 352] on span "Confirmer l'envoi" at bounding box center [393, 431] width 80 height 15
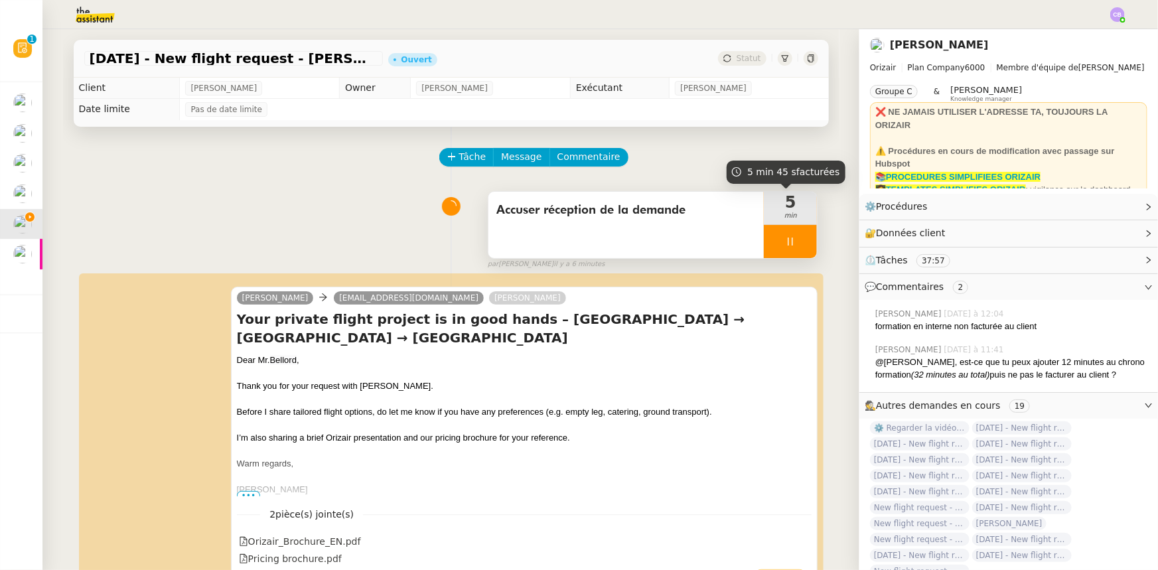
click at [764, 236] on div at bounding box center [790, 241] width 53 height 33
click at [771, 247] on icon at bounding box center [803, 241] width 11 height 11
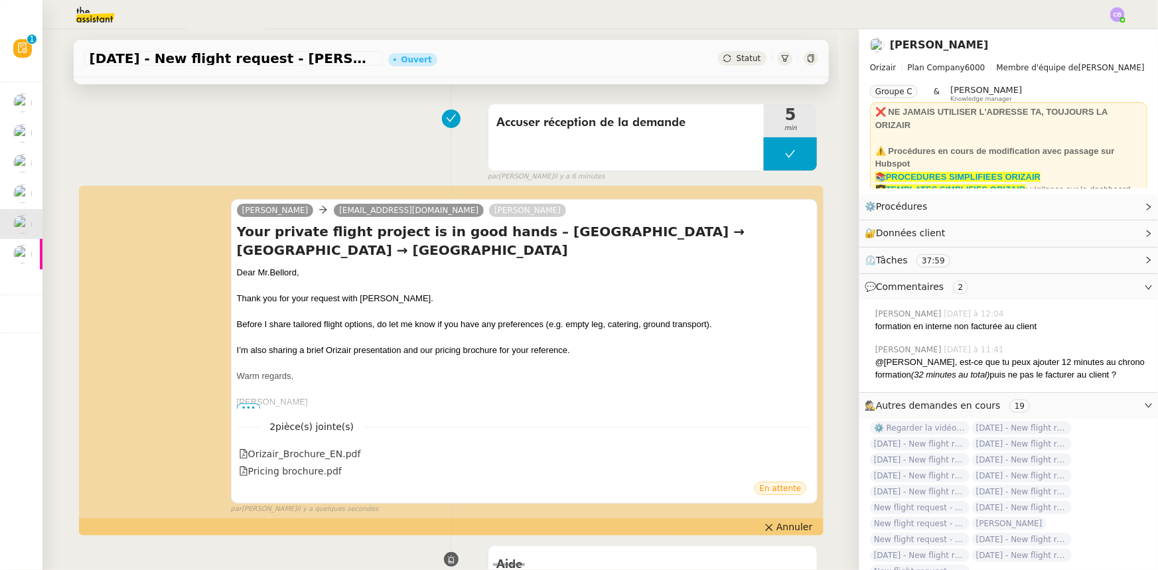
scroll to position [0, 0]
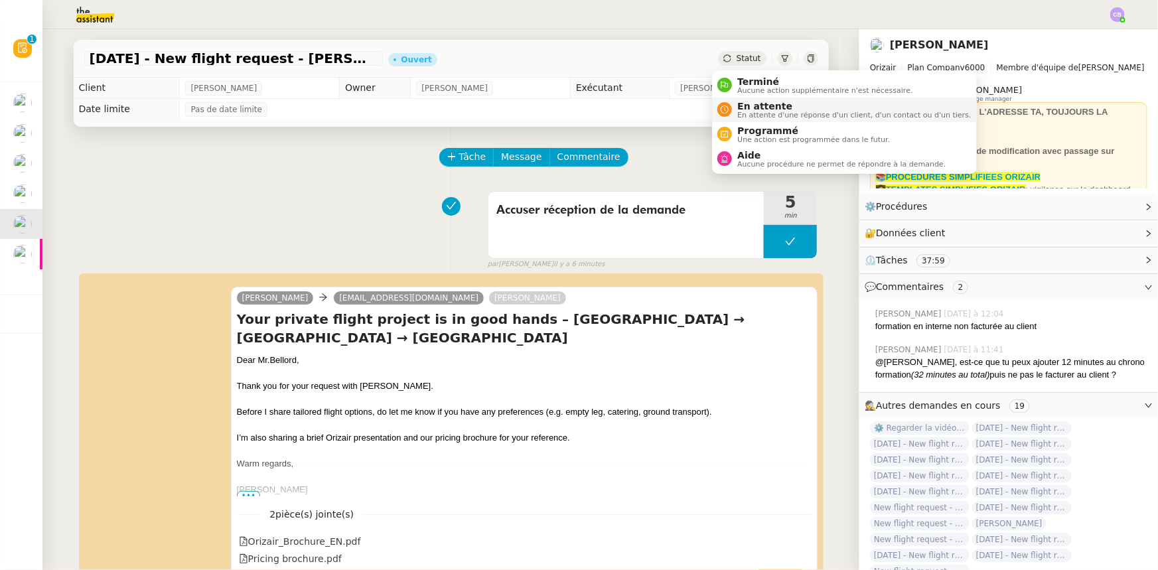
click at [751, 111] on span "En attente d'une réponse d'un client, d'un contact ou d'un tiers." at bounding box center [854, 114] width 234 height 7
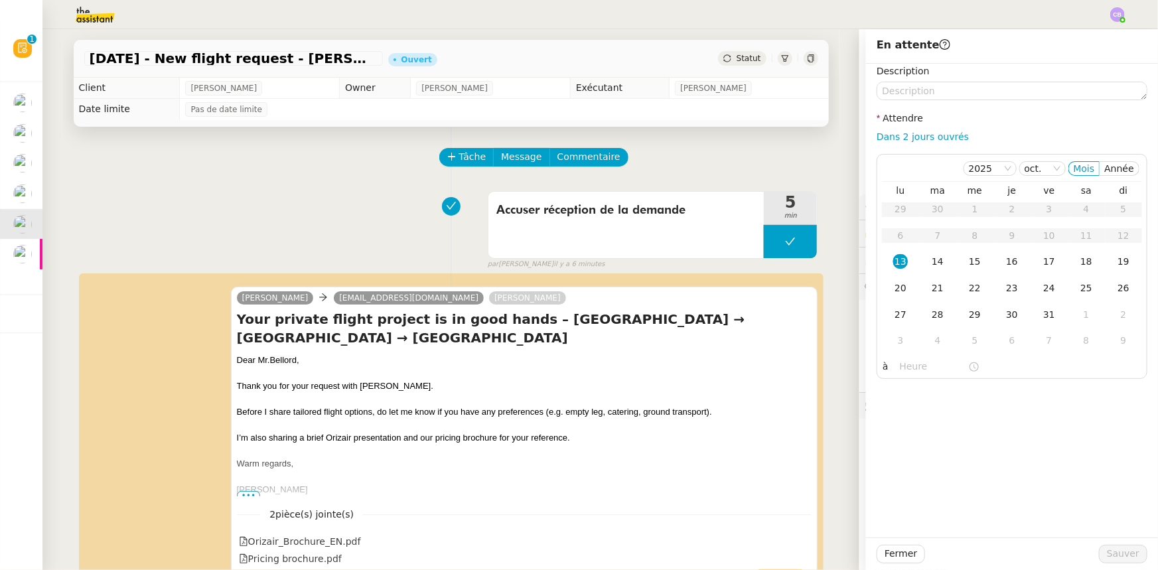
click at [771, 139] on link "Dans 2 jours ouvrés" at bounding box center [923, 136] width 92 height 11
type input "07:00"
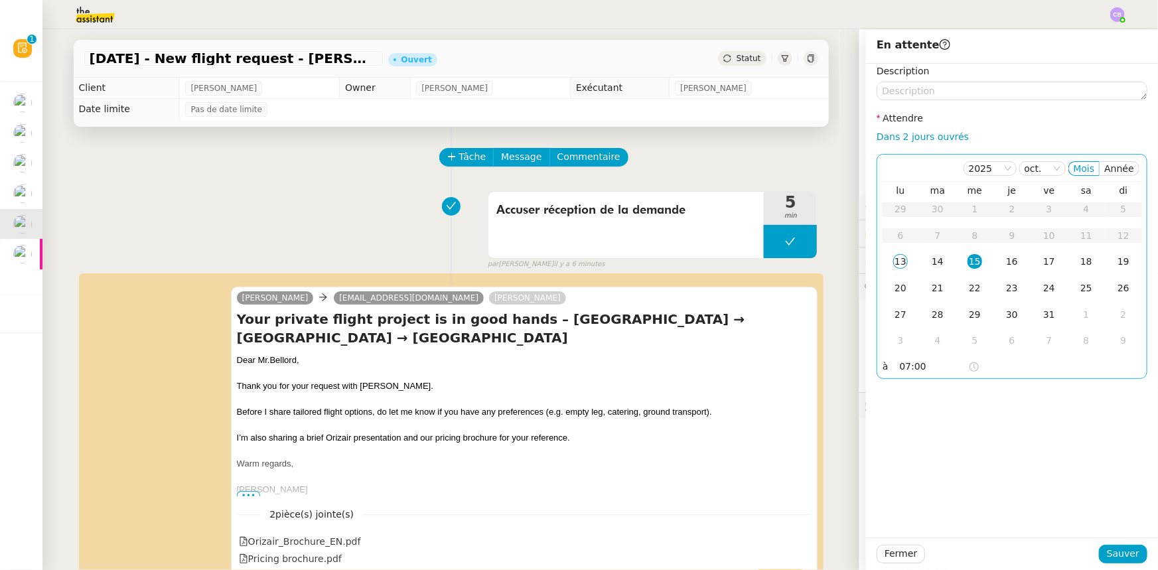
click at [771, 263] on div "14" at bounding box center [937, 261] width 15 height 15
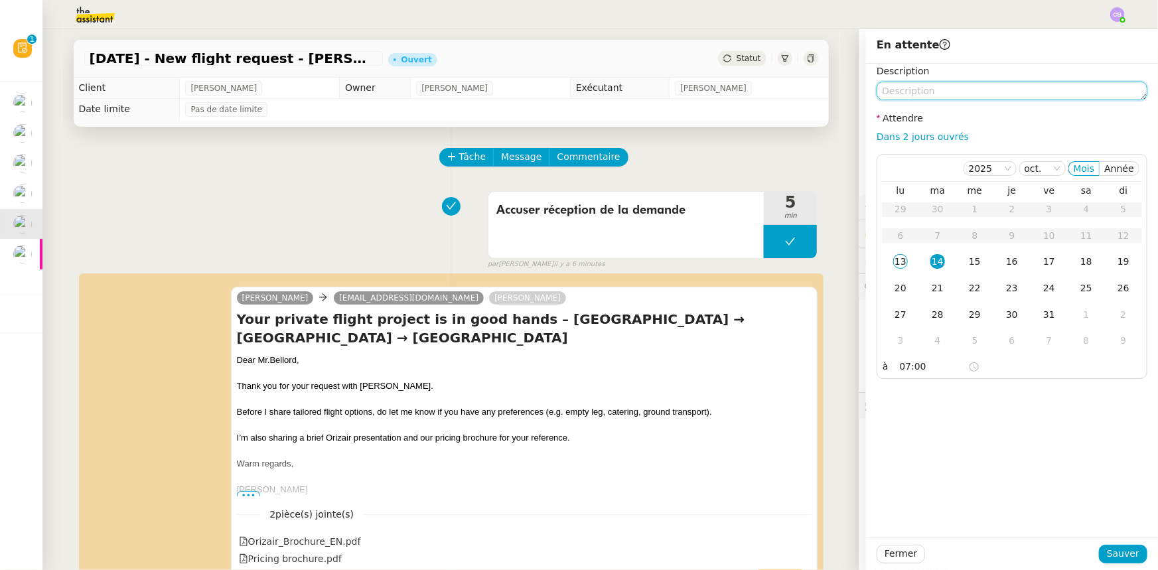
click at [771, 91] on textarea at bounding box center [1012, 91] width 271 height 19
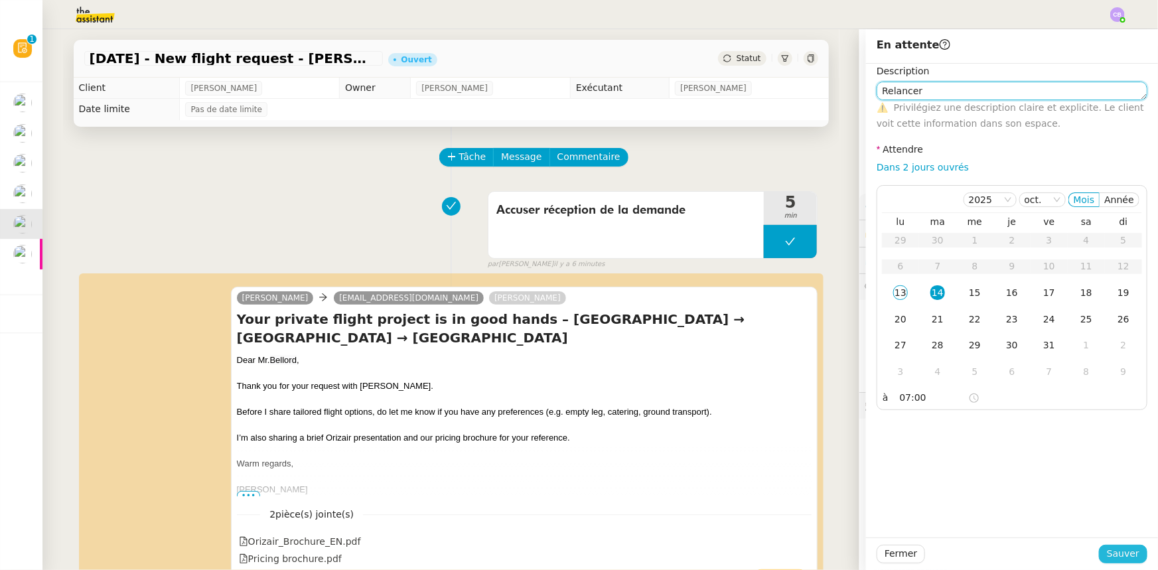
type textarea "Relancer"
click at [771, 352] on span "Sauver" at bounding box center [1123, 553] width 33 height 15
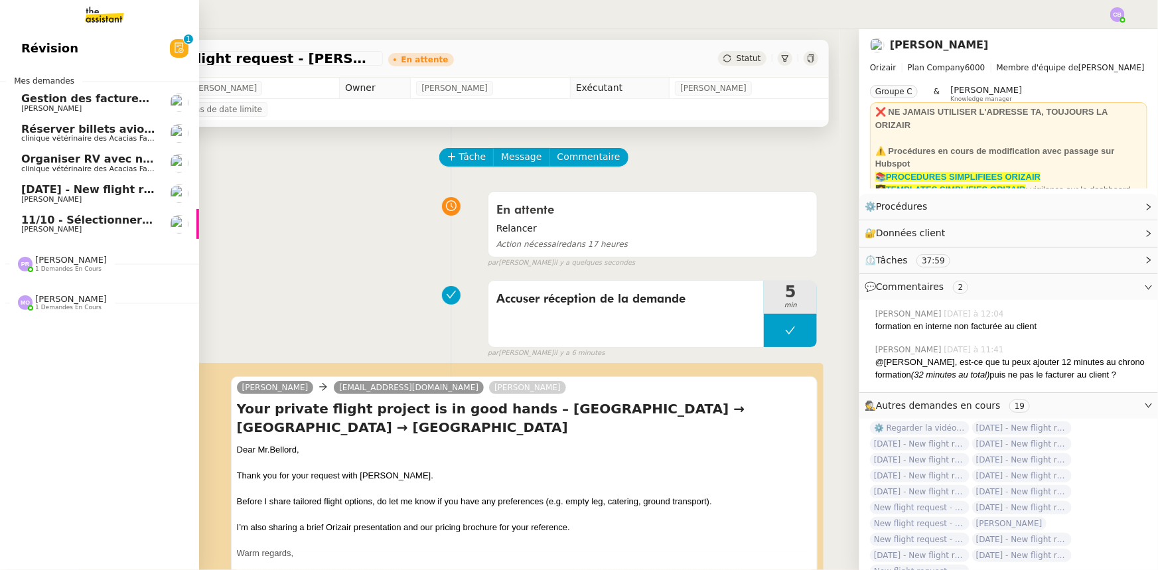
click at [38, 192] on span "[DATE] - New flight request - [PERSON_NAME]" at bounding box center [158, 189] width 274 height 13
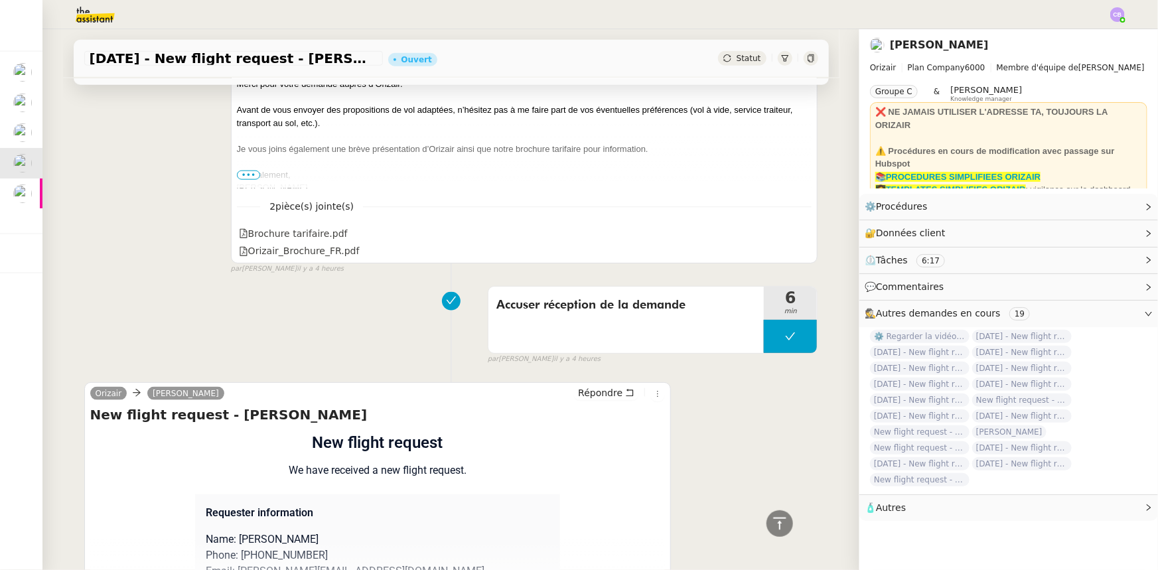
scroll to position [904, 0]
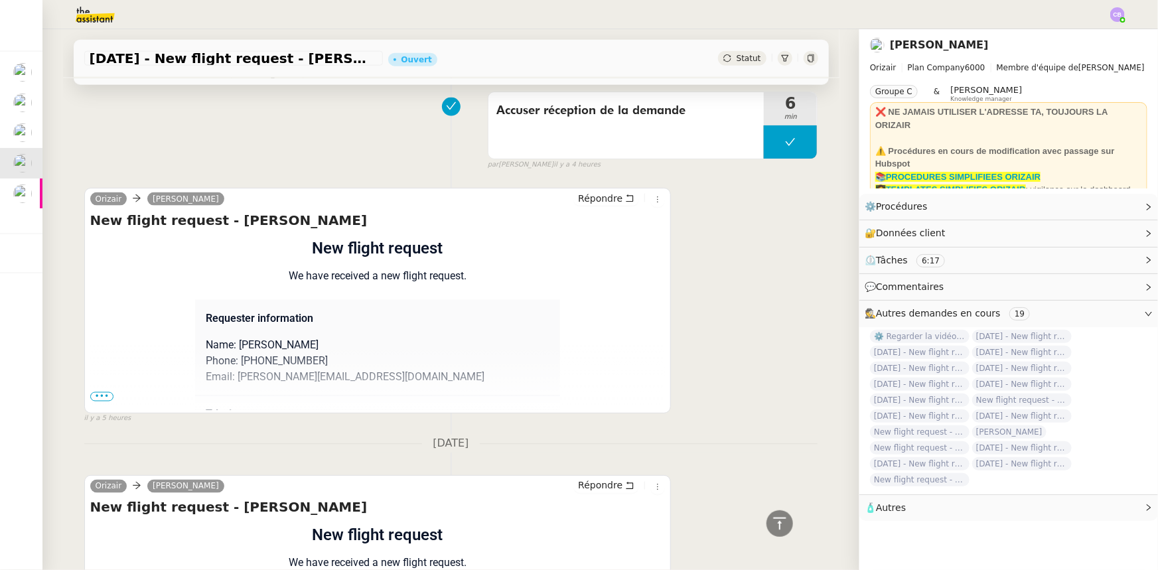
drag, startPoint x: 99, startPoint y: 399, endPoint x: 119, endPoint y: 395, distance: 21.0
click at [99, 352] on span "•••" at bounding box center [102, 396] width 24 height 9
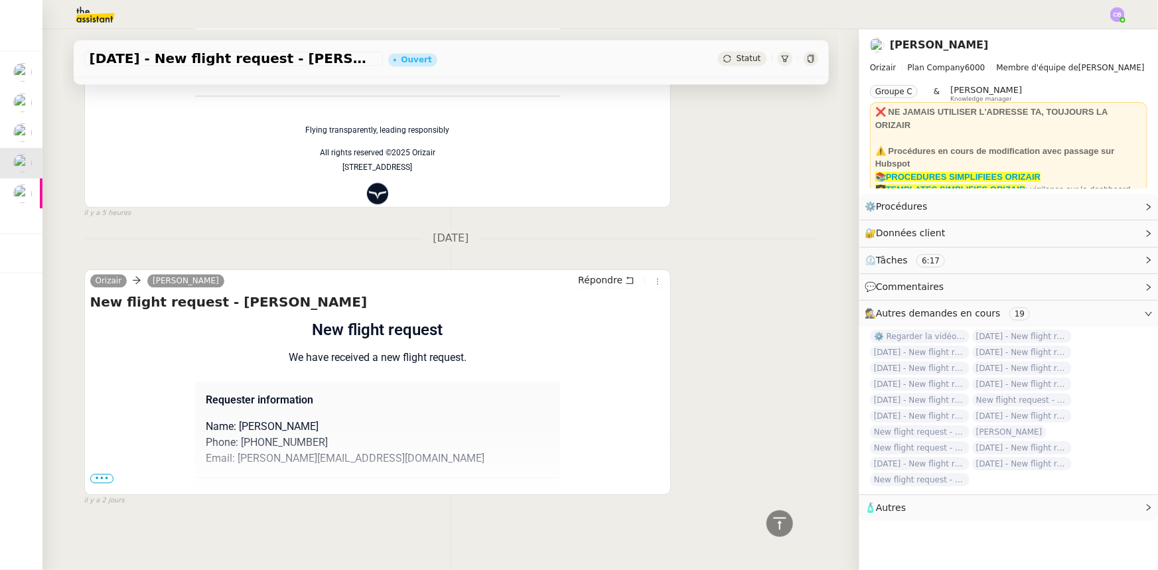
scroll to position [1413, 0]
click at [104, 352] on span "•••" at bounding box center [102, 478] width 24 height 9
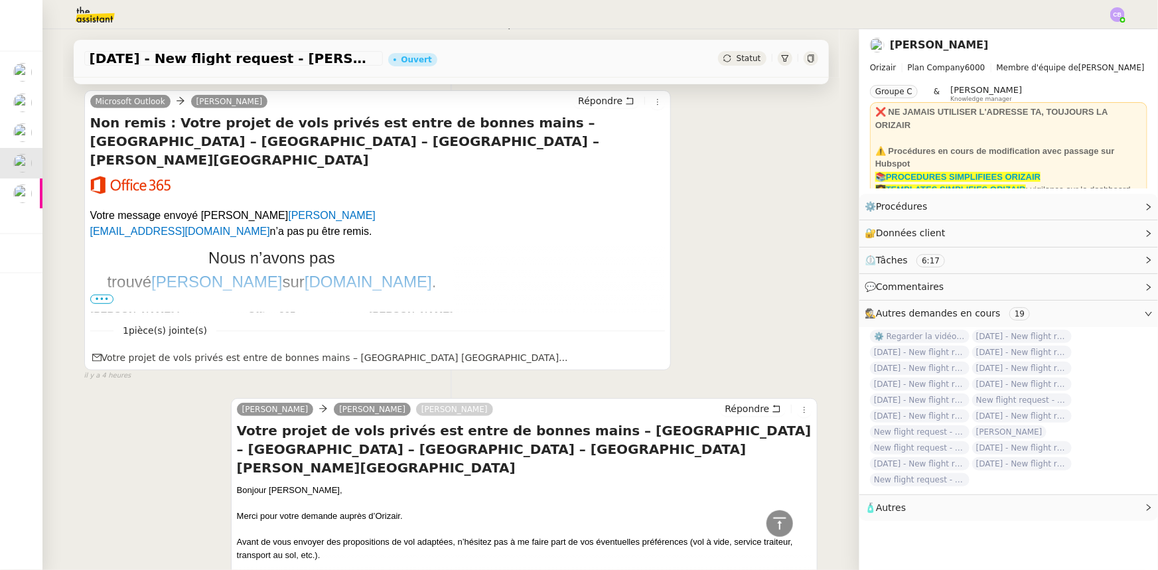
scroll to position [267, 0]
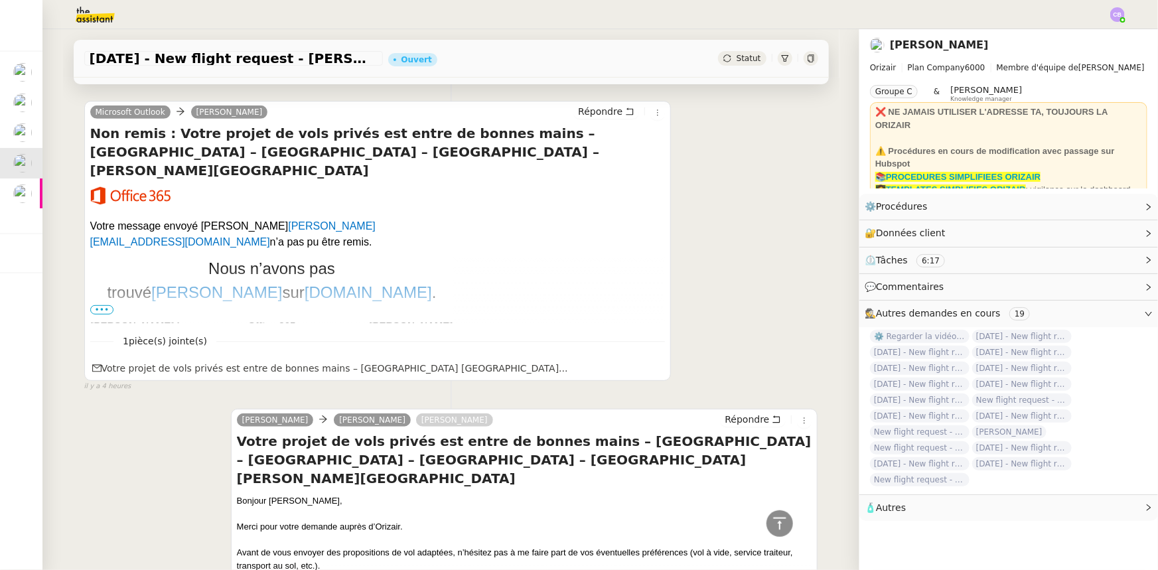
click at [94, 309] on span "•••" at bounding box center [102, 309] width 24 height 9
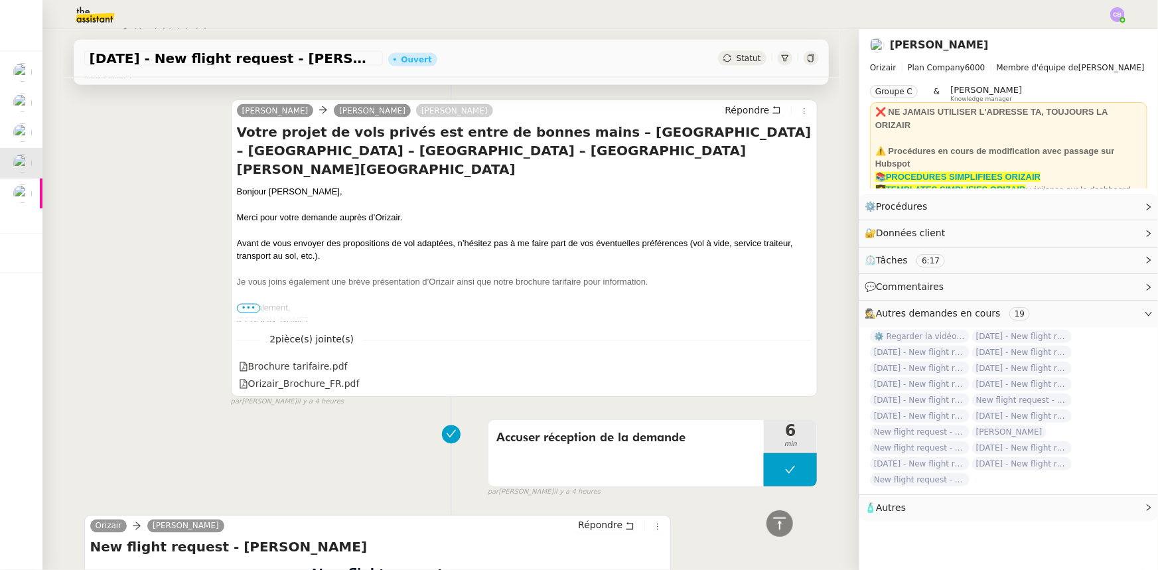
scroll to position [3619, 0]
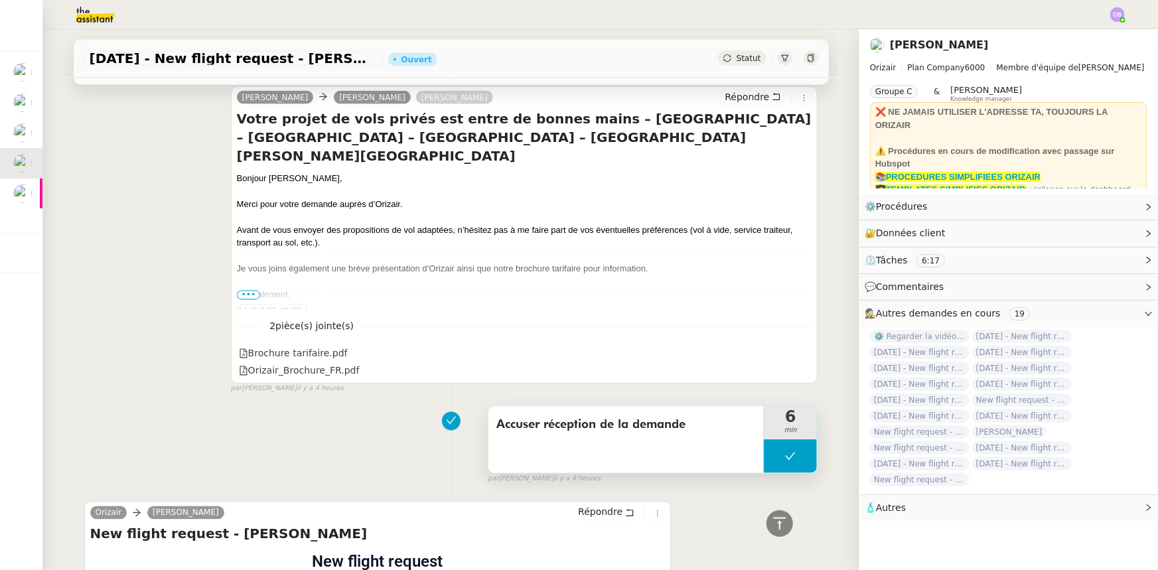
click at [764, 352] on button at bounding box center [790, 456] width 53 height 33
click at [764, 352] on div at bounding box center [777, 456] width 27 height 33
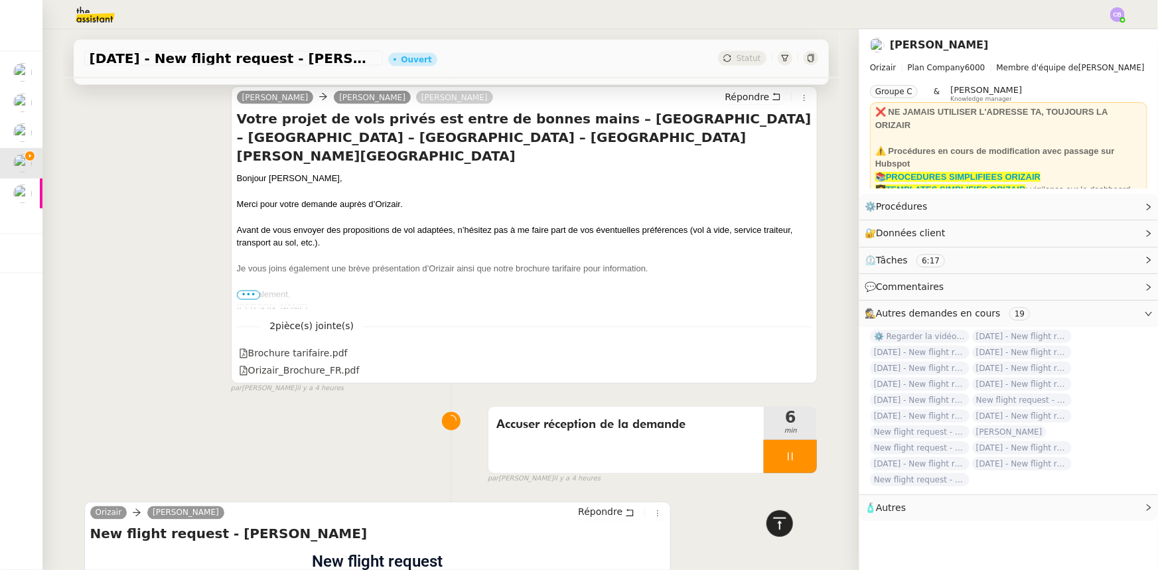
click at [771, 352] on icon at bounding box center [780, 524] width 16 height 16
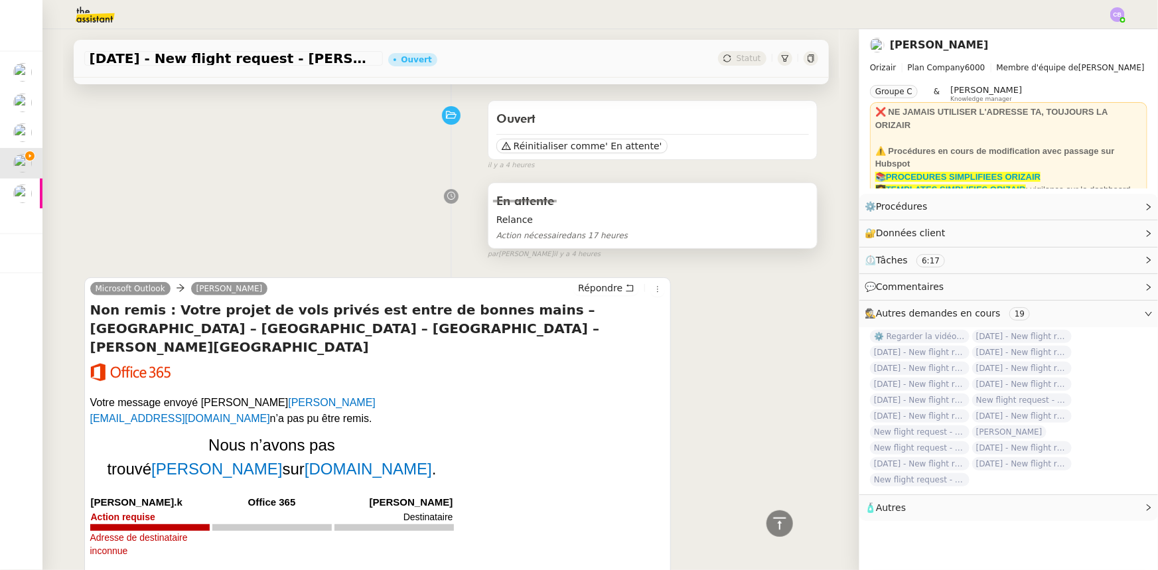
scroll to position [0, 0]
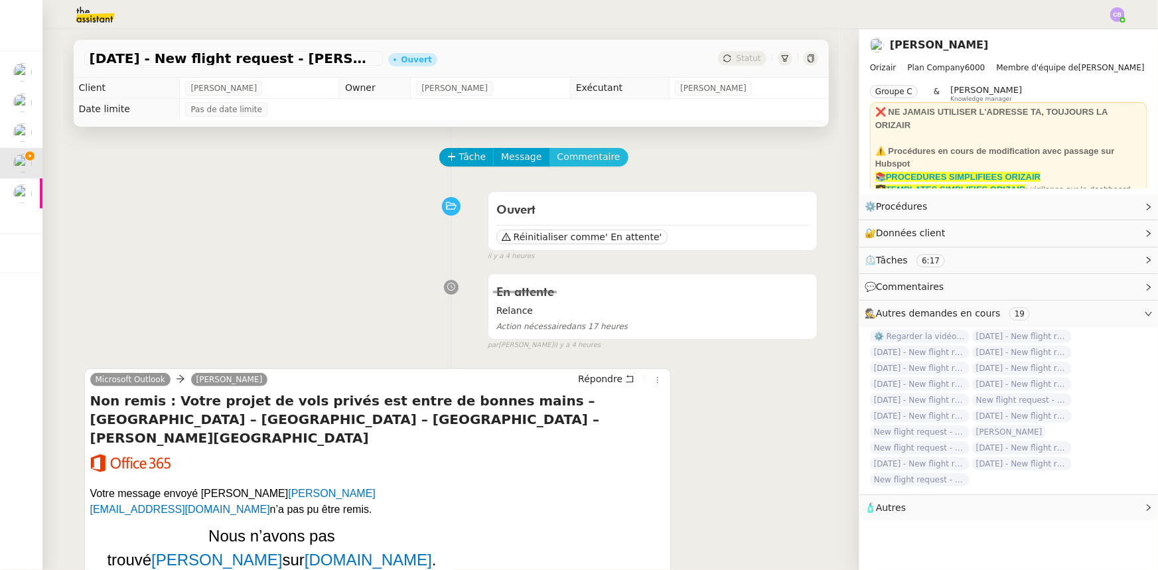
click at [573, 160] on span "Commentaire" at bounding box center [588, 156] width 63 height 15
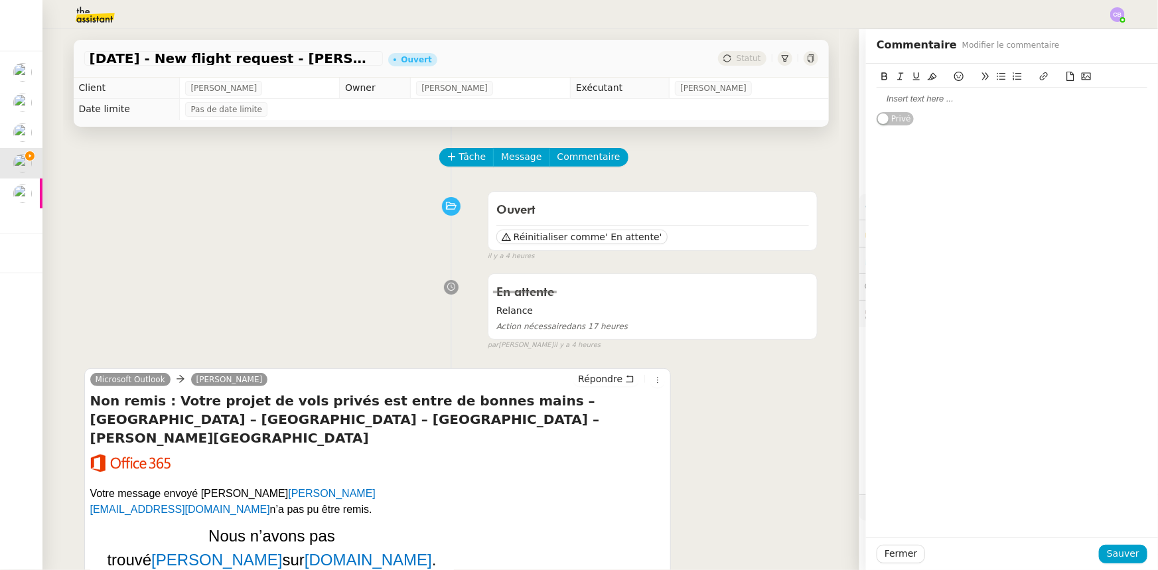
click at [771, 102] on div at bounding box center [1012, 99] width 271 height 12
click at [771, 96] on div "L'adresse mail du client est incorrecte. Est-ce qu'on tente un appel ou on clôt…" at bounding box center [1012, 105] width 271 height 25
click at [771, 352] on span "Sauver" at bounding box center [1123, 553] width 33 height 15
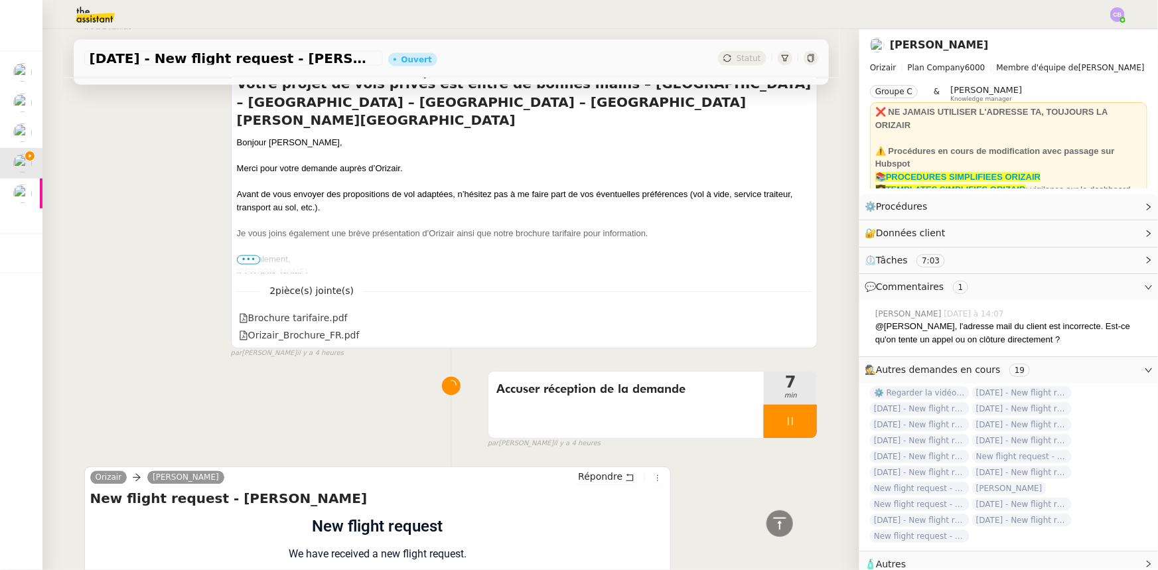
scroll to position [3800, 0]
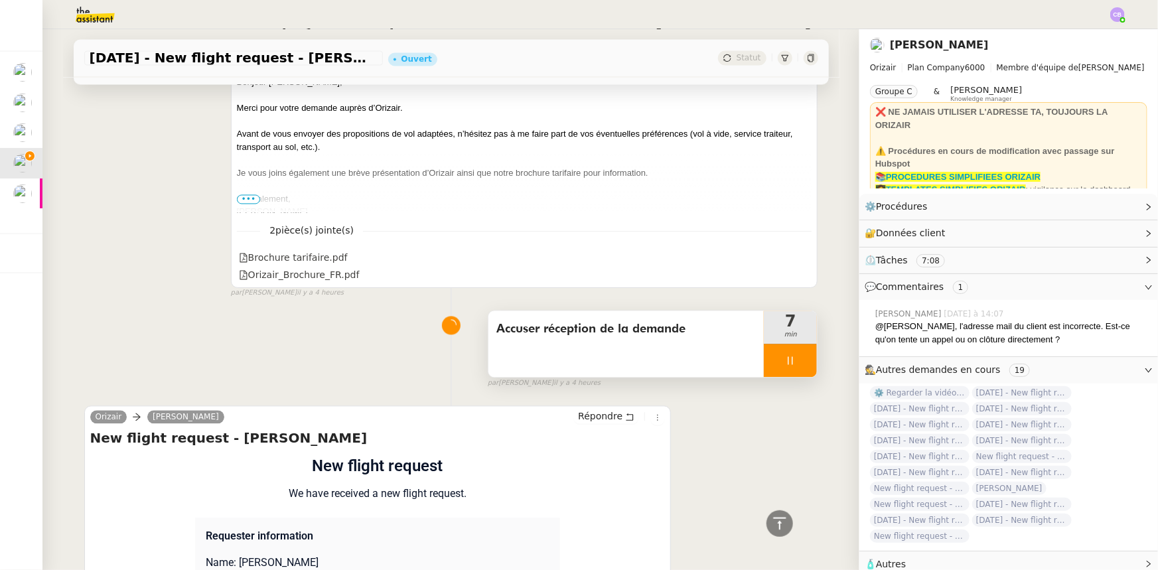
click at [764, 344] on div at bounding box center [790, 360] width 53 height 33
click at [771, 344] on button at bounding box center [803, 360] width 27 height 33
click at [771, 352] on icon at bounding box center [780, 524] width 16 height 16
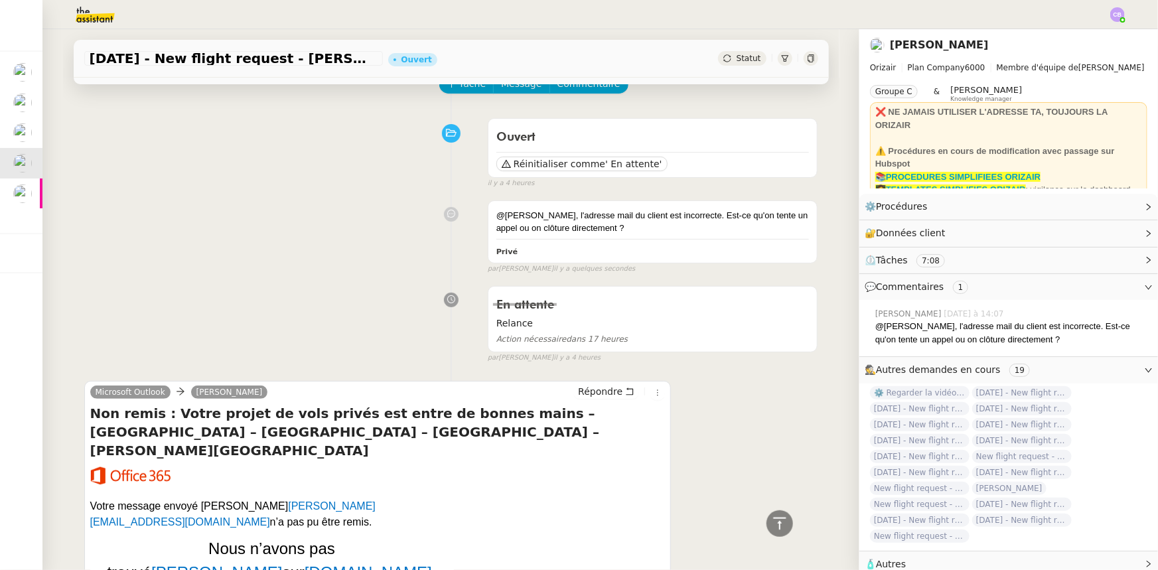
scroll to position [0, 0]
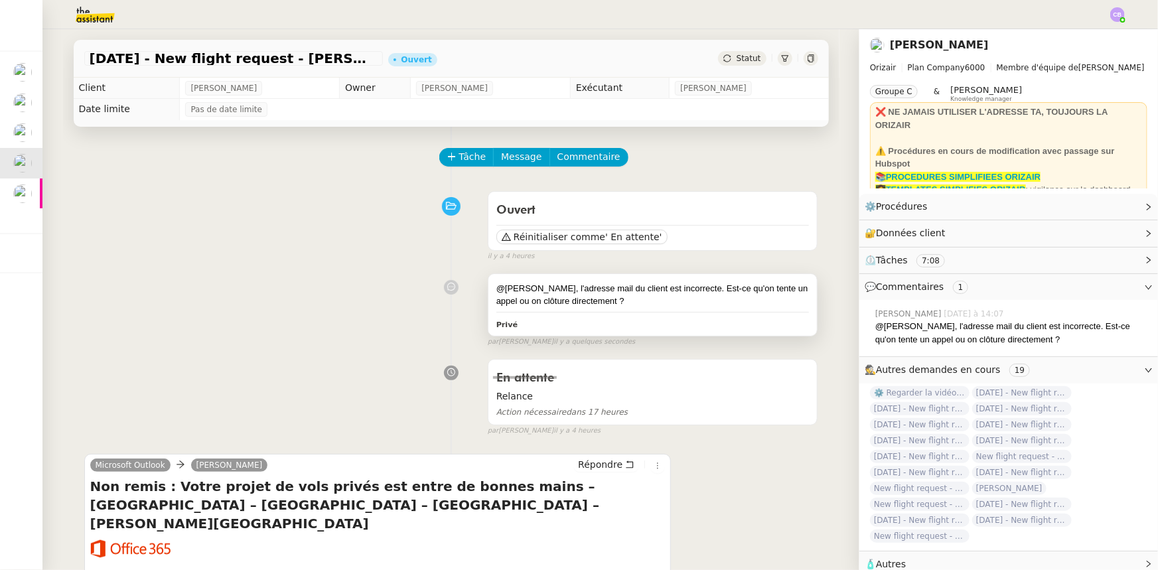
click at [656, 303] on div "@[PERSON_NAME], l'adresse mail du client est incorrecte. Est-ce qu'on tente un …" at bounding box center [652, 295] width 313 height 26
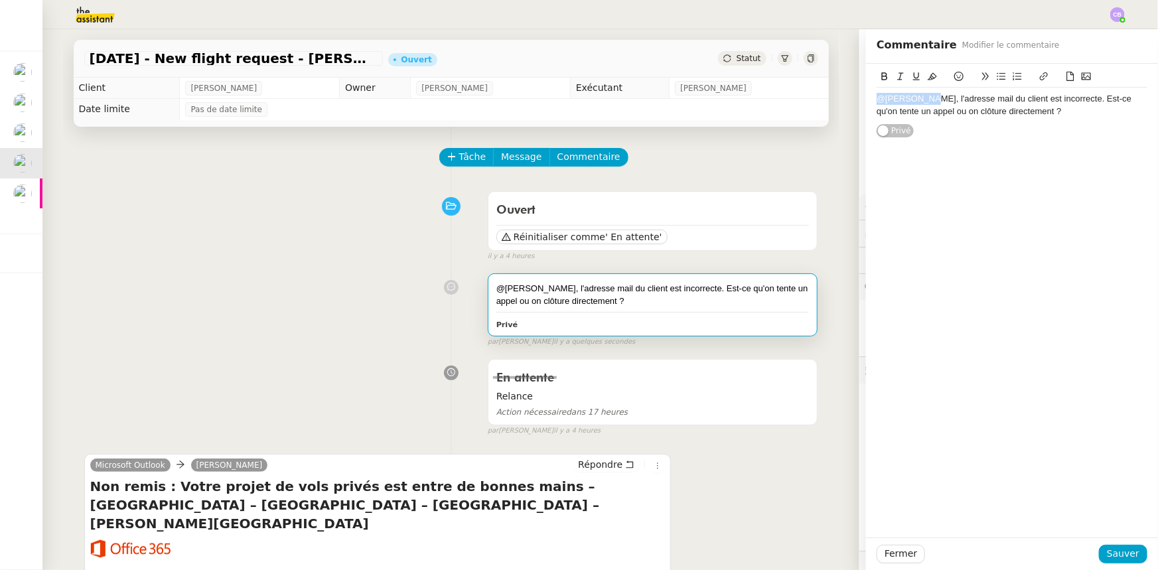
drag, startPoint x: 918, startPoint y: 101, endPoint x: 867, endPoint y: 100, distance: 51.8
click at [771, 100] on div "@[PERSON_NAME], l'adresse mail du client est incorrecte. Est-ce qu'on tente un …" at bounding box center [1012, 101] width 292 height 75
click at [771, 74] on icon at bounding box center [885, 76] width 6 height 8
click at [771, 352] on button "Sauver" at bounding box center [1123, 554] width 48 height 19
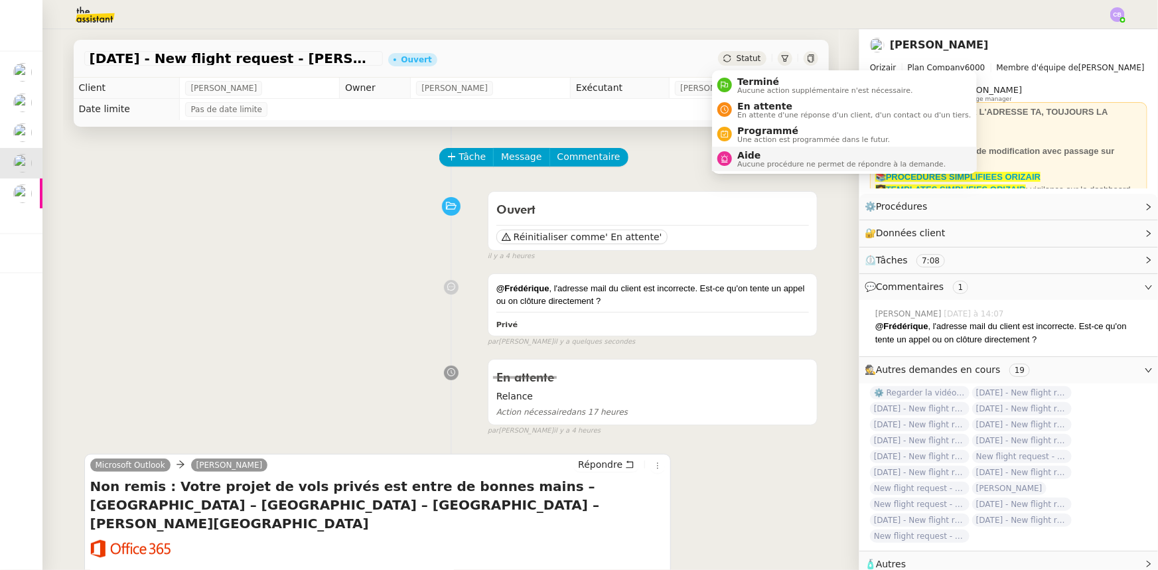
click at [761, 161] on span "Aucune procédure ne permet de répondre à la demande." at bounding box center [841, 164] width 208 height 7
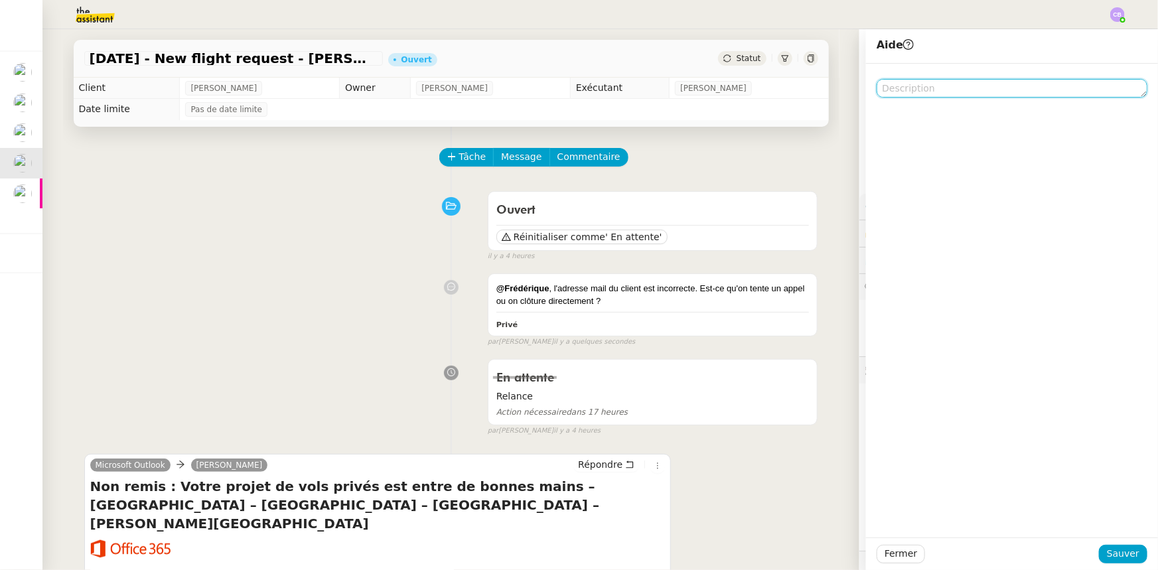
click at [771, 89] on textarea at bounding box center [1012, 88] width 271 height 19
click at [771, 91] on textarea "@Frédérique cf commentaires" at bounding box center [1012, 88] width 271 height 19
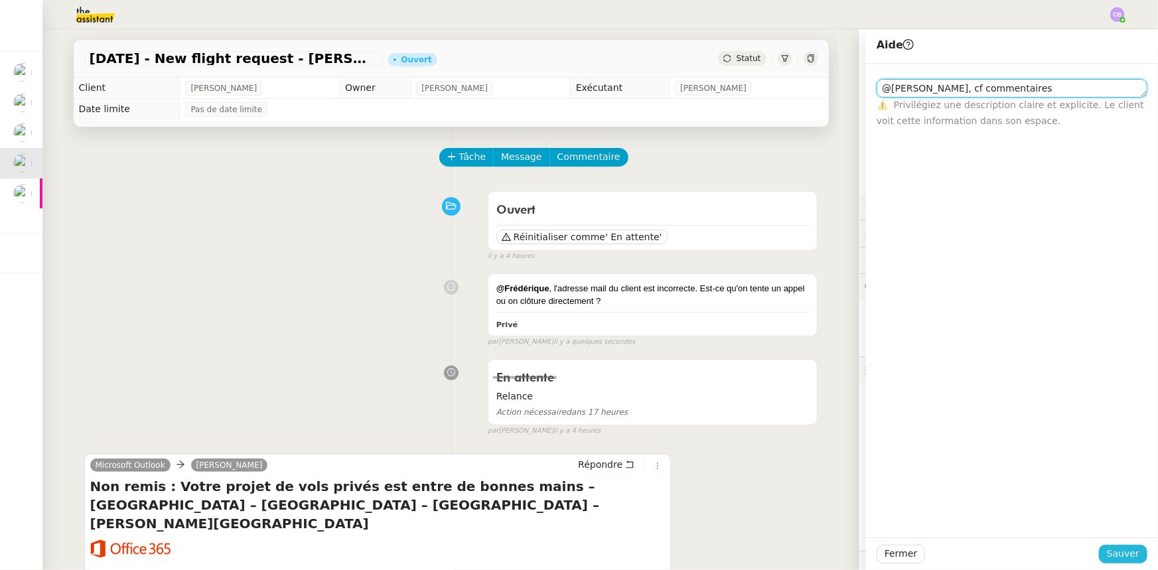
type textarea "@[PERSON_NAME], cf commentaires"
click at [771, 352] on span "Sauver" at bounding box center [1123, 553] width 33 height 15
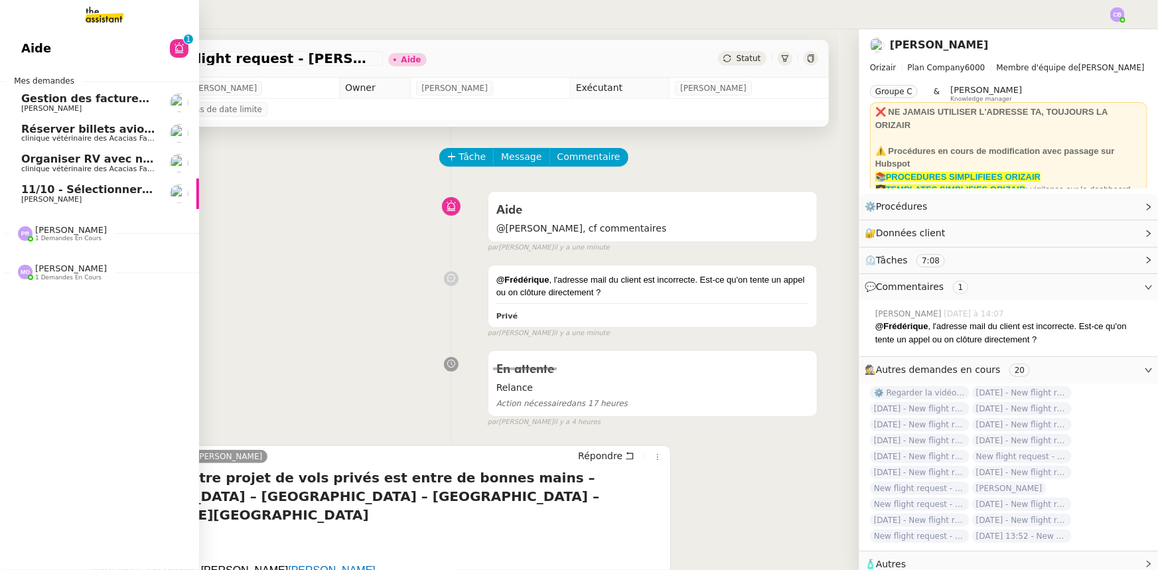
click at [72, 196] on span "[PERSON_NAME]" at bounding box center [88, 200] width 134 height 8
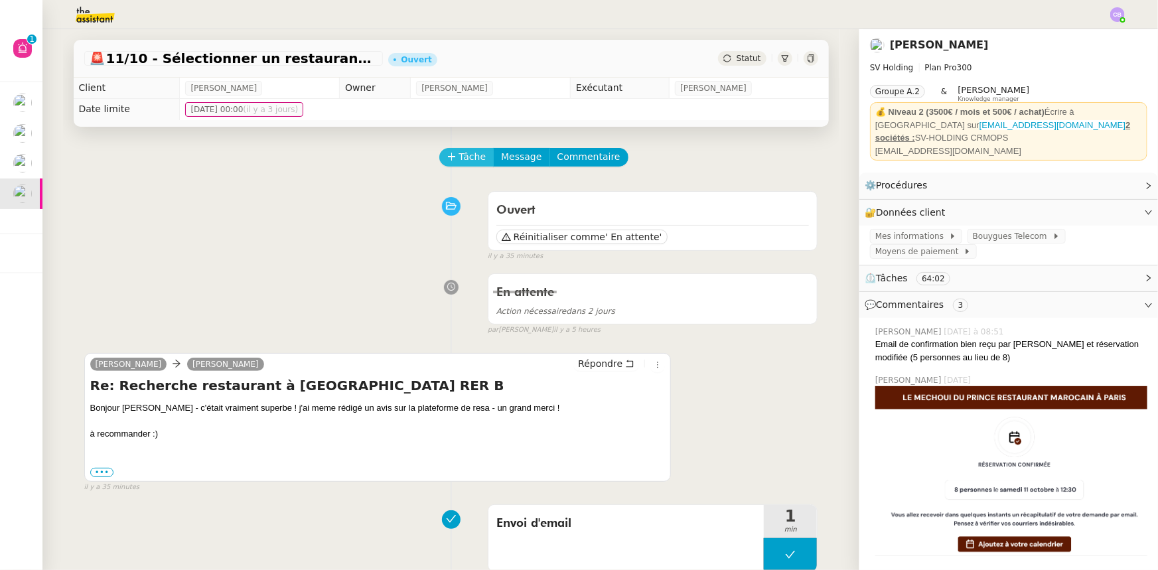
click at [459, 161] on span "Tâche" at bounding box center [472, 156] width 27 height 15
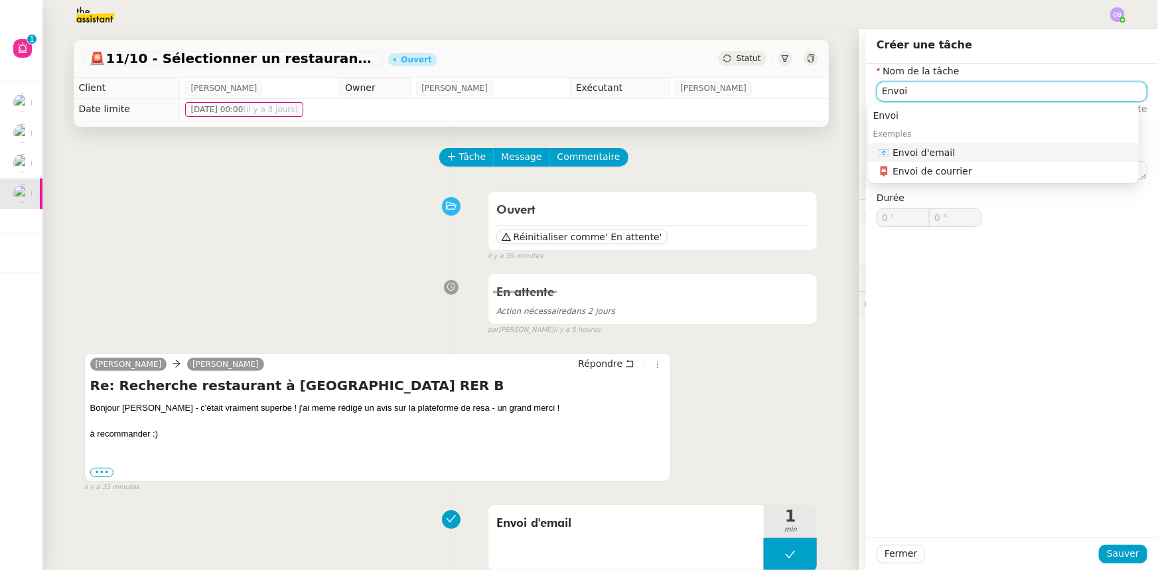
click at [771, 155] on div "📧 Envoi d'email" at bounding box center [1005, 153] width 255 height 12
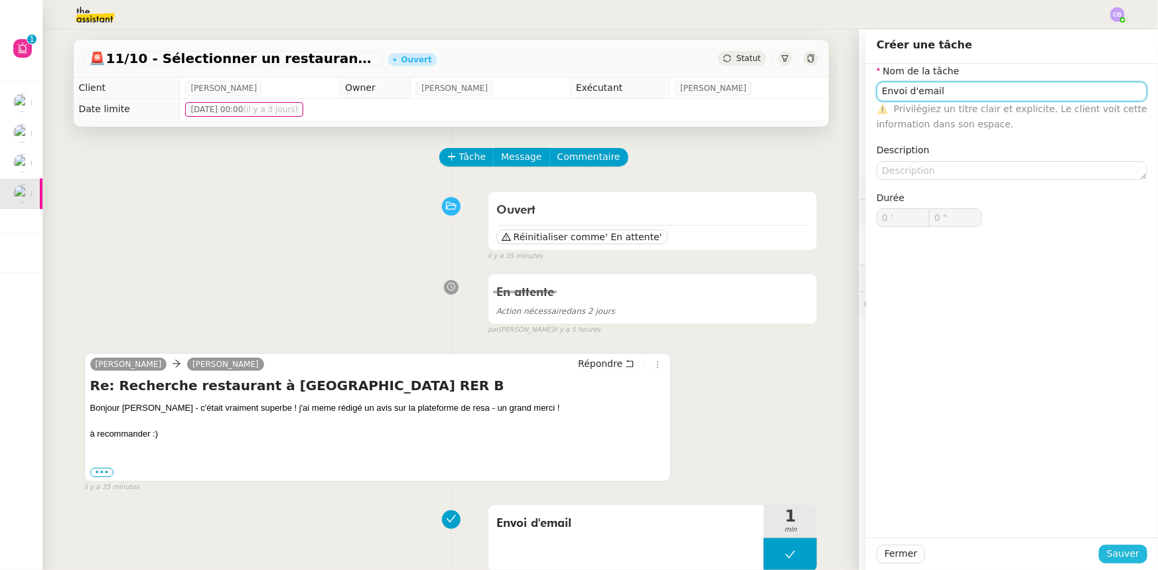
type input "Envoi d'email"
click at [771, 352] on span "Sauver" at bounding box center [1123, 553] width 33 height 15
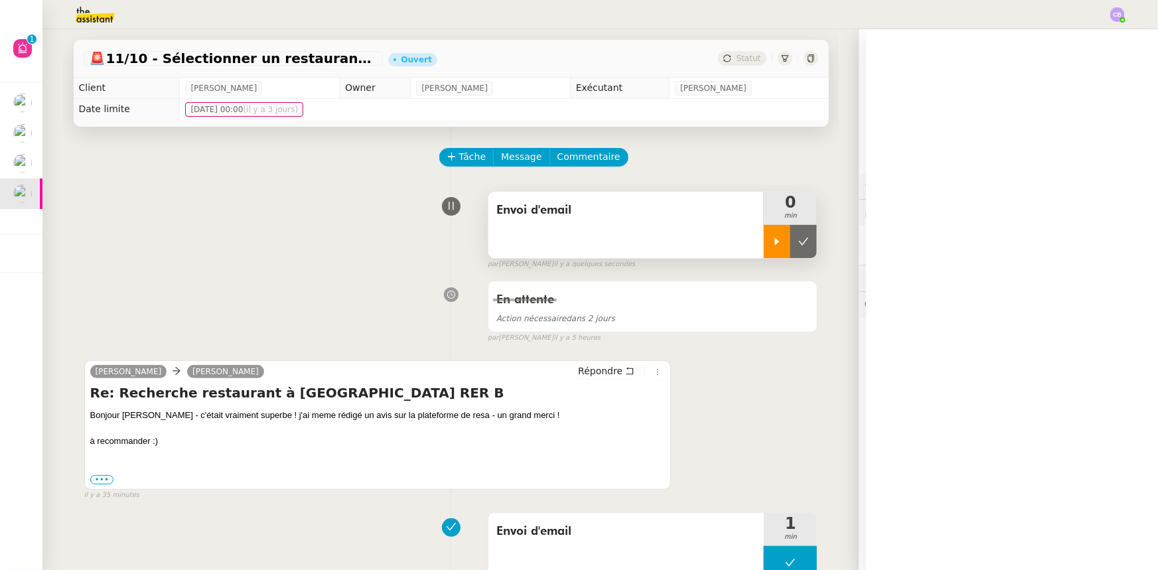
click at [771, 247] on icon at bounding box center [777, 241] width 11 height 11
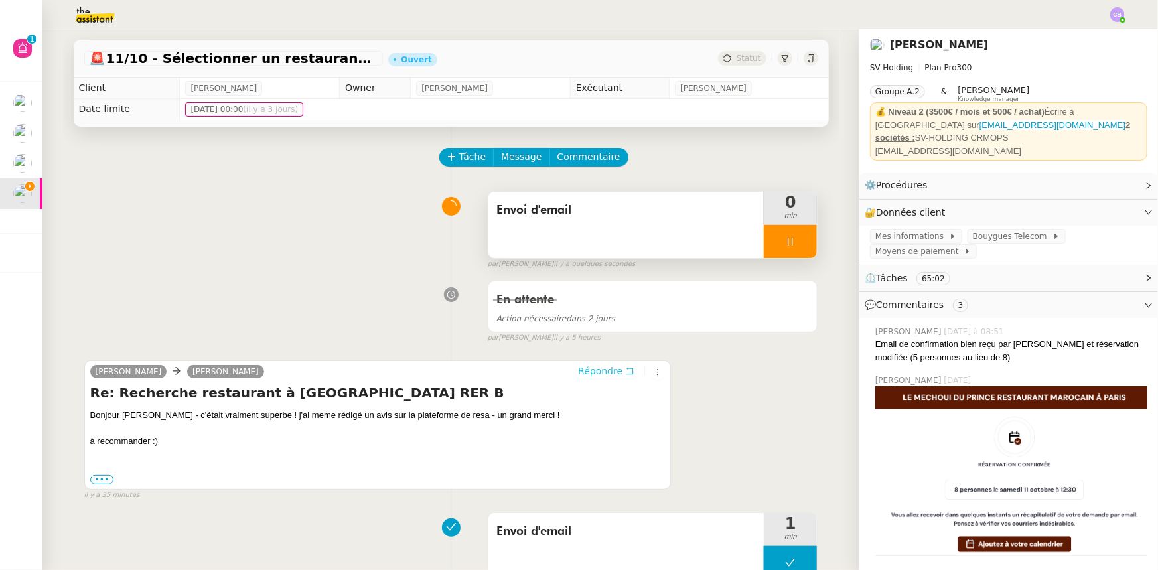
click at [586, 352] on span "Répondre" at bounding box center [600, 370] width 44 height 13
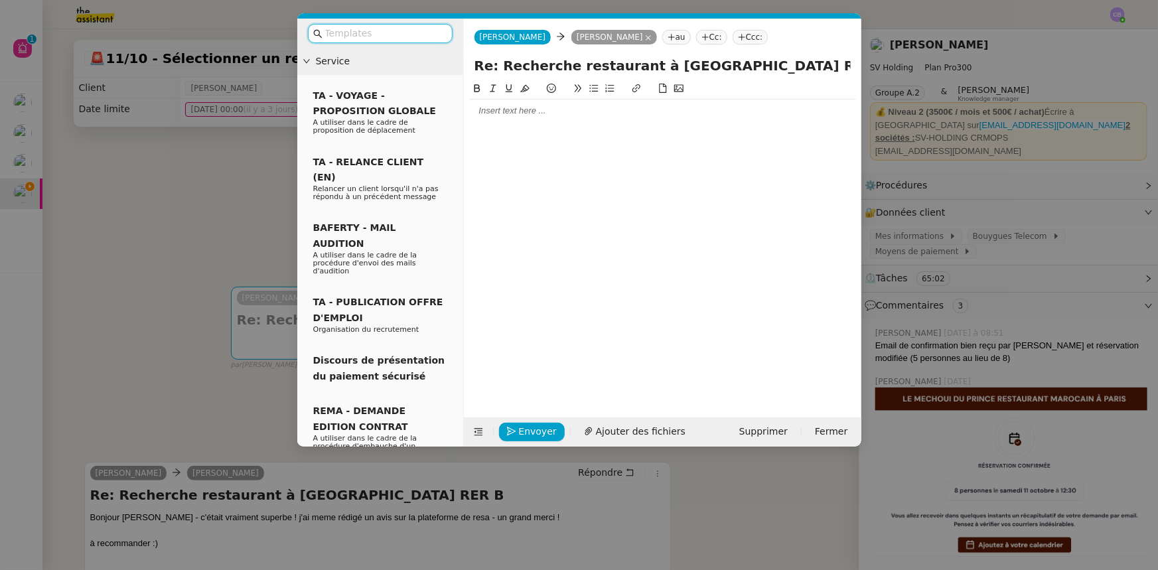
click at [429, 33] on input "text" at bounding box center [384, 33] width 119 height 15
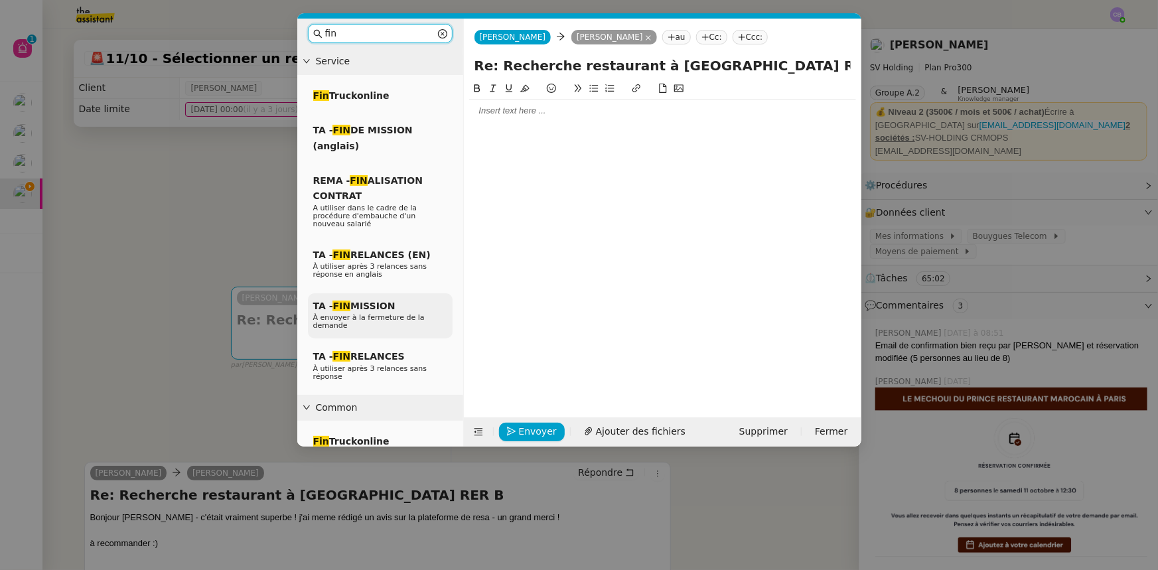
type input "fin"
click at [380, 313] on span "À envoyer à la fermeture de la demande" at bounding box center [368, 321] width 111 height 17
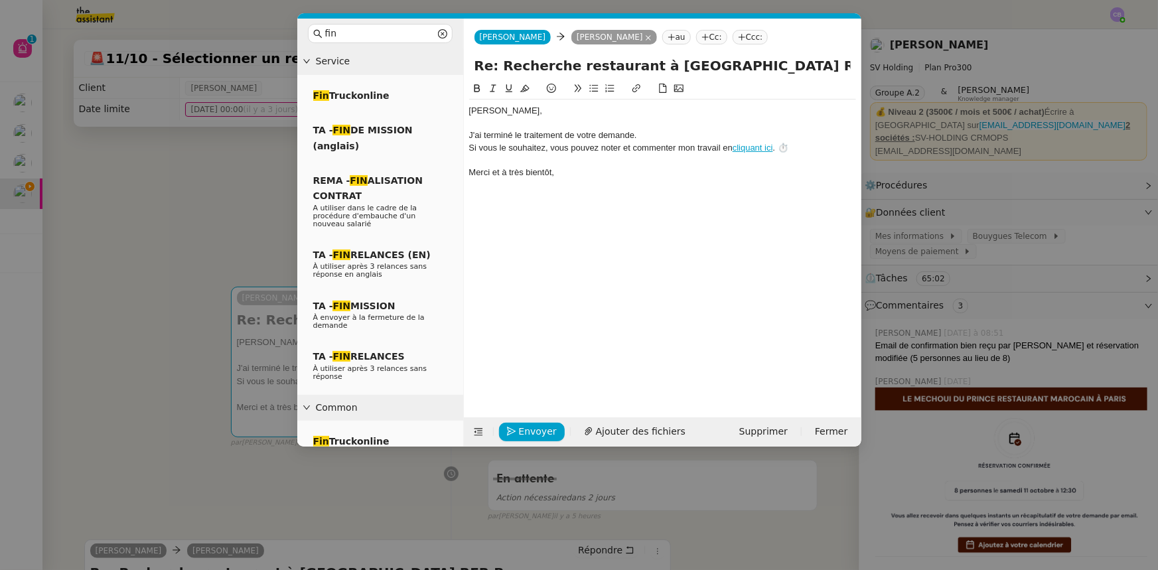
click at [513, 111] on div "﻿[PERSON_NAME]﻿," at bounding box center [662, 111] width 387 height 12
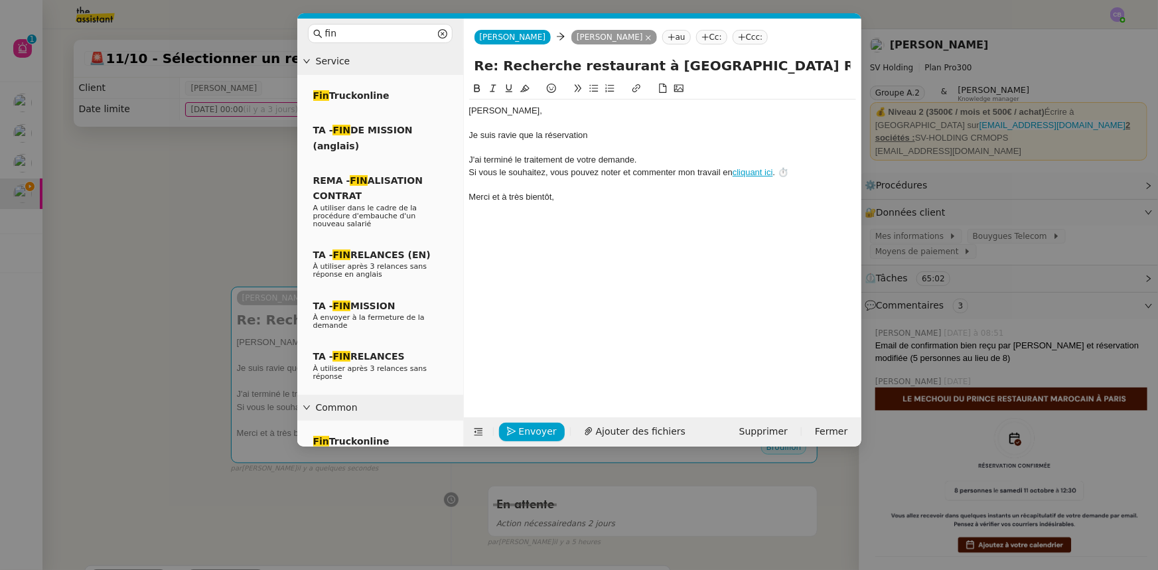
click at [111, 244] on nz-modal-container "fin Service Fin Truckonline TA - FIN DE MISSION (anglais) REMA - FIN ALISATION …" at bounding box center [579, 285] width 1158 height 570
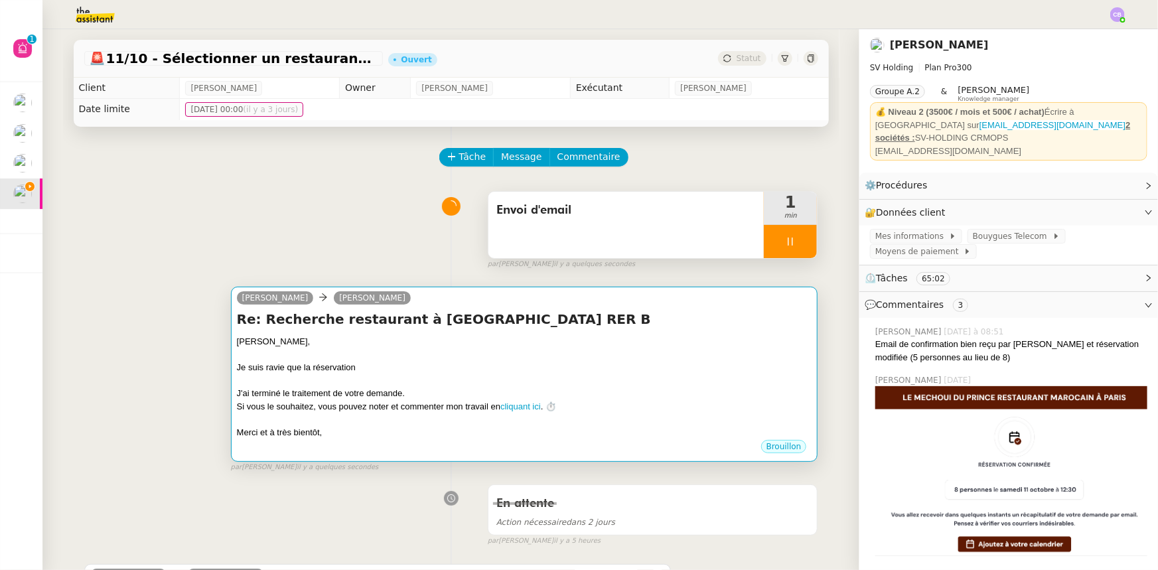
click at [409, 352] on div at bounding box center [524, 380] width 575 height 13
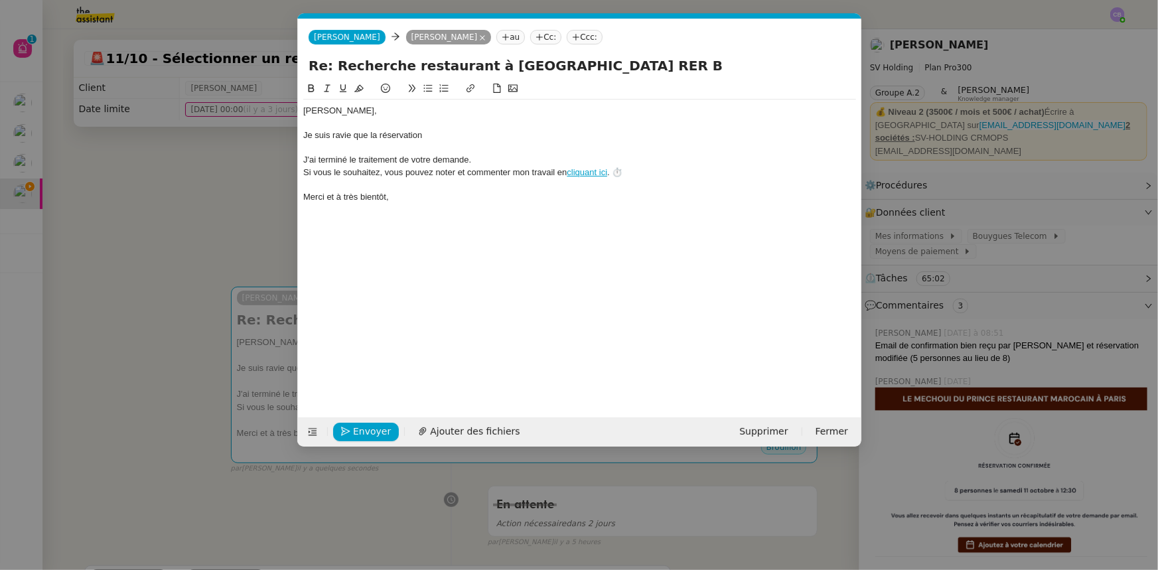
scroll to position [0, 38]
click at [331, 134] on div "Je suis ravie que la réservation" at bounding box center [579, 135] width 553 height 12
drag, startPoint x: 461, startPoint y: 136, endPoint x: 405, endPoint y: 135, distance: 56.4
click at [405, 135] on div "Je suis vraiment ravie que la réservation" at bounding box center [579, 135] width 553 height 12
click at [234, 205] on nz-modal-container "fin Service Fin Truckonline TA - FIN DE MISSION (anglais) REMA - FIN ALISATION …" at bounding box center [579, 285] width 1158 height 570
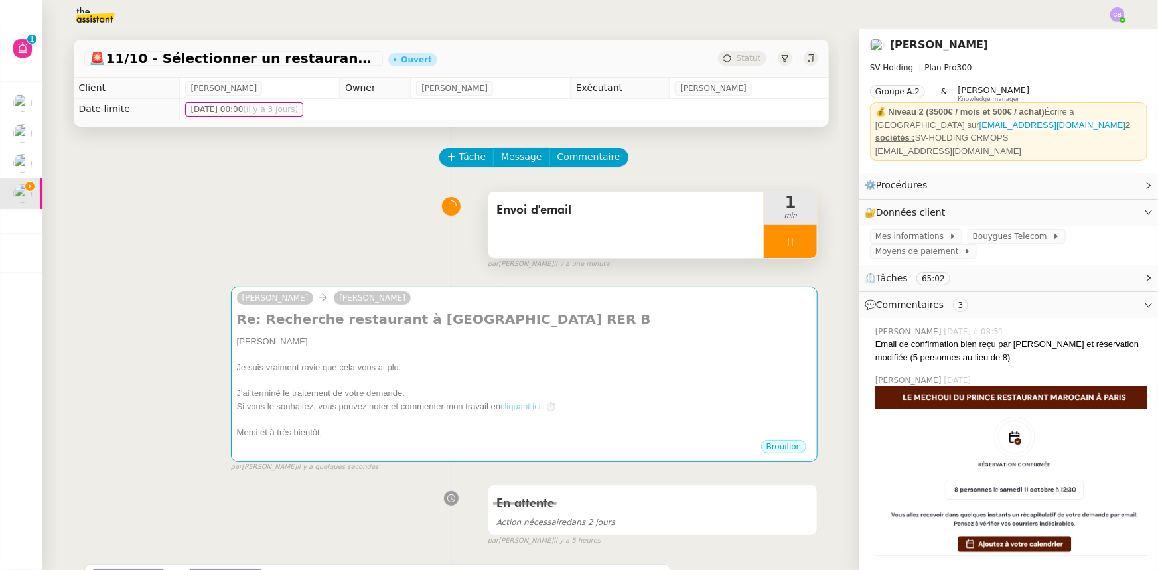
click at [770, 246] on div at bounding box center [790, 241] width 53 height 33
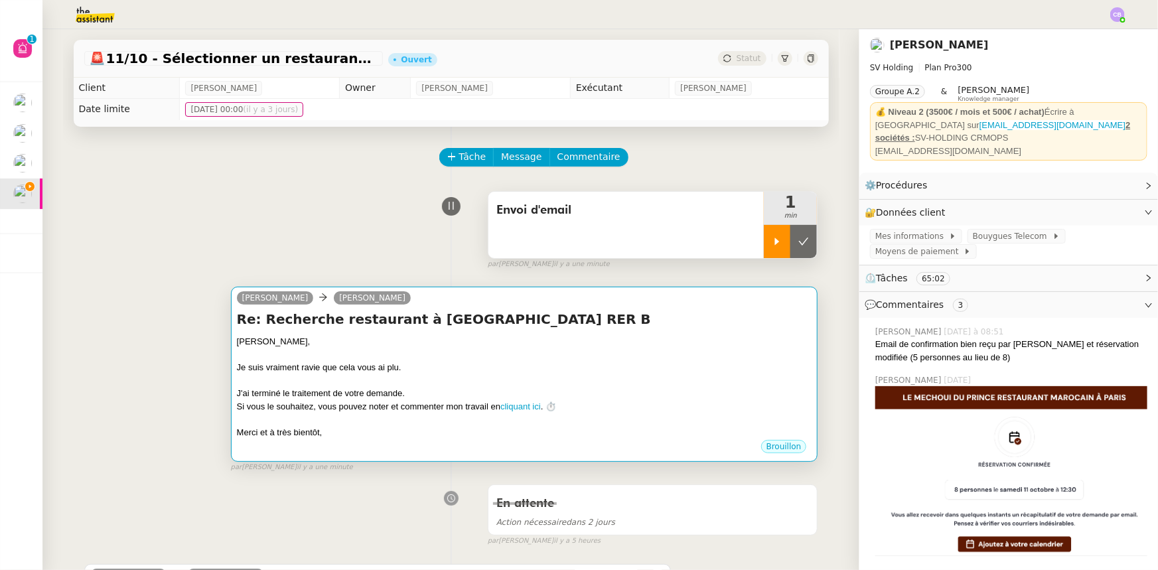
click at [533, 352] on div at bounding box center [524, 419] width 575 height 13
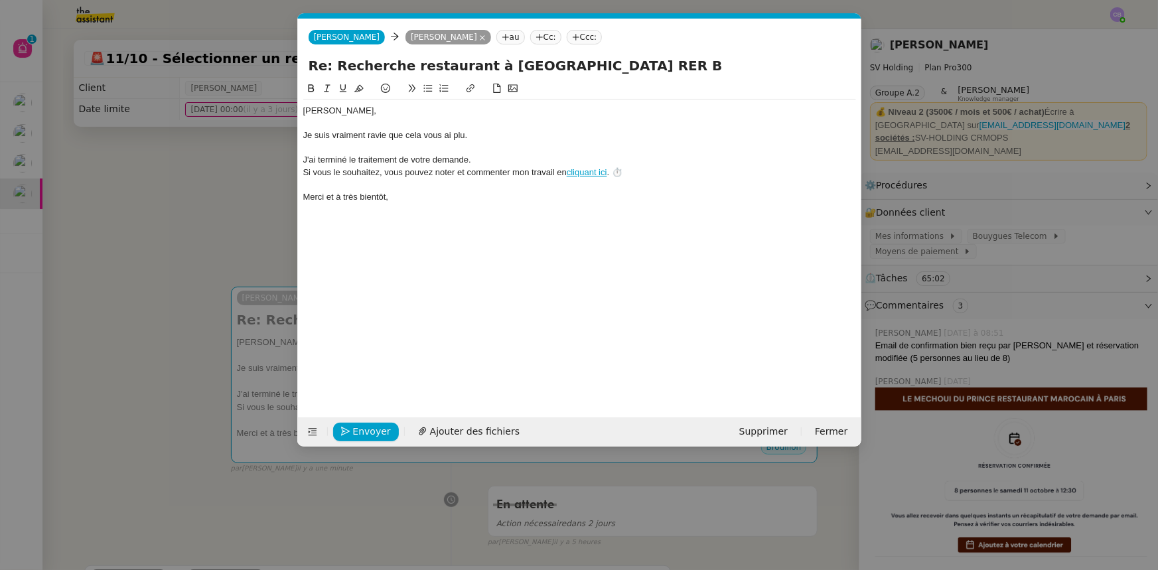
click at [461, 137] on div "Je suis vraiment ravie que cela vous ai plu." at bounding box center [579, 135] width 553 height 12
click at [484, 140] on div "Je suis vraiment ravie que cela vous ai plu." at bounding box center [579, 135] width 553 height 12
click at [488, 135] on div "Je suis vraiment ravie que cela vous ai plu." at bounding box center [579, 135] width 553 height 12
click at [447, 137] on div "Je suis vraiment ravie que cela vous ai plu." at bounding box center [579, 135] width 553 height 12
click at [0, 0] on lt-strong "e" at bounding box center [0, 0] width 0 height 0
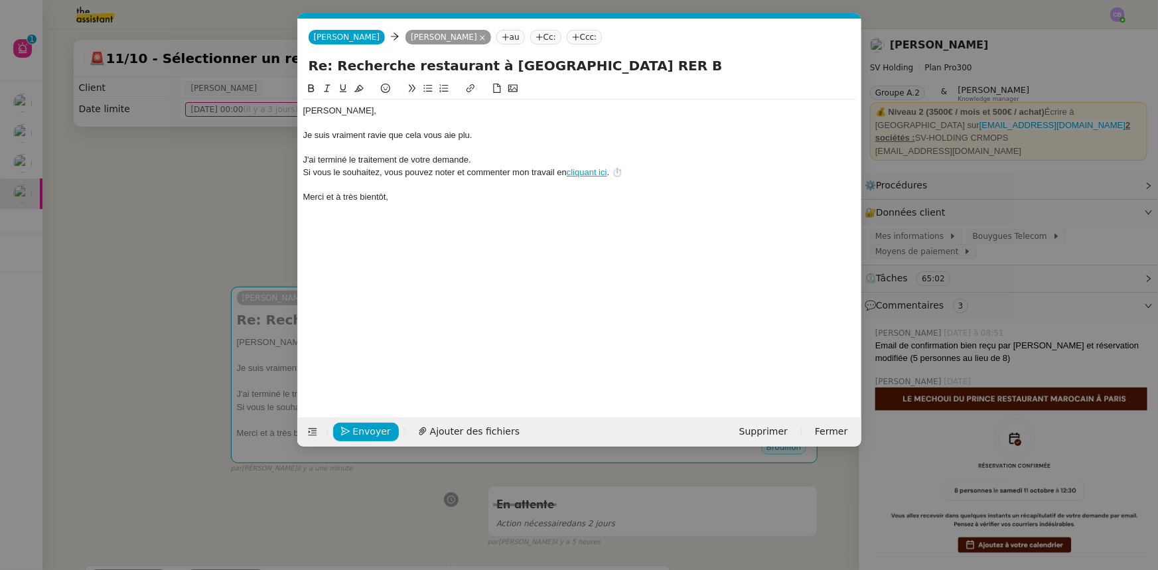
click at [451, 135] on div "Je suis vraiment ravie que cela vous aie plu." at bounding box center [579, 135] width 553 height 12
click at [0, 0] on lt-span "ai t" at bounding box center [0, 0] width 0 height 0
click at [463, 232] on div "[PERSON_NAME]﻿, Je suis vraiment ravie que cela vous ait plu. J'ai terminé le t…" at bounding box center [579, 239] width 553 height 316
click at [249, 176] on nz-modal-container "fin Service Fin Truckonline TA - FIN DE MISSION (anglais) REMA - FIN ALISATION …" at bounding box center [579, 285] width 1158 height 570
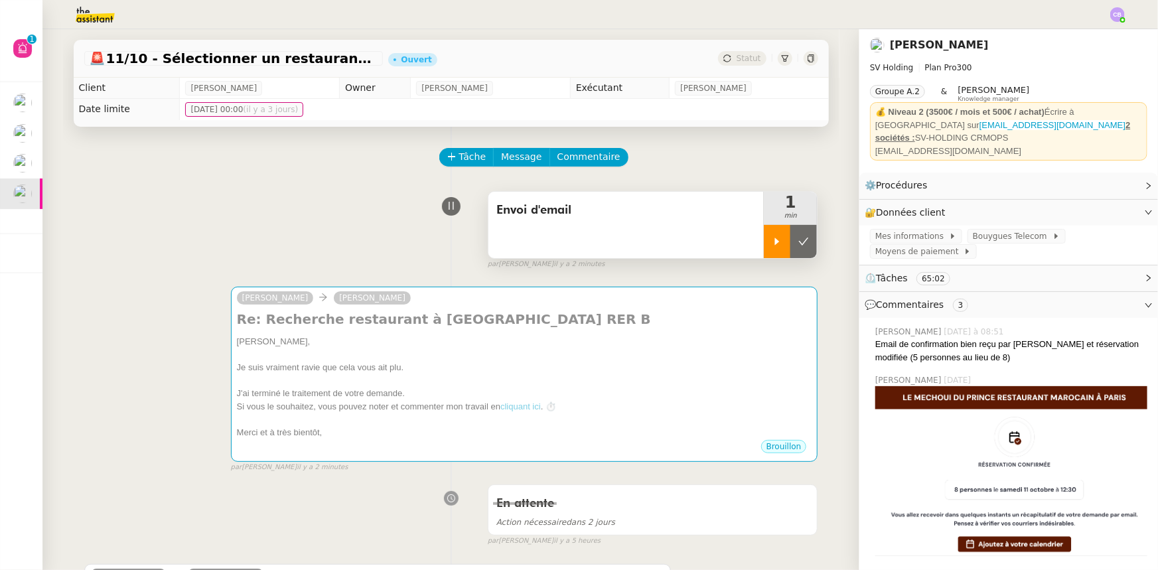
click at [771, 244] on icon at bounding box center [777, 241] width 11 height 11
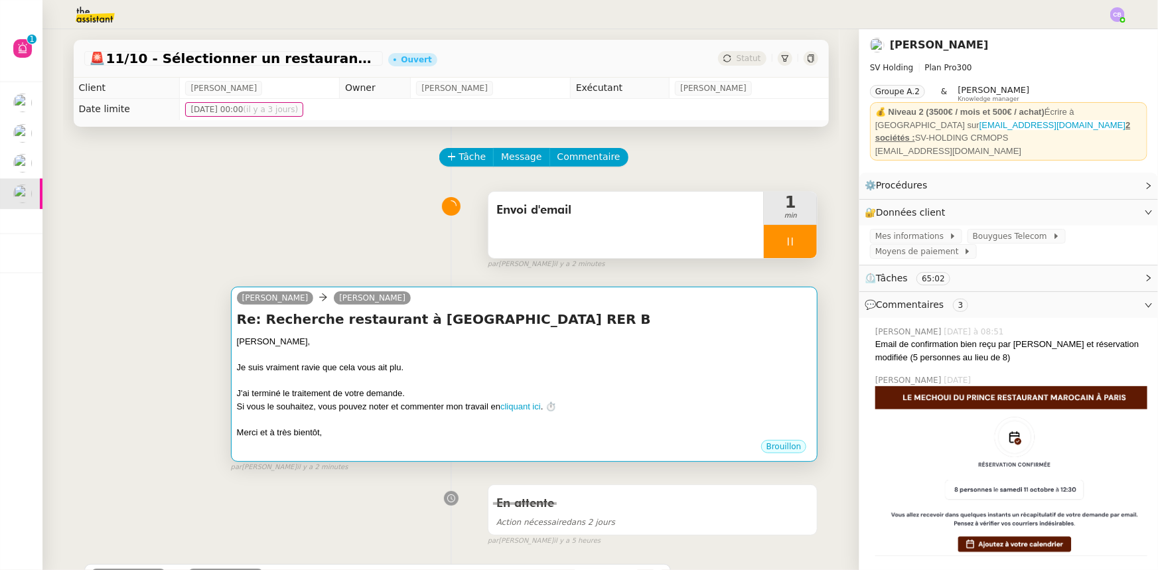
click at [701, 338] on div "[PERSON_NAME]," at bounding box center [524, 341] width 575 height 13
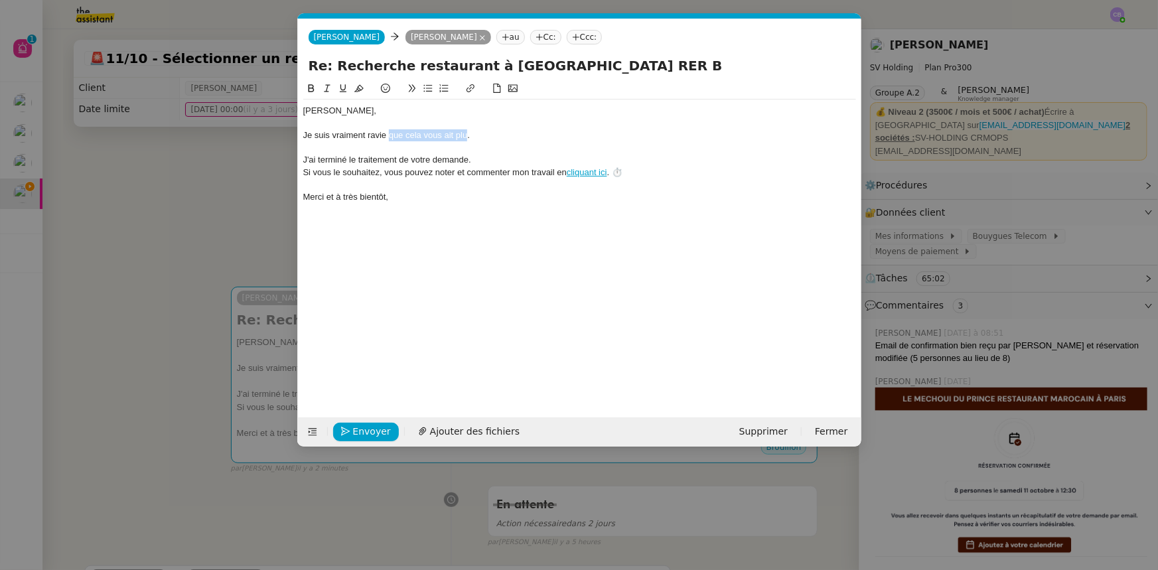
drag, startPoint x: 466, startPoint y: 133, endPoint x: 390, endPoint y: 131, distance: 75.7
click at [390, 131] on div "Je suis vraiment ravie que cela vous ait plu." at bounding box center [579, 135] width 553 height 12
click at [544, 137] on div "Je suis vraiment ravie que vous ayez apprécié le restaurant." at bounding box center [579, 135] width 553 height 12
click at [244, 213] on nz-modal-container "fin Service Fin Truckonline TA - FIN DE MISSION (anglais) REMA - FIN ALISATION …" at bounding box center [579, 285] width 1158 height 570
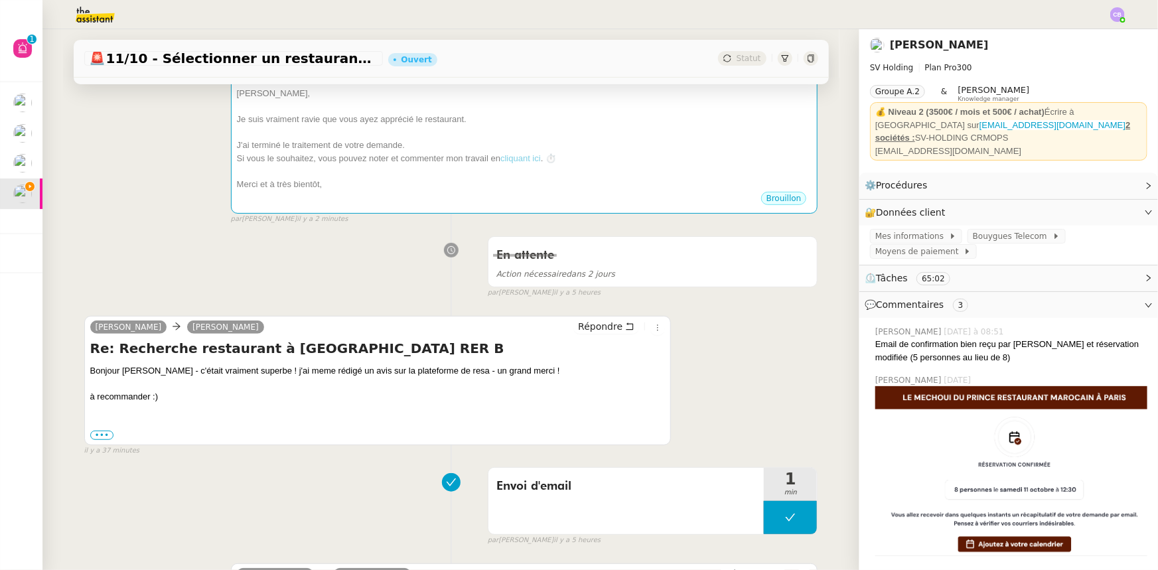
scroll to position [301, 0]
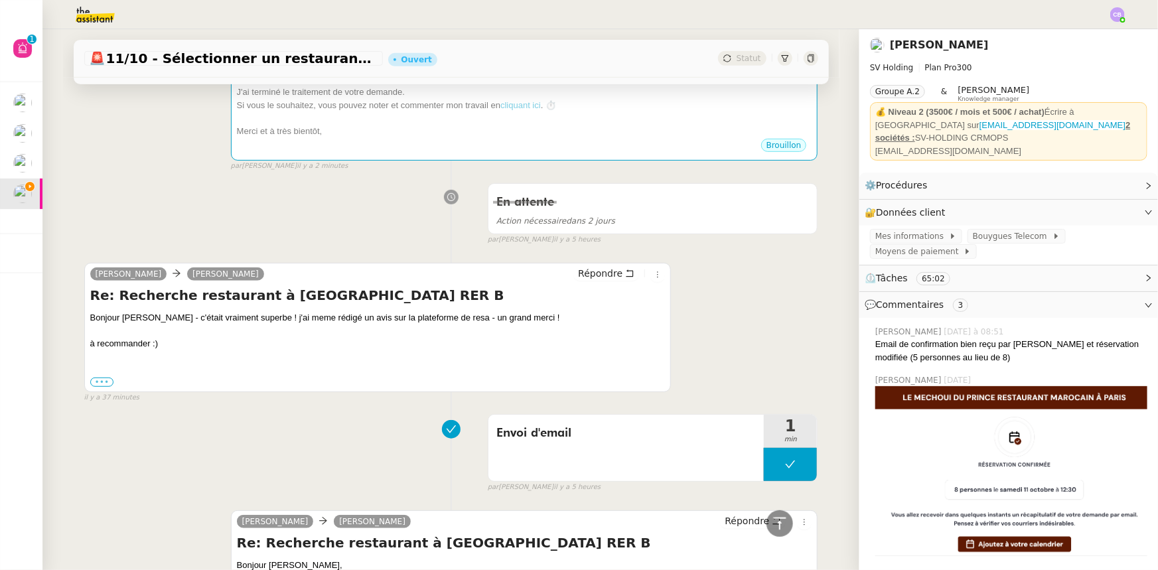
click at [94, 352] on label "•••" at bounding box center [102, 382] width 24 height 9
click at [0, 0] on input "•••" at bounding box center [0, 0] width 0 height 0
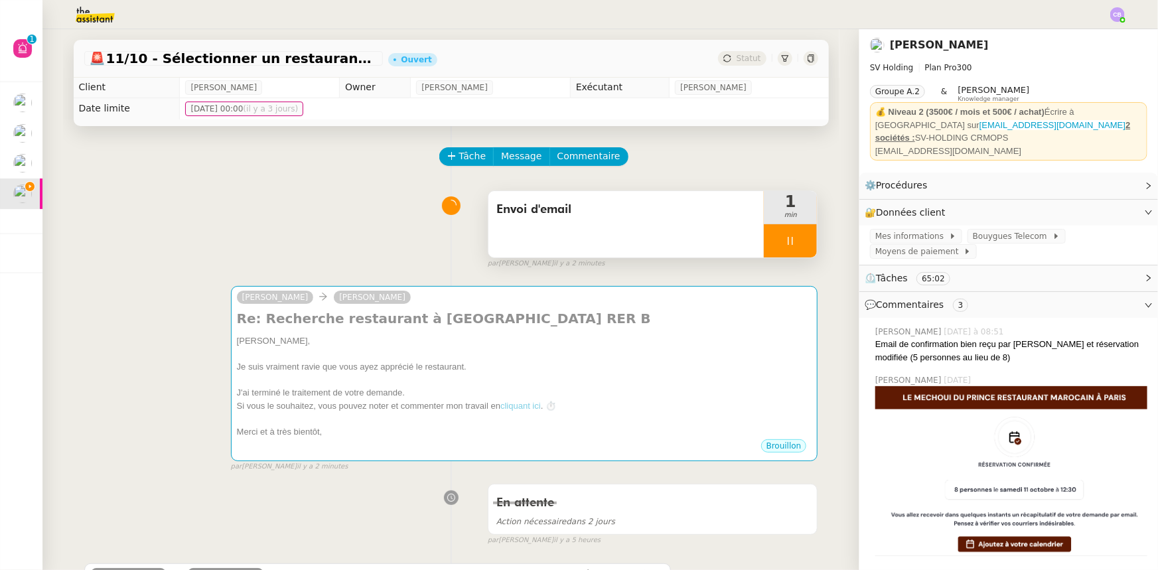
scroll to position [0, 0]
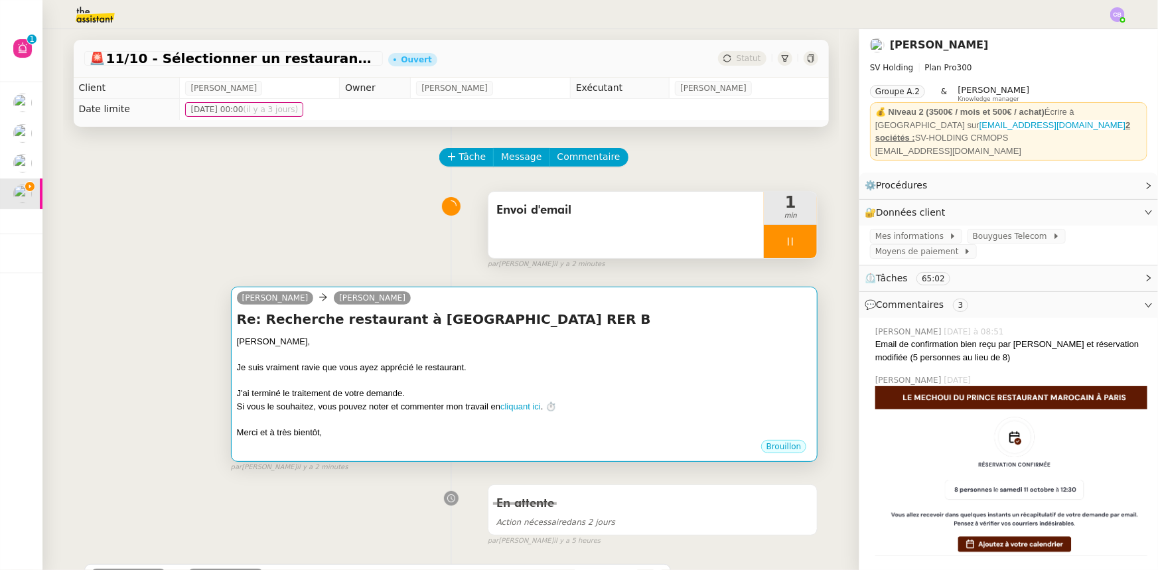
click at [489, 352] on div "Je suis vraiment ravie que vous ayez apprécié le restaurant." at bounding box center [524, 367] width 575 height 13
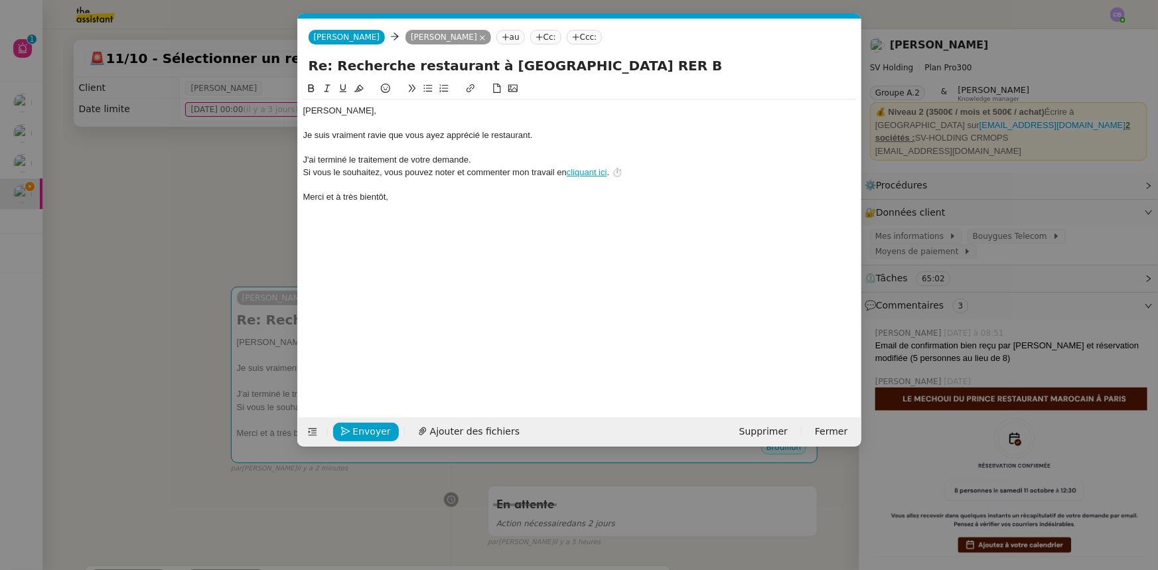
scroll to position [0, 38]
click at [315, 133] on div "Je suis vraiment ravie que vous ayez apprécié le restaurant." at bounding box center [579, 135] width 553 height 12
click at [422, 138] on div "Je vous remercie pour votre retour et je suis vraiment ravie que vous ayez appr…" at bounding box center [579, 135] width 553 height 12
click at [0, 0] on lt-span "retour ," at bounding box center [0, 0] width 0 height 0
click at [461, 135] on div "Je vous remercie pour votre retour, et je suis vraiment ravie que vous ayez app…" at bounding box center [579, 135] width 553 height 12
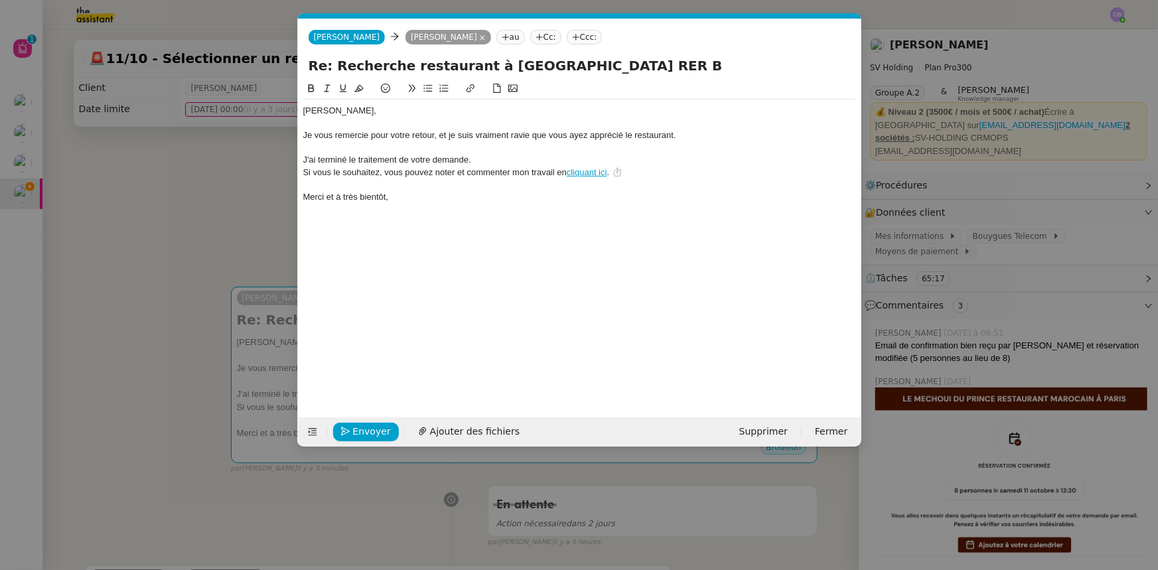
click at [693, 135] on div "Je vous remercie pour votre retour, et je suis vraiment ravie que vous ayez app…" at bounding box center [579, 135] width 553 height 12
click at [371, 352] on span "Envoyer" at bounding box center [372, 431] width 38 height 15
click at [372, 352] on span "Confirmer l'envoi" at bounding box center [393, 431] width 80 height 15
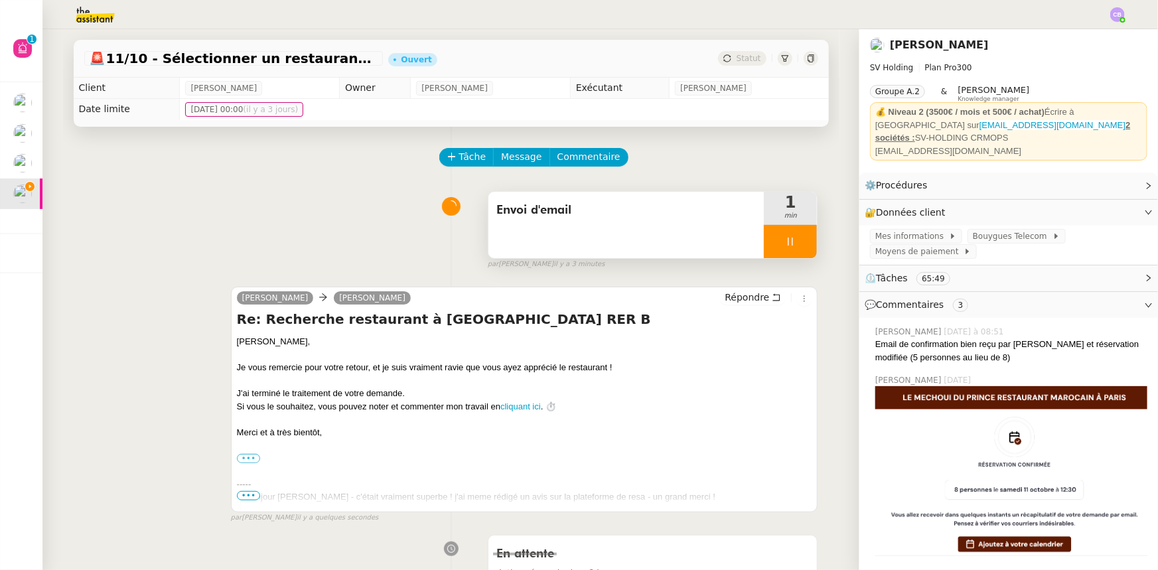
click at [764, 239] on div at bounding box center [790, 241] width 53 height 33
click at [771, 248] on button at bounding box center [803, 241] width 27 height 33
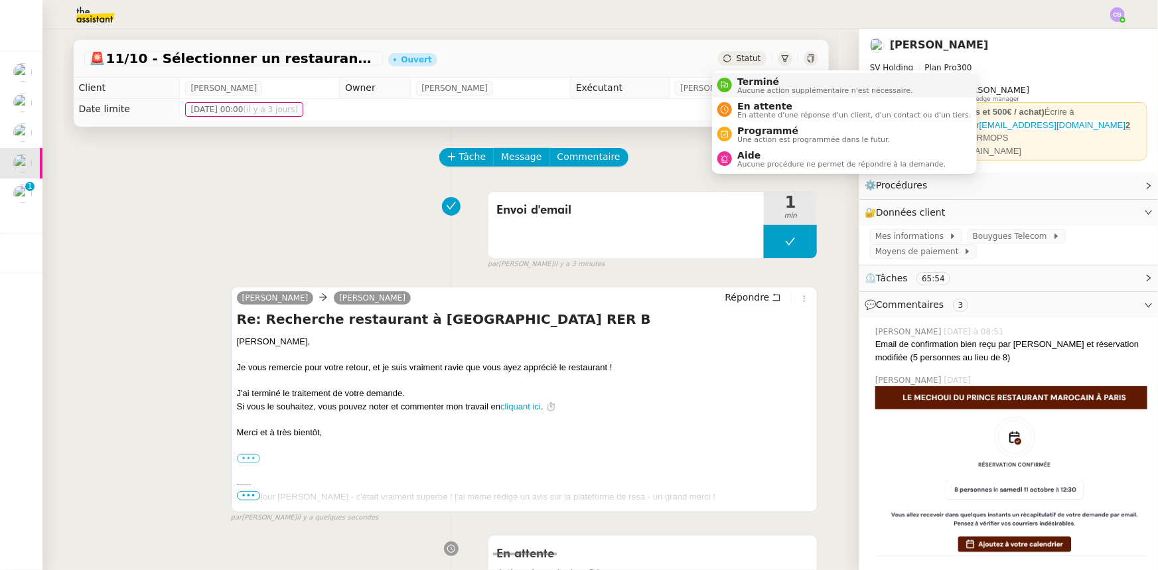
click at [746, 88] on span "Aucune action supplémentaire n'est nécessaire." at bounding box center [824, 90] width 175 height 7
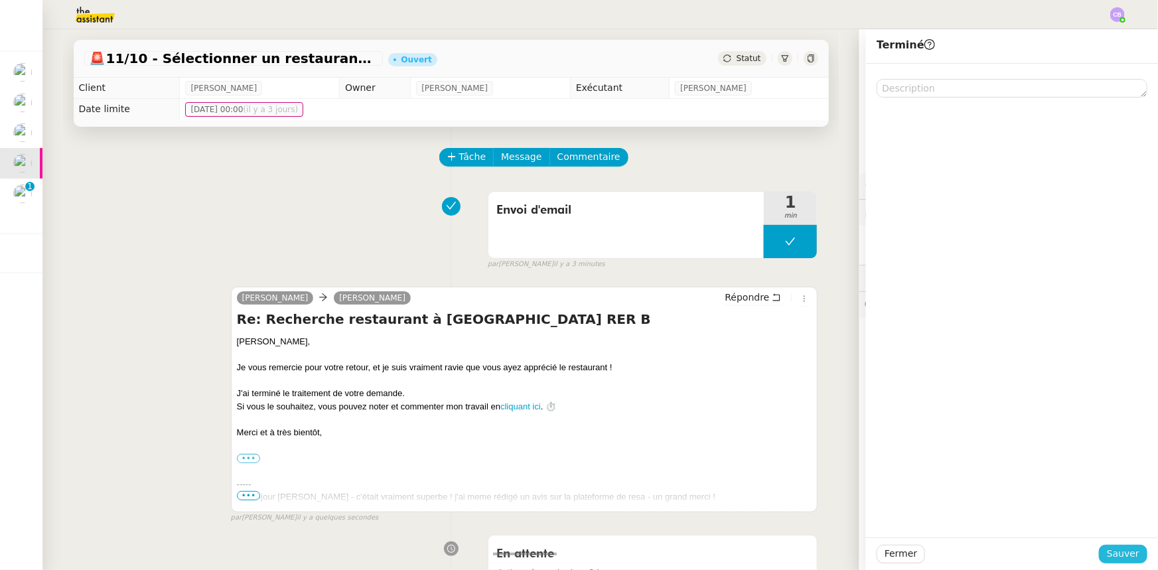
click at [771, 352] on span "Sauver" at bounding box center [1123, 553] width 33 height 15
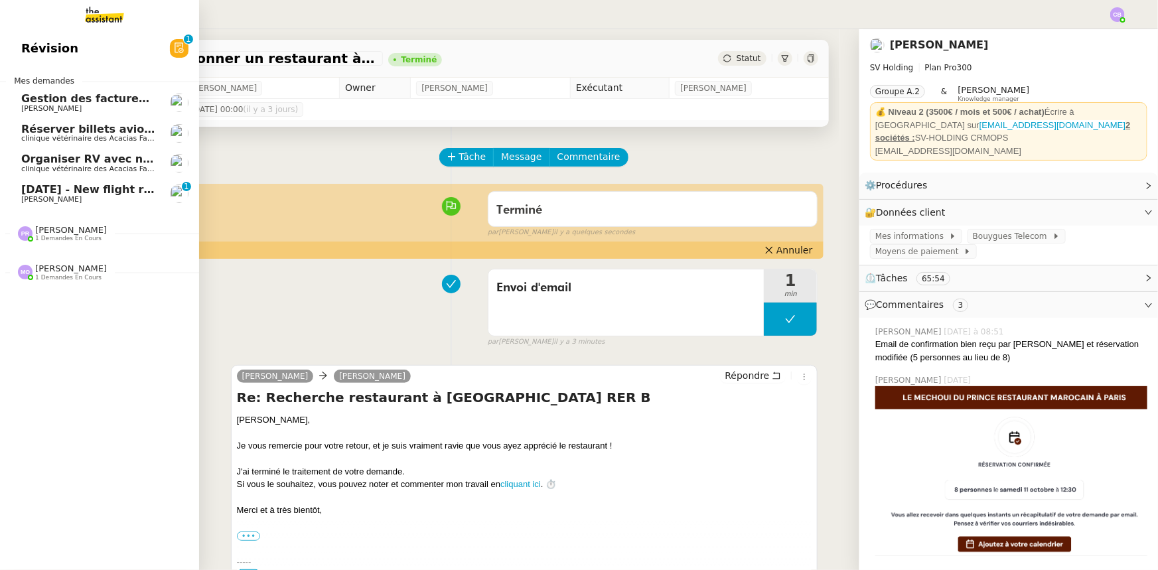
drag, startPoint x: 51, startPoint y: 194, endPoint x: 121, endPoint y: 224, distance: 76.7
click at [51, 194] on span "[DATE] - New flight request - [PERSON_NAME]" at bounding box center [158, 189] width 274 height 13
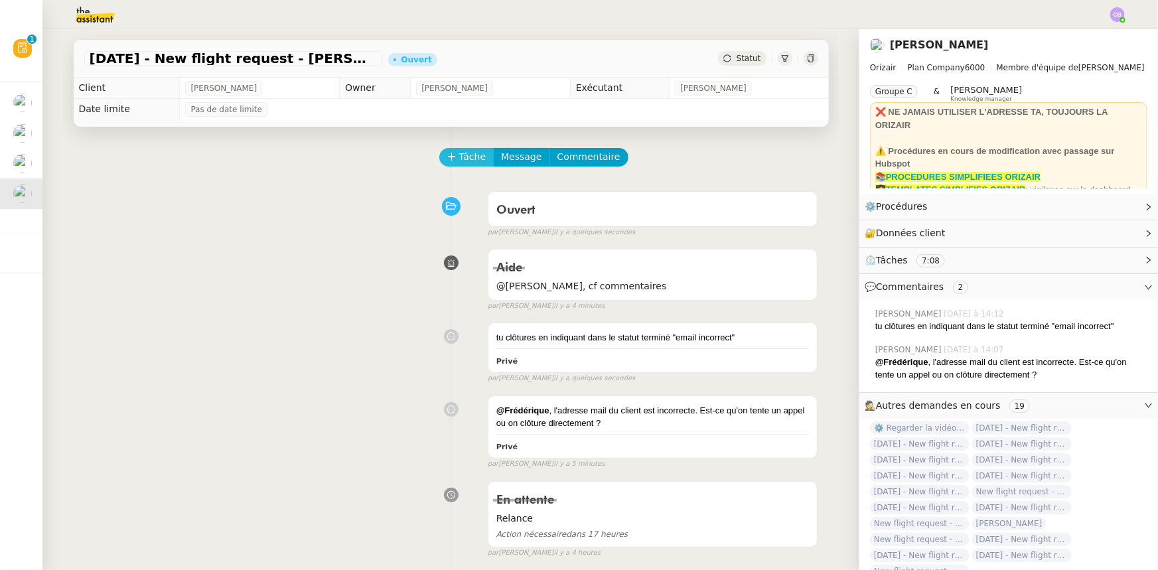
click at [459, 160] on span "Tâche" at bounding box center [472, 156] width 27 height 15
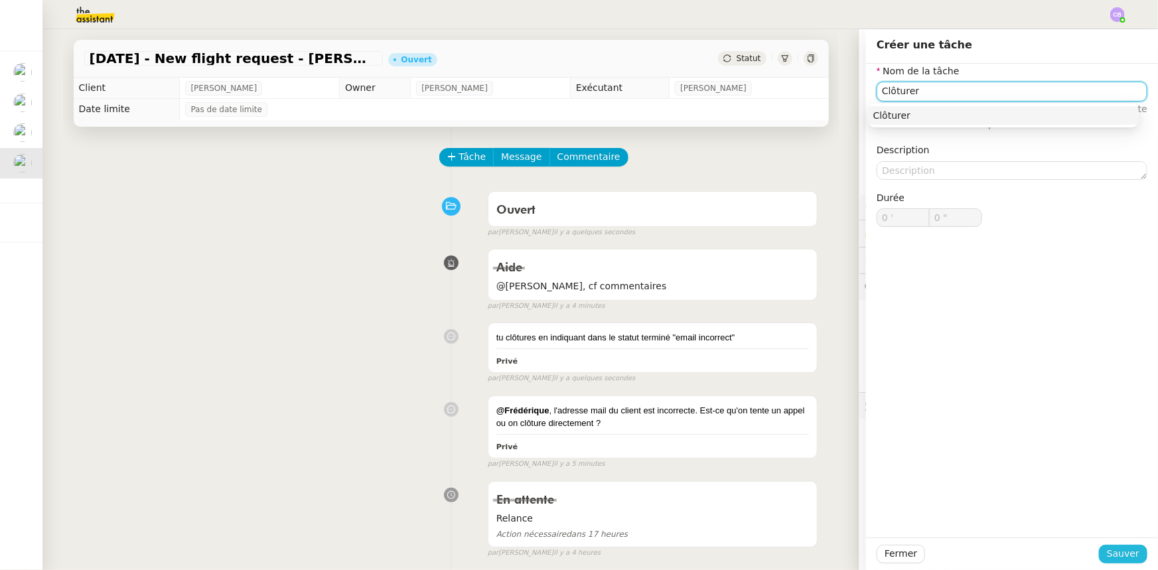
type input "Clôturer"
click at [771, 352] on span "Sauver" at bounding box center [1123, 553] width 33 height 15
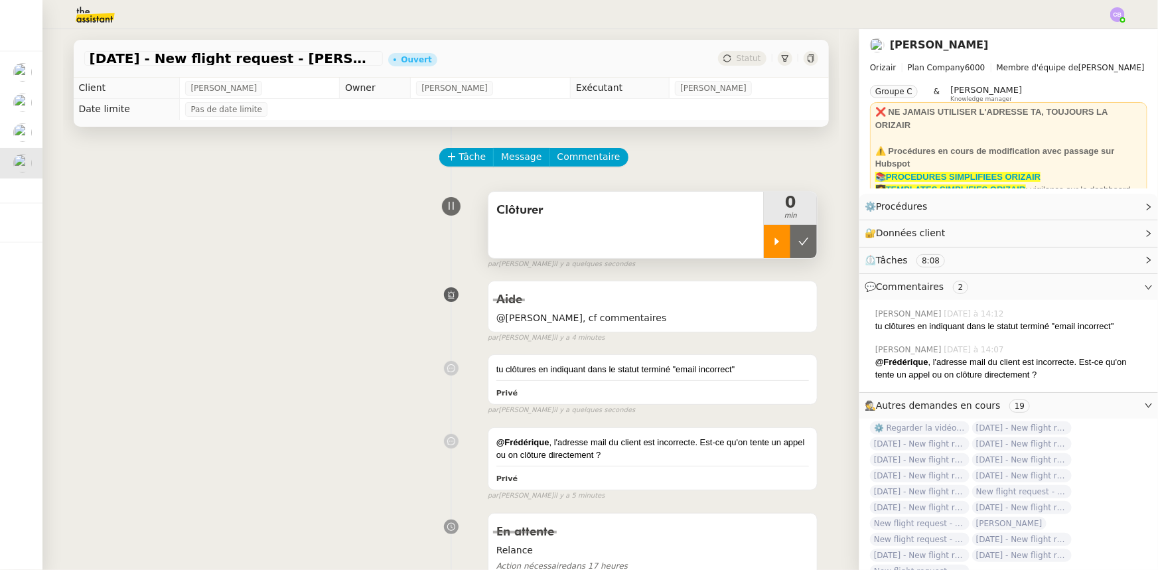
click at [764, 249] on div at bounding box center [777, 241] width 27 height 33
click at [648, 236] on div "Clôturer" at bounding box center [626, 225] width 276 height 66
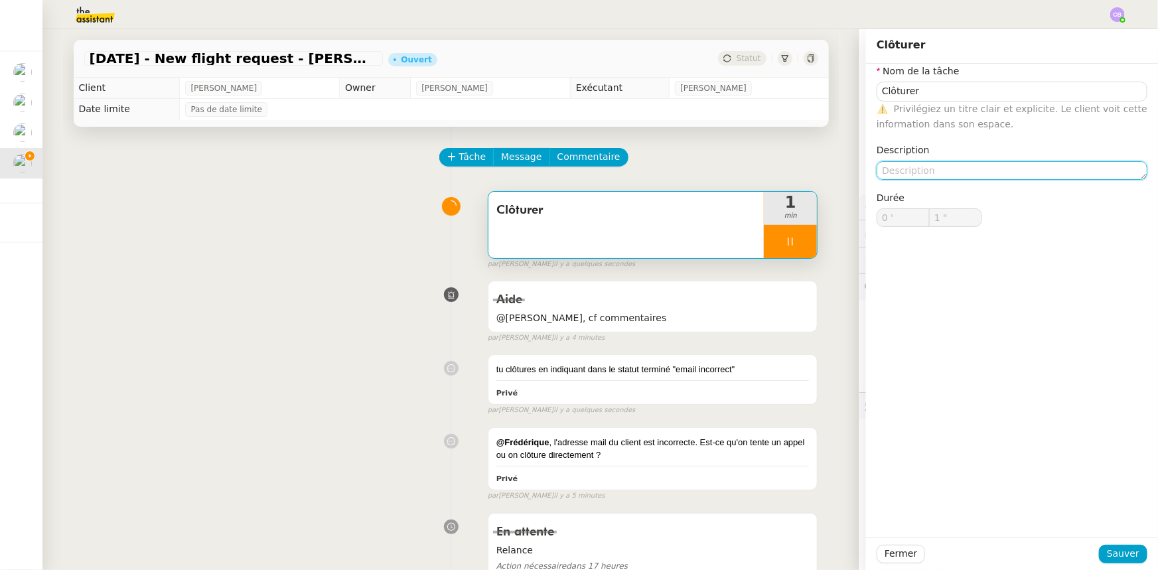
click at [771, 169] on textarea at bounding box center [1012, 170] width 271 height 19
type input "2 ""
type textarea "Email"
type input "3 ""
type textarea "Email incorr"
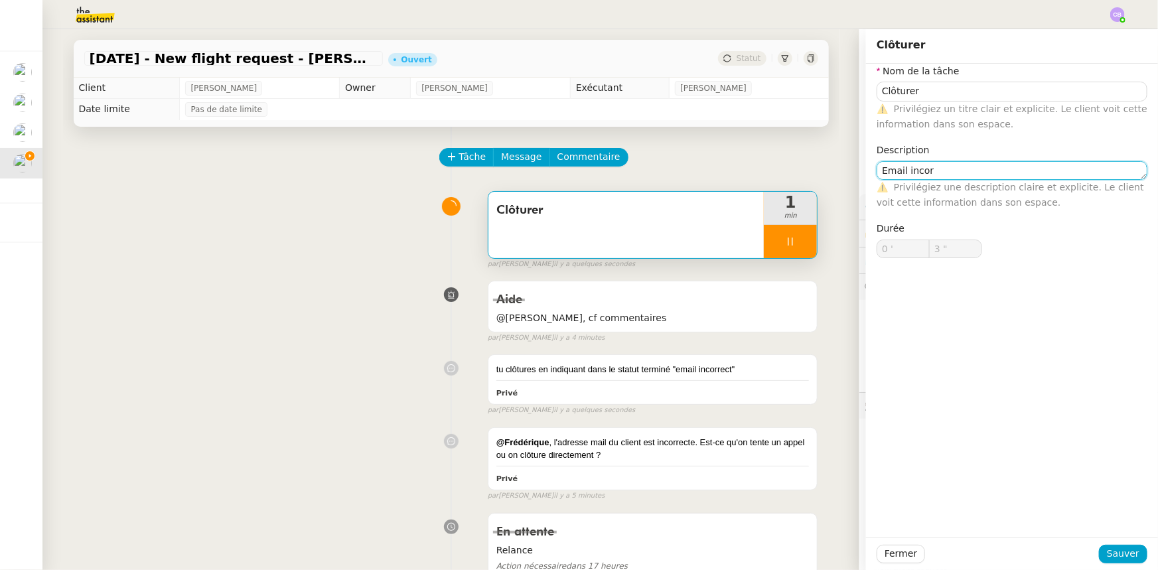
type input "4 ""
type textarea "Email incorrect"
type input "6 ""
type textarea "Email incorrect"
click at [771, 352] on span "Sauver" at bounding box center [1123, 553] width 33 height 15
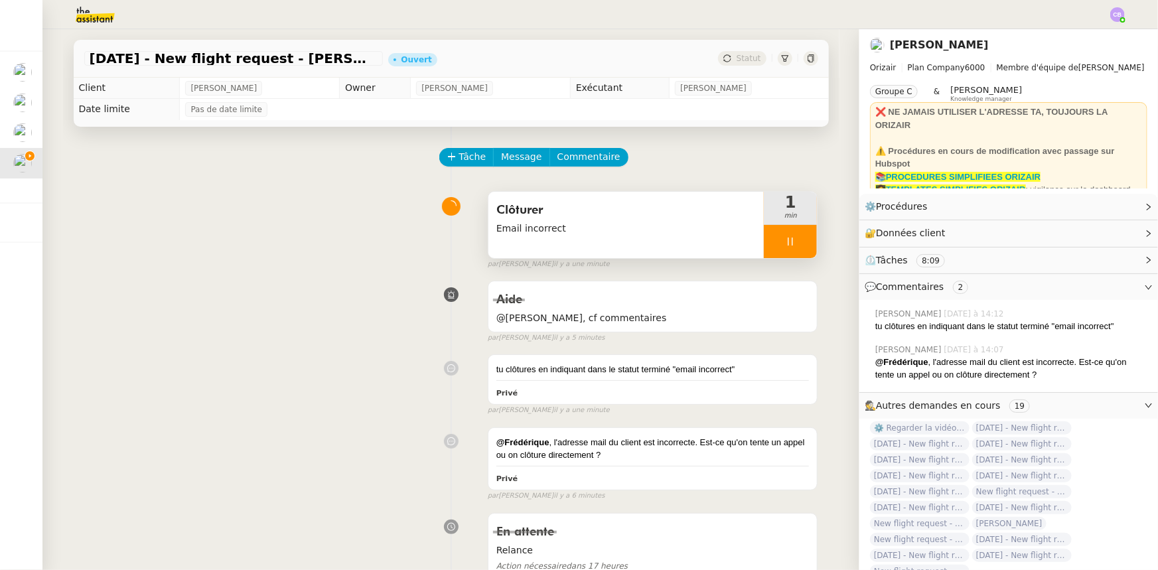
drag, startPoint x: 756, startPoint y: 238, endPoint x: 766, endPoint y: 243, distance: 10.7
click at [764, 238] on div at bounding box center [790, 241] width 53 height 33
click at [771, 246] on icon at bounding box center [803, 241] width 11 height 11
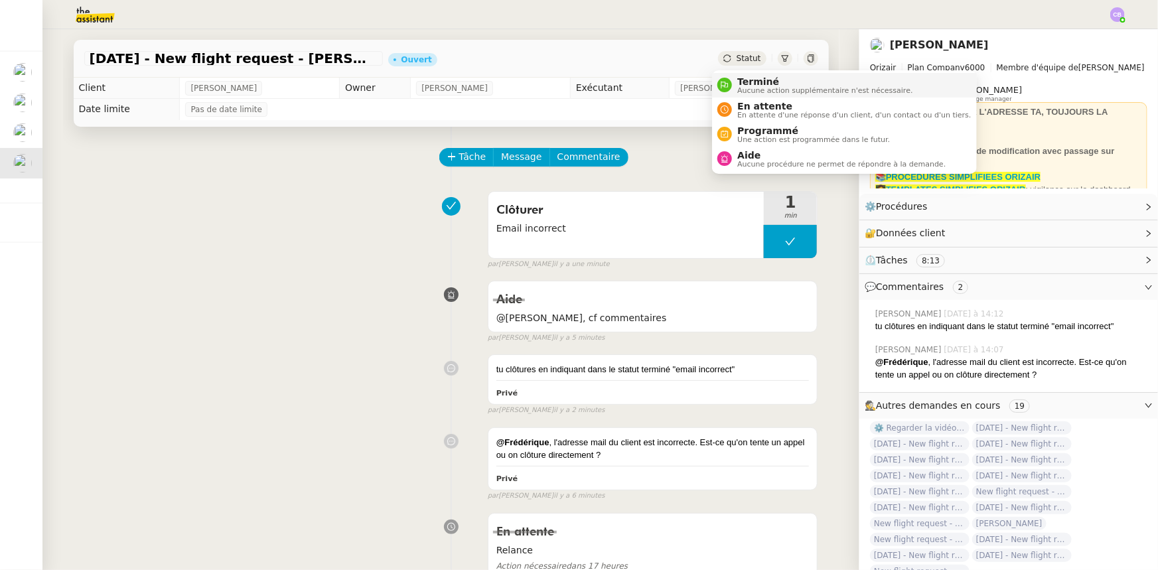
click at [751, 87] on span "Aucune action supplémentaire n'est nécessaire." at bounding box center [824, 90] width 175 height 7
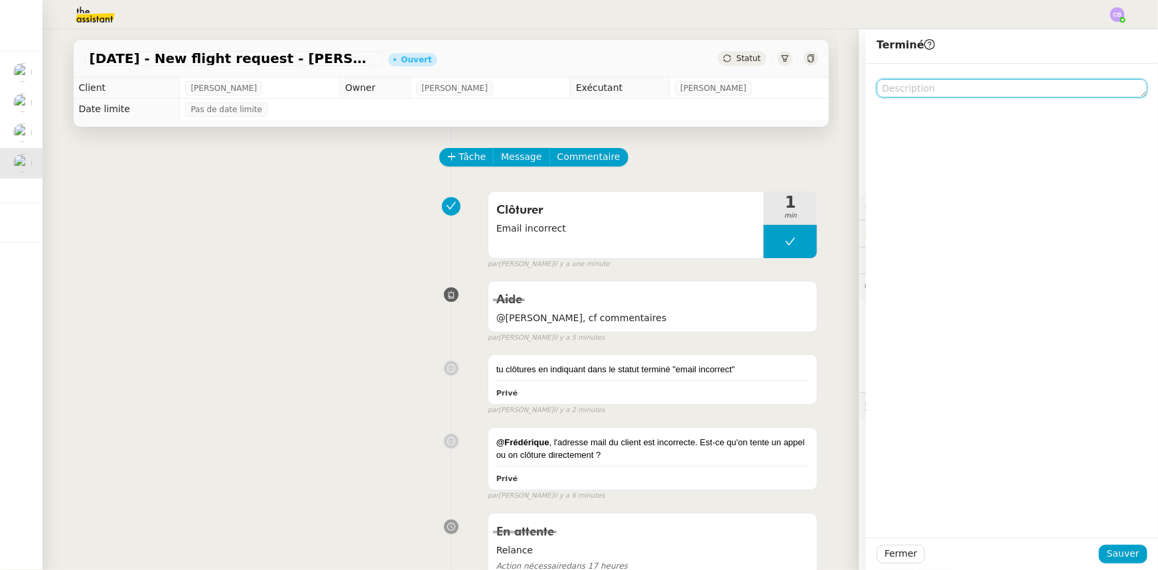
click at [771, 92] on textarea at bounding box center [1012, 88] width 271 height 19
type textarea "Email incorrect"
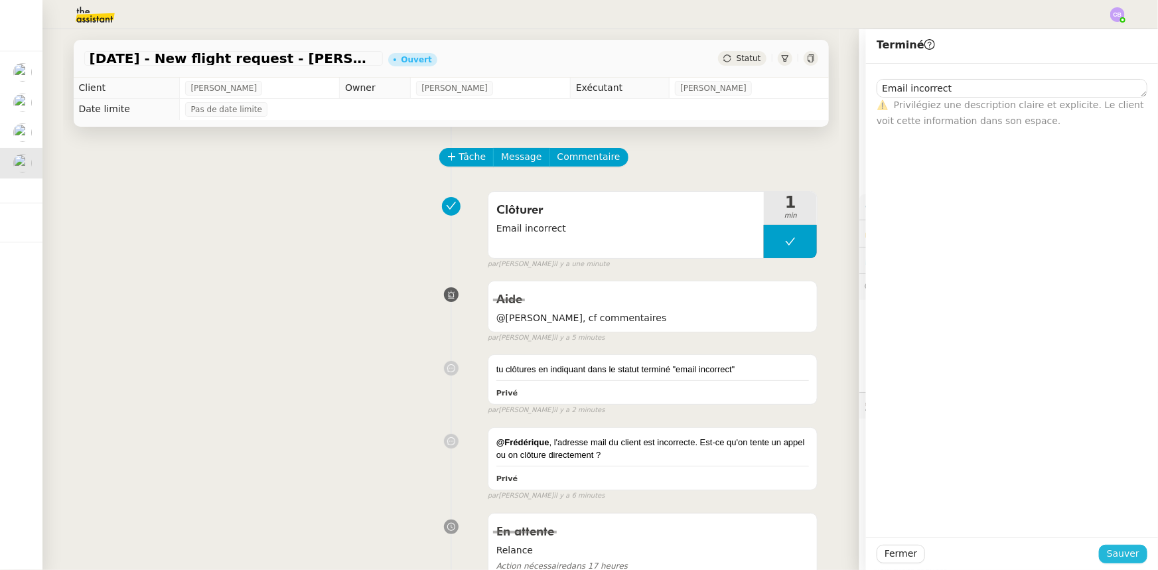
click at [771, 352] on span "Sauver" at bounding box center [1123, 553] width 33 height 15
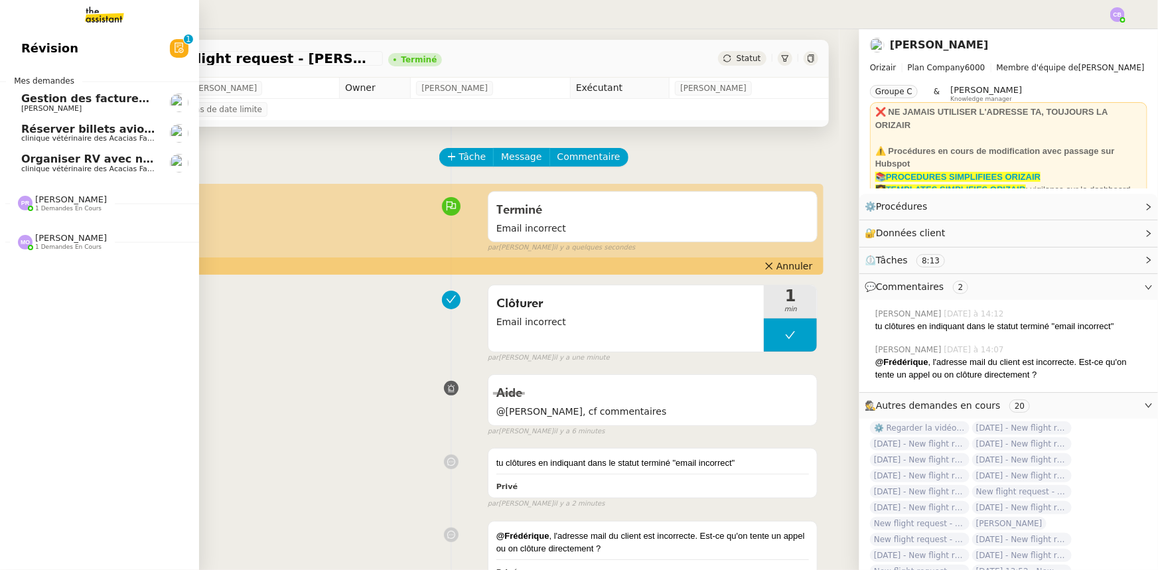
click at [72, 200] on span "[PERSON_NAME]" at bounding box center [71, 199] width 72 height 10
click at [74, 232] on span "Transmettre l'attestation d'assurance" at bounding box center [136, 228] width 230 height 13
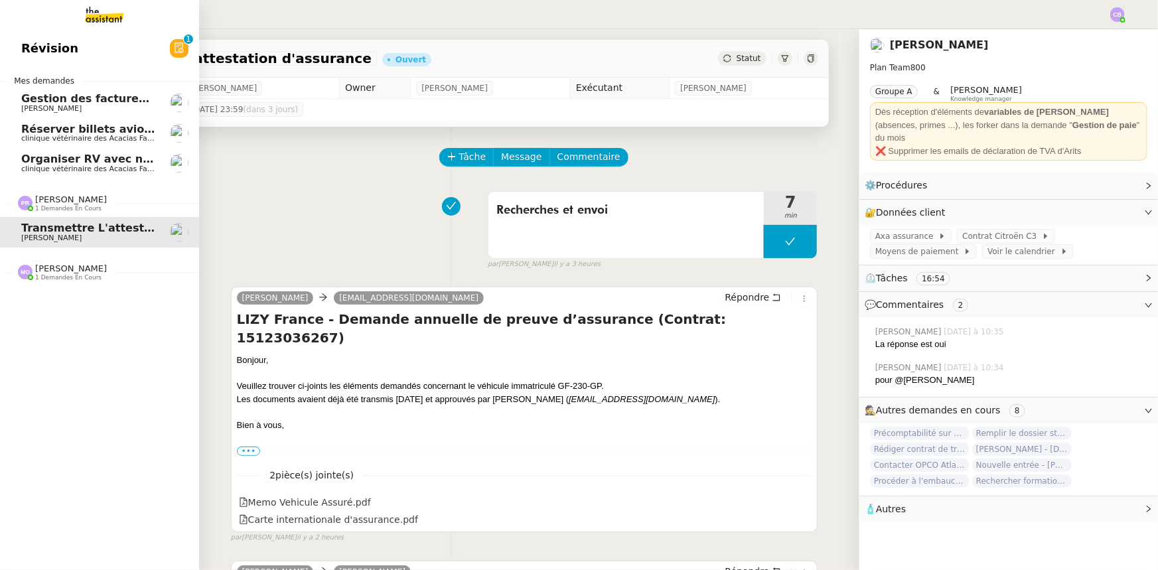
click at [46, 203] on span "[PERSON_NAME]" at bounding box center [71, 199] width 72 height 10
click at [50, 240] on span "[PERSON_NAME]" at bounding box center [71, 238] width 72 height 10
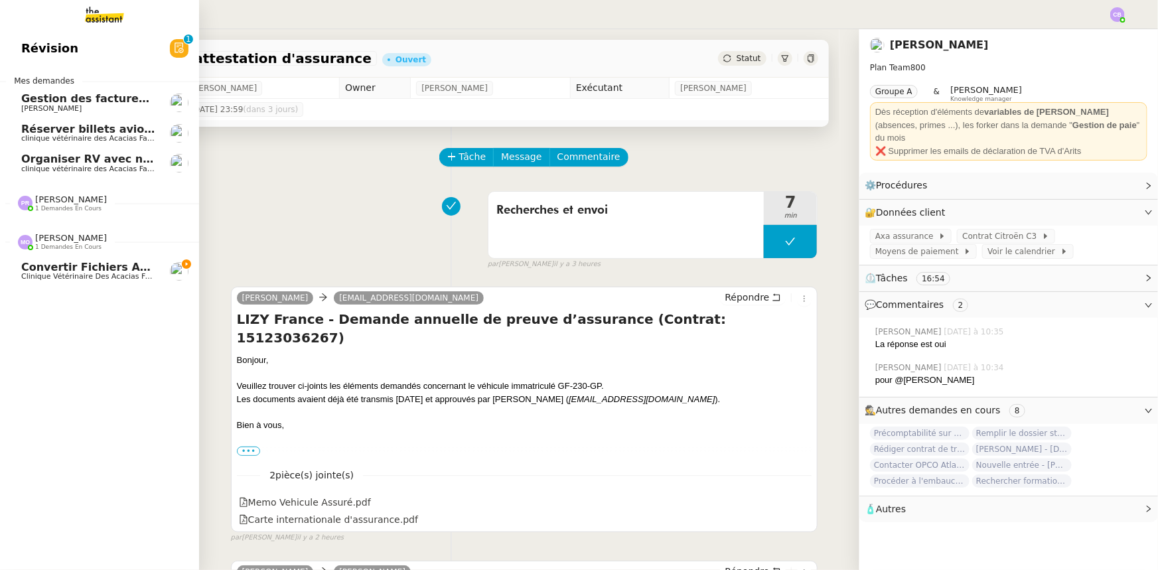
click at [51, 269] on span "Convertir fichiers audio en tâches sur Evernote - 13 octobre 2025" at bounding box center [221, 267] width 401 height 13
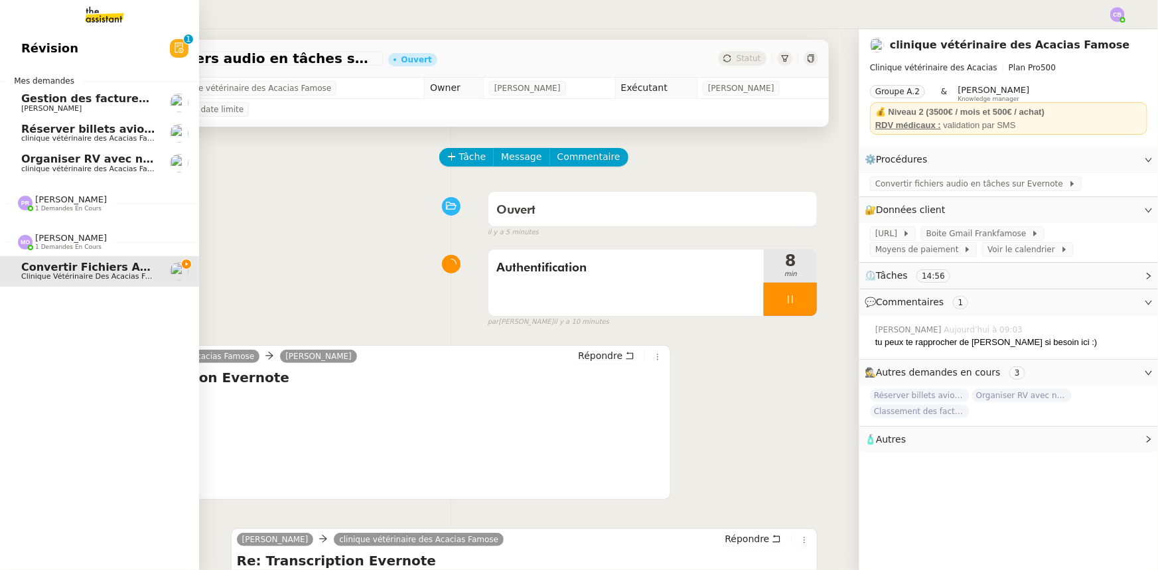
click at [46, 129] on span "Réserver billets avion [GEOGRAPHIC_DATA]-[GEOGRAPHIC_DATA]" at bounding box center [214, 129] width 387 height 13
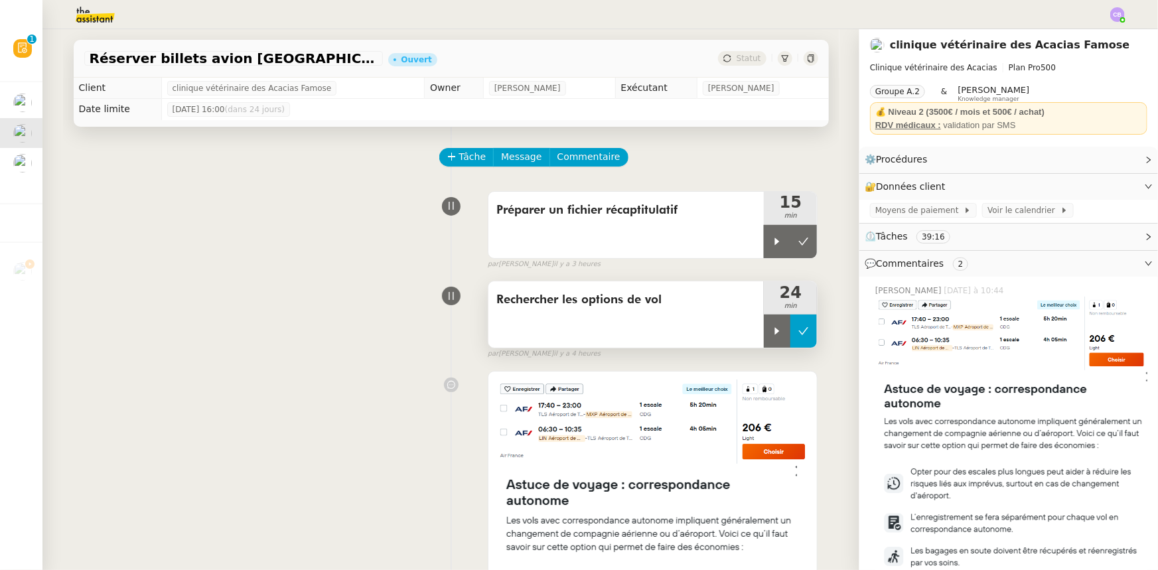
click at [771, 333] on icon at bounding box center [804, 331] width 10 height 7
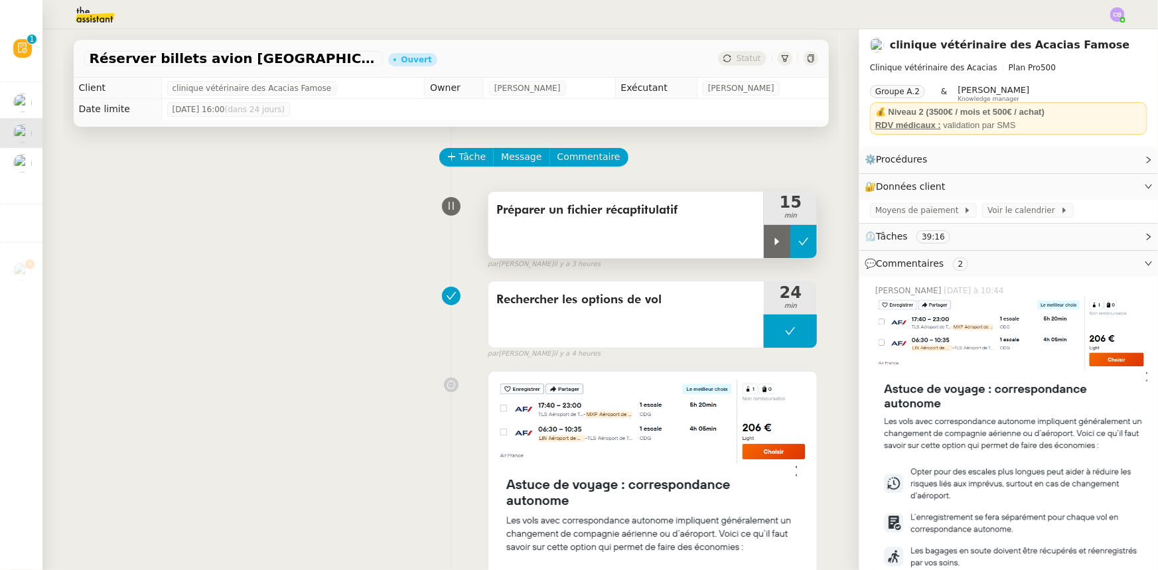
click at [771, 245] on icon at bounding box center [803, 241] width 11 height 11
click at [771, 38] on span "Suivi" at bounding box center [1070, 38] width 23 height 11
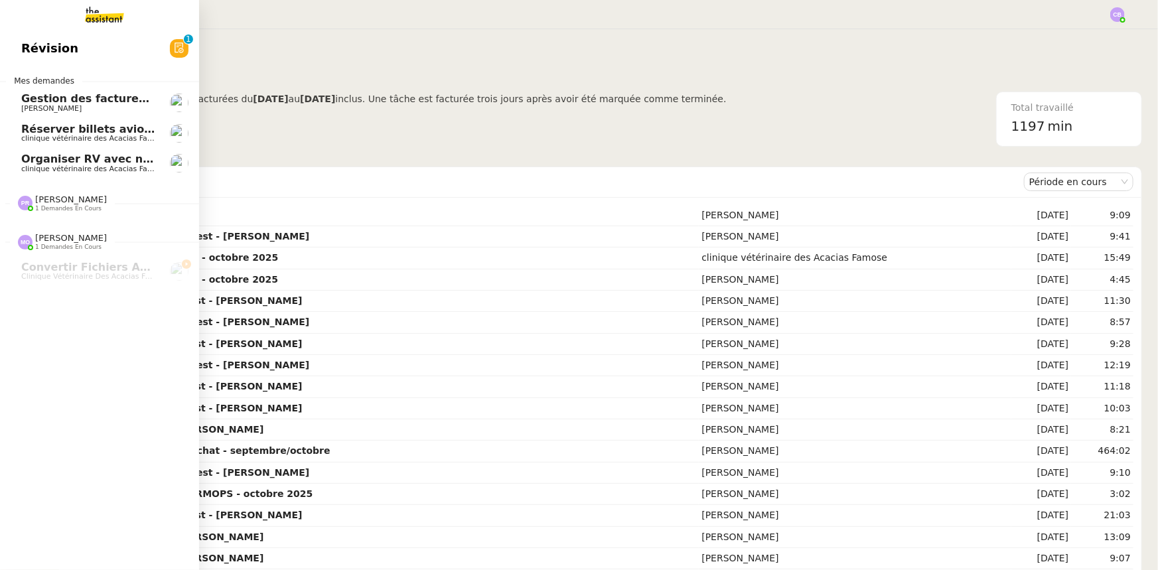
click at [82, 133] on span "Réserver billets avion [GEOGRAPHIC_DATA]-[GEOGRAPHIC_DATA]" at bounding box center [214, 129] width 387 height 13
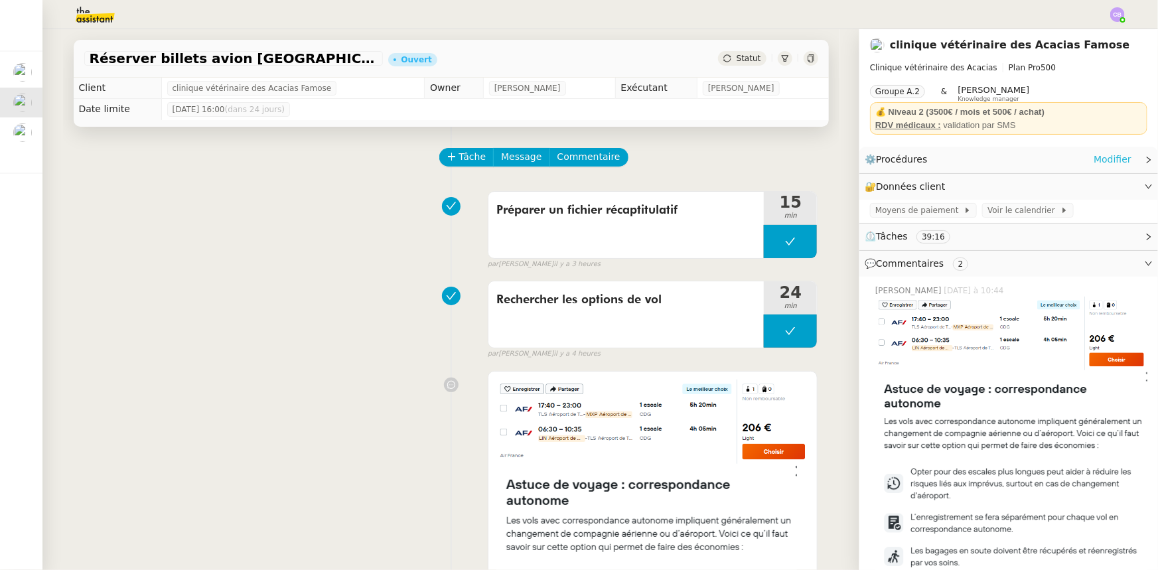
click at [771, 160] on link "Modifier" at bounding box center [1112, 159] width 38 height 15
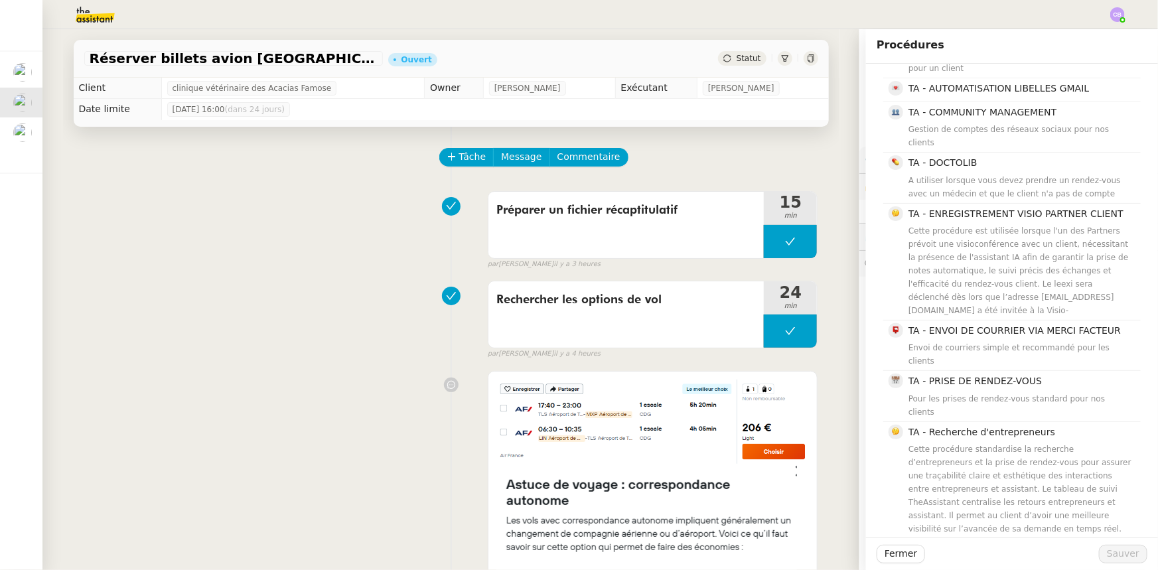
scroll to position [654, 0]
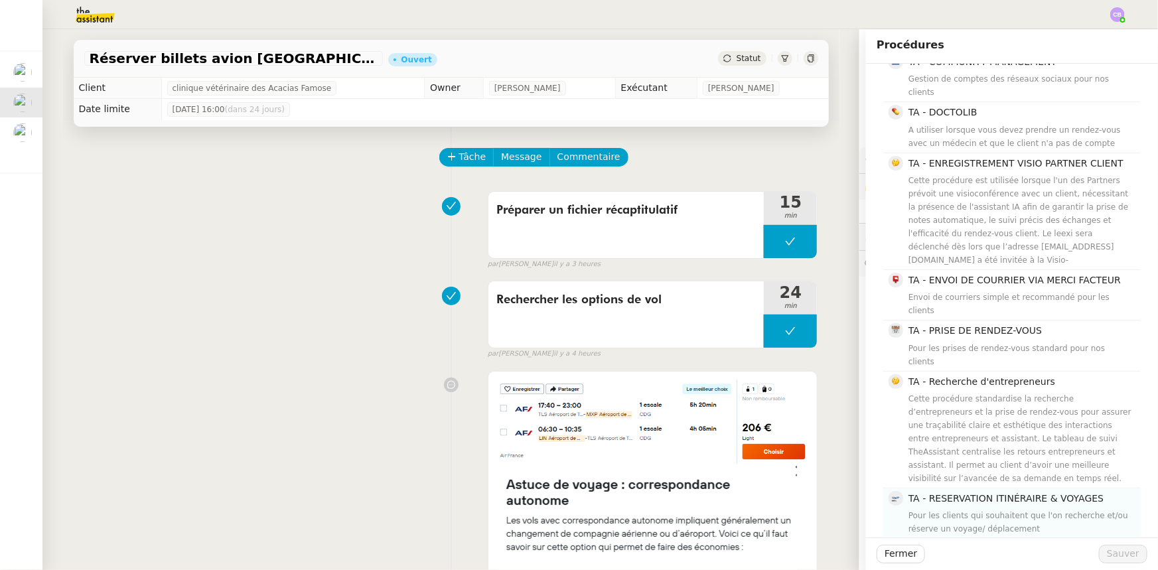
click at [771, 352] on div "Pour les clients qui souhaitent que l'on recherche et/ou réserve un voyage/ dép…" at bounding box center [1020, 522] width 224 height 27
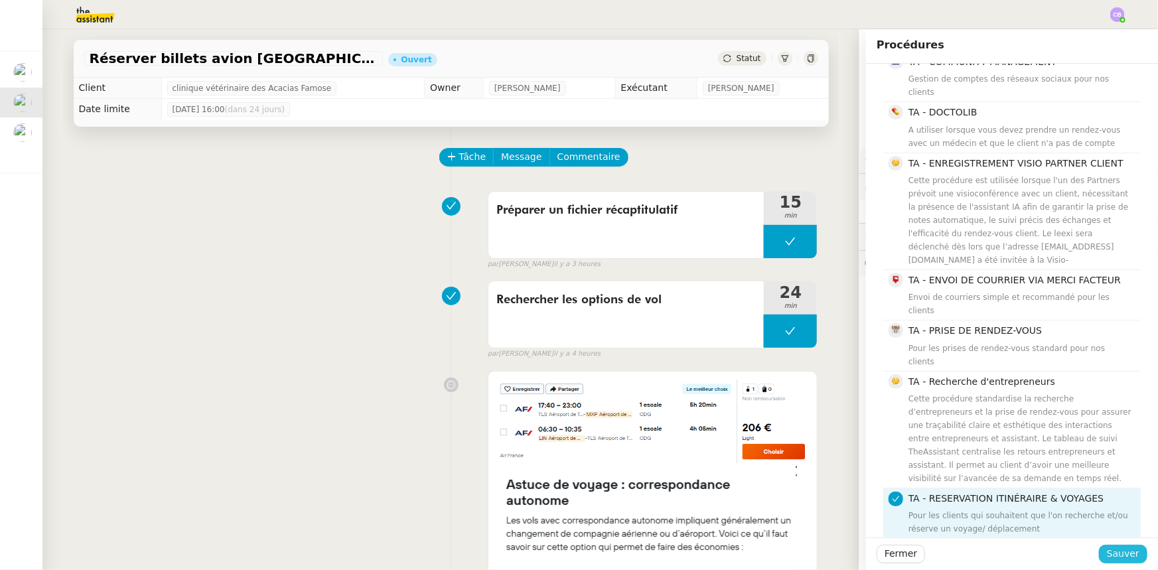
click at [771, 352] on span "Sauver" at bounding box center [1123, 553] width 33 height 15
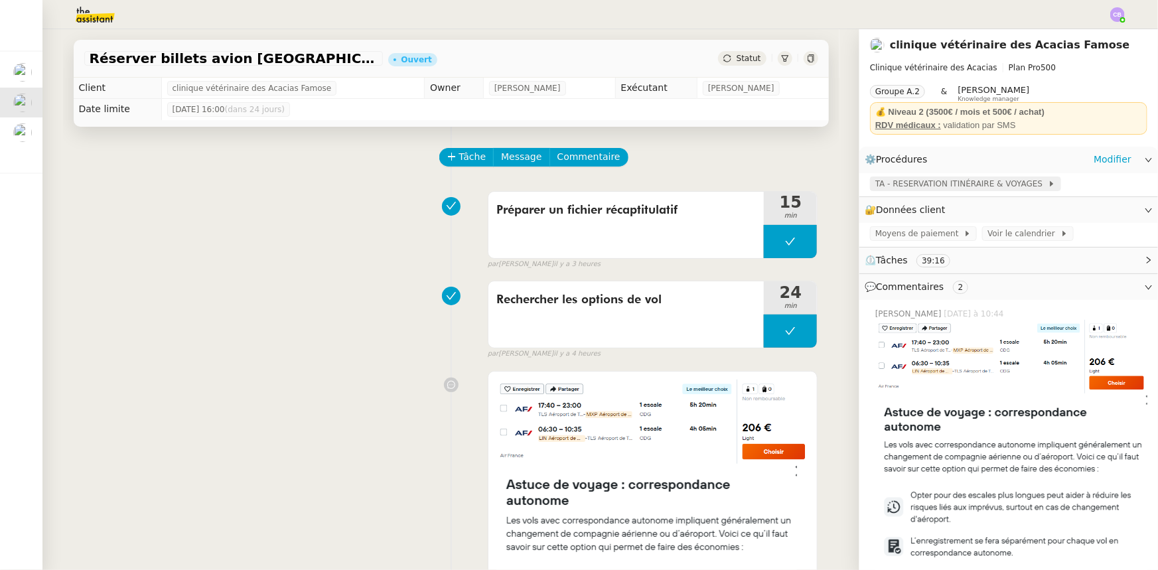
click at [771, 186] on span "TA - RESERVATION ITINÉRAIRE & VOYAGES" at bounding box center [961, 183] width 173 height 13
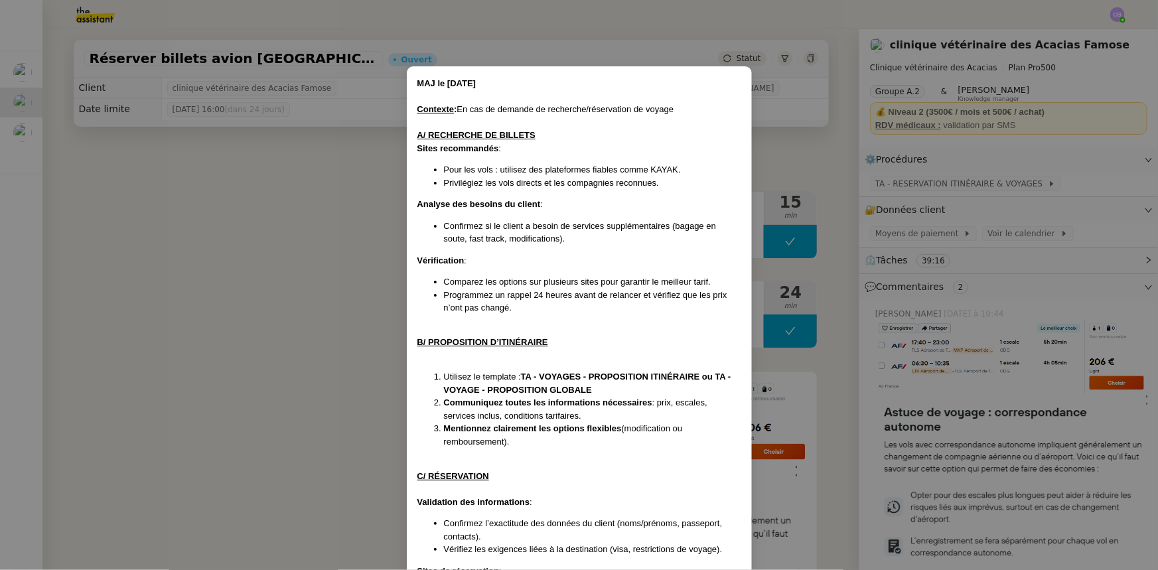
click at [358, 224] on nz-modal-container "MAJ le [DATE] Contexte : En cas de demande de recherche/réservation de voyage A…" at bounding box center [579, 285] width 1158 height 570
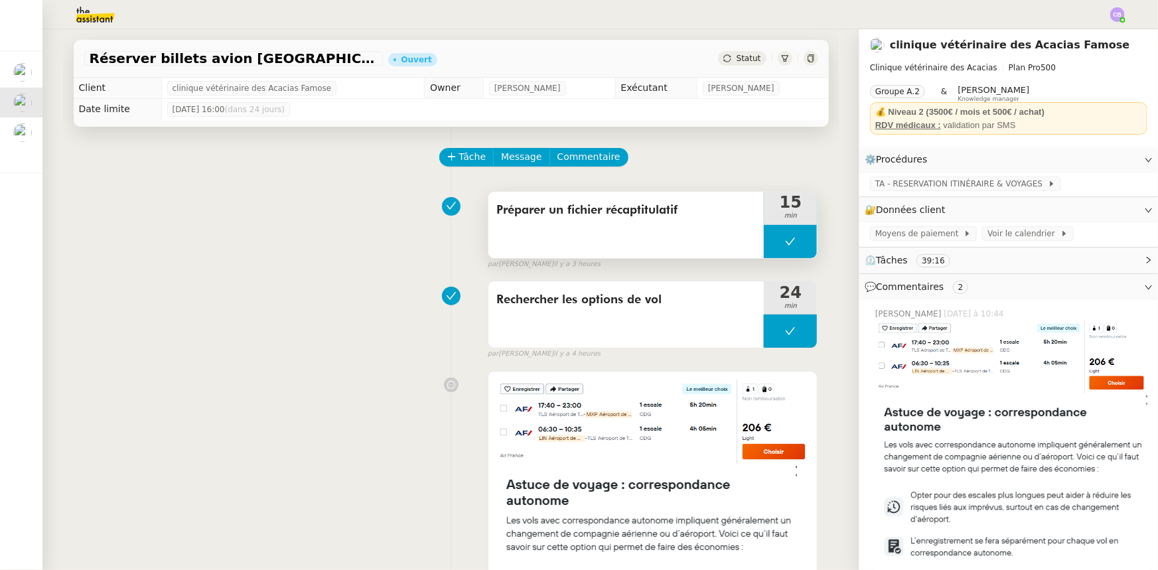
click at [768, 243] on button at bounding box center [790, 241] width 53 height 33
click at [770, 248] on div at bounding box center [777, 241] width 27 height 33
click at [778, 235] on div at bounding box center [790, 241] width 53 height 33
click at [464, 161] on span "Tâche" at bounding box center [472, 156] width 27 height 15
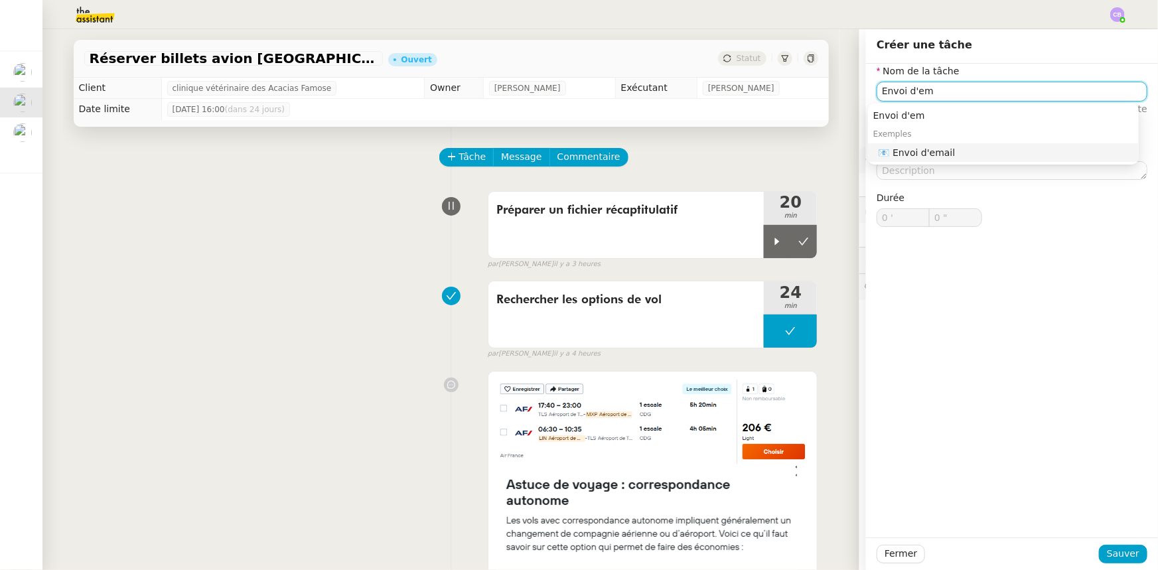
click at [934, 153] on div "📧 Envoi d'email" at bounding box center [1005, 153] width 255 height 12
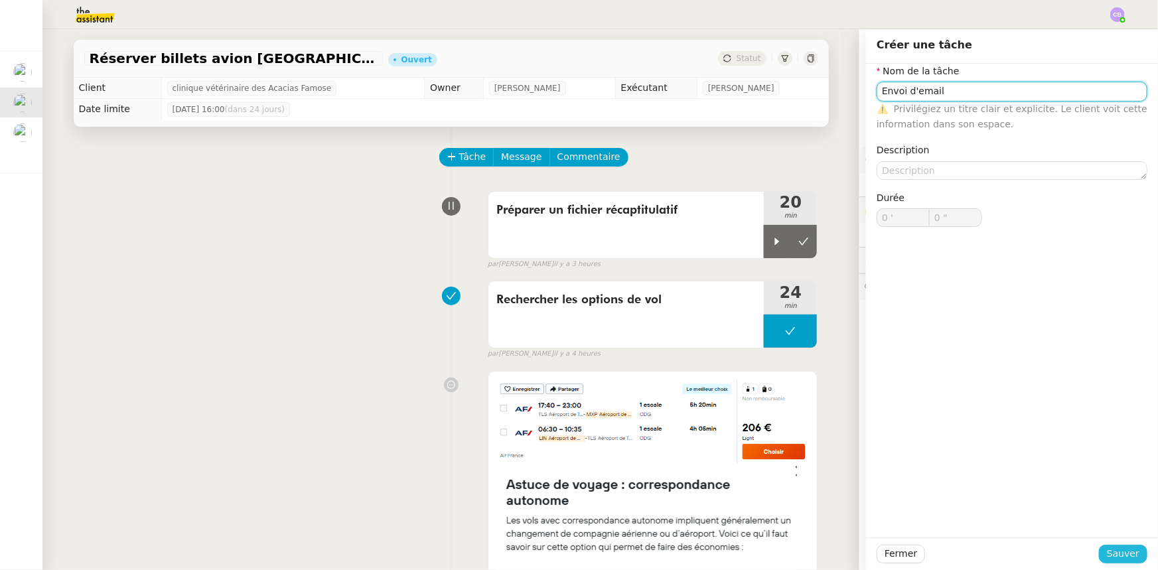
type input "Envoi d'email"
click at [1107, 561] on span "Sauver" at bounding box center [1123, 553] width 33 height 15
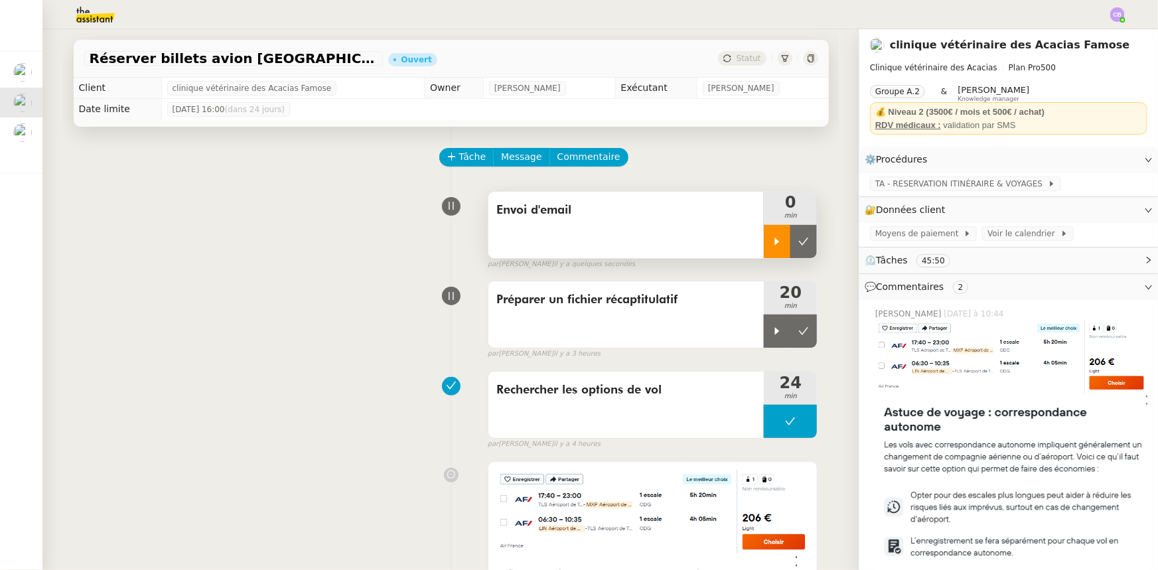
click at [772, 240] on icon at bounding box center [777, 241] width 11 height 11
click at [798, 334] on icon at bounding box center [803, 331] width 11 height 11
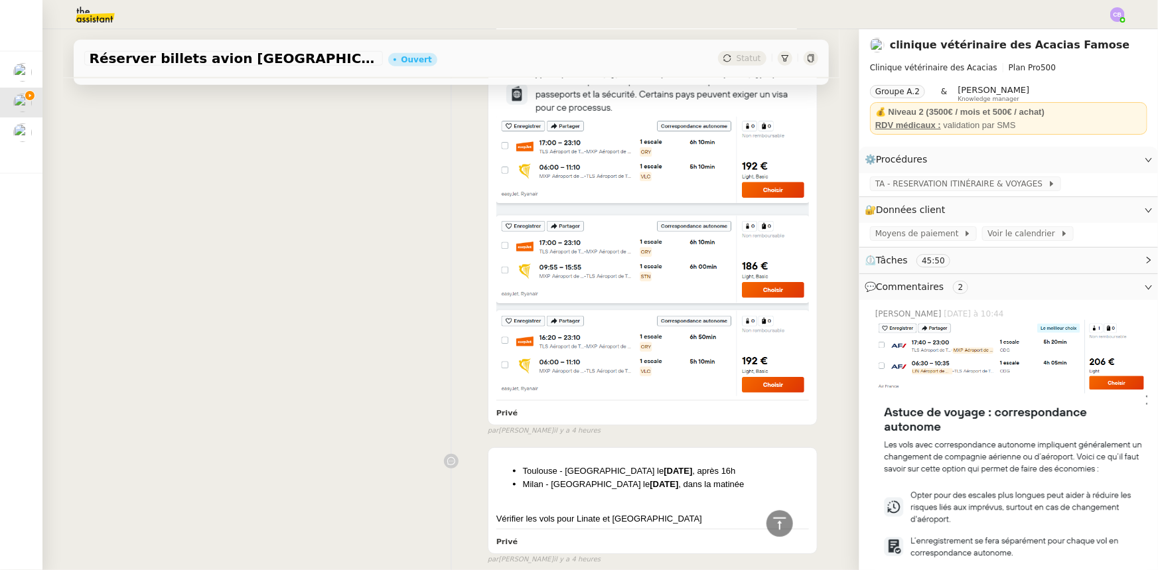
scroll to position [965, 0]
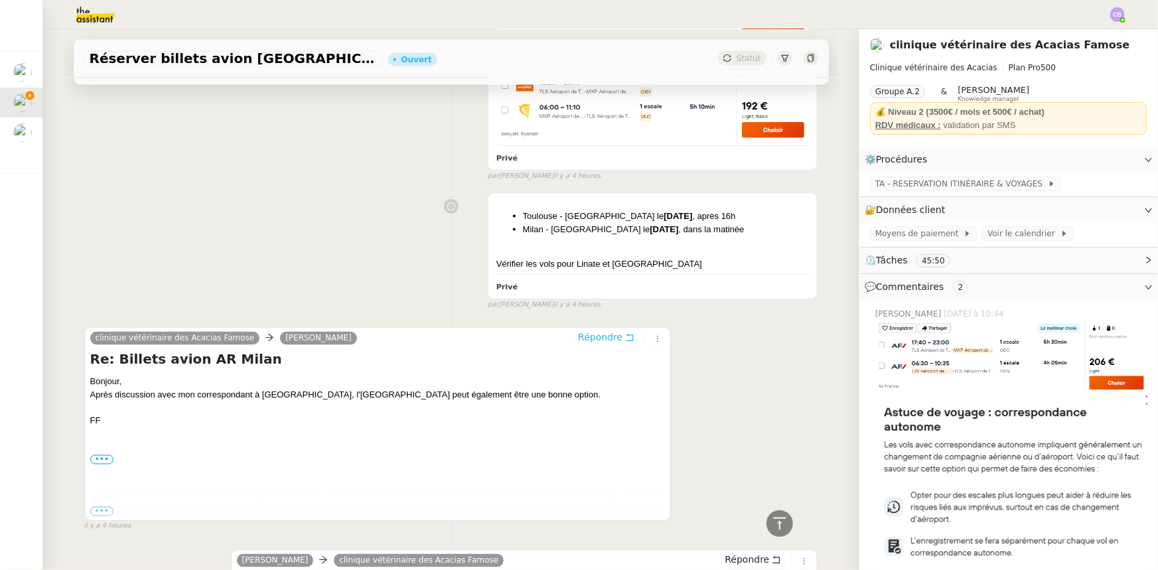
click at [592, 338] on span "Répondre" at bounding box center [600, 337] width 44 height 13
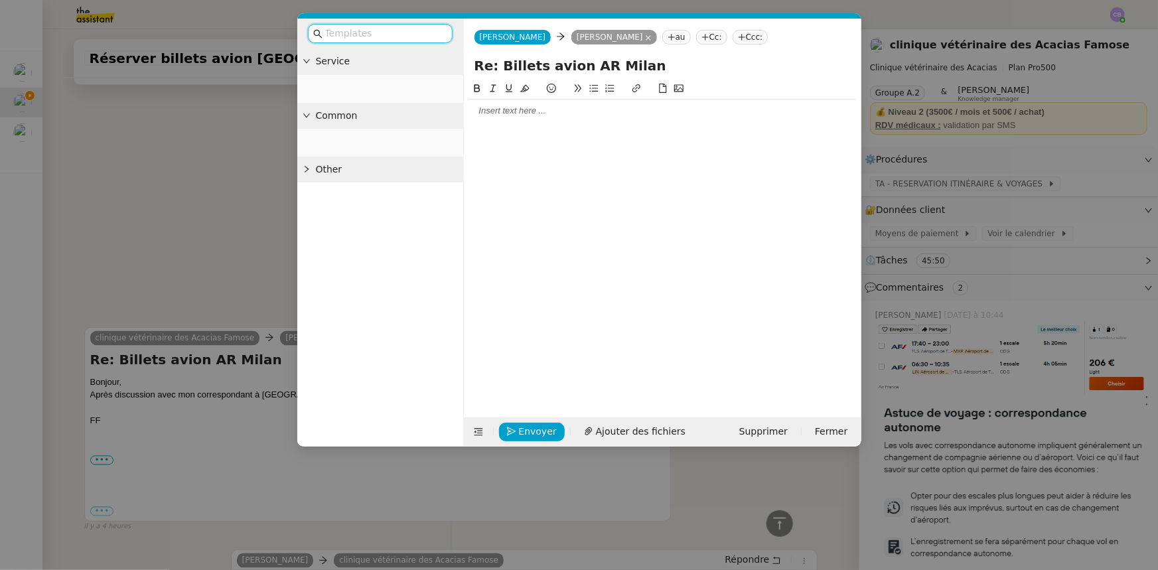
scroll to position [1067, 0]
click at [559, 125] on div at bounding box center [662, 239] width 387 height 316
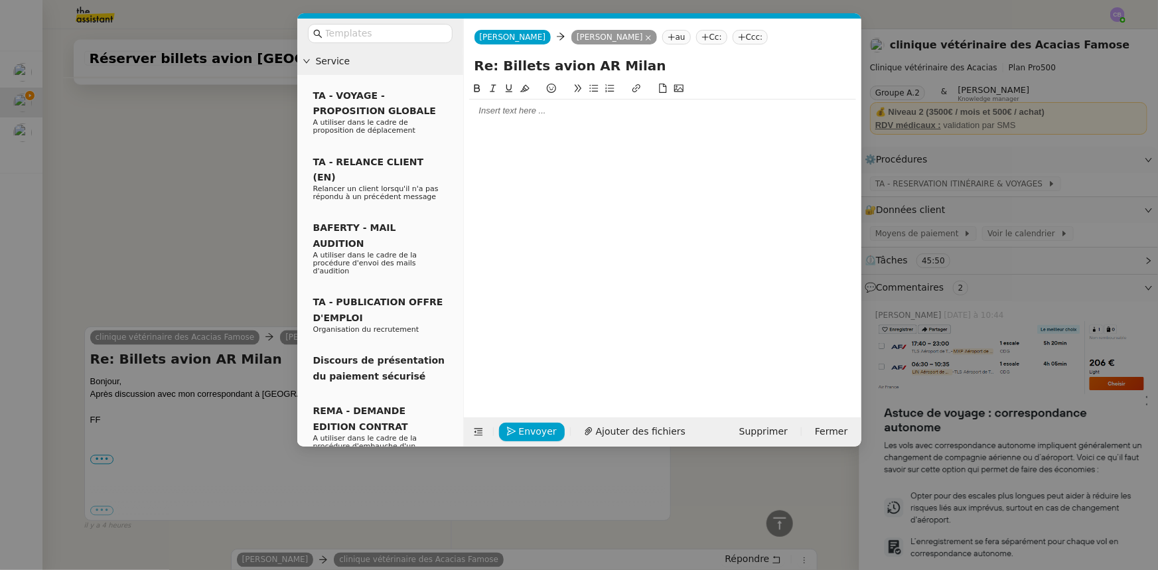
click at [559, 117] on div at bounding box center [662, 111] width 387 height 12
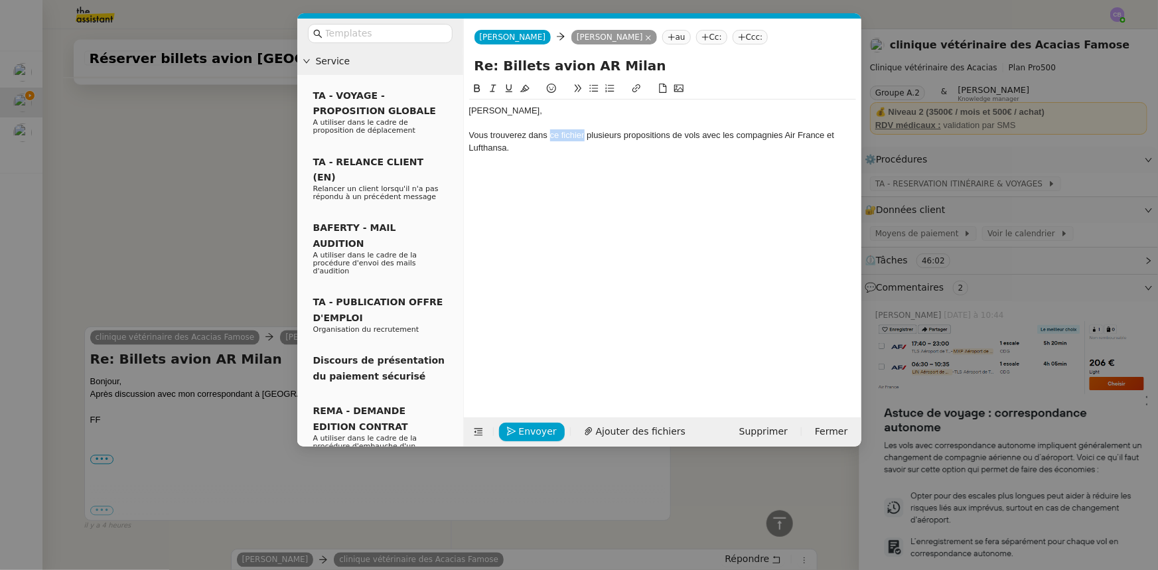
drag, startPoint x: 585, startPoint y: 134, endPoint x: 549, endPoint y: 139, distance: 35.5
click at [549, 139] on div "Vous trouverez dans ce fichier plusieurs propositions de vols avec les compagni…" at bounding box center [662, 141] width 387 height 25
click at [637, 89] on icon at bounding box center [636, 88] width 9 height 9
paste input "https://docs.google.com/spreadsheets/d/18iZNeq2-6CSCc0OEUz--WupU3zGpMpk1cUNiL1w…"
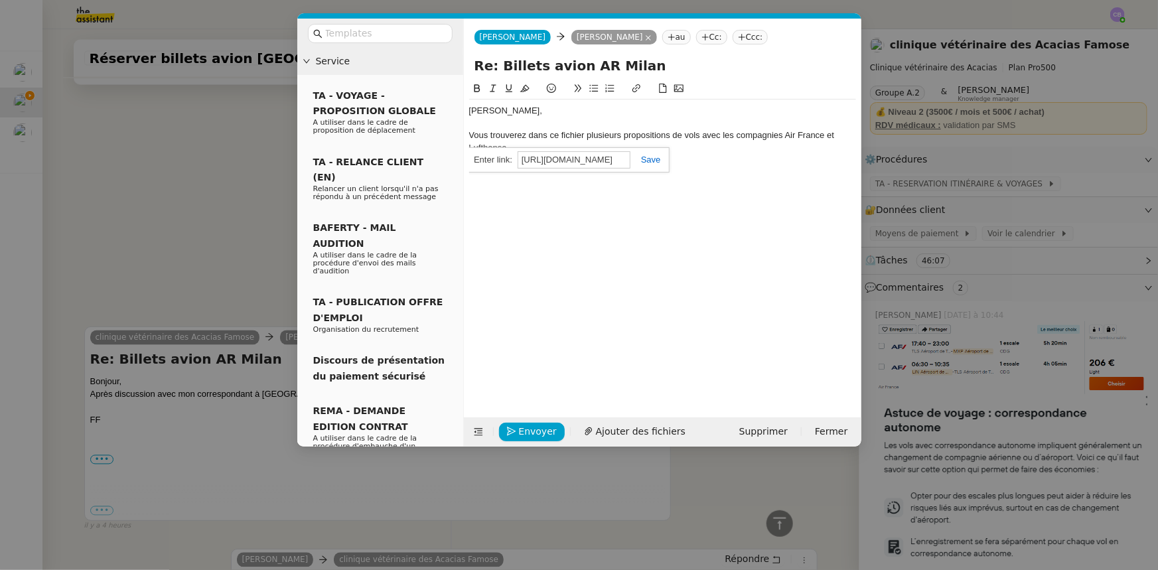
type input "https://docs.google.com/spreadsheets/d/18iZNeq2-6CSCc0OEUz--WupU3zGpMpk1cUNiL1w…"
click at [647, 159] on link at bounding box center [645, 160] width 31 height 10
click at [244, 182] on nz-modal-container "Service TA - VOYAGE - PROPOSITION GLOBALE A utiliser dans le cadre de propositi…" at bounding box center [579, 285] width 1158 height 570
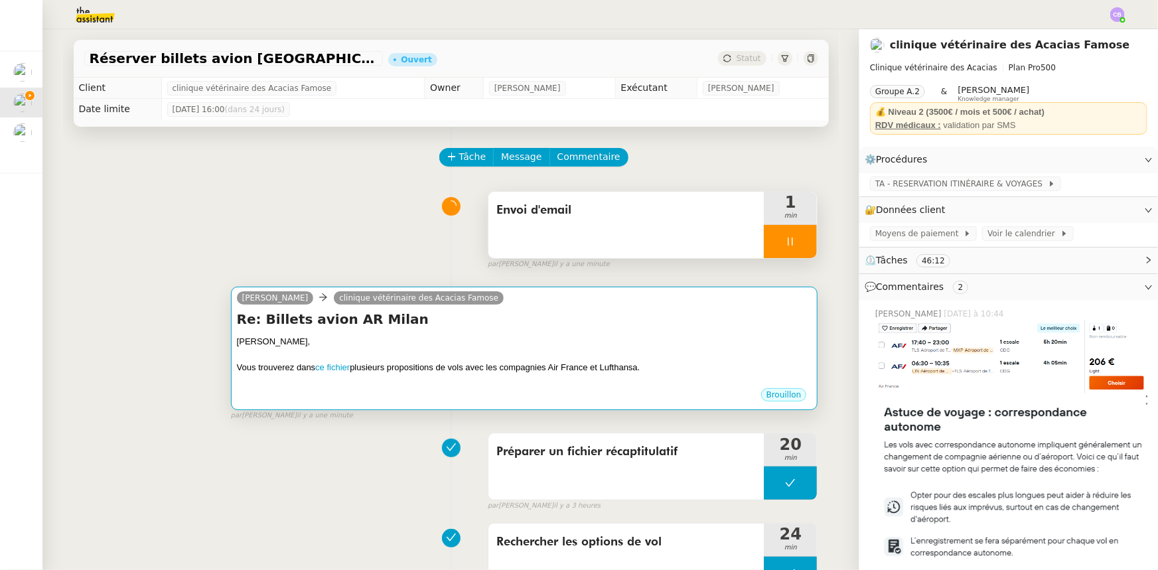
click at [477, 343] on div "[PERSON_NAME]," at bounding box center [524, 341] width 575 height 13
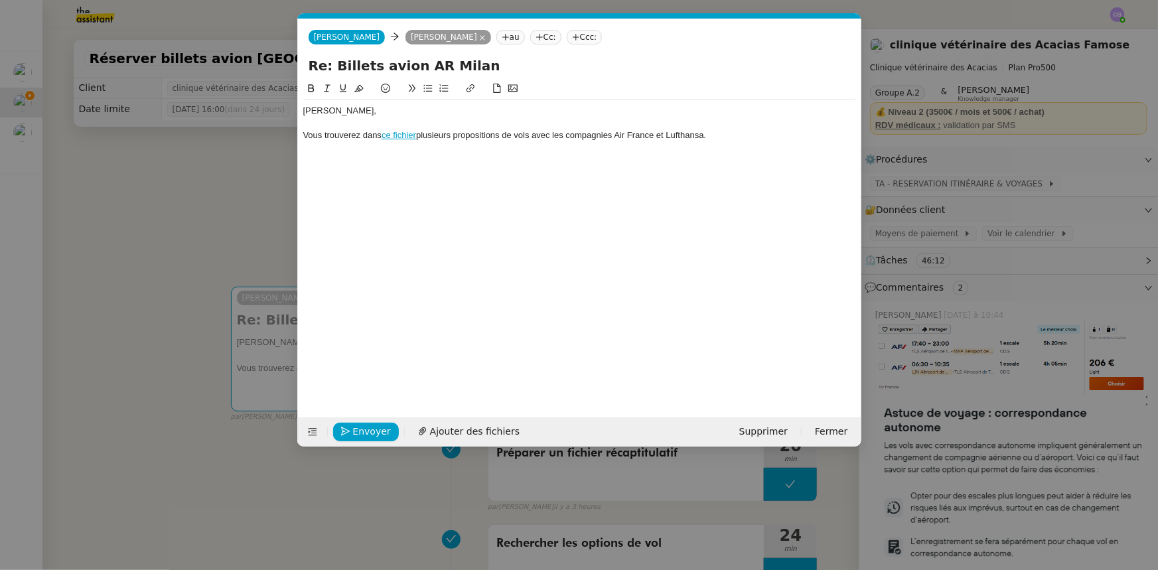
scroll to position [0, 28]
click at [445, 134] on div "Vous trouverez dans ce fichier plusieurs propositions de vols avec les compagni…" at bounding box center [579, 135] width 553 height 12
click at [711, 159] on div "Frank, Vous trouverez dans ce fichier plusieurs propositions de vols avec les c…" at bounding box center [579, 239] width 553 height 316
click at [721, 139] on div "Vous trouverez dans ce fichier plusieurs propositions de vols avec les compagni…" at bounding box center [579, 135] width 553 height 12
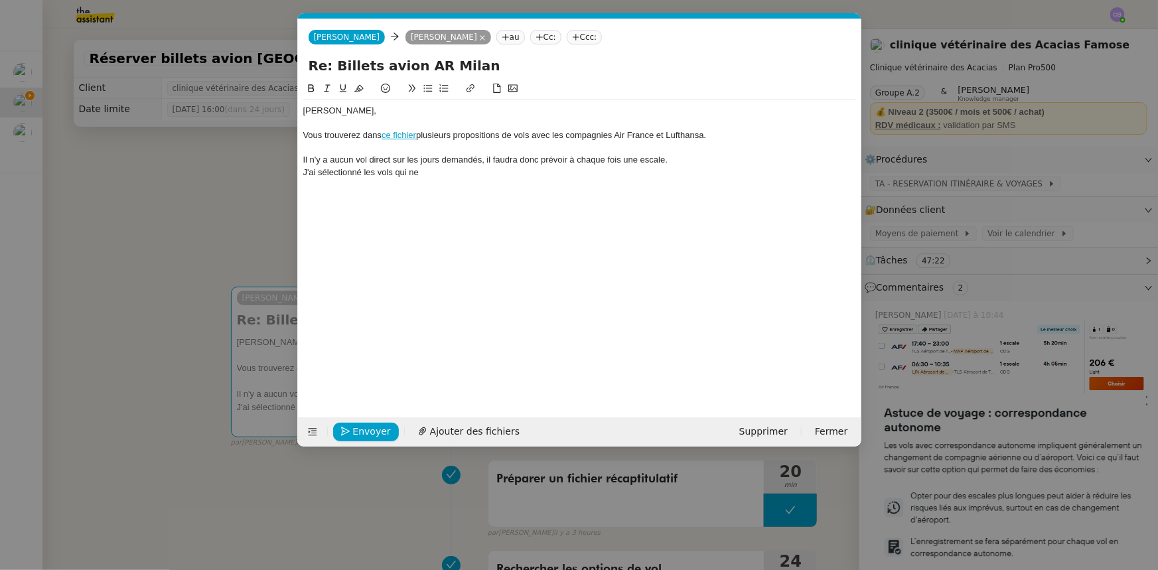
click at [360, 169] on div "J'ai sélectionné les vols qui ne" at bounding box center [579, 173] width 553 height 12
click at [486, 173] on div "J'ai sélectionné uniquement les vols qui ne" at bounding box center [579, 173] width 553 height 12
click at [303, 175] on div "J'ai sélectionné uniquement les vols opérés par la même compagnie aérienne." at bounding box center [579, 173] width 553 height 12
click at [202, 212] on nz-modal-container "Service TA - VOYAGE - PROPOSITION GLOBALE A utiliser dans le cadre de propositi…" at bounding box center [579, 285] width 1158 height 570
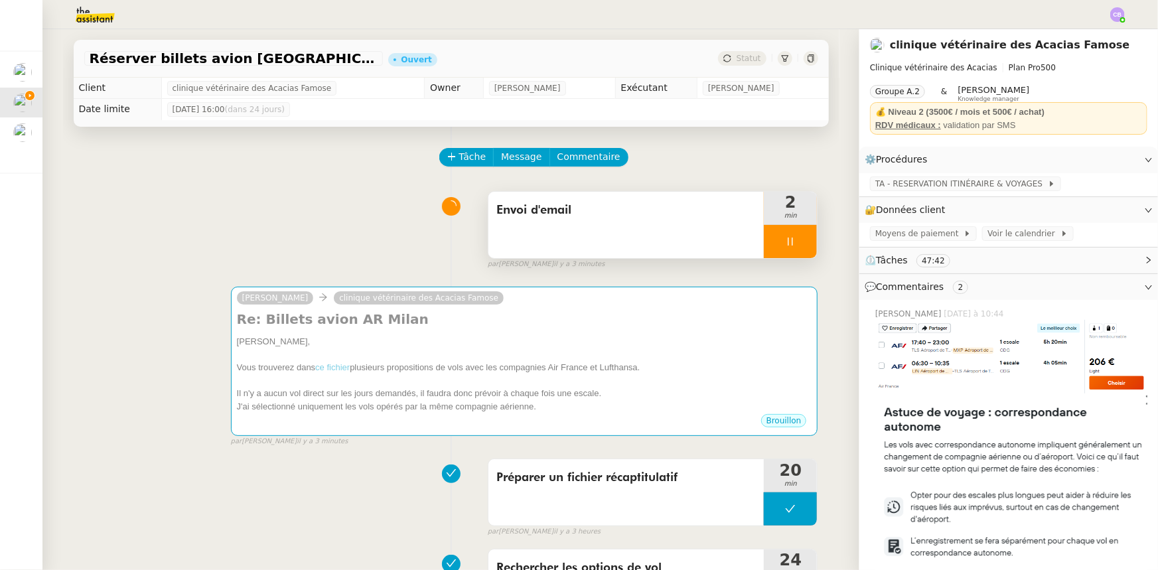
click at [771, 248] on div at bounding box center [790, 241] width 53 height 33
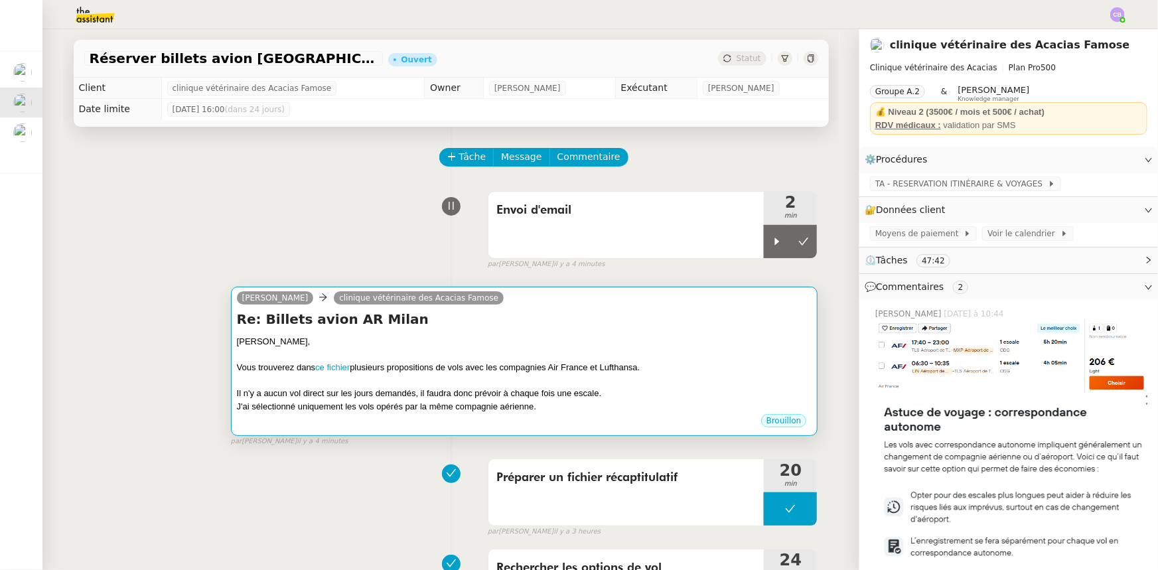
drag, startPoint x: 757, startPoint y: 252, endPoint x: 671, endPoint y: 334, distance: 118.7
click at [764, 252] on div at bounding box center [777, 241] width 27 height 33
click at [671, 338] on div "[PERSON_NAME]," at bounding box center [524, 341] width 575 height 13
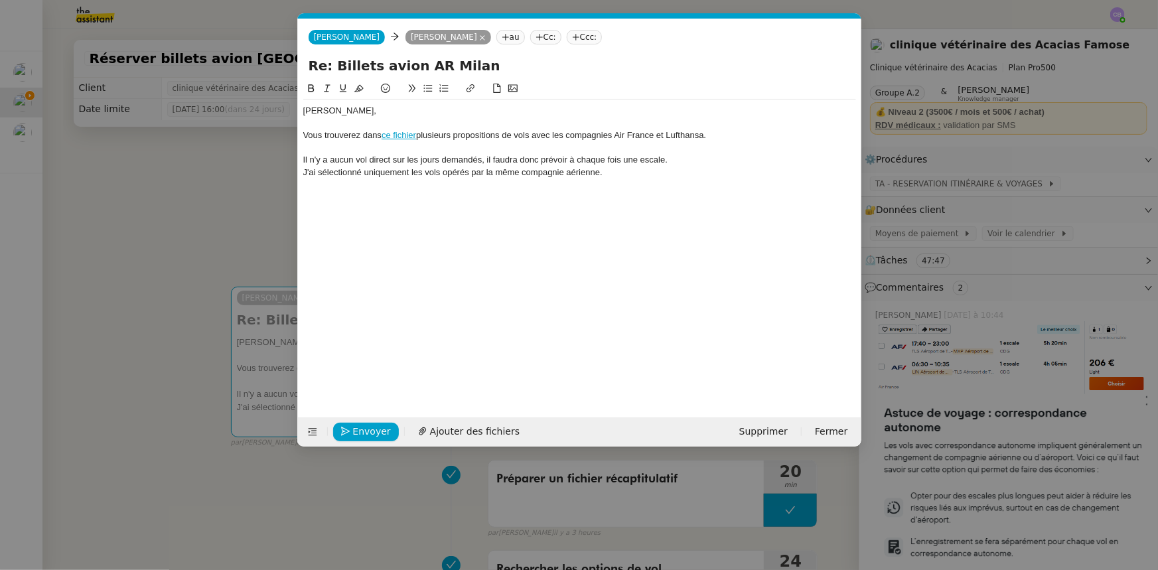
click at [303, 159] on div "Il n'y a aucun vol direct sur les jours demandés, il faudra donc prévoir à chaq…" at bounding box center [579, 160] width 553 height 12
click at [231, 204] on nz-modal-container "Service TA - VOYAGE - PROPOSITION GLOBALE A utiliser dans le cadre de propositi…" at bounding box center [579, 285] width 1158 height 570
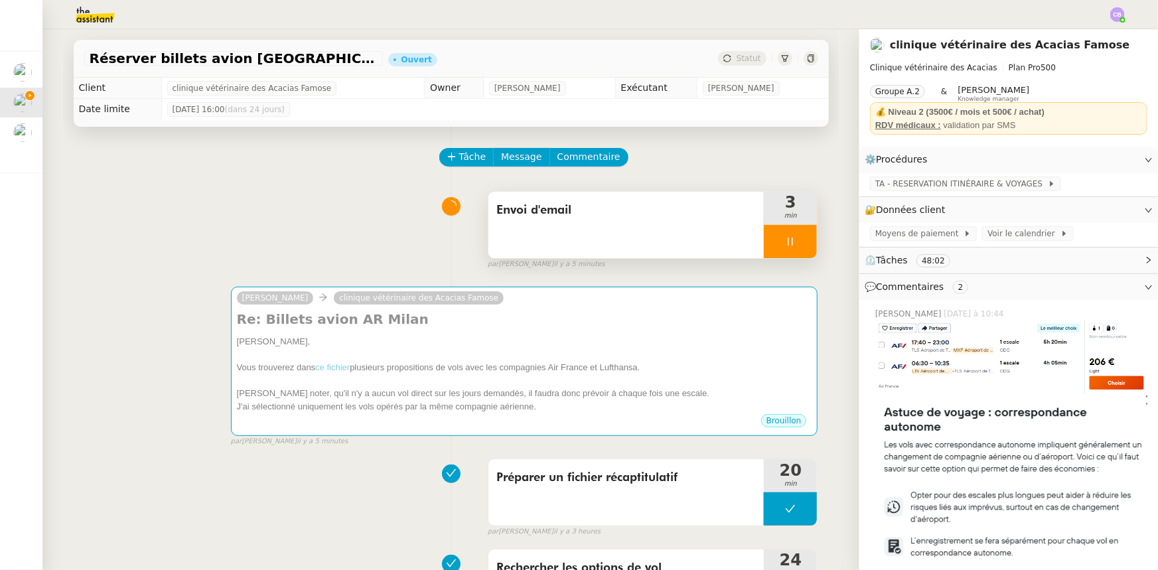
click at [764, 242] on div at bounding box center [790, 241] width 53 height 33
